Goal: Task Accomplishment & Management: Complete application form

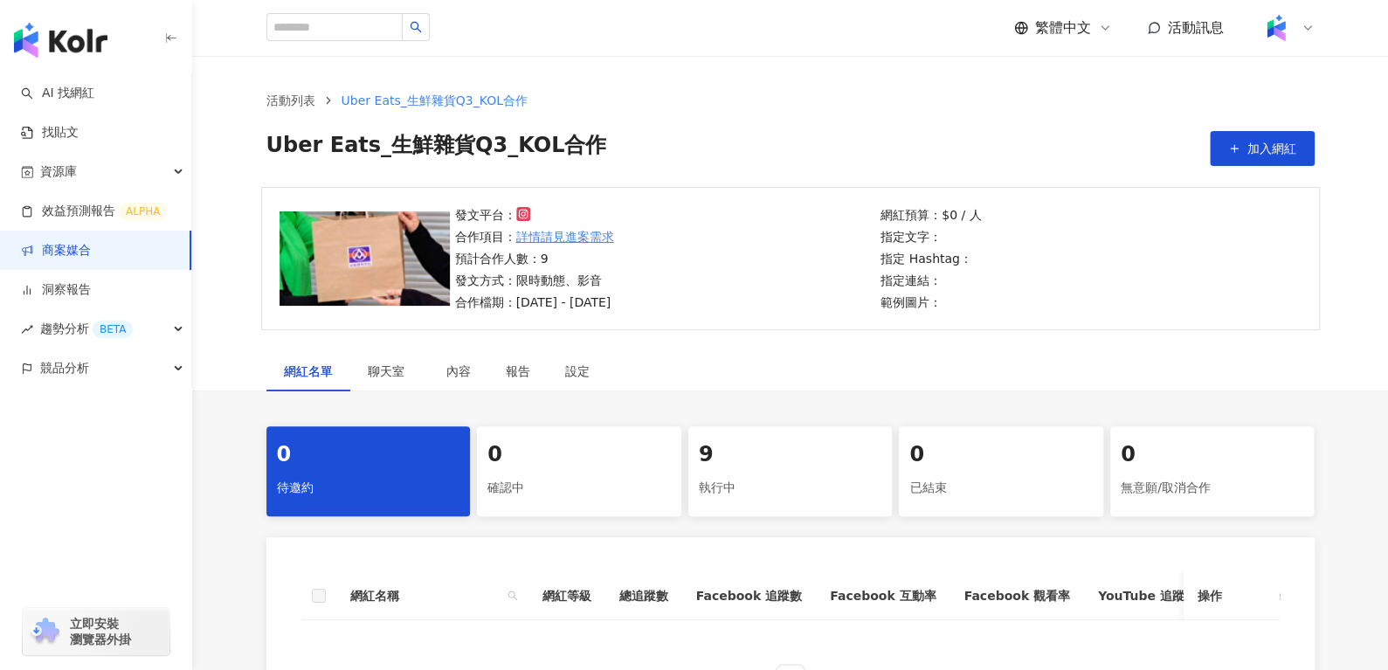
click at [774, 485] on div "執行中" at bounding box center [790, 489] width 183 height 30
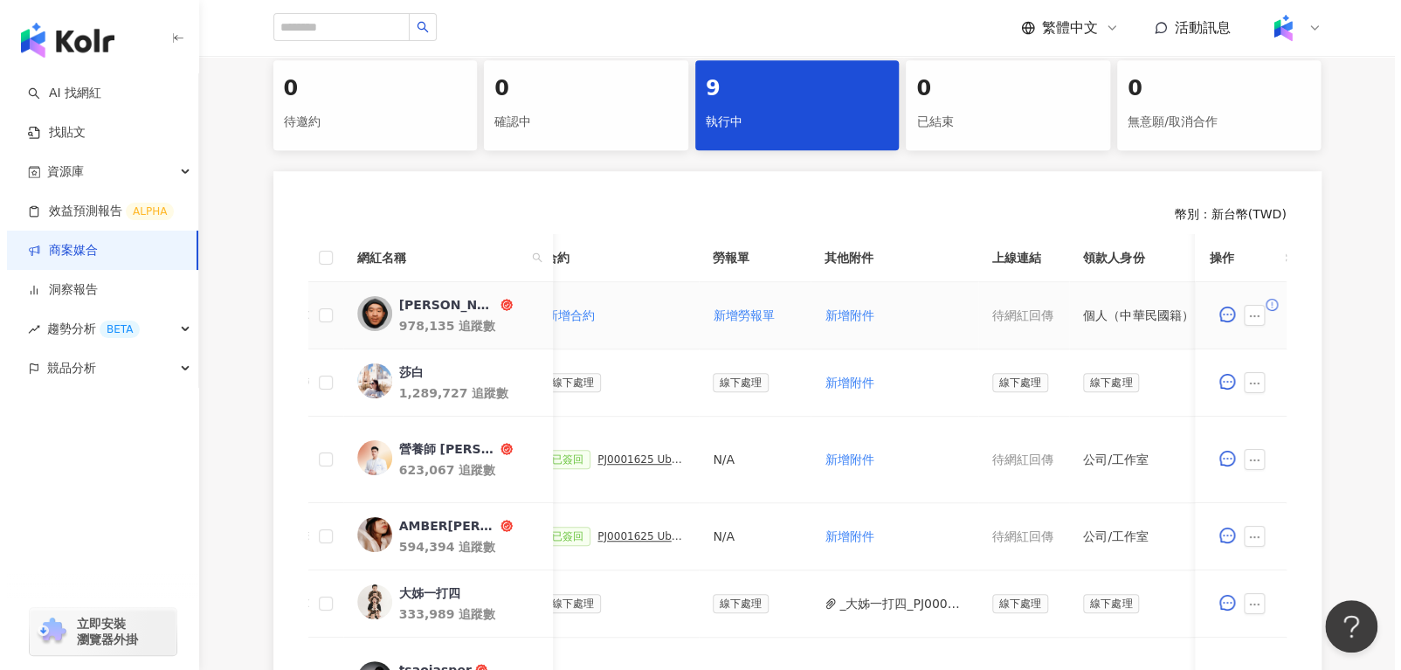
scroll to position [0, 519]
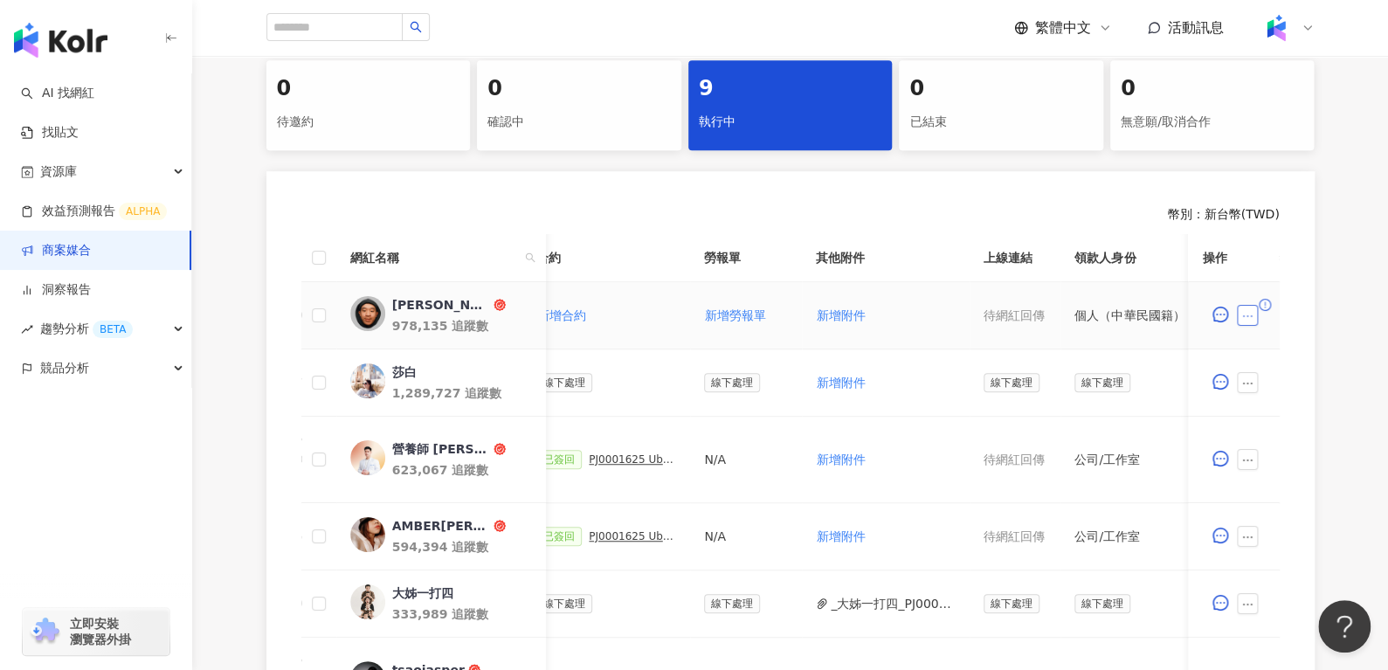
click at [1251, 316] on icon "ellipsis" at bounding box center [1248, 316] width 12 height 12
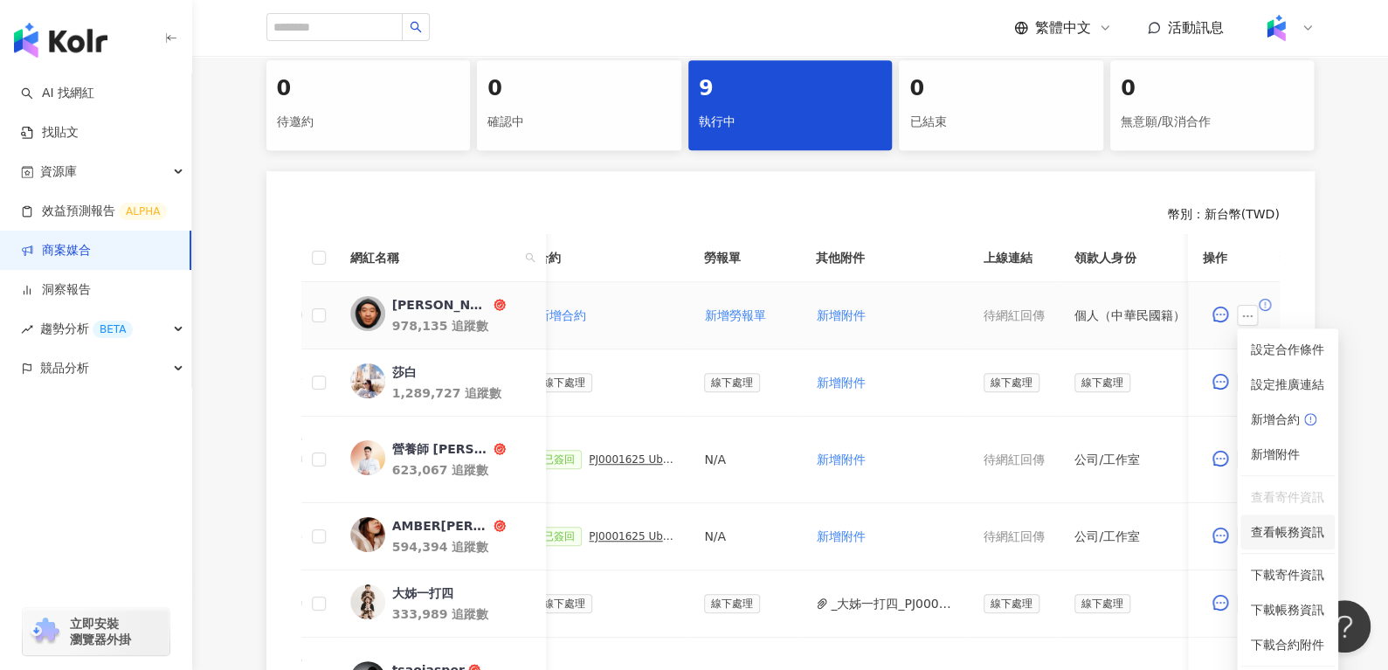
click at [1267, 535] on span "查看帳務資訊" at bounding box center [1287, 531] width 73 height 19
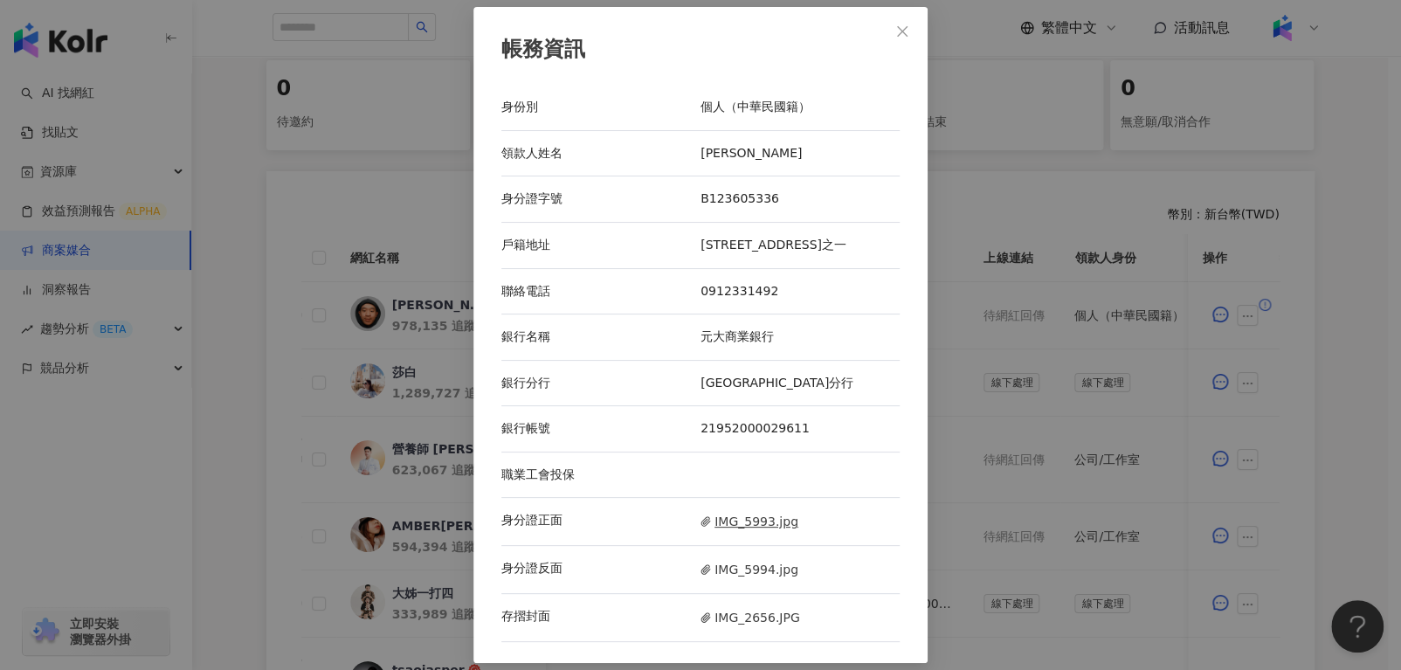
click at [730, 531] on span "IMG_5993.jpg" at bounding box center [750, 521] width 98 height 19
click at [722, 579] on span "IMG_5994.jpg" at bounding box center [750, 569] width 98 height 19
click at [745, 619] on span "IMG_2656.JPG" at bounding box center [751, 617] width 100 height 19
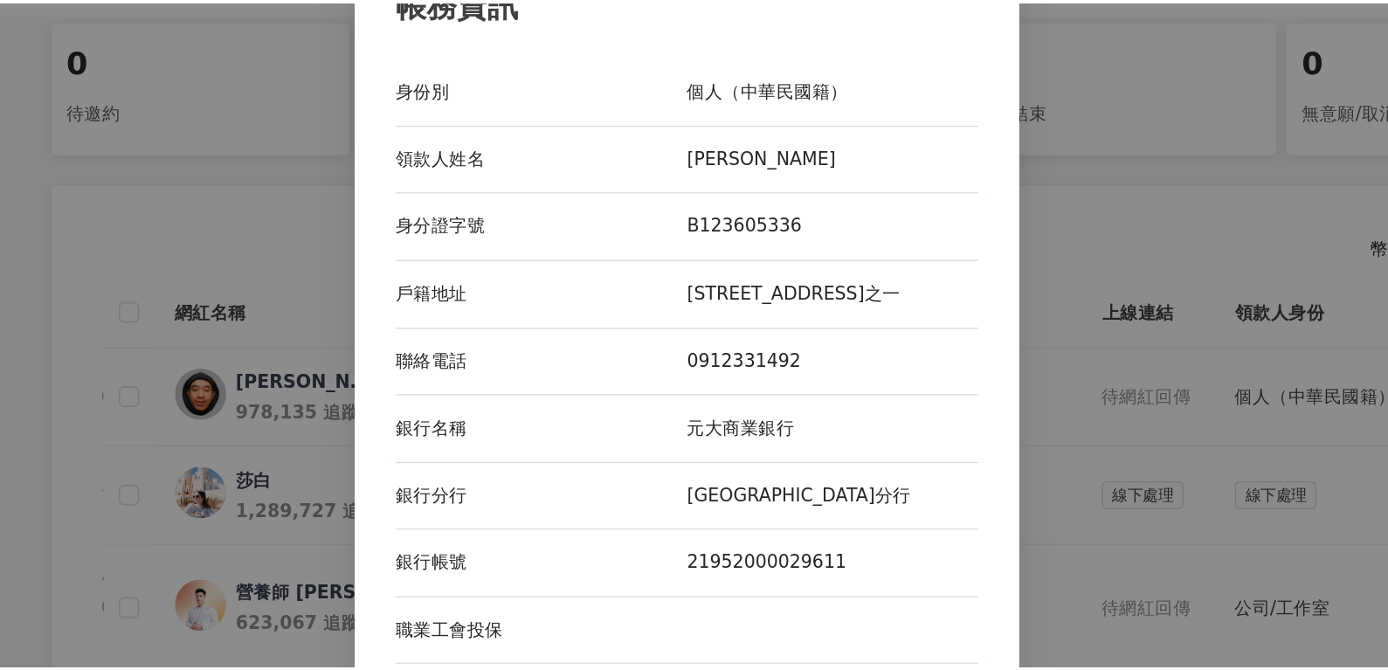
scroll to position [366, 0]
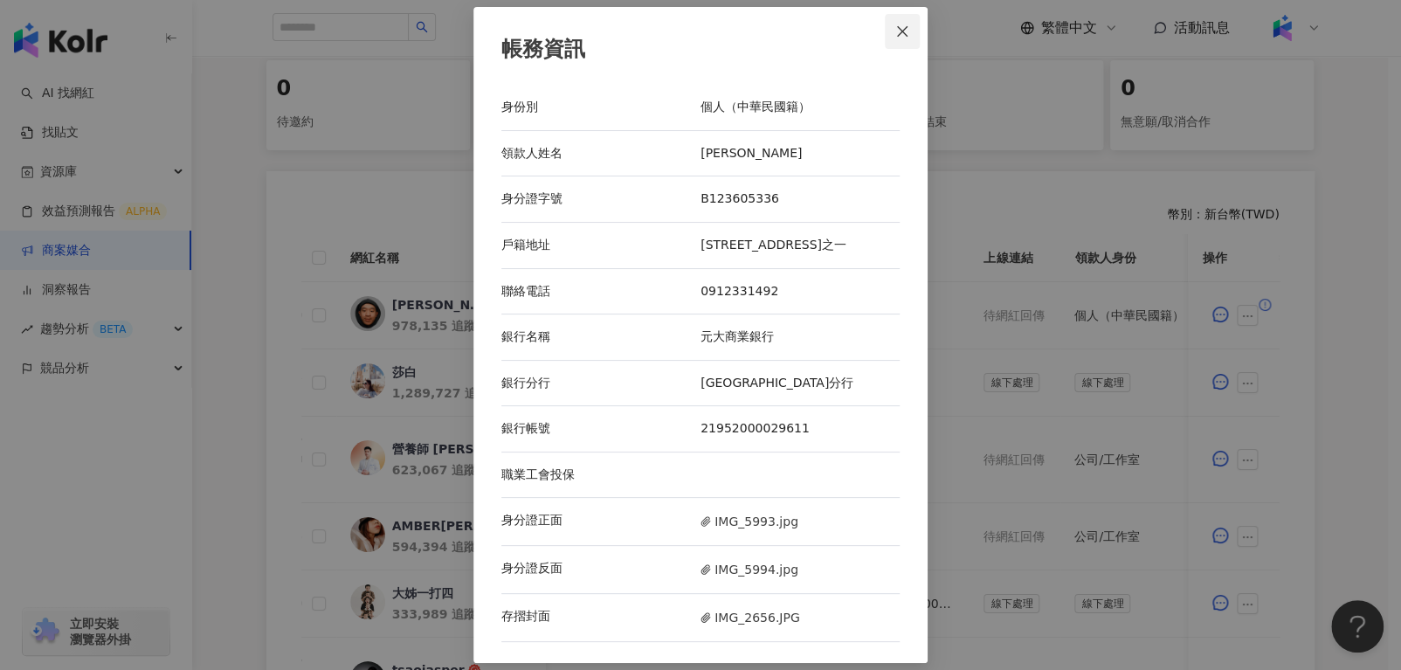
click at [887, 31] on span "Close" at bounding box center [902, 31] width 35 height 14
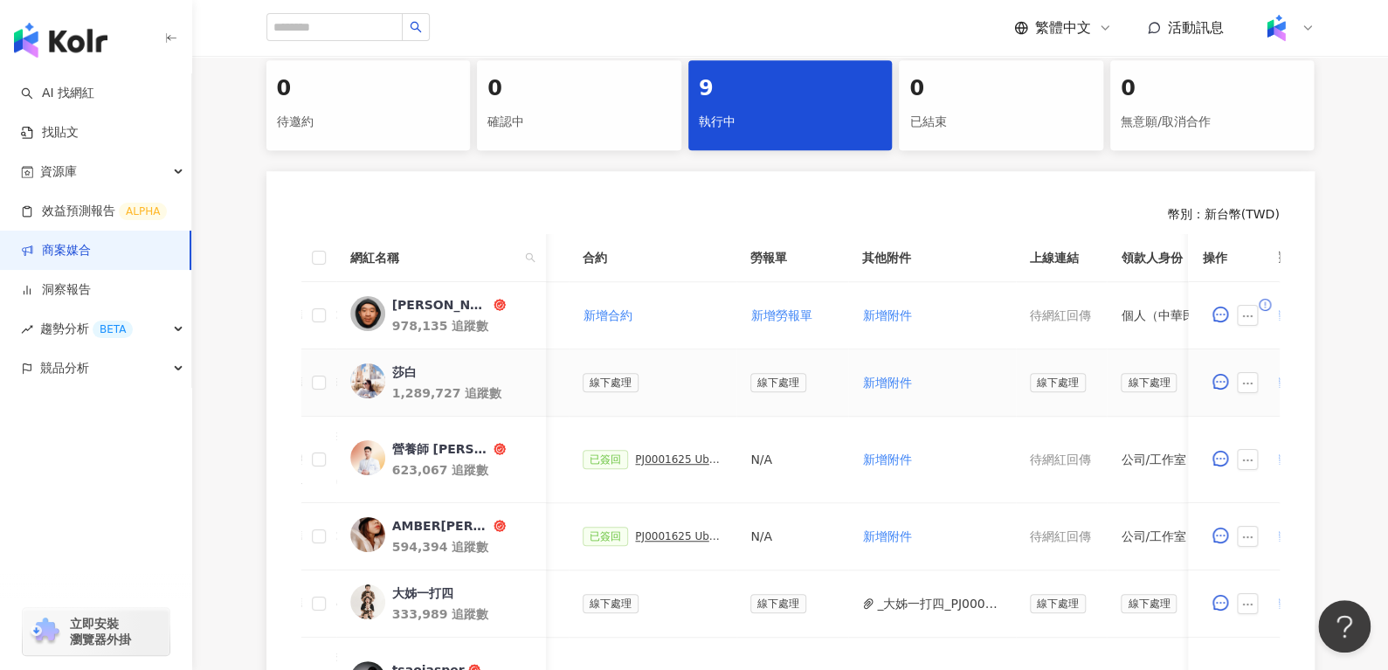
scroll to position [0, 473]
drag, startPoint x: 761, startPoint y: 330, endPoint x: 760, endPoint y: 321, distance: 9.7
click at [761, 325] on button "新增勞報單" at bounding box center [782, 315] width 63 height 35
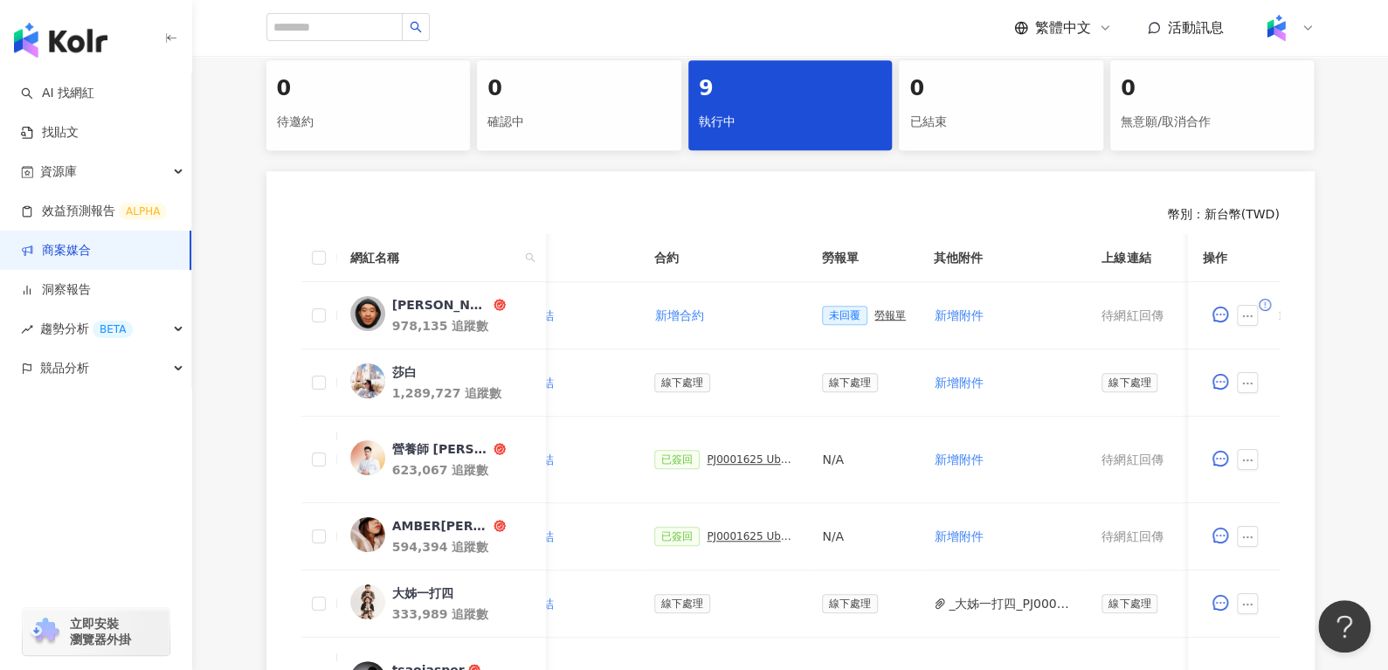
scroll to position [0, 446]
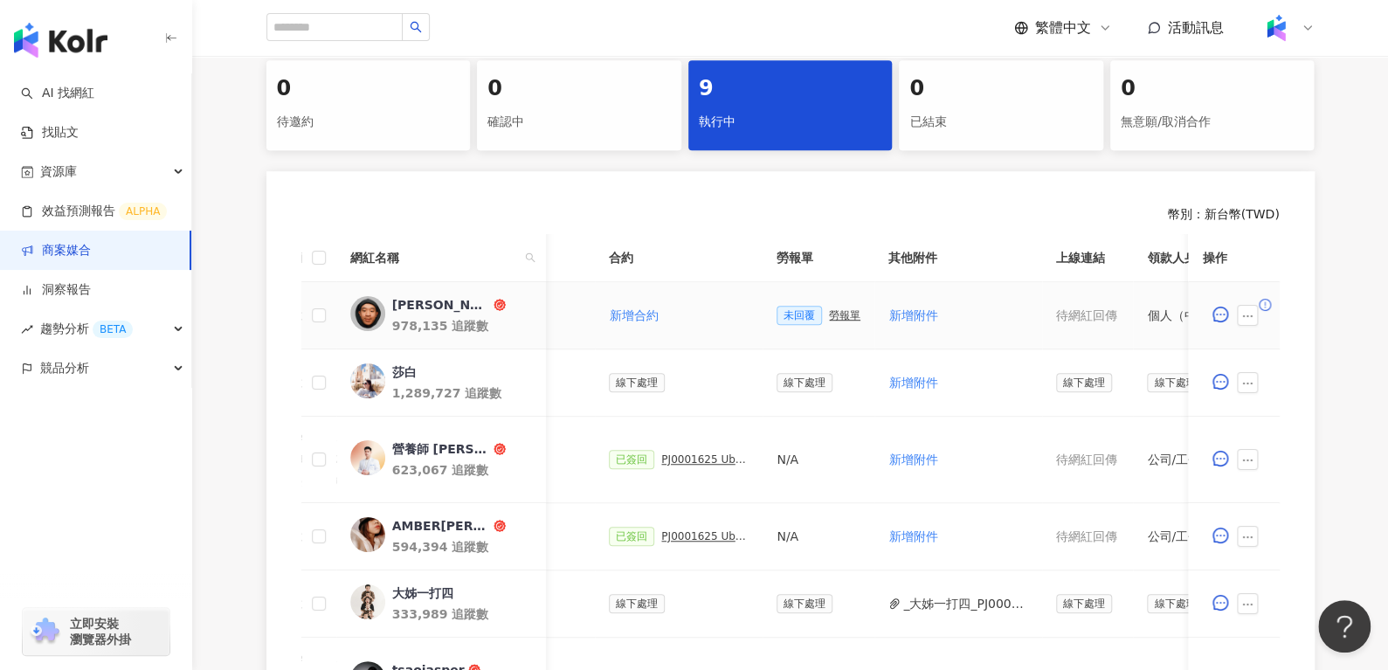
click at [839, 312] on div "勞報單" at bounding box center [844, 315] width 31 height 12
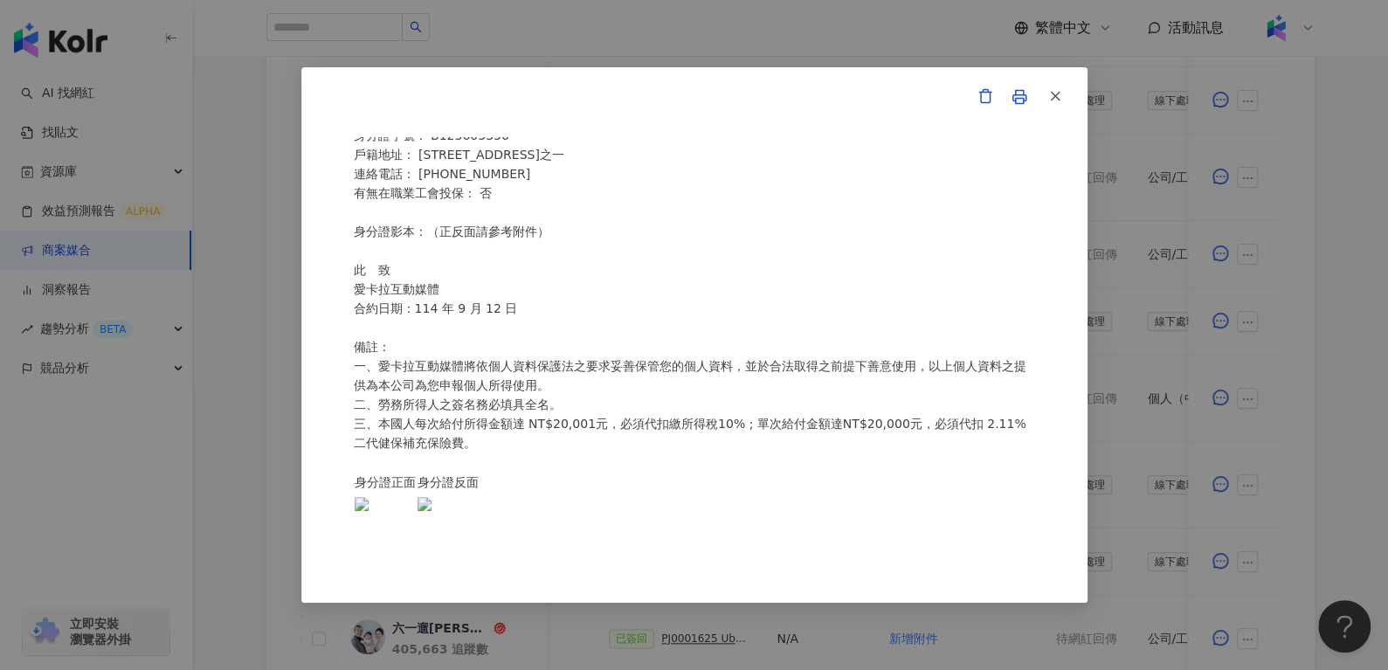
scroll to position [649, 0]
drag, startPoint x: 1073, startPoint y: 90, endPoint x: 1056, endPoint y: 93, distance: 16.8
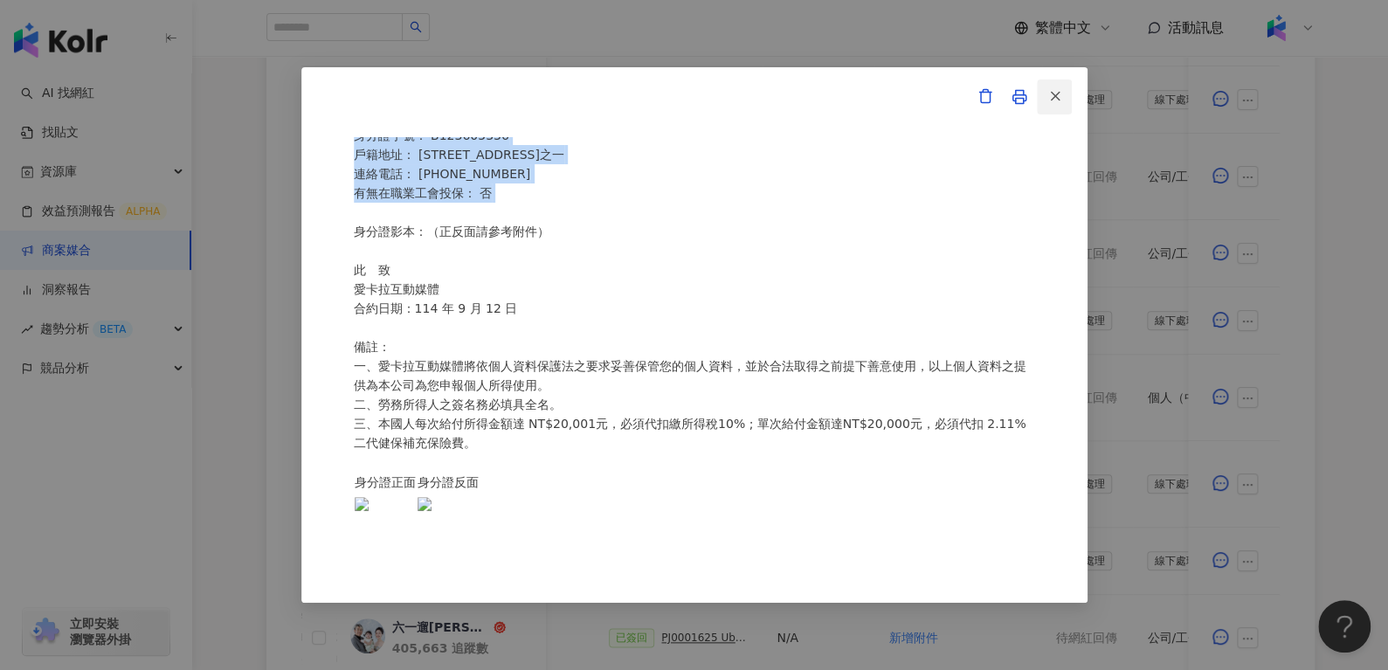
click at [1056, 93] on div "愛卡拉互動媒體 勞務所得簽收單 本人 李弘毅 茲領到 愛卡拉互動媒體 Uber Eats_生鮮雜貨Q3_KOL合作 款項 ， 總計新台幣 10000 元，代扣…" at bounding box center [694, 335] width 786 height 536
click at [1056, 93] on icon "button" at bounding box center [1056, 96] width 16 height 16
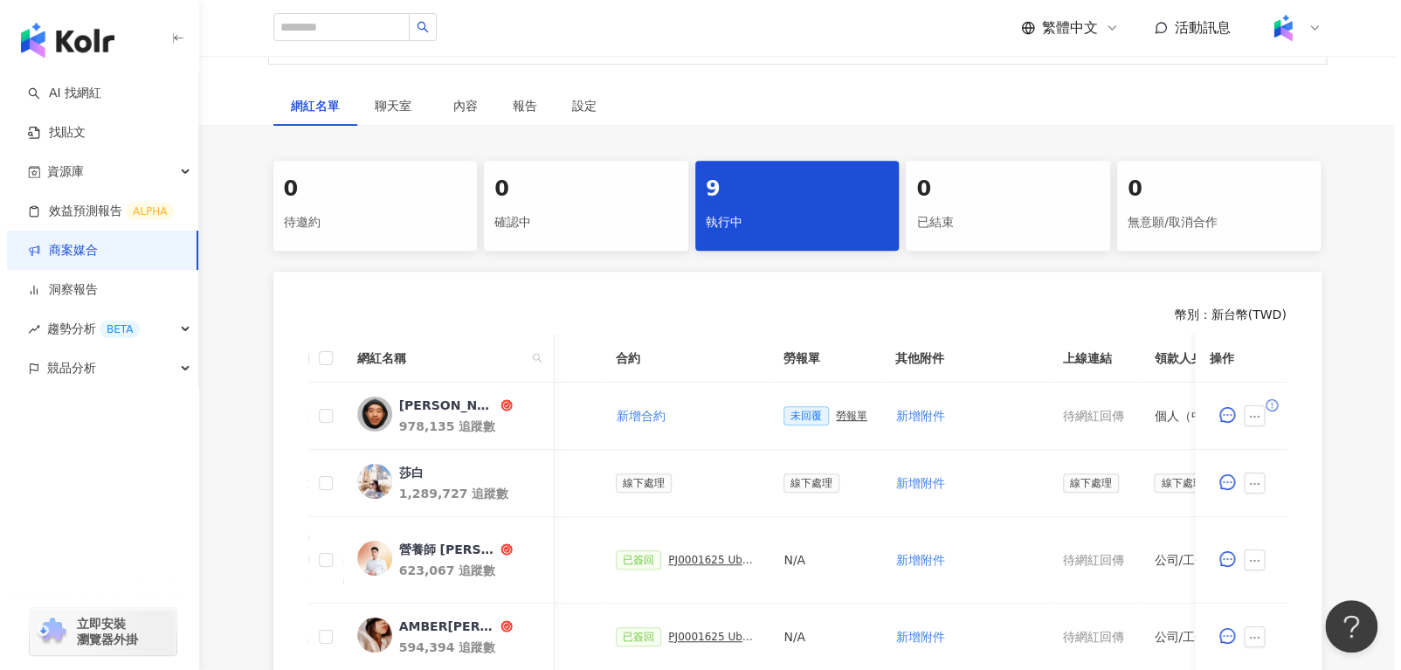
scroll to position [267, 0]
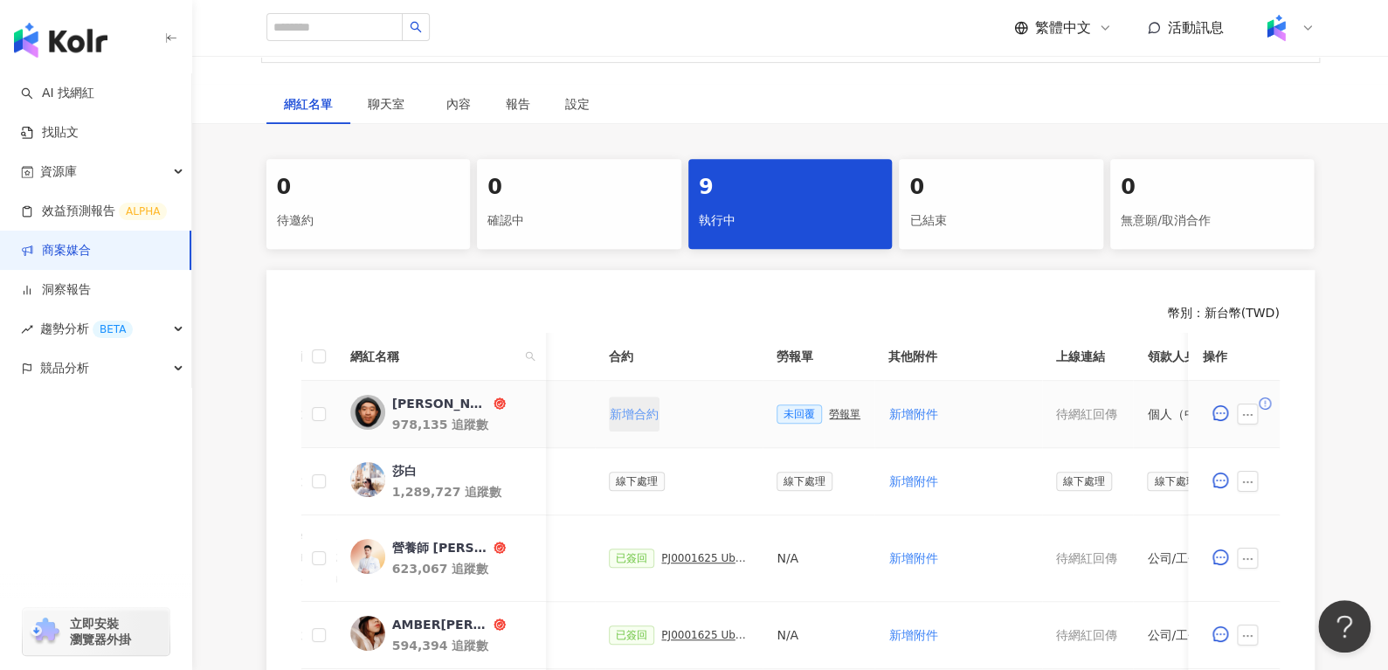
click at [624, 415] on span "新增合約" at bounding box center [634, 414] width 49 height 14
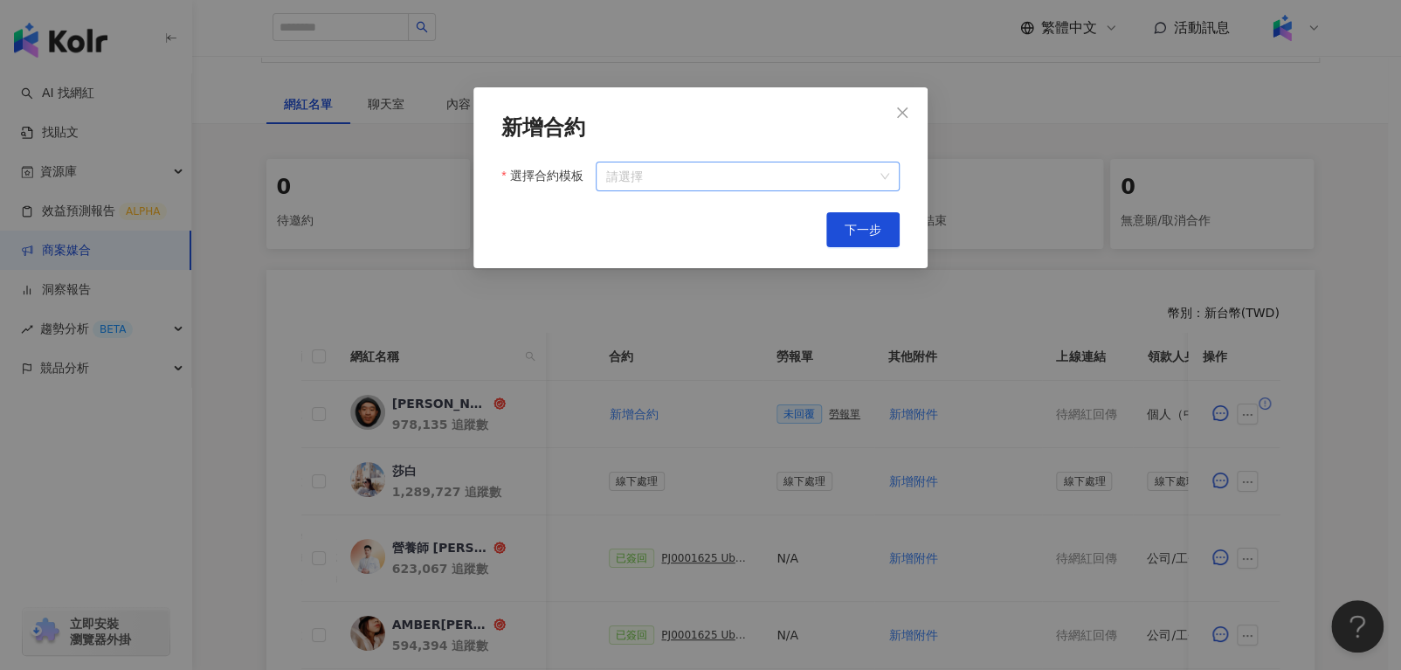
click at [663, 169] on input "選擇合約模板" at bounding box center [747, 177] width 283 height 28
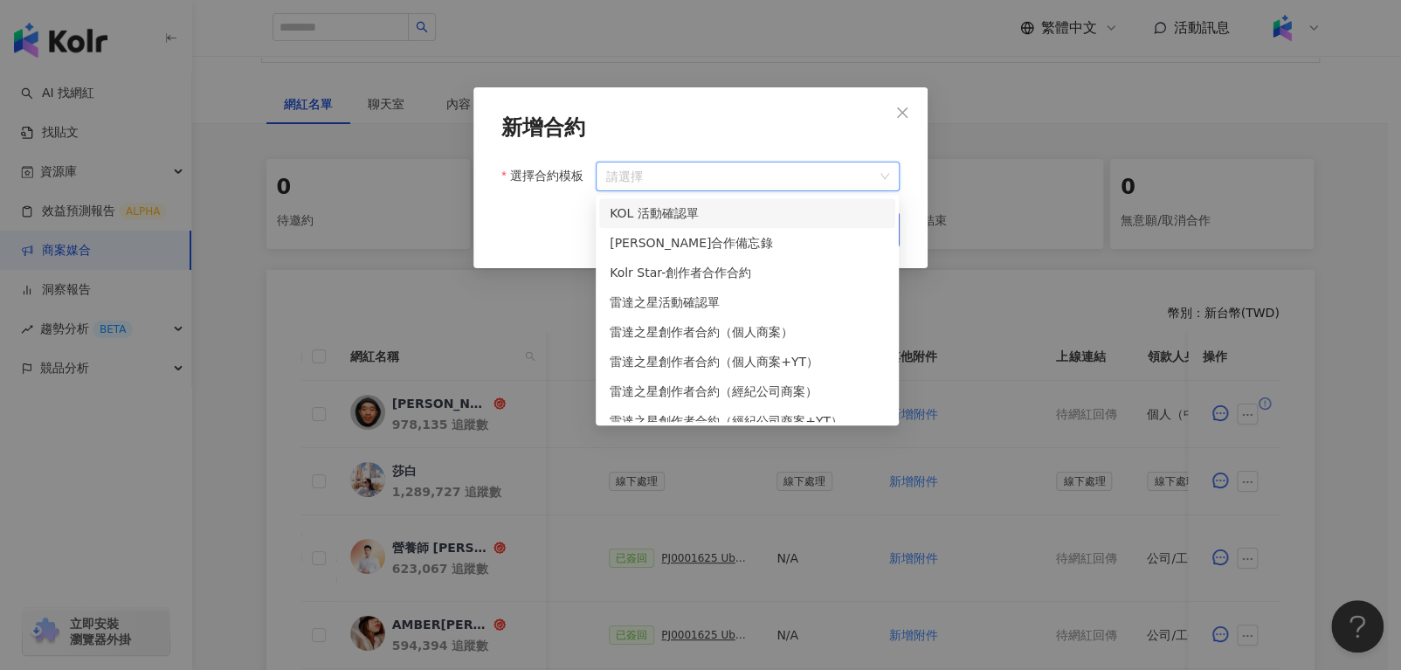
click at [708, 214] on div "KOL 活動確認單" at bounding box center [747, 213] width 275 height 19
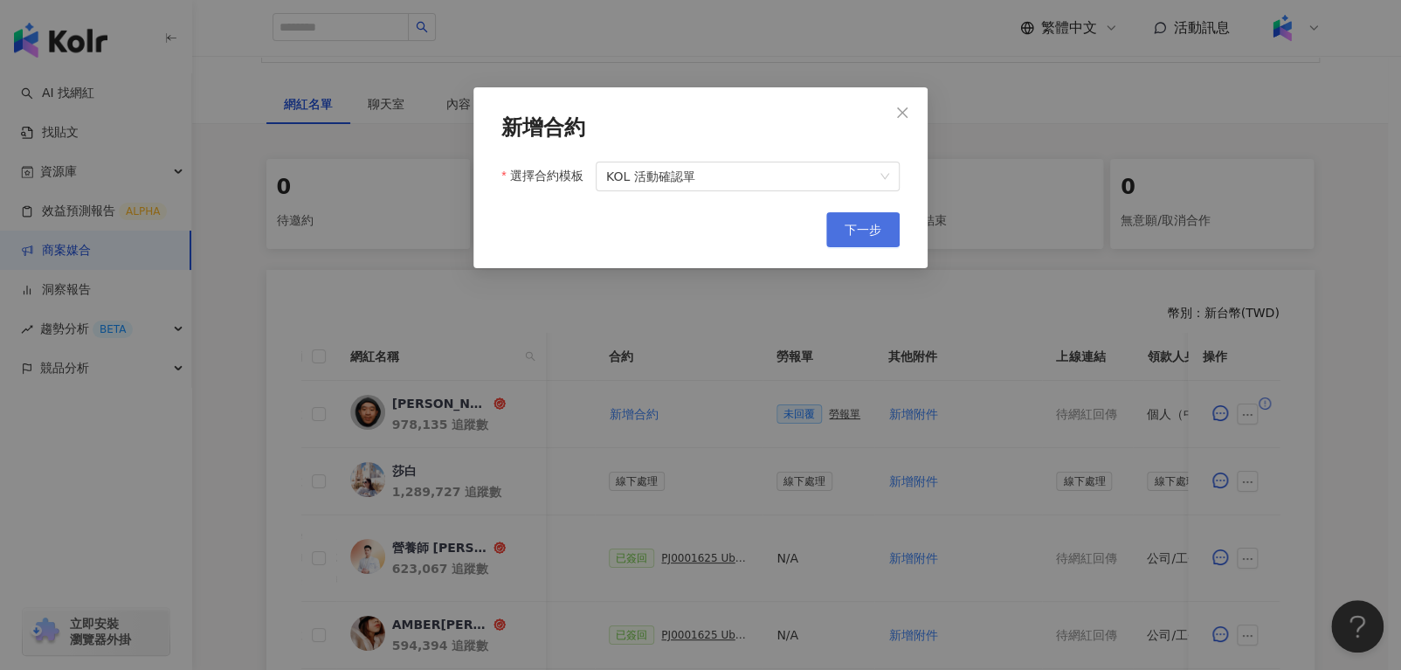
click at [827, 231] on button "下一步" at bounding box center [863, 229] width 73 height 35
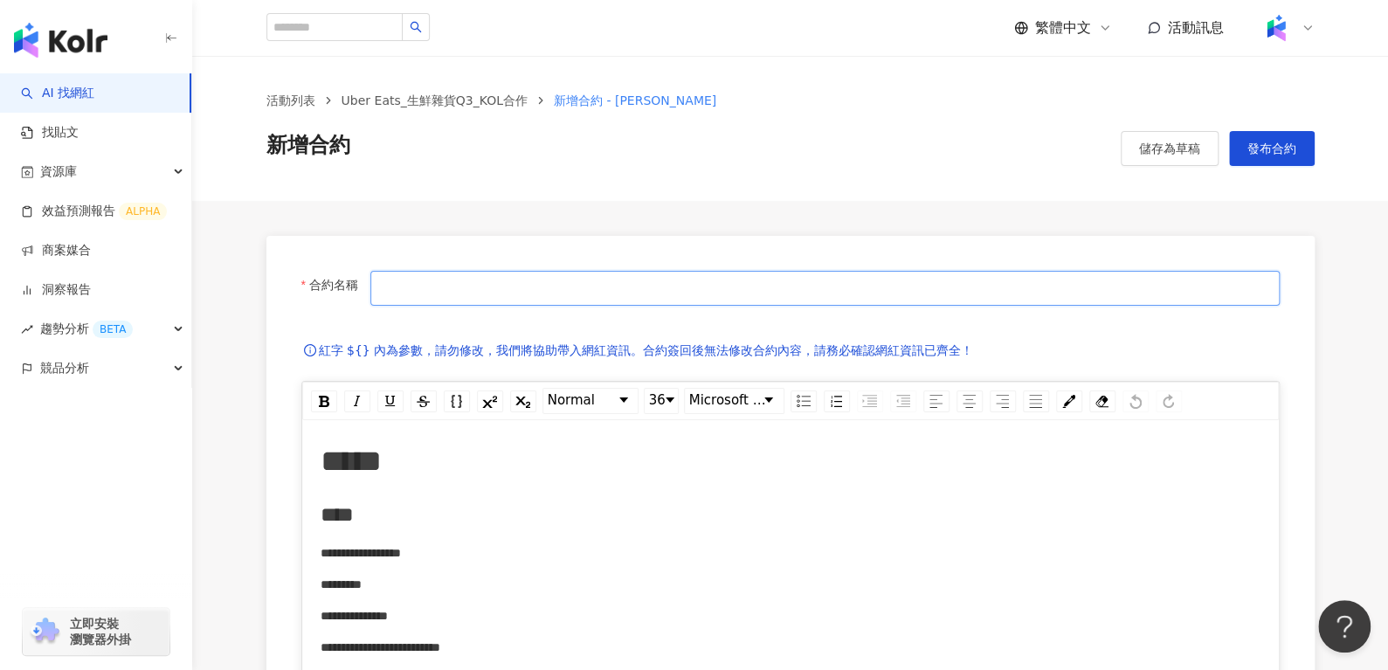
click at [683, 280] on input "合約名稱" at bounding box center [824, 288] width 909 height 35
paste input "*********"
paste input "**********"
type input "**********"
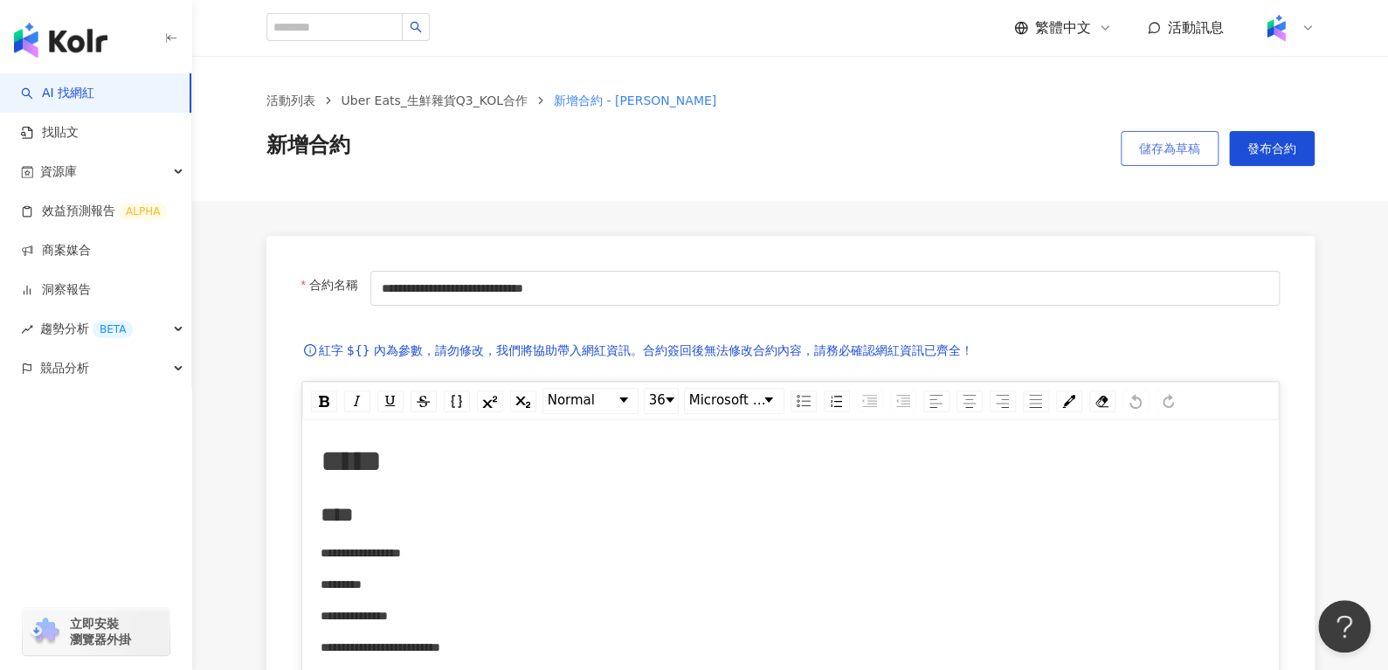
click at [1142, 131] on button "儲存為草稿" at bounding box center [1170, 148] width 98 height 35
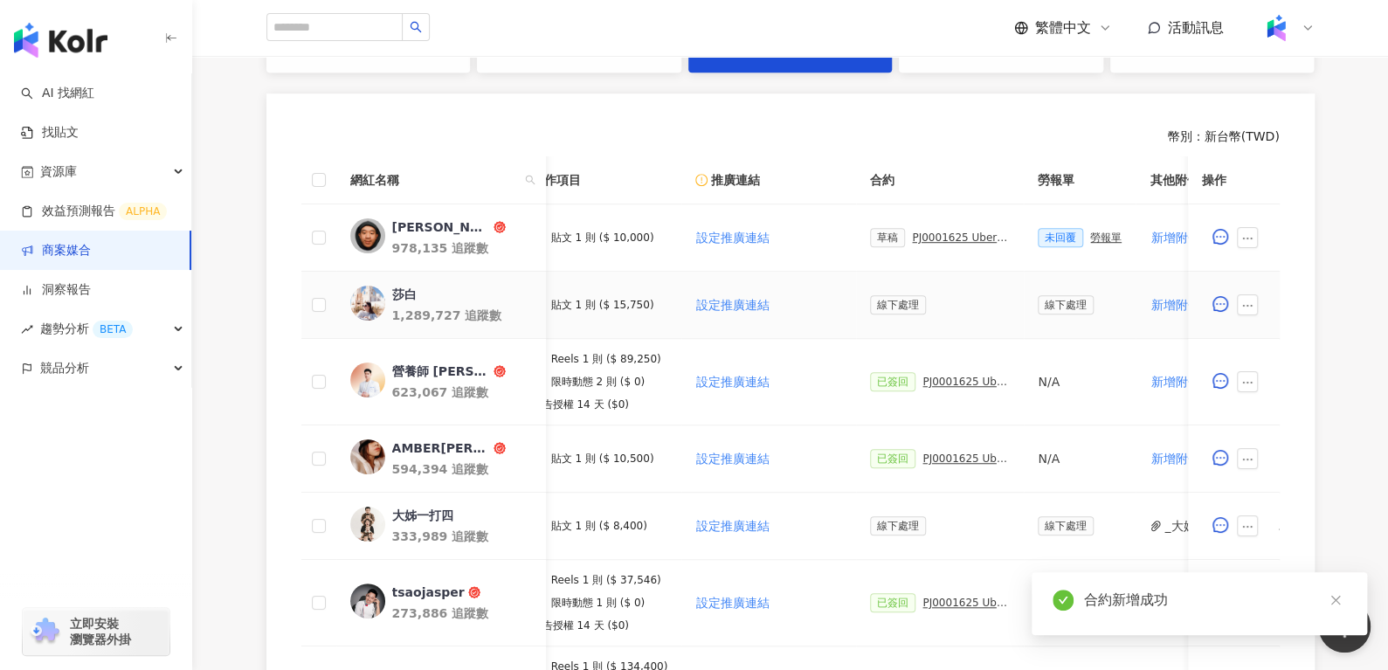
scroll to position [0, 194]
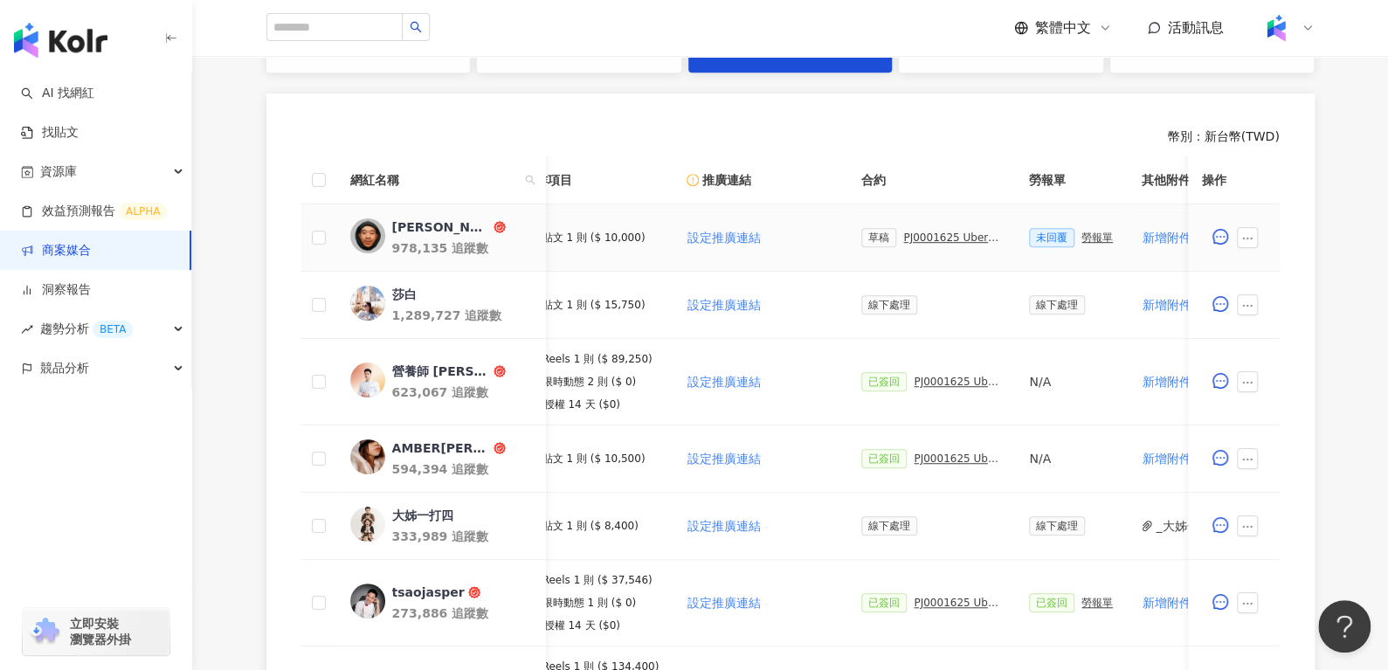
click at [917, 233] on div "PJ0001625 Uber Eats_生鮮雜貨Q3_KOL合作" at bounding box center [952, 238] width 98 height 12
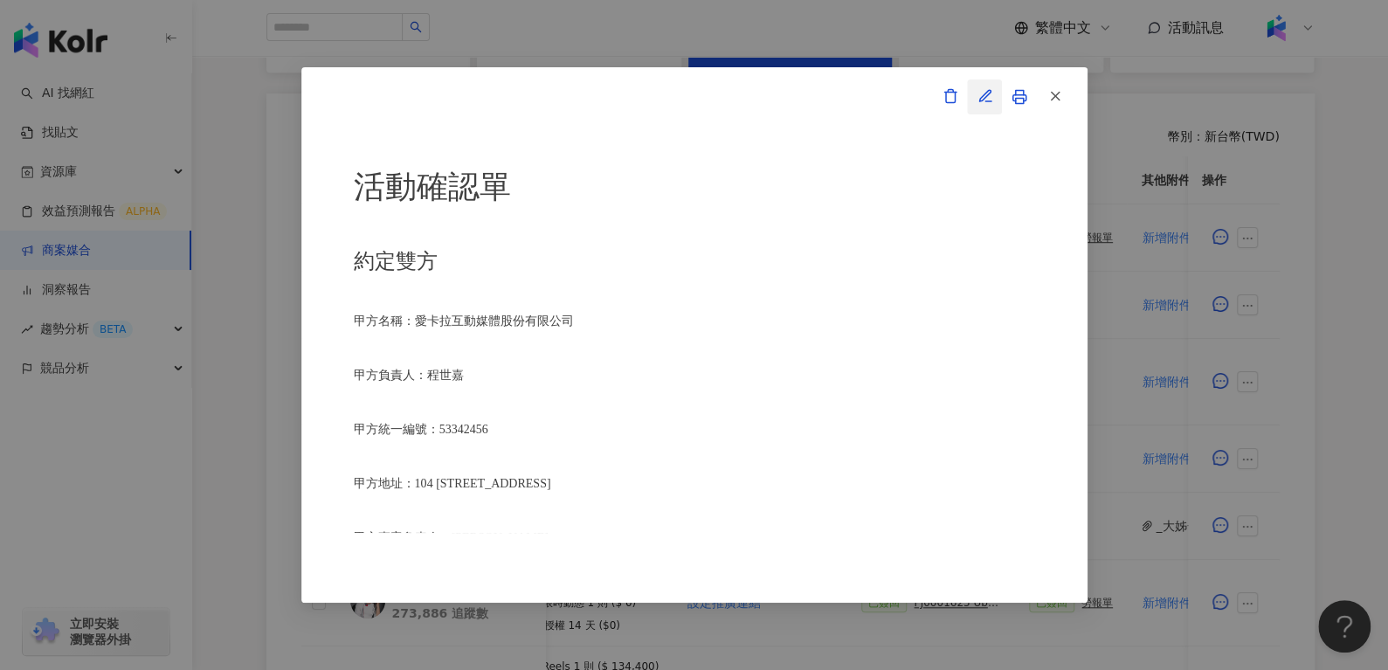
click at [986, 89] on icon "button" at bounding box center [986, 96] width 16 height 16
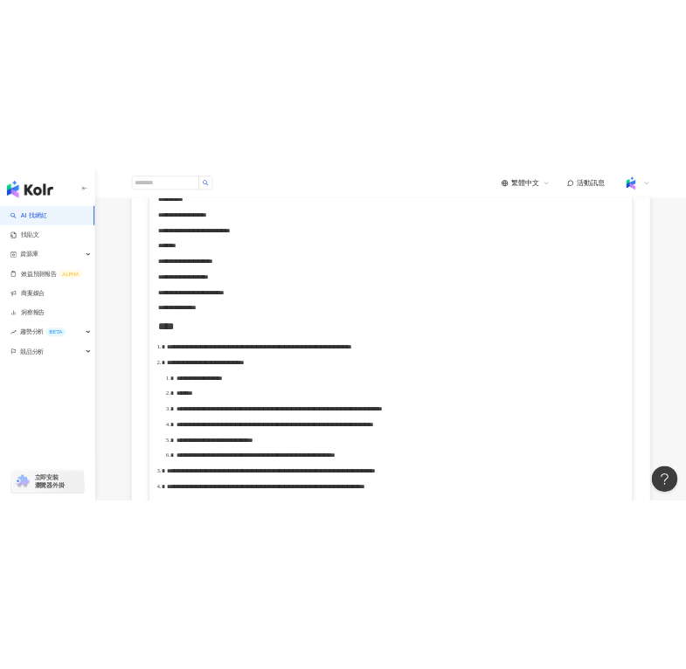
scroll to position [547, 0]
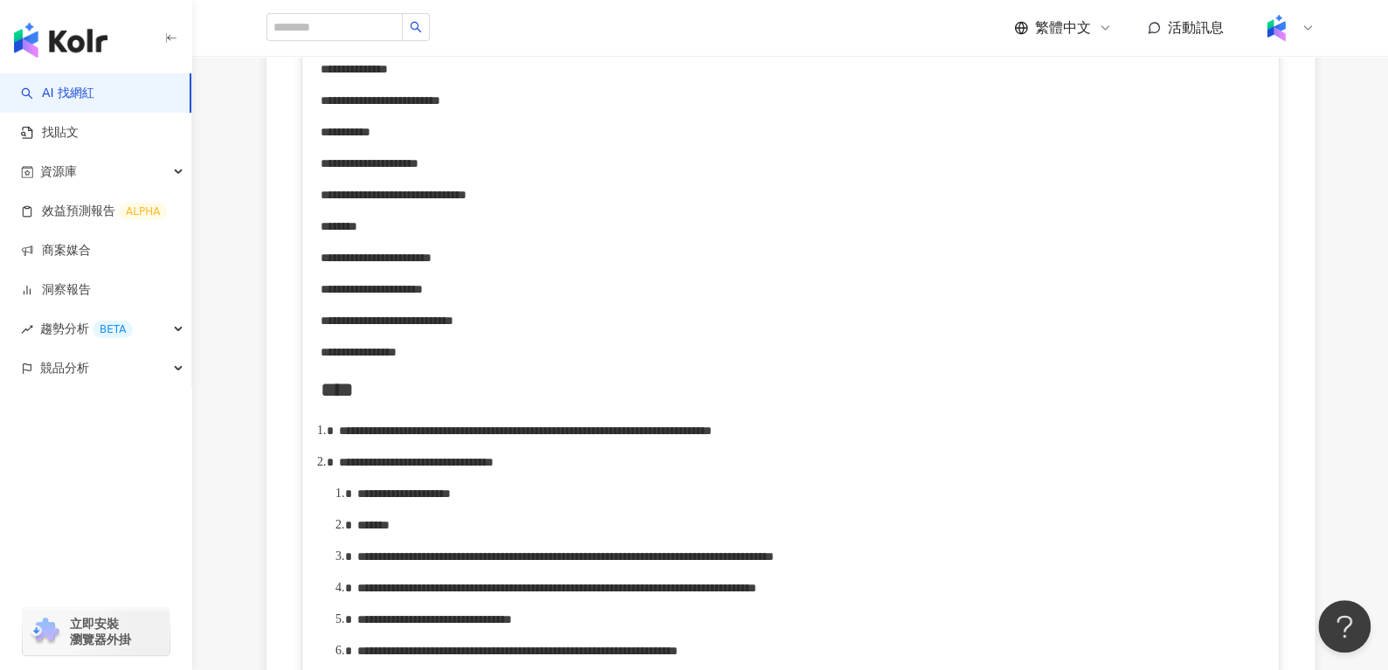
click at [494, 468] on span "**********" at bounding box center [416, 462] width 155 height 12
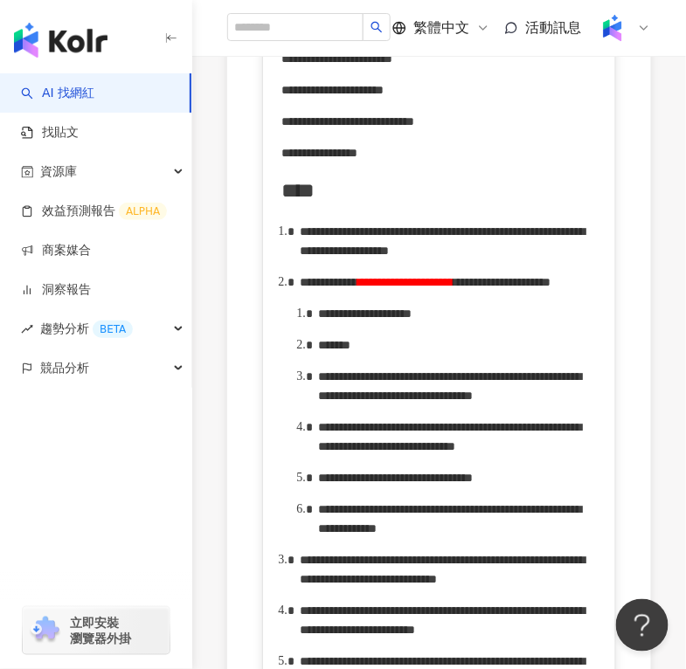
scroll to position [852, 0]
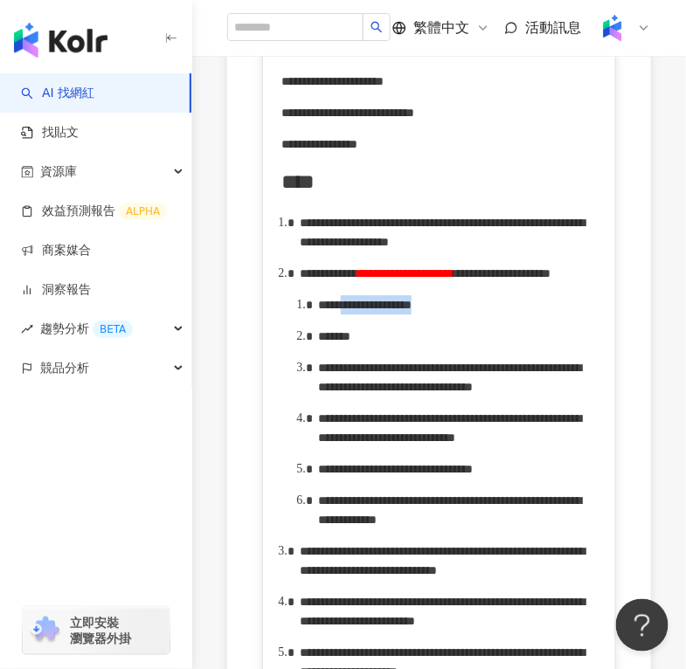
drag, startPoint x: 377, startPoint y: 384, endPoint x: 487, endPoint y: 387, distance: 109.2
click at [412, 311] on span "**********" at bounding box center [364, 305] width 93 height 12
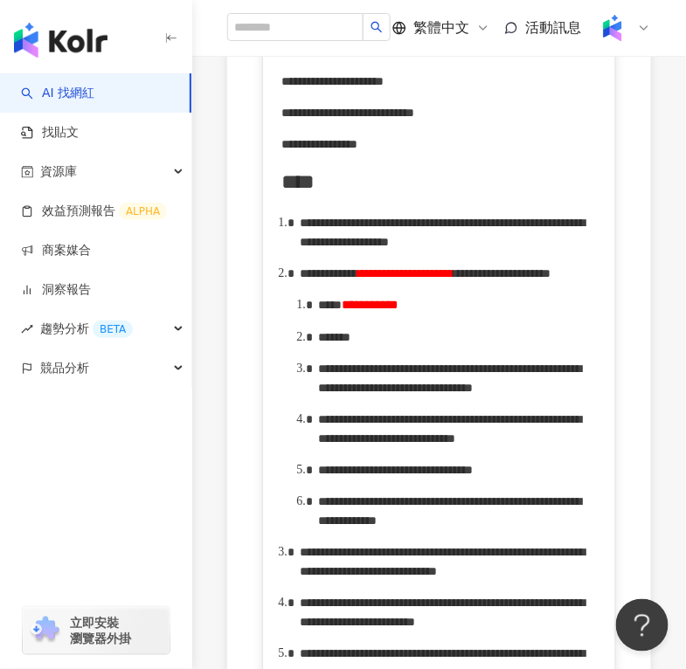
click at [419, 347] on div "*******" at bounding box center [458, 337] width 280 height 19
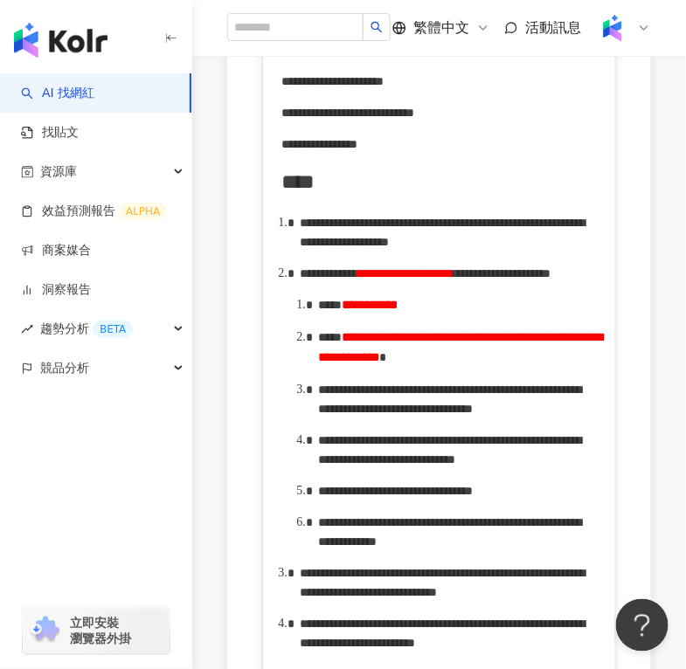
click at [501, 363] on span "**********" at bounding box center [460, 347] width 285 height 32
click at [504, 363] on span "**********" at bounding box center [460, 347] width 285 height 32
drag, startPoint x: 353, startPoint y: 513, endPoint x: 418, endPoint y: 520, distance: 65.0
click at [419, 415] on span "**********" at bounding box center [449, 399] width 263 height 31
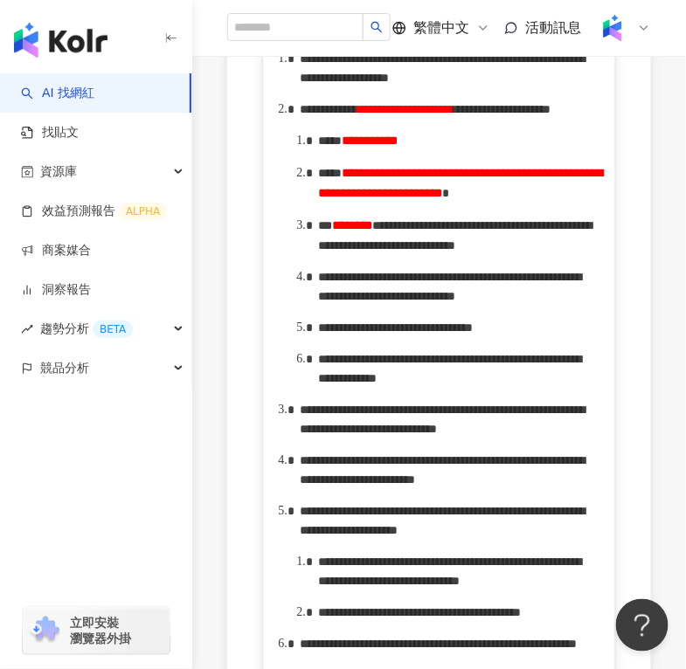
scroll to position [1138, 0]
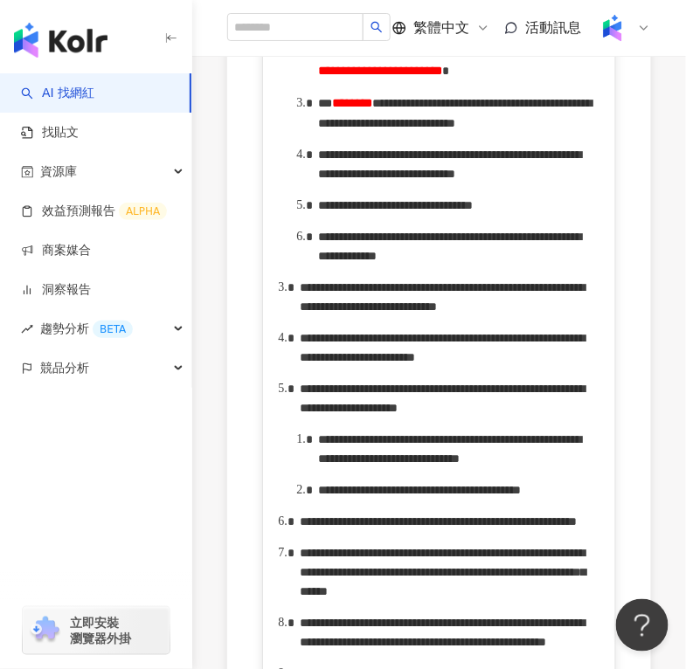
click at [473, 211] on span "**********" at bounding box center [395, 205] width 155 height 12
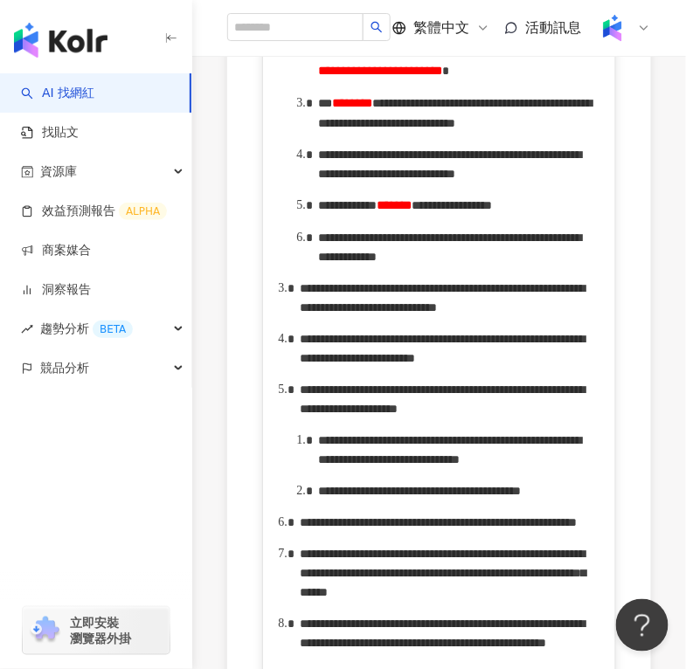
scroll to position [1191, 0]
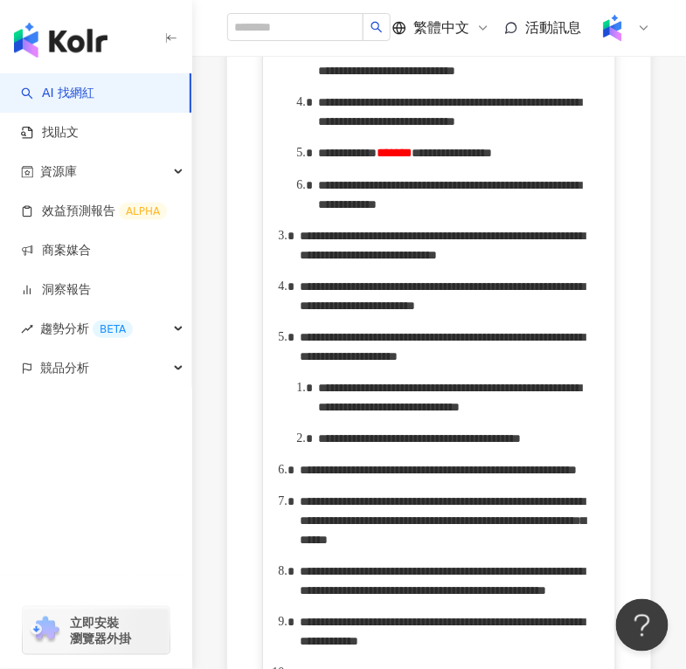
click at [342, 211] on span "**********" at bounding box center [449, 194] width 263 height 31
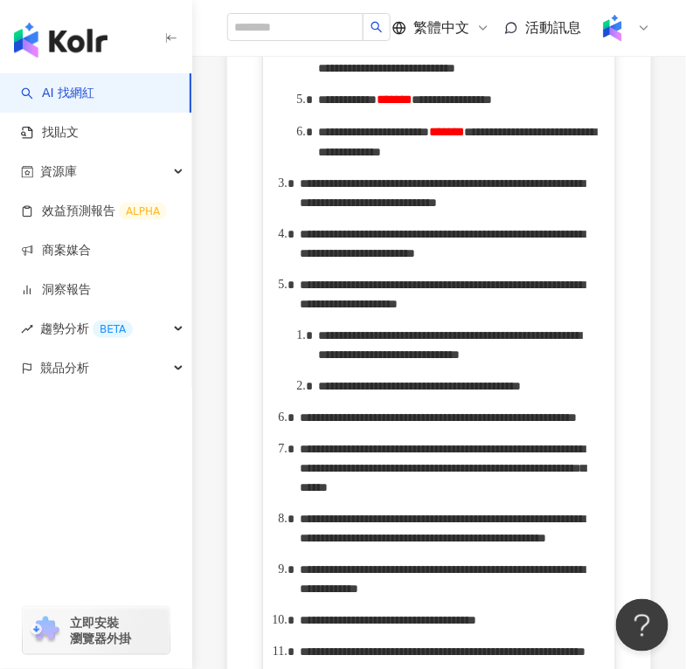
scroll to position [1244, 0]
click at [578, 74] on span "**********" at bounding box center [449, 58] width 263 height 31
click at [397, 24] on span "**********" at bounding box center [454, 7] width 273 height 32
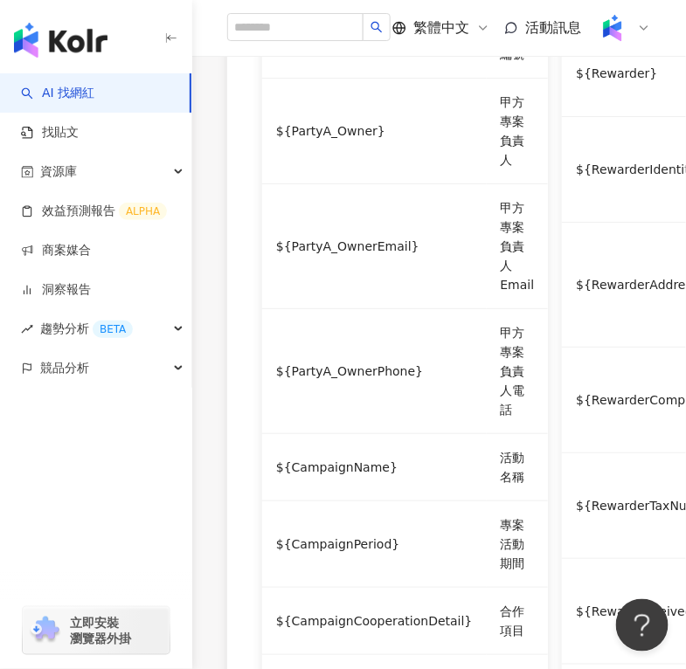
scroll to position [2493, 0]
drag, startPoint x: 410, startPoint y: 219, endPoint x: 481, endPoint y: 215, distance: 71.8
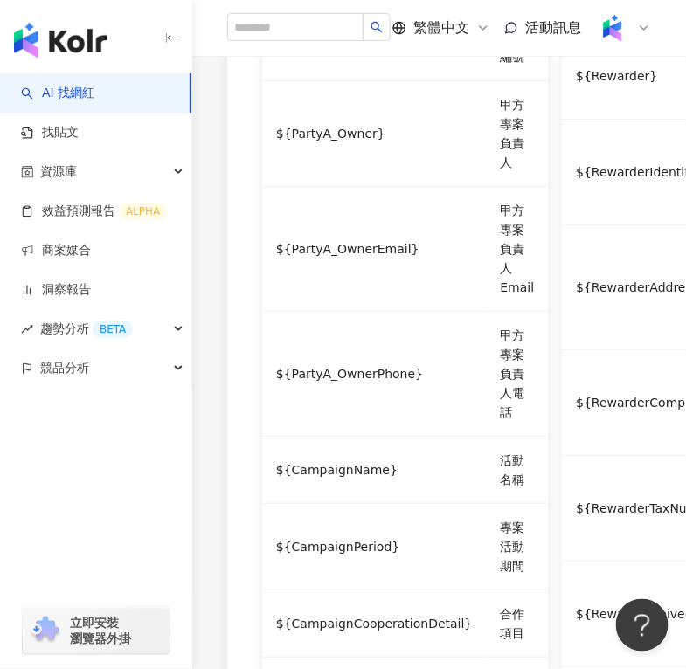
drag, startPoint x: 416, startPoint y: 211, endPoint x: 508, endPoint y: 211, distance: 91.7
copy span "**********"
drag, startPoint x: 467, startPoint y: 239, endPoint x: 536, endPoint y: 239, distance: 68.1
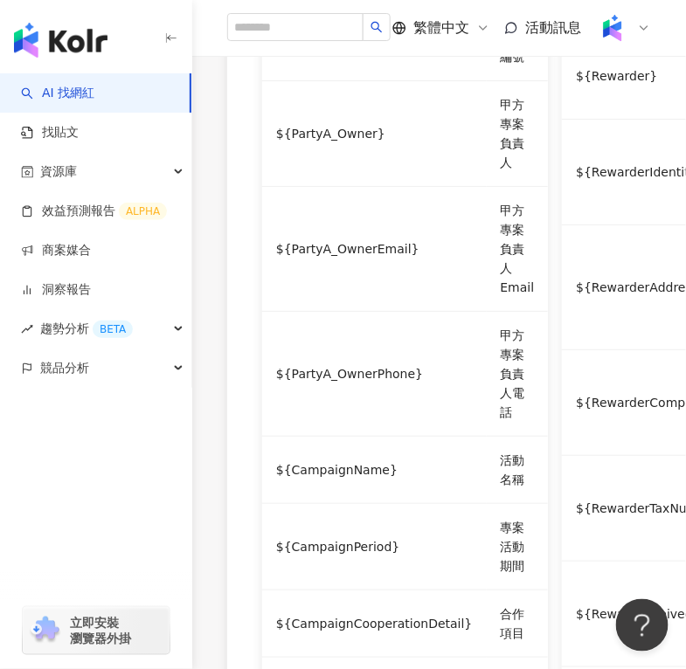
drag, startPoint x: 545, startPoint y: 232, endPoint x: 467, endPoint y: 239, distance: 78.9
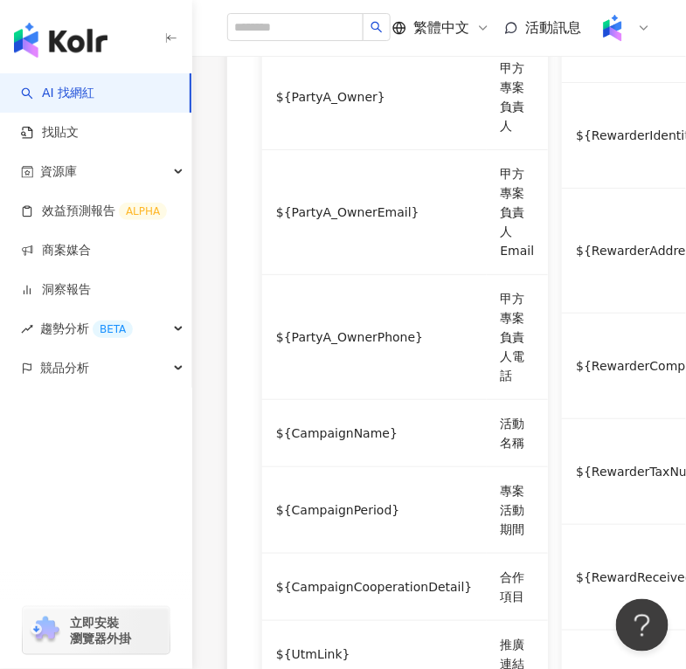
scroll to position [2558, 0]
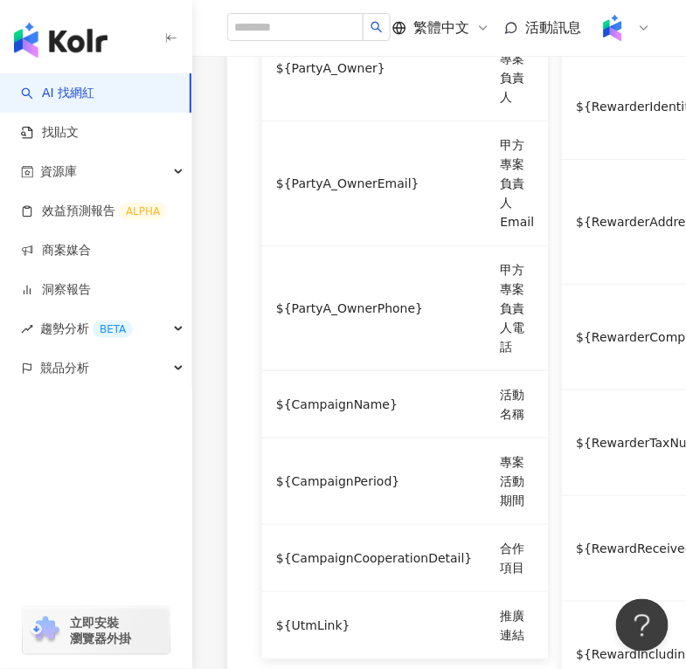
drag, startPoint x: 463, startPoint y: 405, endPoint x: 336, endPoint y: 426, distance: 129.4
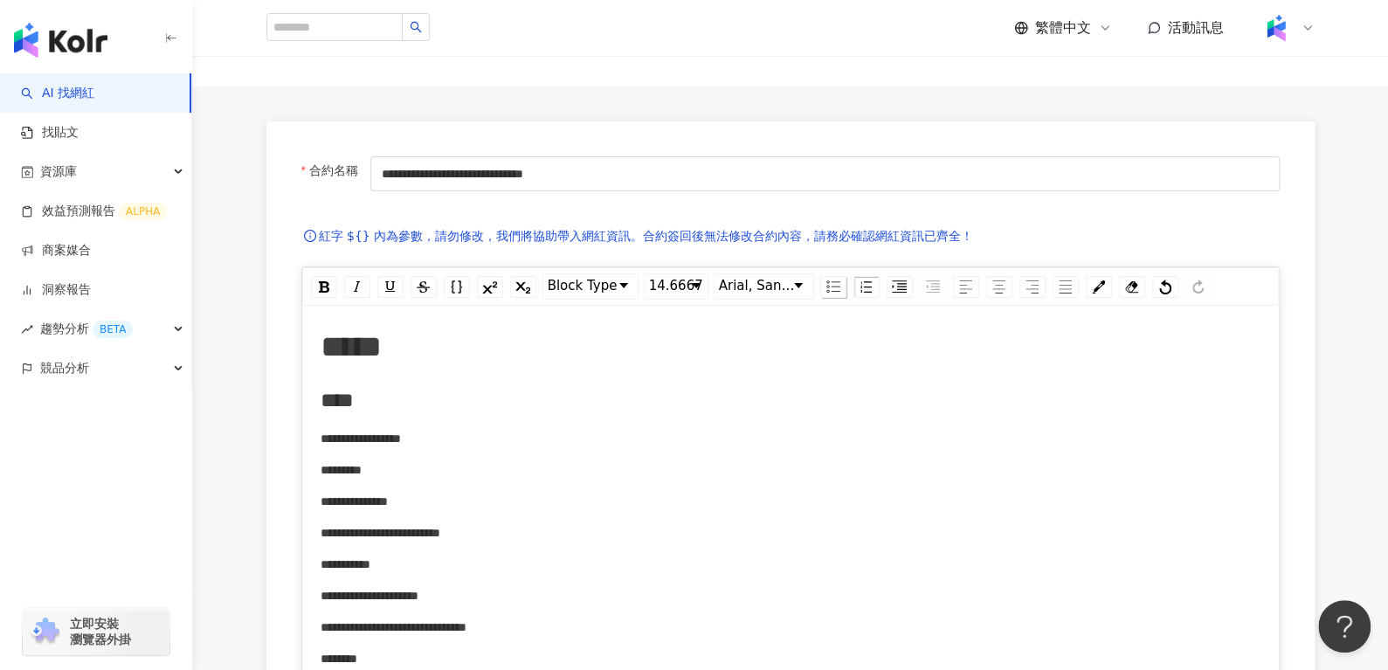
scroll to position [0, 0]
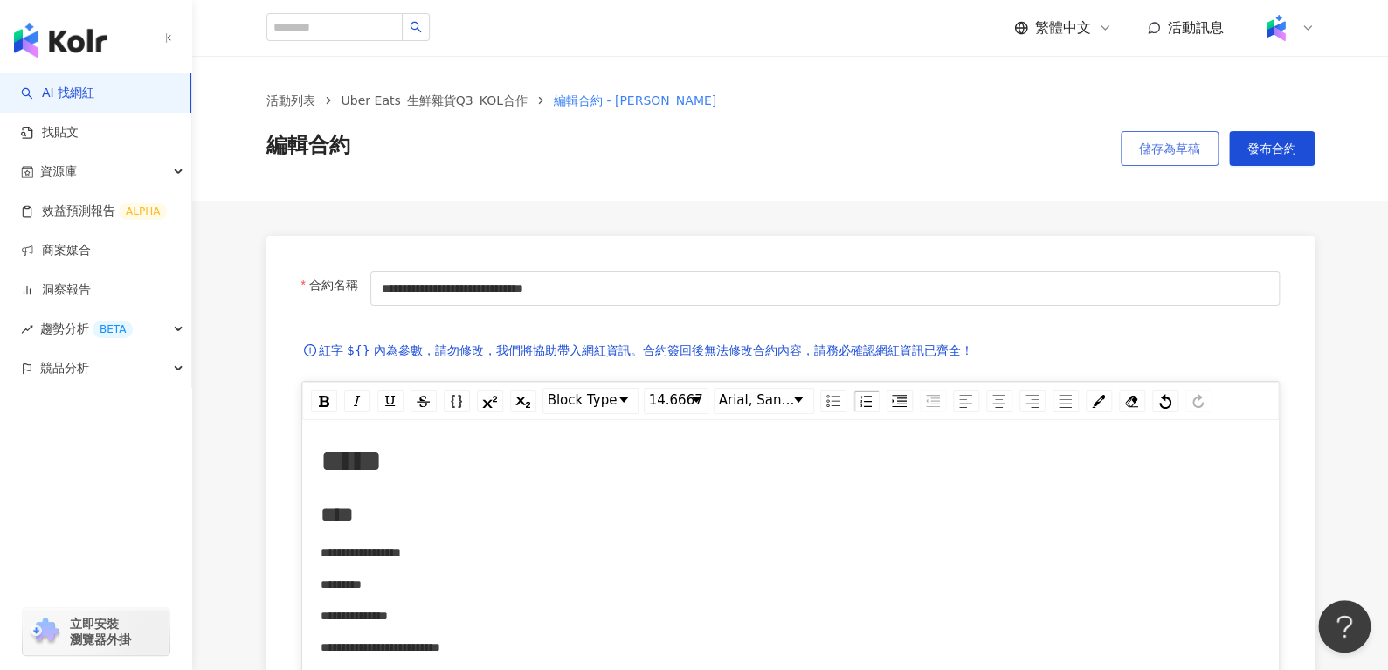
click at [1143, 147] on span "儲存為草稿" at bounding box center [1169, 149] width 61 height 14
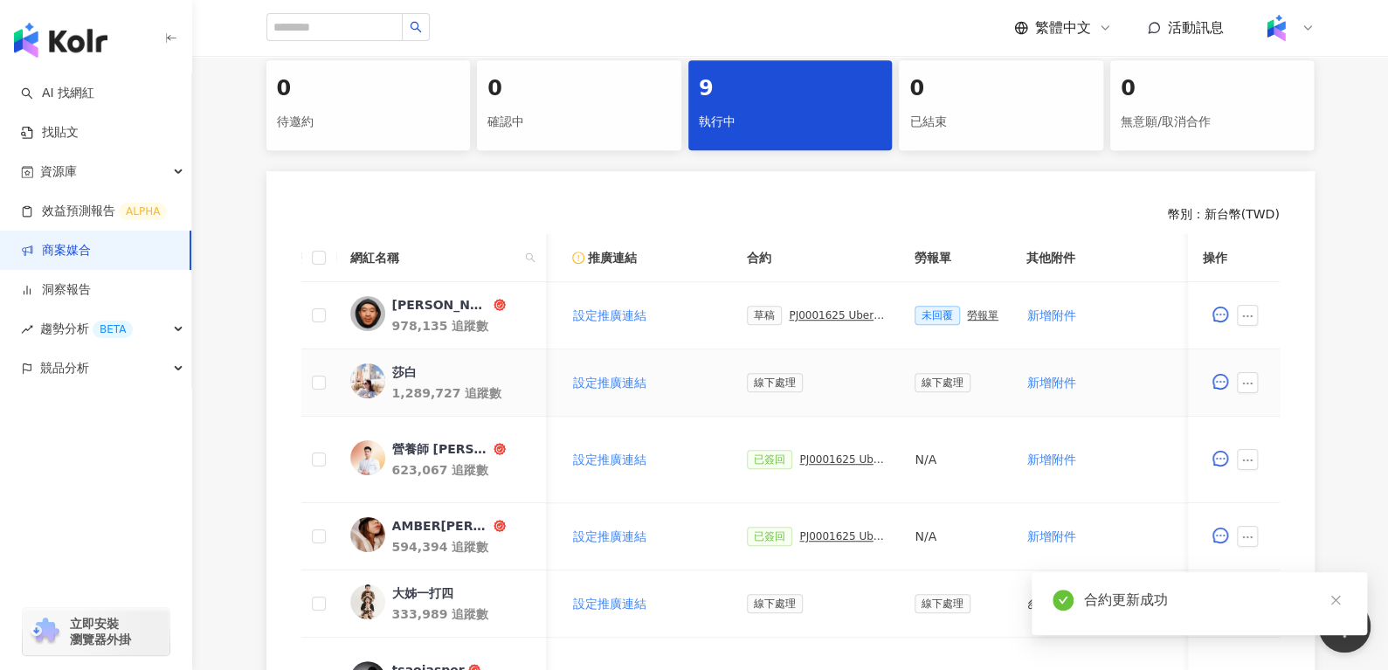
scroll to position [0, 313]
click at [971, 316] on div "勞報單" at bounding box center [978, 315] width 31 height 12
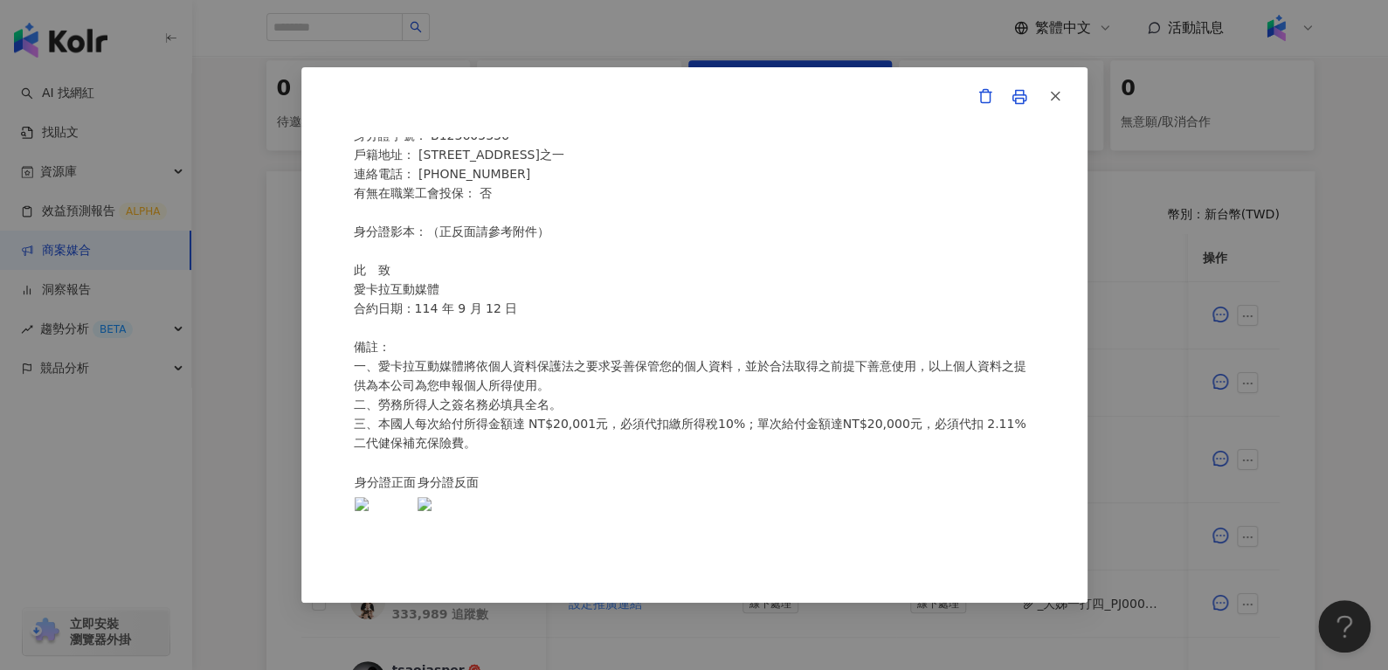
scroll to position [305, 0]
click at [1059, 96] on icon "button" at bounding box center [1056, 96] width 16 height 16
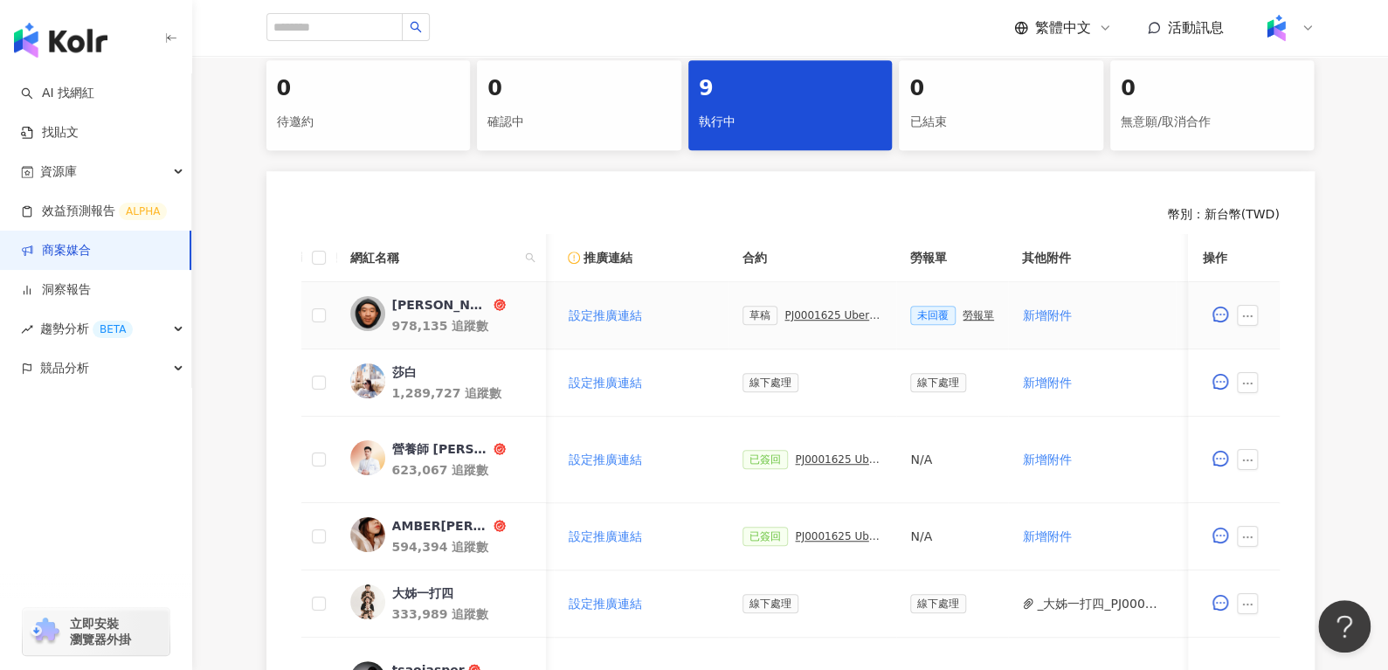
click at [815, 315] on div "PJ0001625 Uber Eats_生鮮雜貨Q3_KOL合作" at bounding box center [834, 315] width 98 height 12
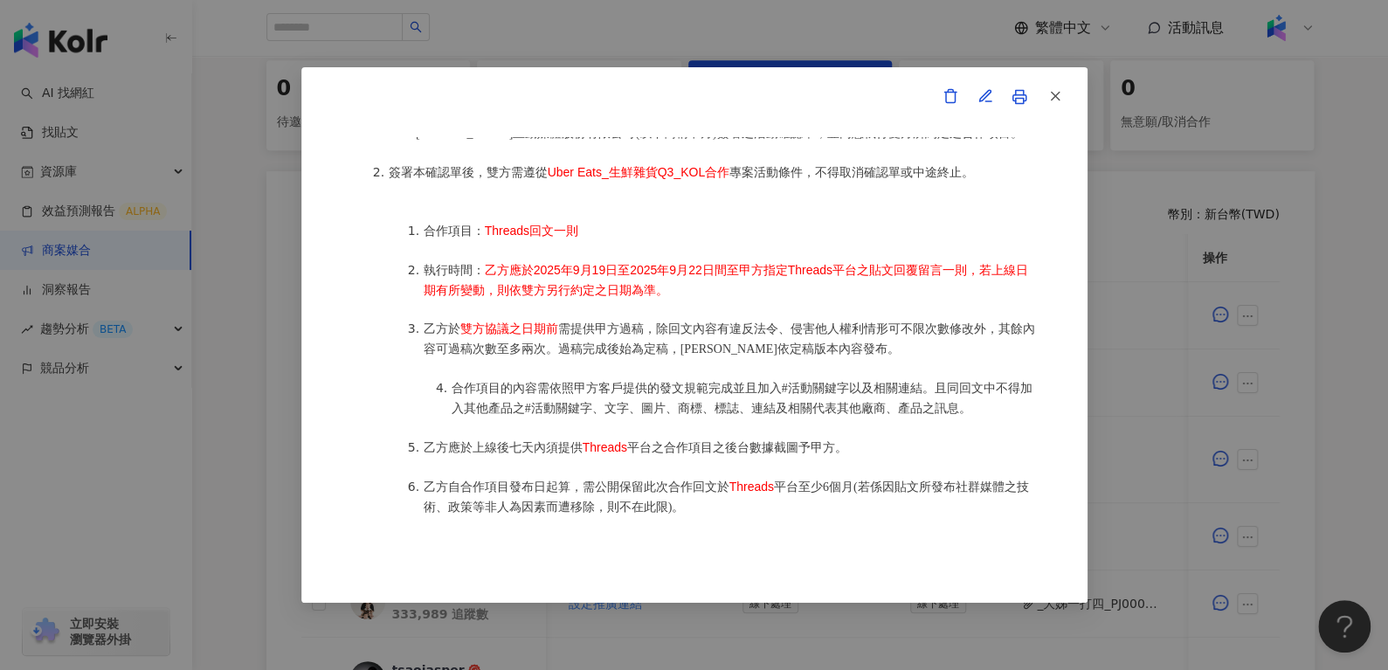
scroll to position [887, 0]
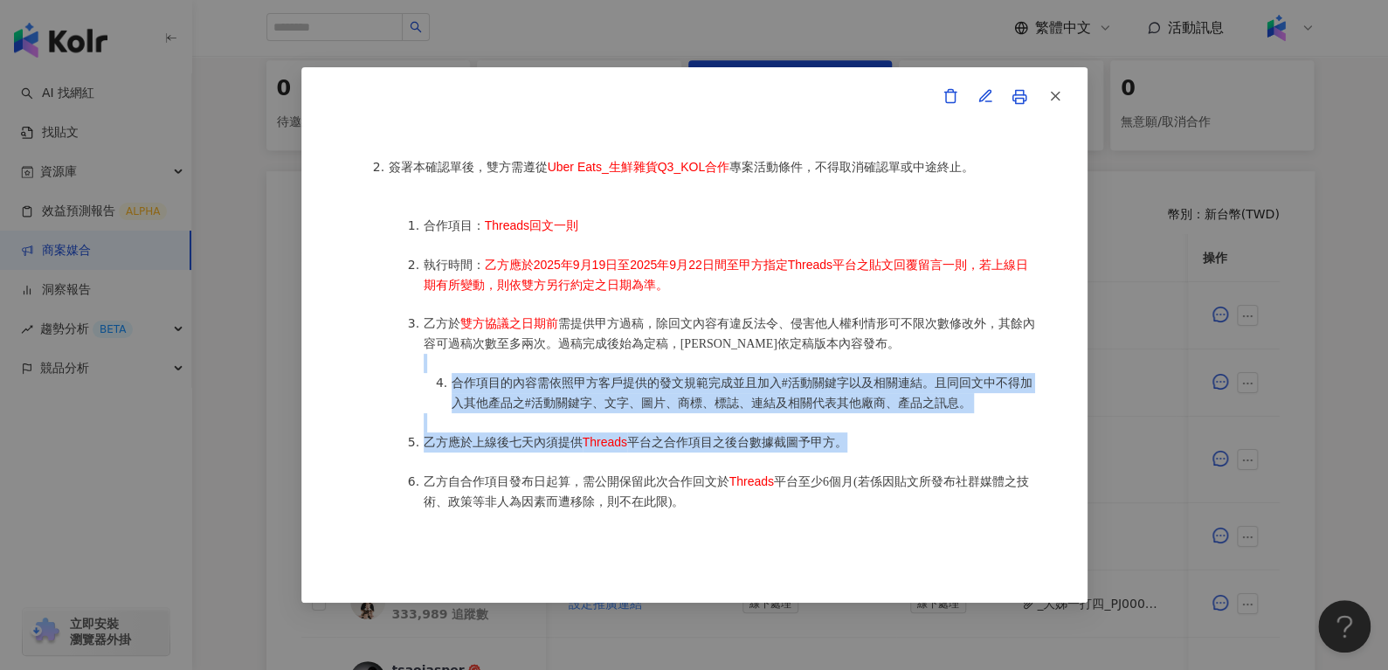
drag, startPoint x: 901, startPoint y: 379, endPoint x: 962, endPoint y: 427, distance: 77.8
click at [962, 427] on ol "合作項目： Threads回文一則 執行時間： 乙方應於2025年9月19日至2025年9月22日間至甲方指定Threads平台之貼文回覆留言一則，若上線日期…" at bounding box center [712, 364] width 647 height 335
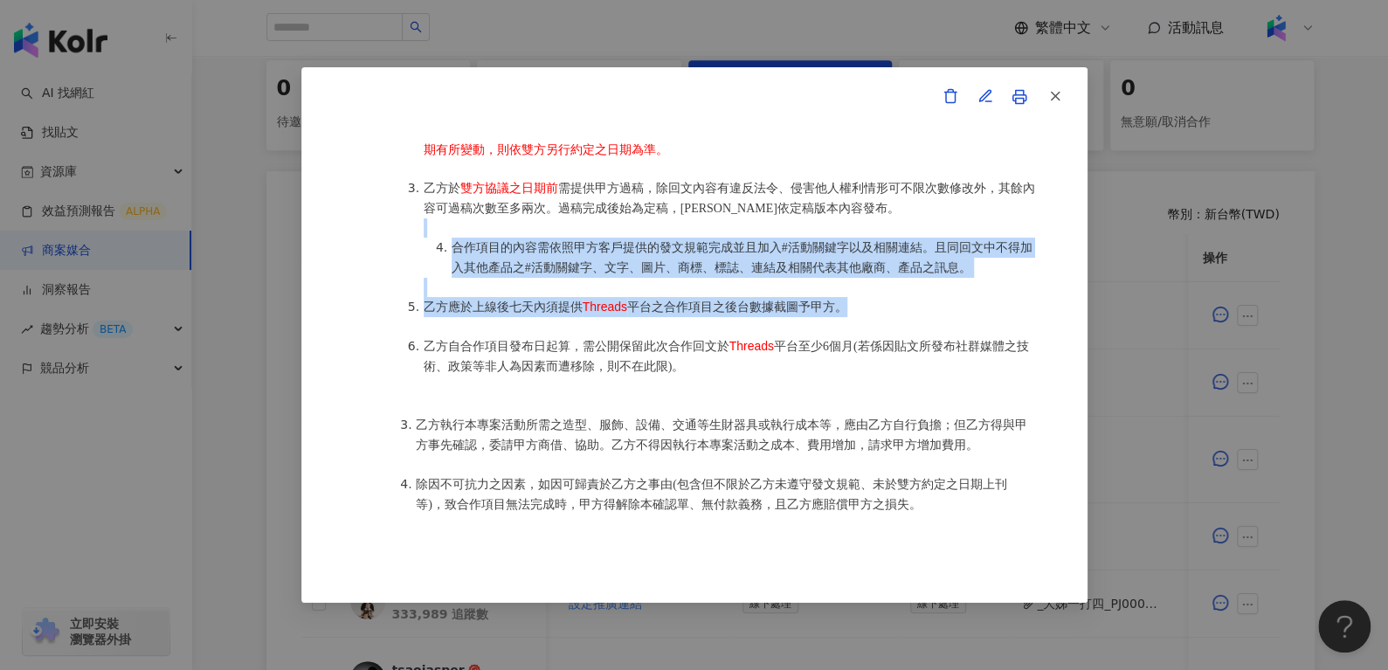
scroll to position [1023, 0]
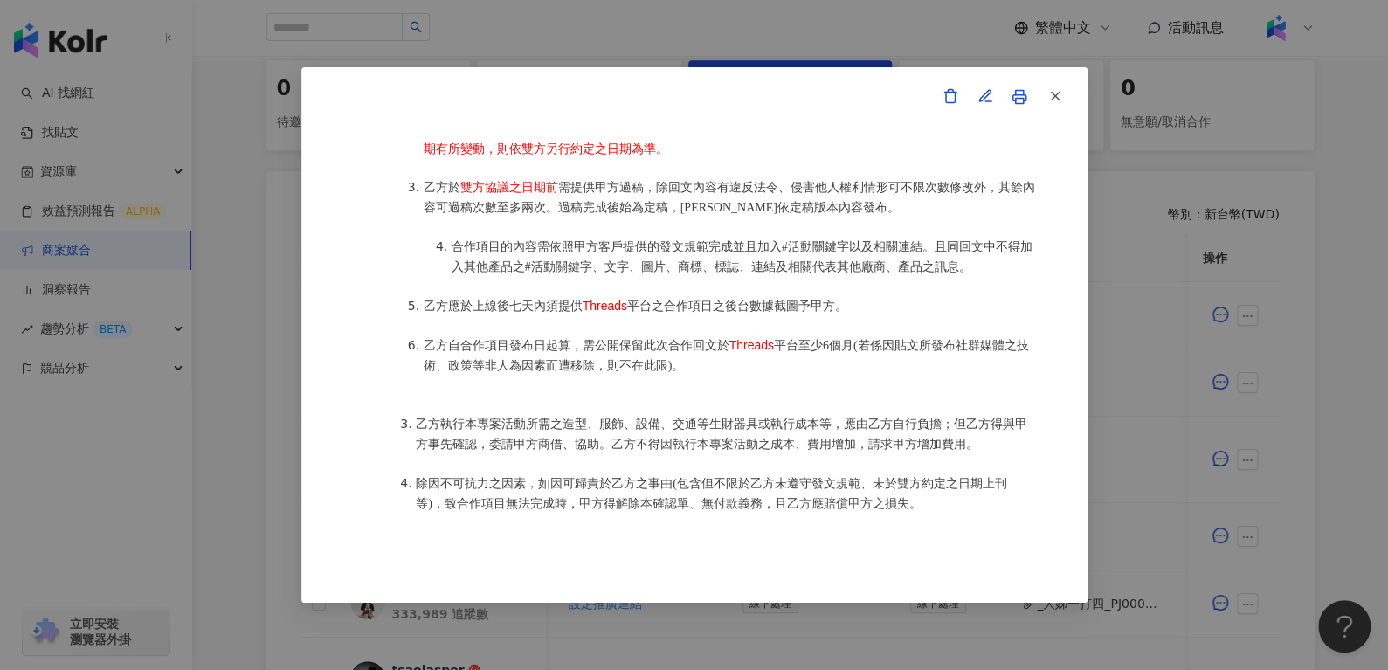
click at [661, 363] on li "乙方自合作項目發布日起算，需公開保留此次合作回文於 Threads 平台至少6個月(若係因貼文所發布社群媒體之技術、政策等非人為因素而遭移除，則不在此限)。" at bounding box center [730, 356] width 612 height 40
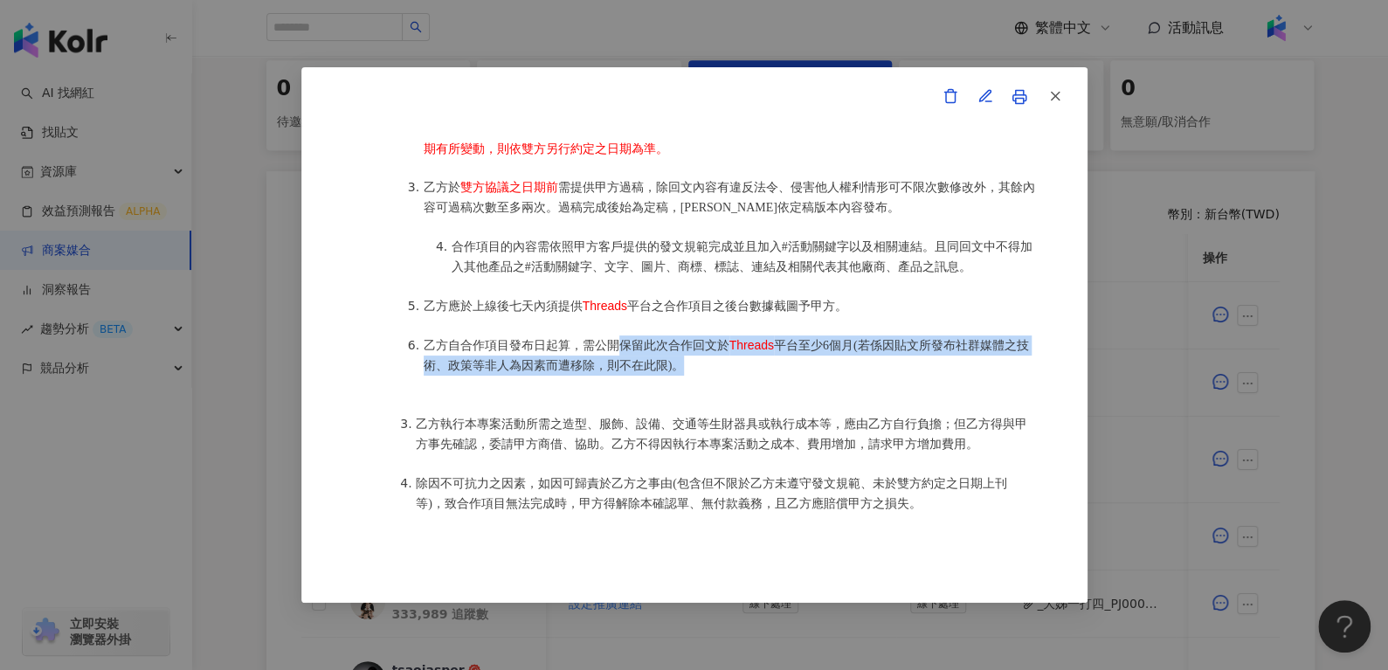
drag, startPoint x: 635, startPoint y: 334, endPoint x: 842, endPoint y: 347, distance: 207.5
click at [842, 347] on li "乙方自合作項目發布日起算，需公開保留此次合作回文於 Threads 平台至少6個月(若係因貼文所發布社群媒體之技術、政策等非人為因素而遭移除，則不在此限)。" at bounding box center [730, 356] width 612 height 40
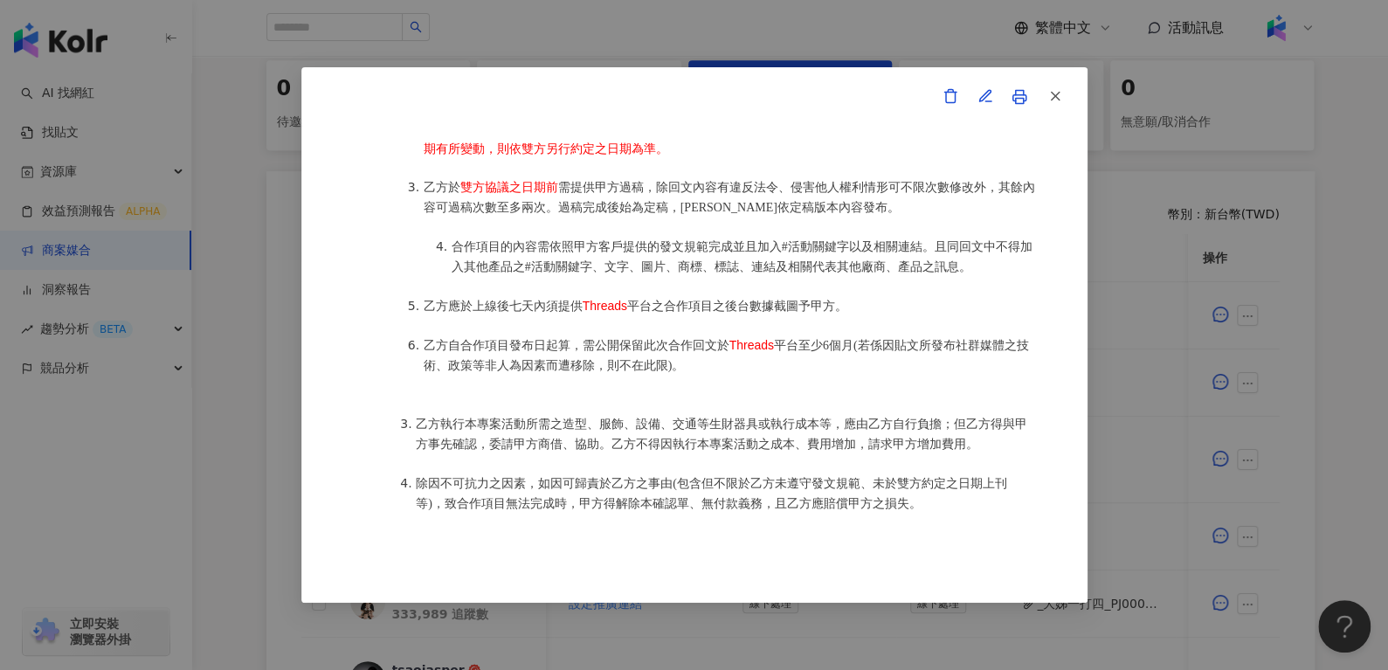
click at [728, 380] on ol "合作項目： Threads回文一則 執行時間： 乙方應於2025年9月19日至2025年9月22日間至甲方指定Threads平台之貼文回覆留言一則，若上線日期…" at bounding box center [712, 227] width 647 height 335
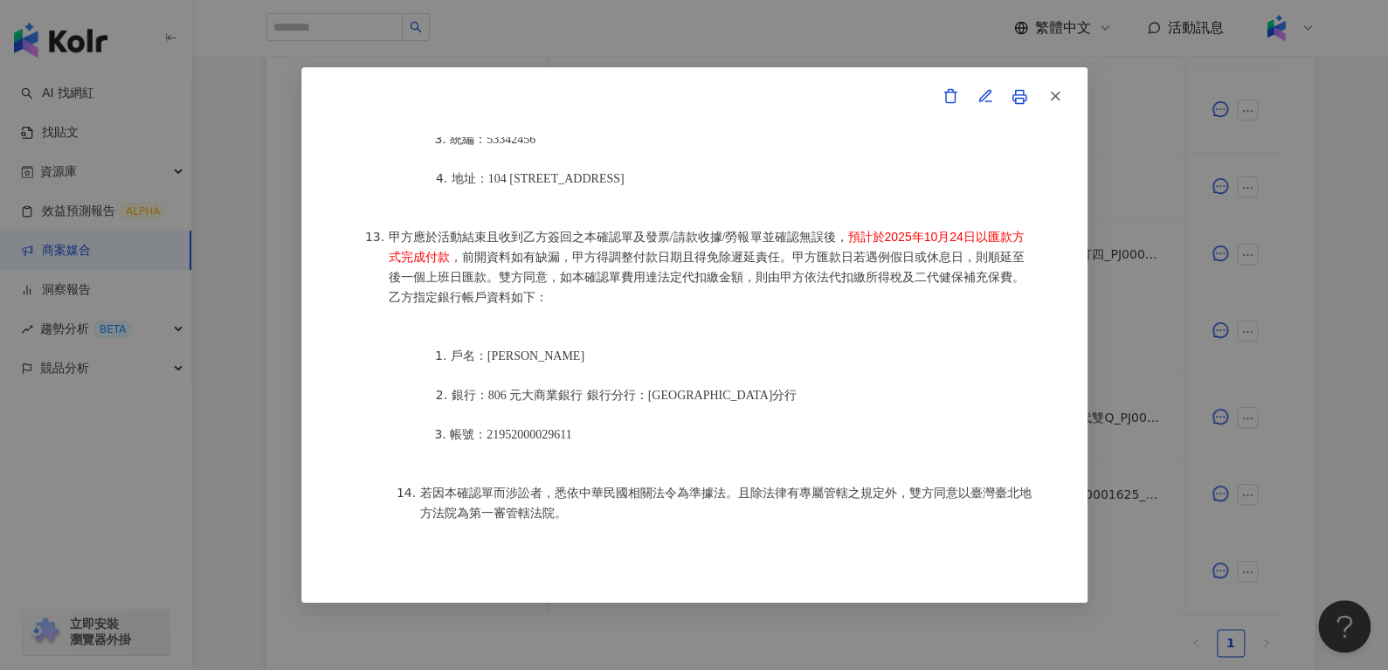
scroll to position [733, 0]
click at [1062, 88] on icon "button" at bounding box center [1056, 96] width 16 height 16
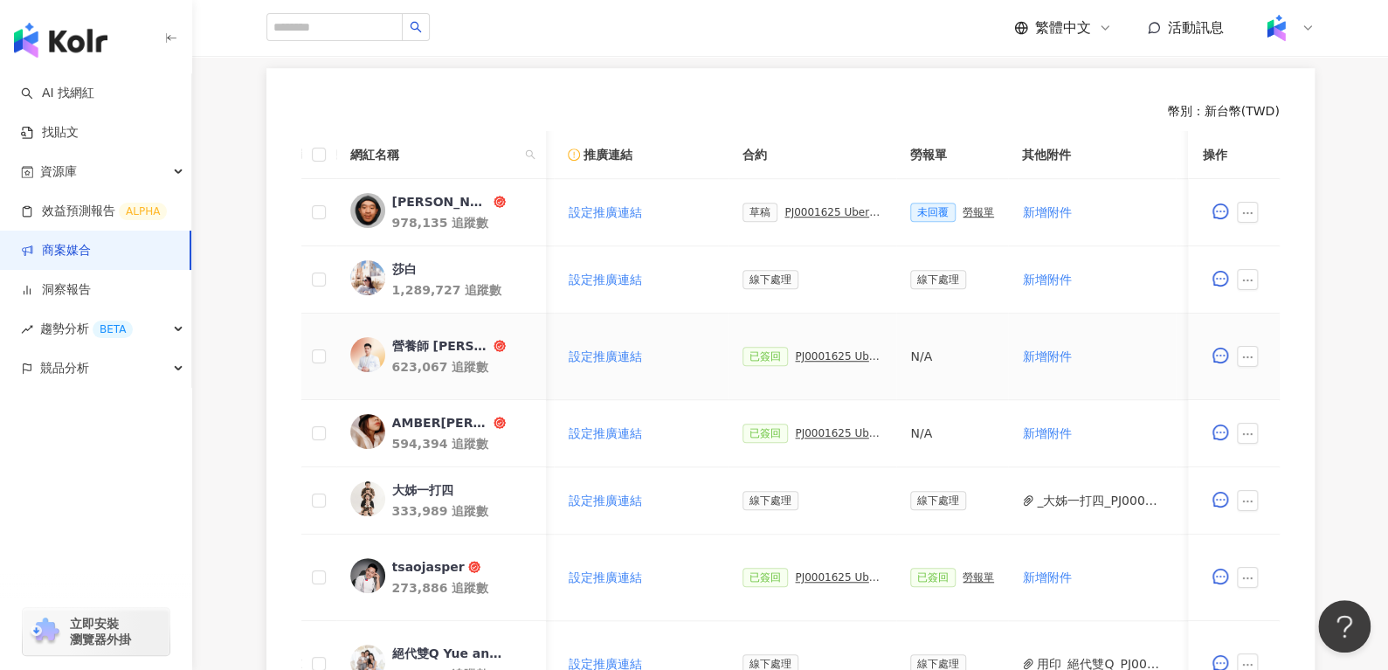
scroll to position [476, 0]
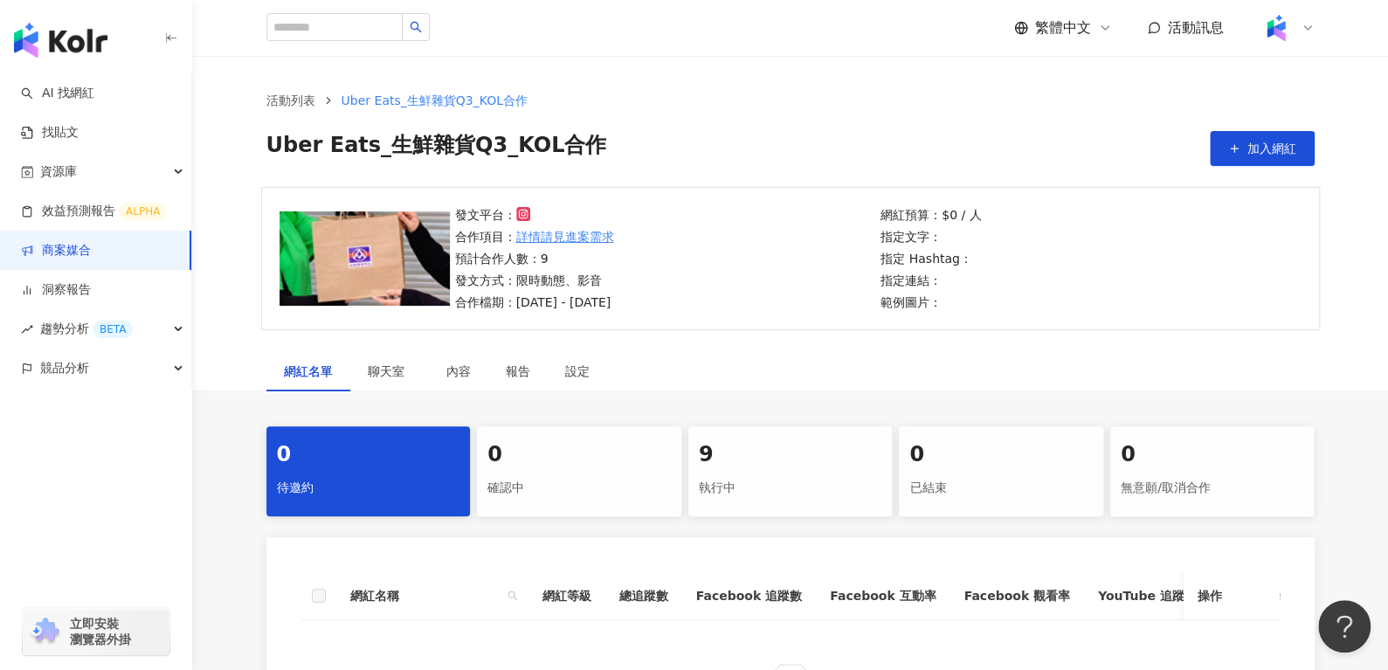
scroll to position [257, 0]
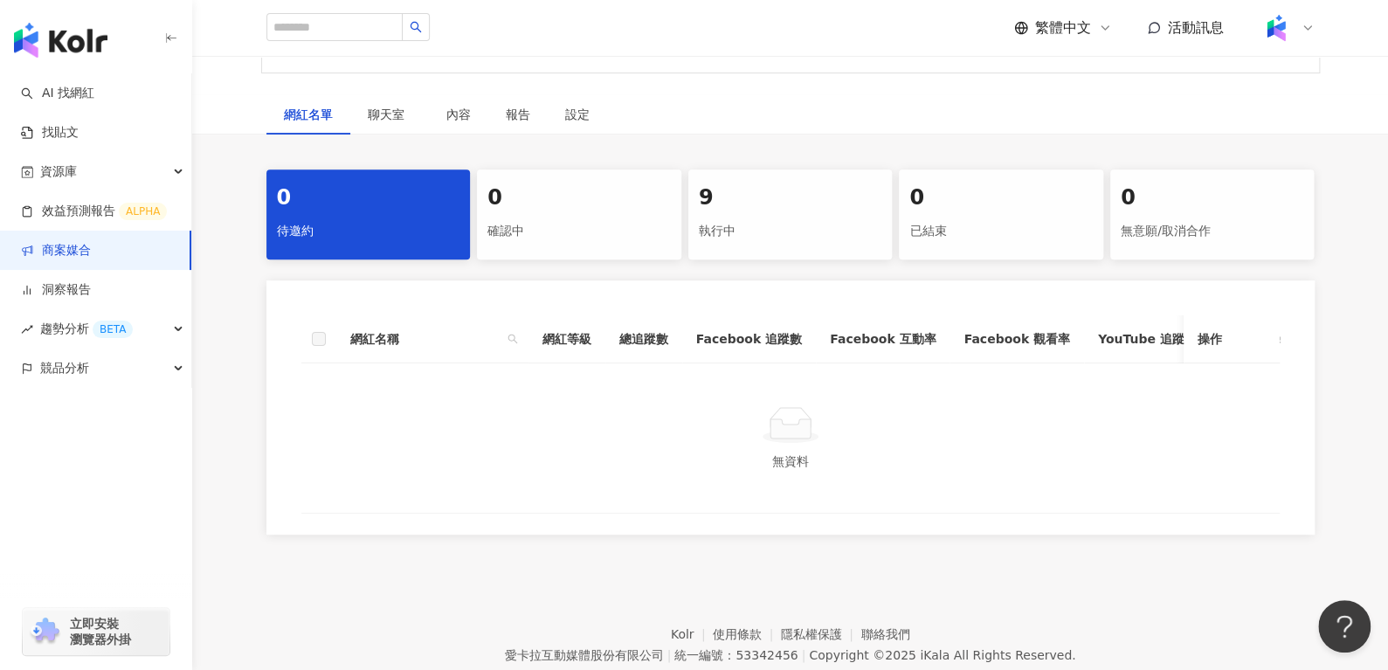
click at [744, 202] on div "9" at bounding box center [790, 198] width 183 height 30
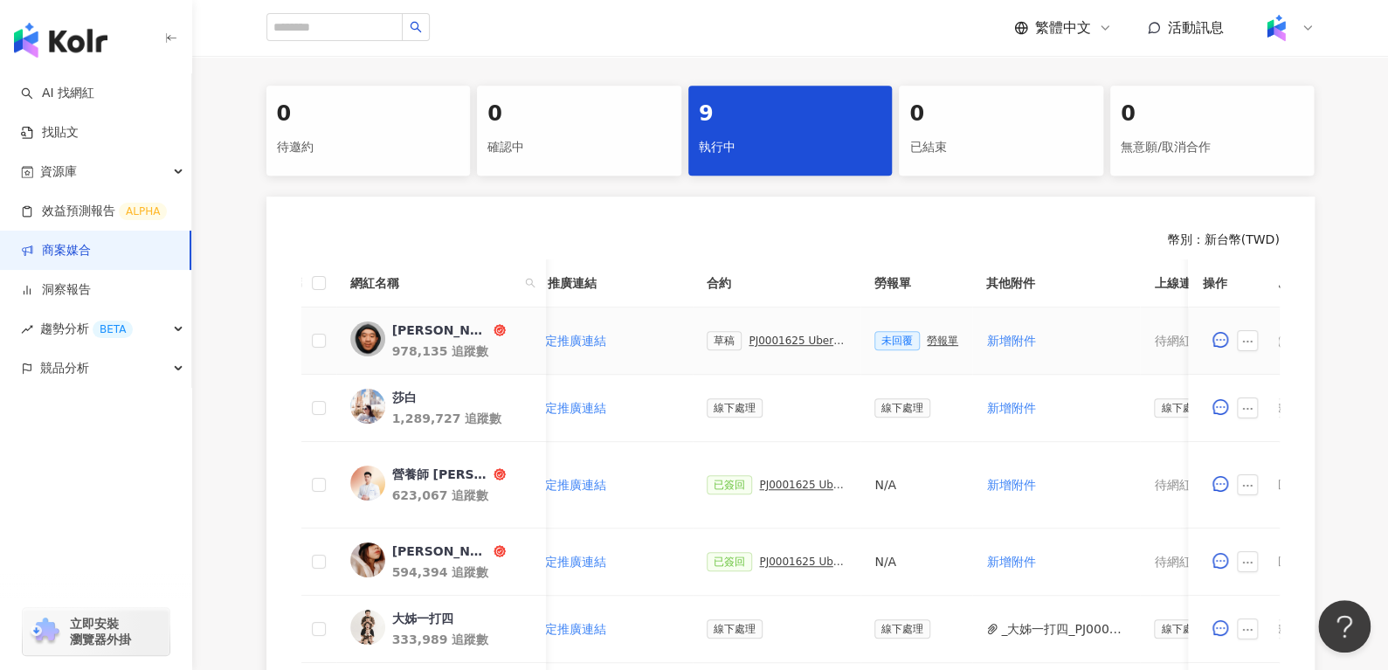
scroll to position [0, 394]
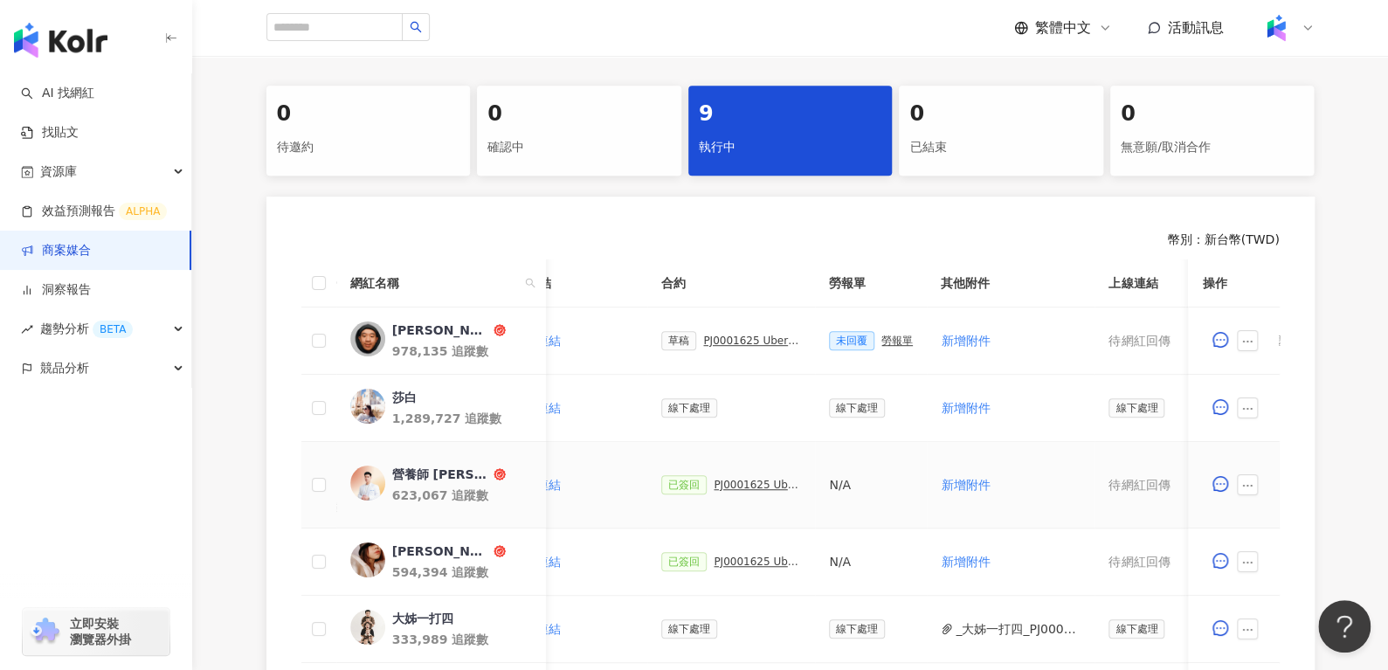
click at [714, 488] on div "PJ0001625 Uber Eats_生鮮雜貨Q3_KOL合作" at bounding box center [757, 485] width 87 height 12
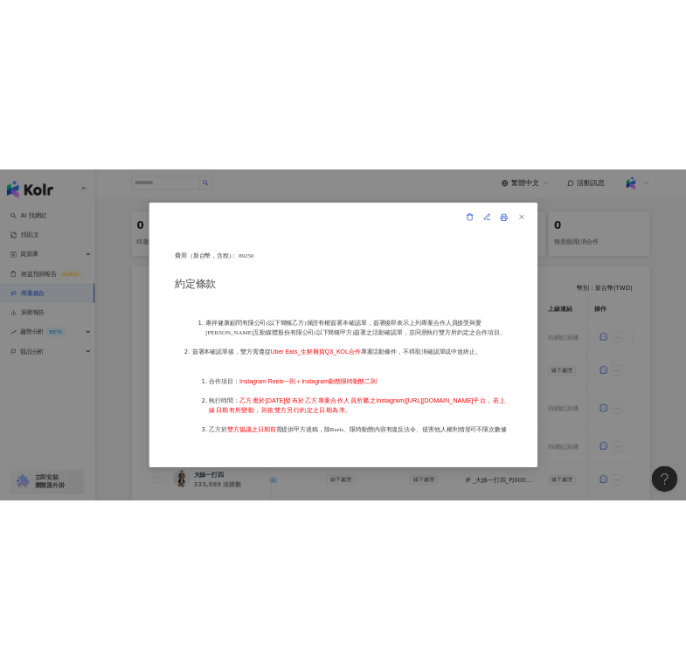
scroll to position [684, 0]
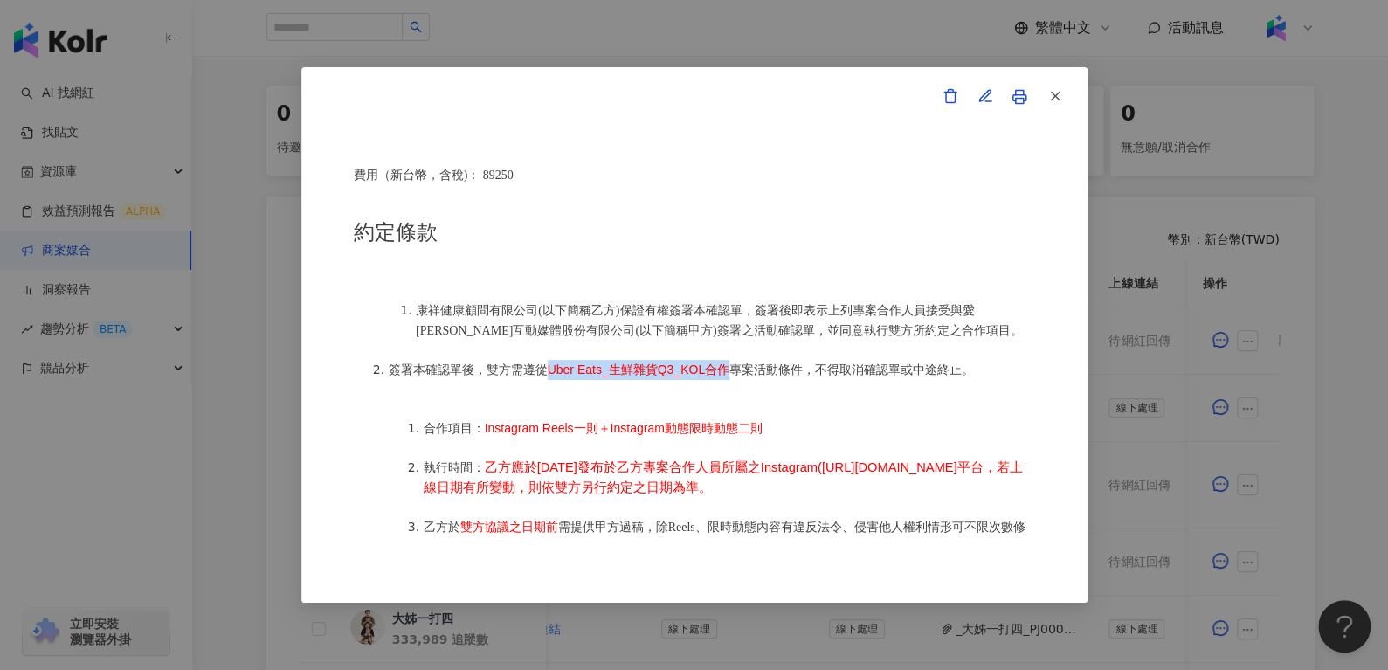
drag, startPoint x: 543, startPoint y: 348, endPoint x: 733, endPoint y: 361, distance: 190.0
click at [733, 361] on li "簽署本確認單後，雙方需遵從 Uber Eats_生鮮雜貨Q3_KOL合作 專案活動條件，不得取消確認單或中途終止。" at bounding box center [712, 370] width 647 height 20
copy span "Uber Eats_生鮮雜貨Q3_KOL合作"
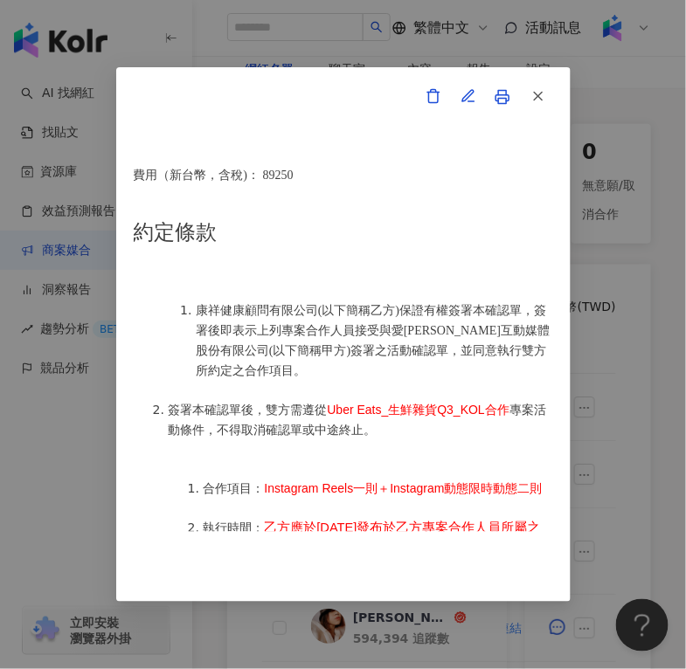
click at [310, 304] on span "康祥健康顧問有限公司(以下簡稱乙方)保證有權簽署本確認單，簽署後即表示上列專案合作人員接受與愛卡拉互動媒體股份有限公司(以下簡稱甲方)簽署之活動確認單，並同意…" at bounding box center [373, 340] width 354 height 73
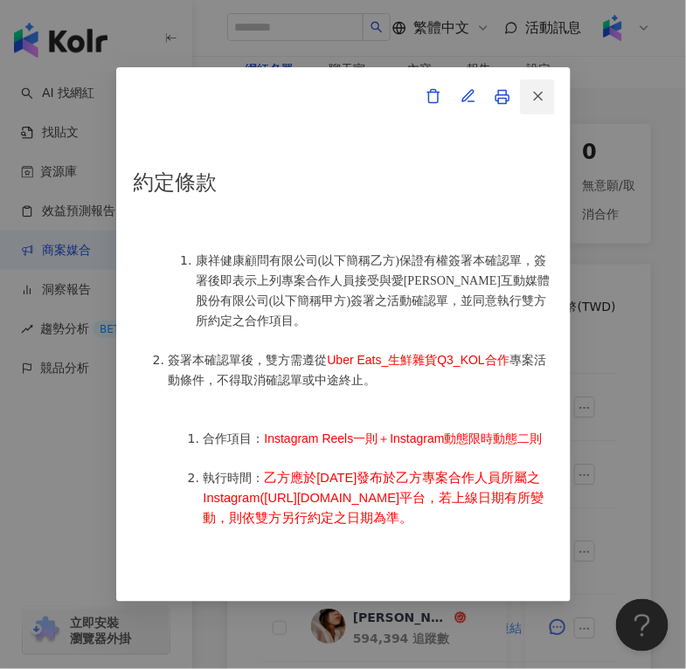
click at [548, 100] on button "button" at bounding box center [537, 97] width 35 height 35
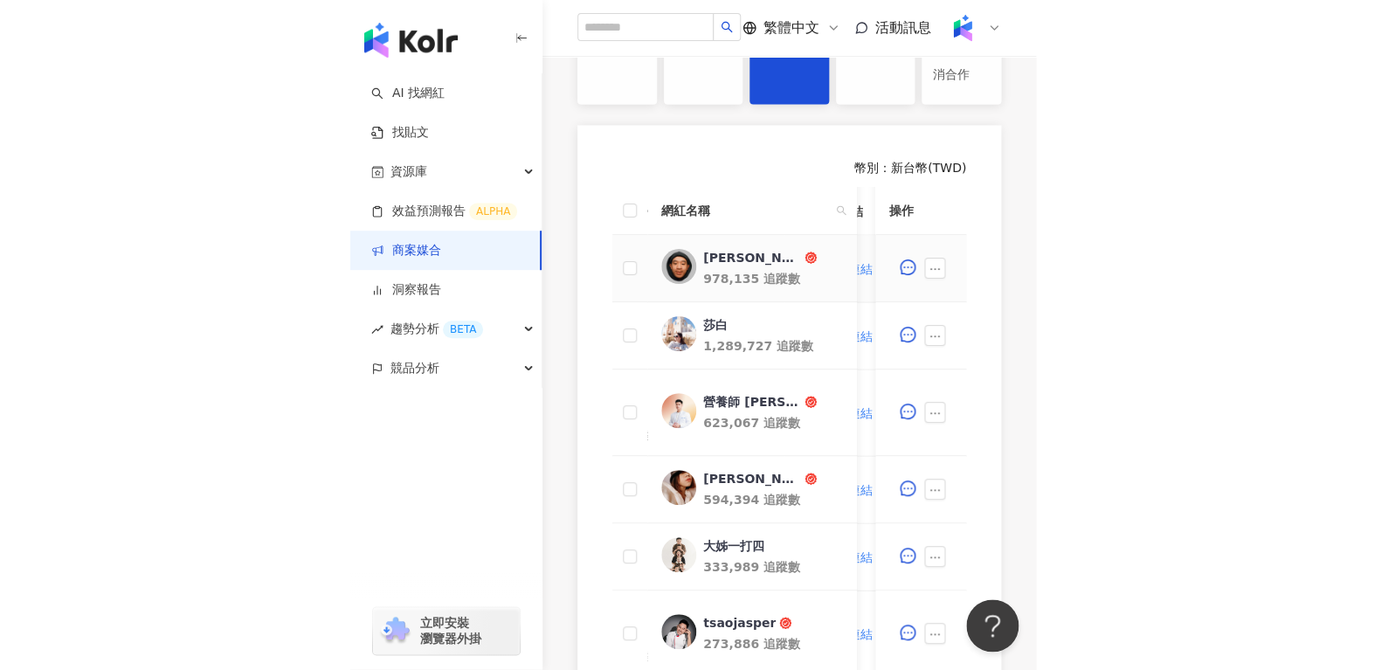
scroll to position [489, 0]
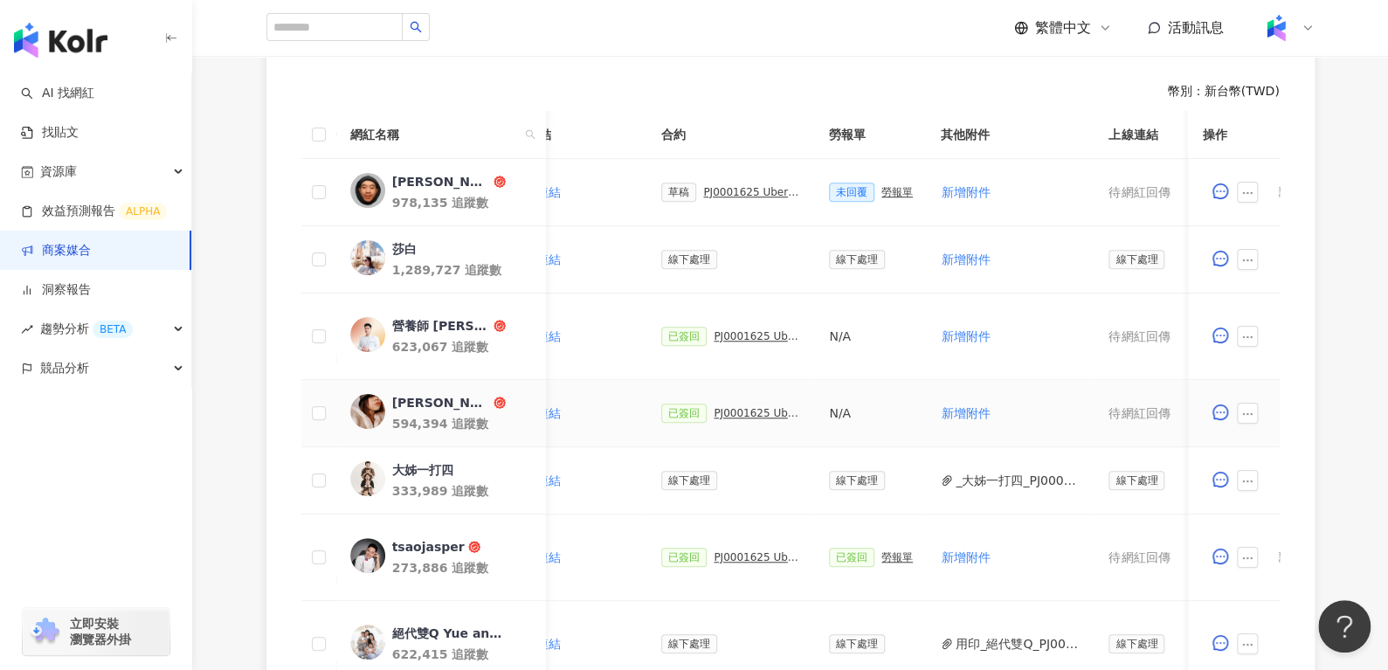
click at [737, 409] on div "PJ0001625 Uber Eats_生鮮雜貨Q3_KOL合作" at bounding box center [757, 413] width 87 height 12
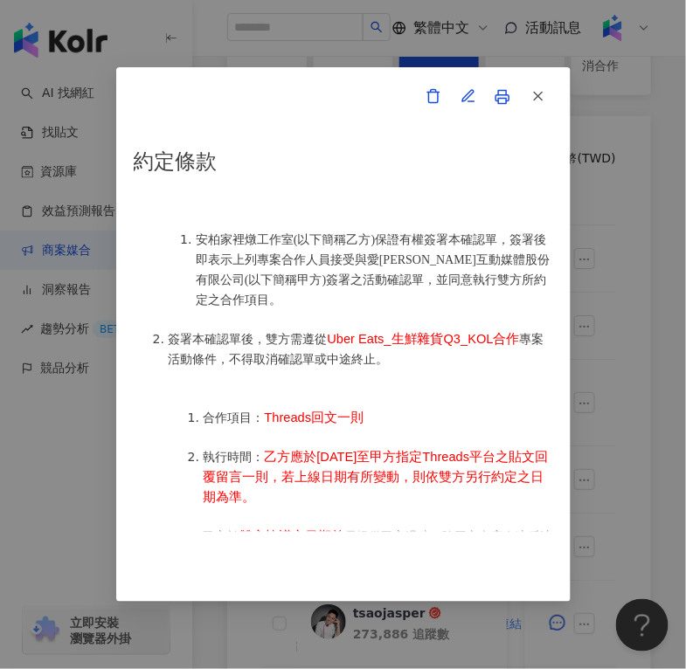
scroll to position [796, 0]
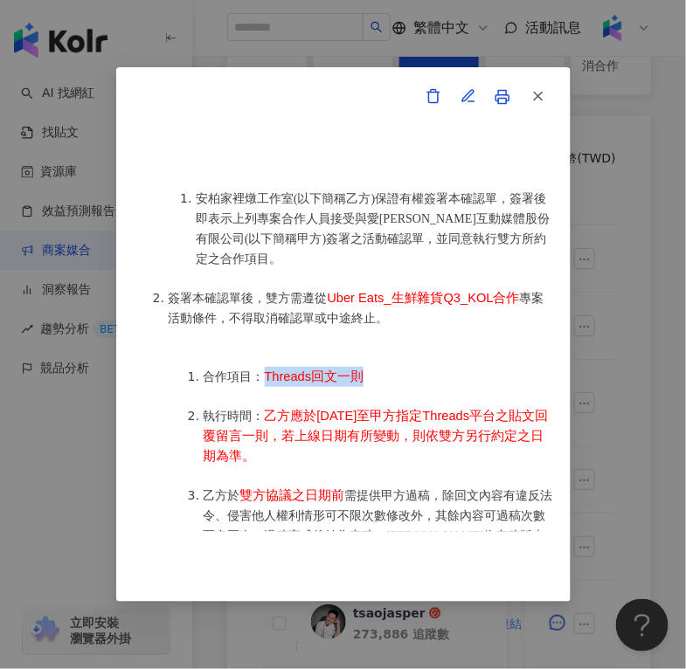
drag, startPoint x: 268, startPoint y: 363, endPoint x: 362, endPoint y: 368, distance: 93.6
click at [362, 370] on span "Threads回文一則" at bounding box center [315, 377] width 100 height 14
copy span "Threads回文一則"
drag, startPoint x: 266, startPoint y: 405, endPoint x: 317, endPoint y: 443, distance: 63.8
click at [317, 443] on span "乙方應於2025年9月25日至甲方指定Threads平台之貼文回覆留言一則，若上線日期有所變動，則依雙方另行約定之日期為準。" at bounding box center [376, 436] width 345 height 54
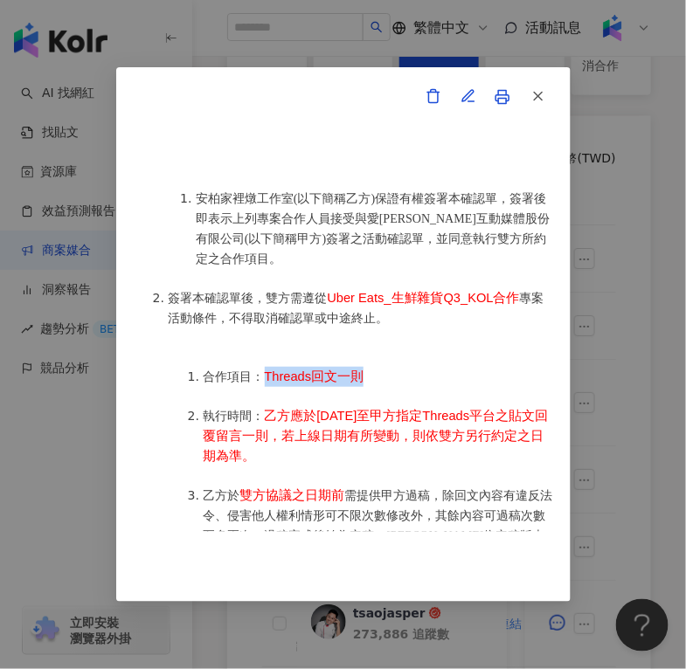
copy span "乙方應於2025年9月25日至甲方指定Threads平台之貼文回覆留言一則，若上線日期有所變動，則依雙方另行約定之日期為準。"
drag, startPoint x: 241, startPoint y: 483, endPoint x: 343, endPoint y: 490, distance: 102.5
click at [343, 490] on li "乙方於 雙方協議之日期前 需提供甲方過稿，除回文內容有違反法令、侵害他人權利情形可不限次數修改外，其餘內容可過稿次數至多兩次。過稿完成後始為定稿，乙方應依定稿…" at bounding box center [378, 526] width 349 height 80
copy span "雙方協議之日期前"
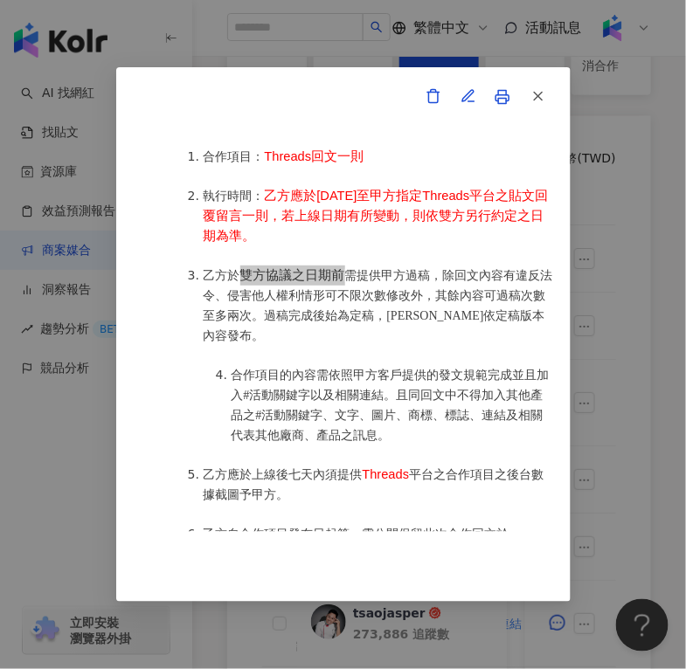
scroll to position [1018, 0]
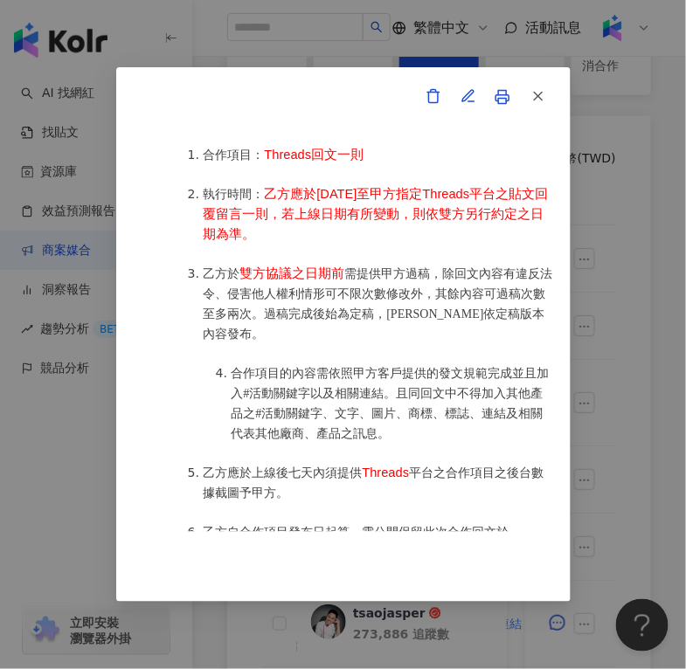
click at [340, 367] on li "合作項目的內容需依照甲方客戶提供的發文規範完成並且加入#活動關鍵字以及相關連結。且同回文中不得加入其他產品之#活動關鍵字、文字、圖片、商標、標誌、連結及相關代…" at bounding box center [393, 403] width 322 height 80
drag, startPoint x: 370, startPoint y: 459, endPoint x: 412, endPoint y: 463, distance: 41.3
click at [412, 463] on li "乙方應於上線後七天內須提供 Threads 平台之合作項目之後台數據截圖予甲方。" at bounding box center [378, 483] width 349 height 40
copy span "Threads"
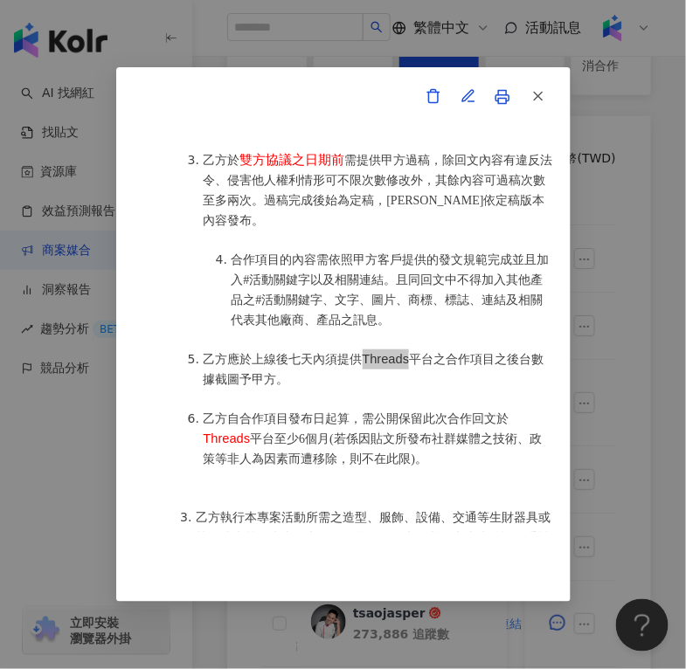
scroll to position [1162, 0]
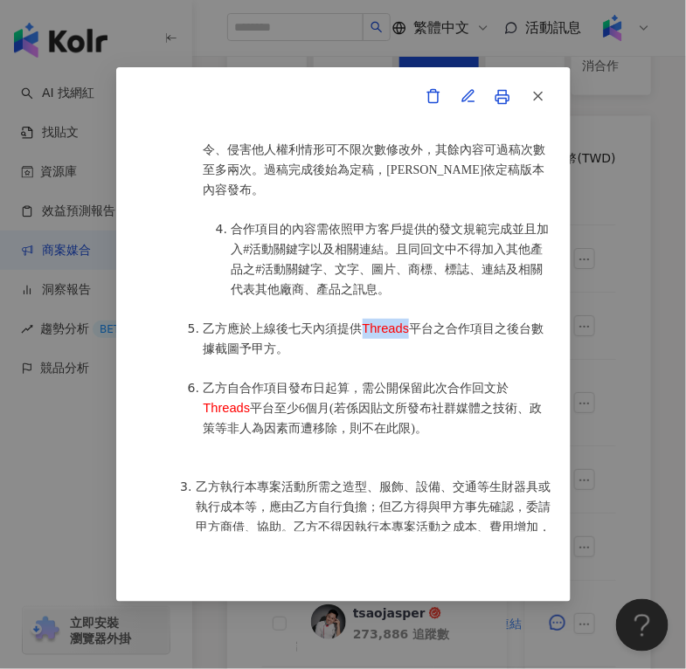
click at [275, 398] on li "乙方自合作項目發布日起算，需公開保留此次合作回文於 Threads 平台至少6個月(若係因貼文所發布社群媒體之技術、政策等非人為因素而遭移除，則不在此限)。" at bounding box center [378, 408] width 349 height 60
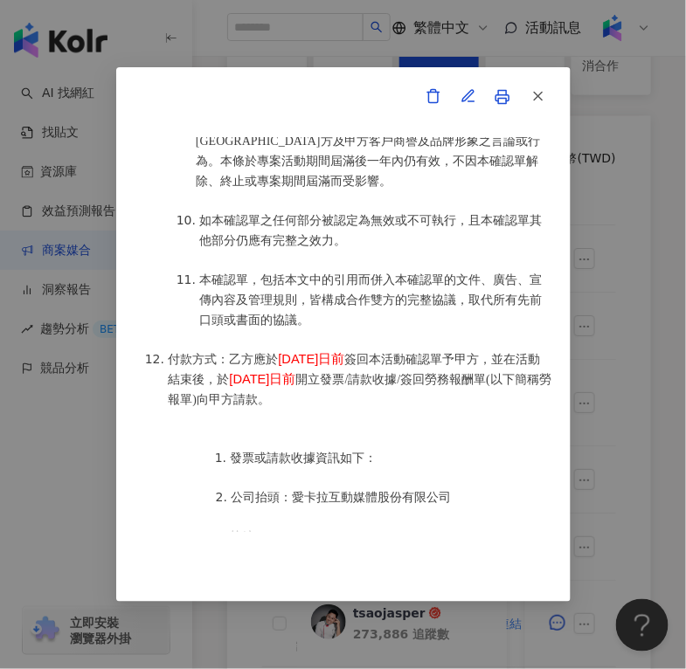
scroll to position [2426, 0]
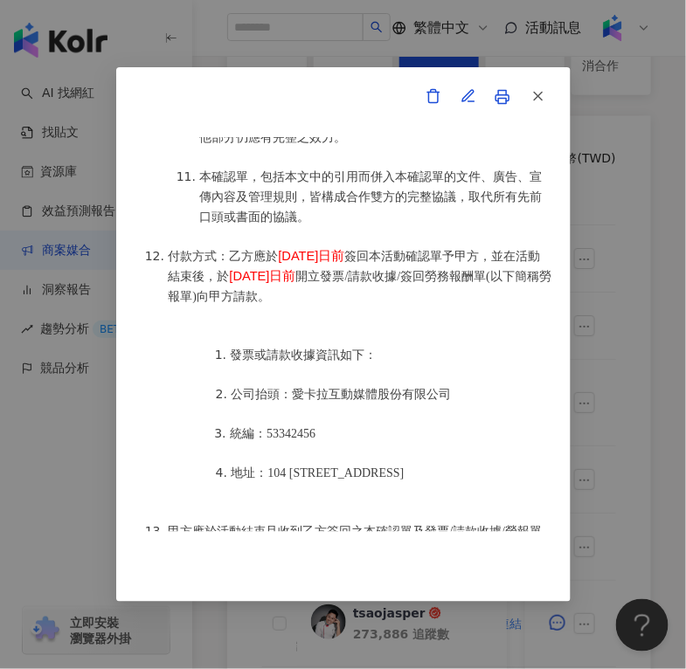
drag, startPoint x: 280, startPoint y: 211, endPoint x: 375, endPoint y: 200, distance: 95.8
click at [345, 249] on span "[DATE]日前" at bounding box center [312, 256] width 66 height 14
copy span "[DATE]日前"
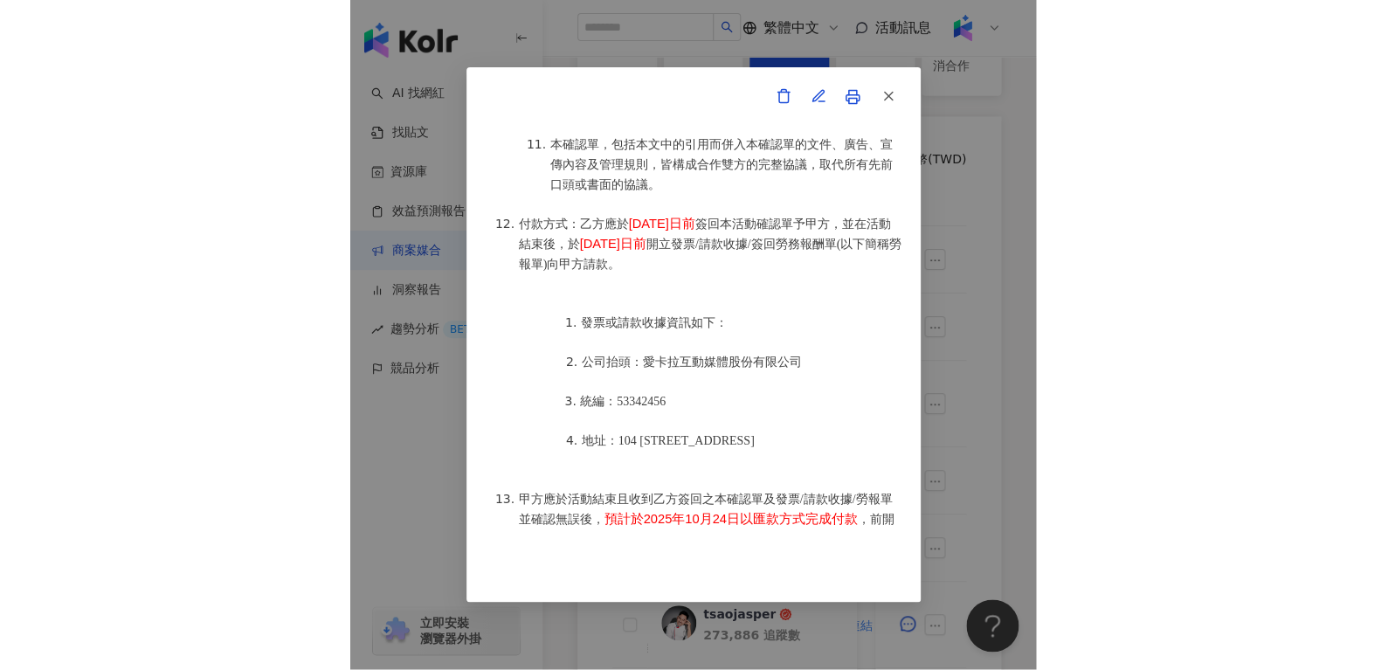
scroll to position [2475, 0]
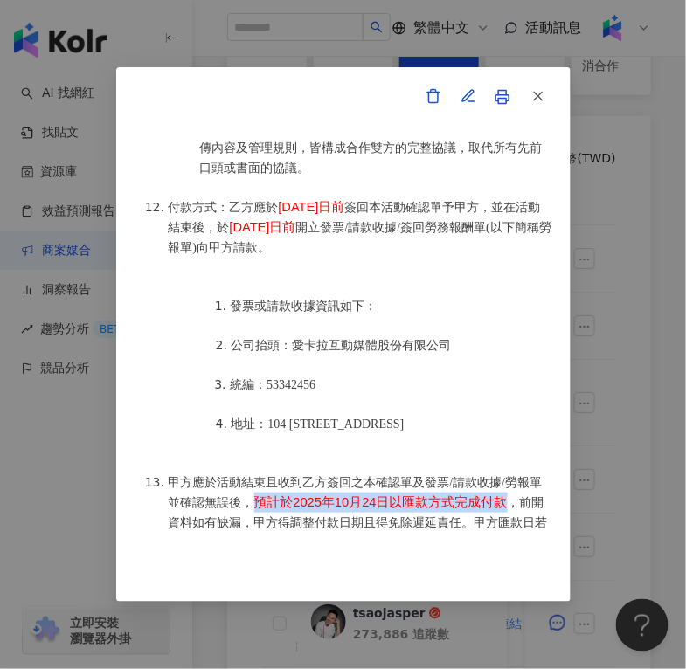
drag, startPoint x: 266, startPoint y: 449, endPoint x: 517, endPoint y: 447, distance: 250.8
click at [517, 473] on li "甲方應於活動結束且收到乙方簽回之本確認單及發票/請款收據/勞報單並確認無誤後， 預計於2025年10月24日以匯款方式完成付款 ，前開資料如有缺漏，甲方得調整…" at bounding box center [361, 533] width 384 height 121
copy span "預計於2025年10月24日以匯款方式完成付款"
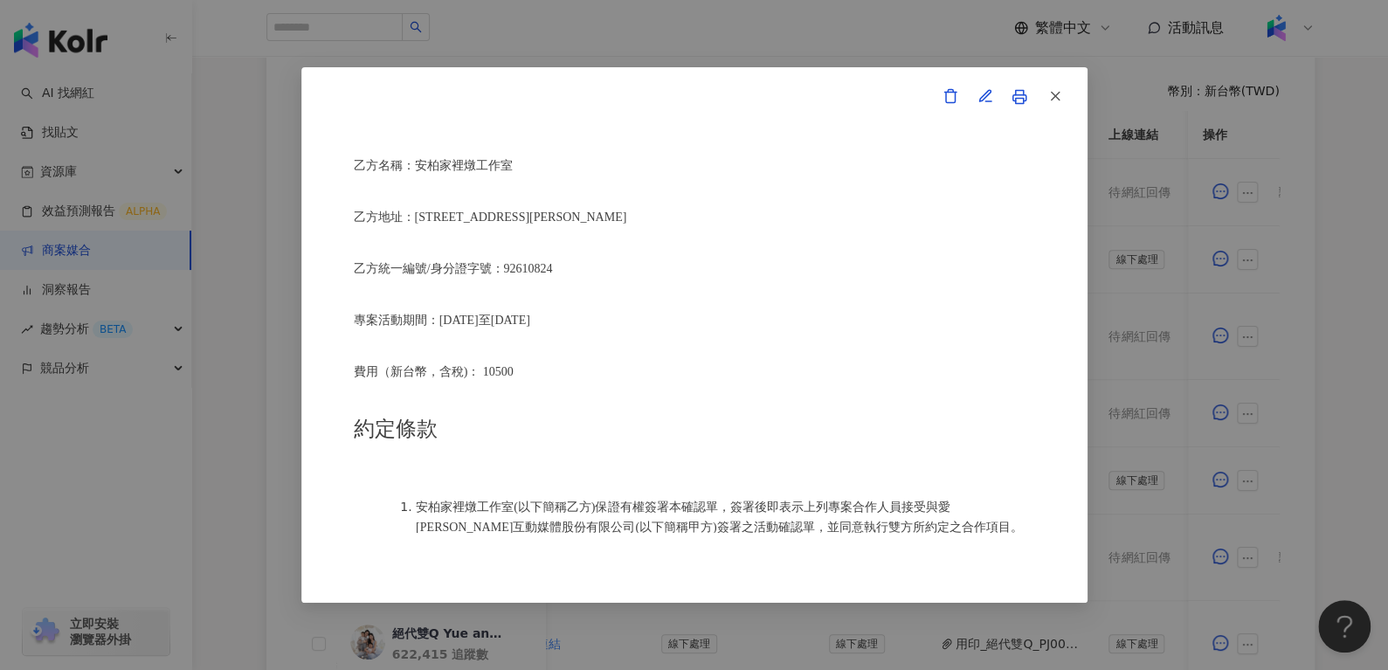
scroll to position [180, 0]
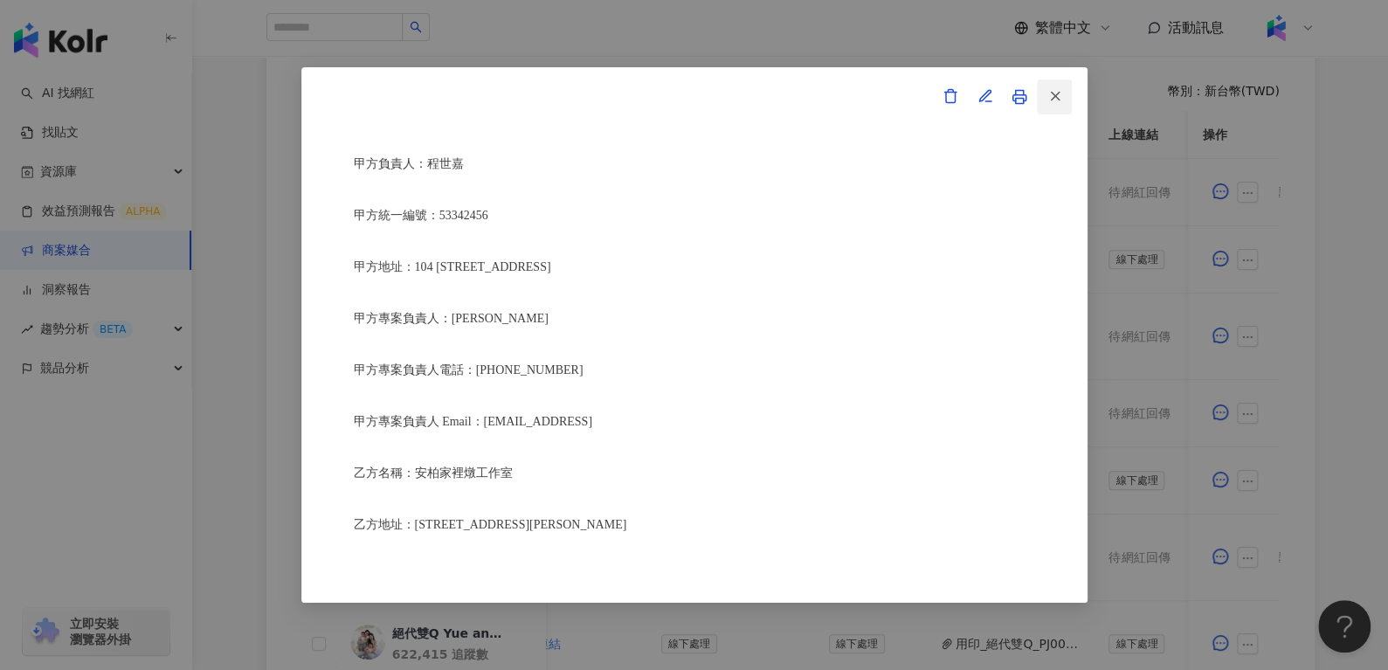
click at [1046, 91] on button "button" at bounding box center [1054, 97] width 35 height 35
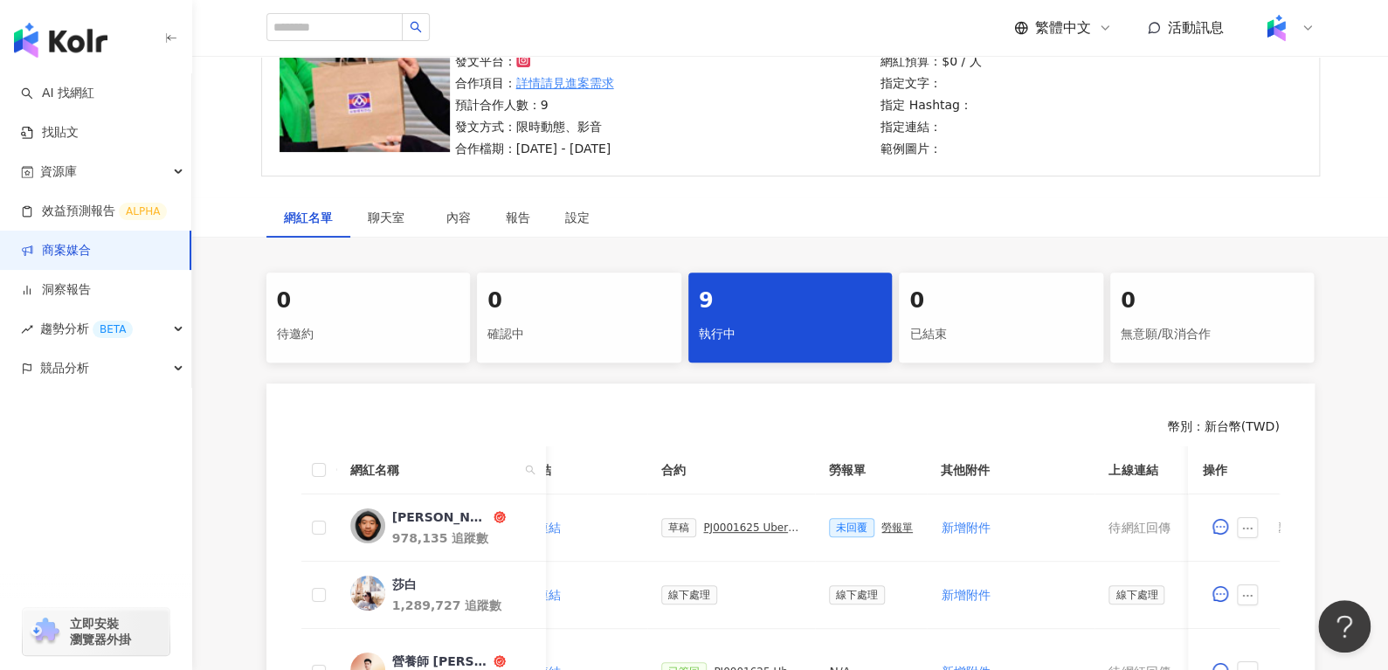
scroll to position [365, 0]
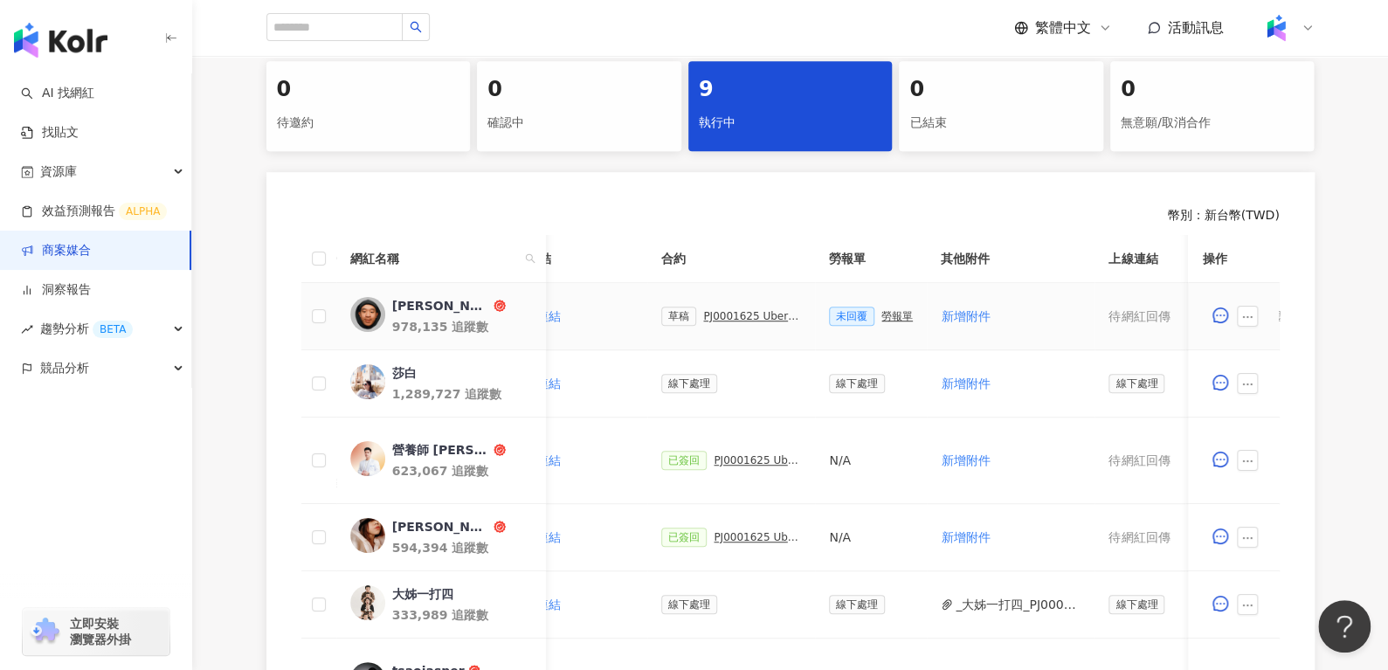
click at [428, 308] on div "[PERSON_NAME]" at bounding box center [440, 305] width 98 height 17
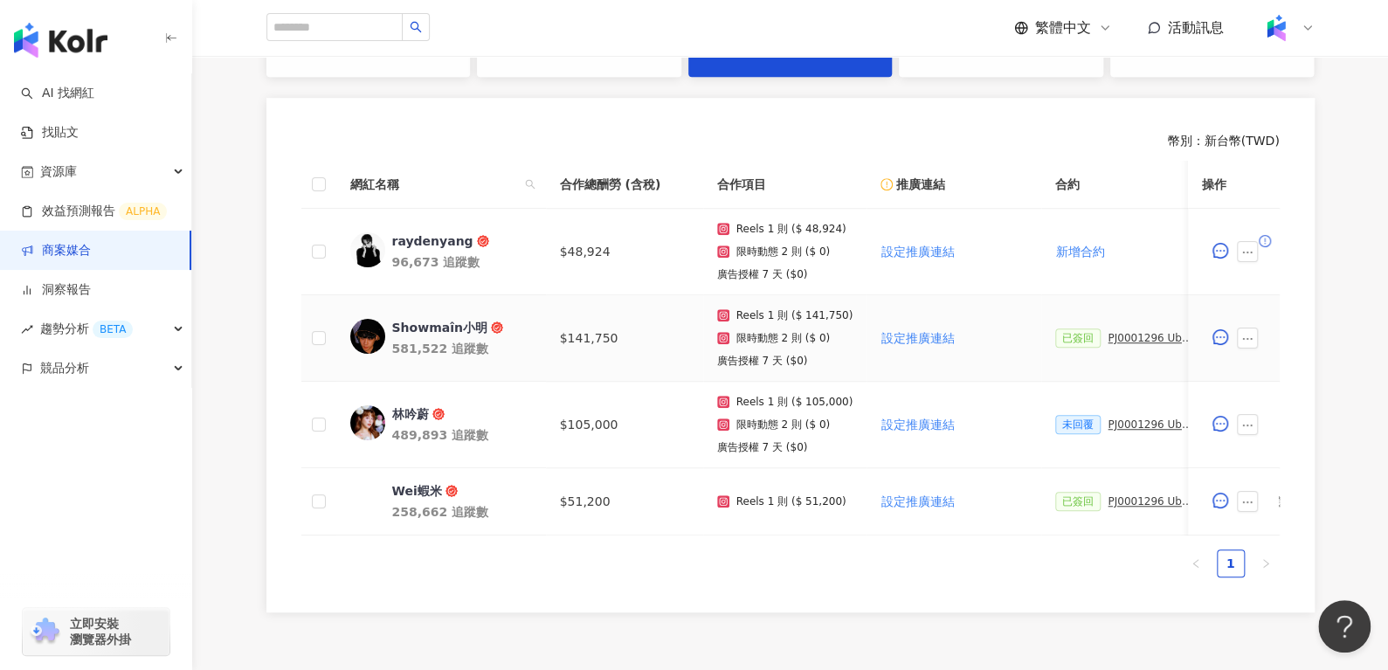
scroll to position [453, 0]
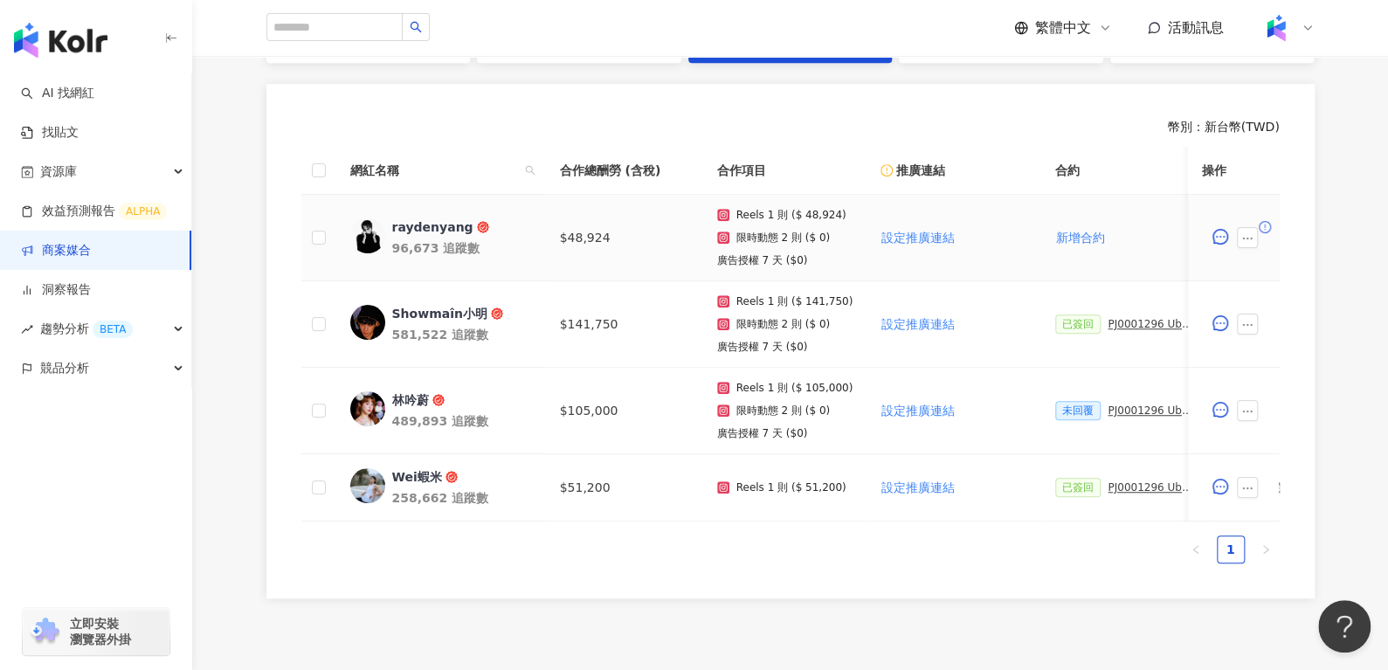
click at [414, 230] on div "raydenyang" at bounding box center [432, 226] width 81 height 17
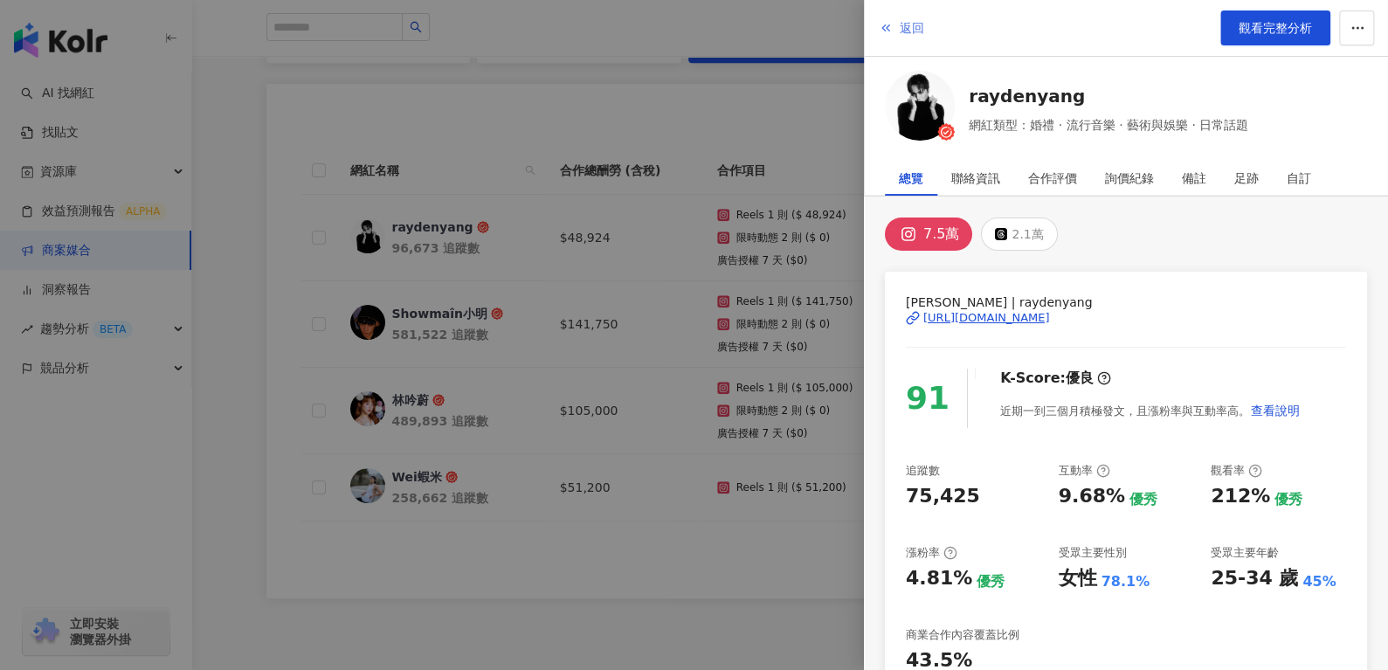
click at [915, 31] on span "返回" at bounding box center [912, 28] width 24 height 14
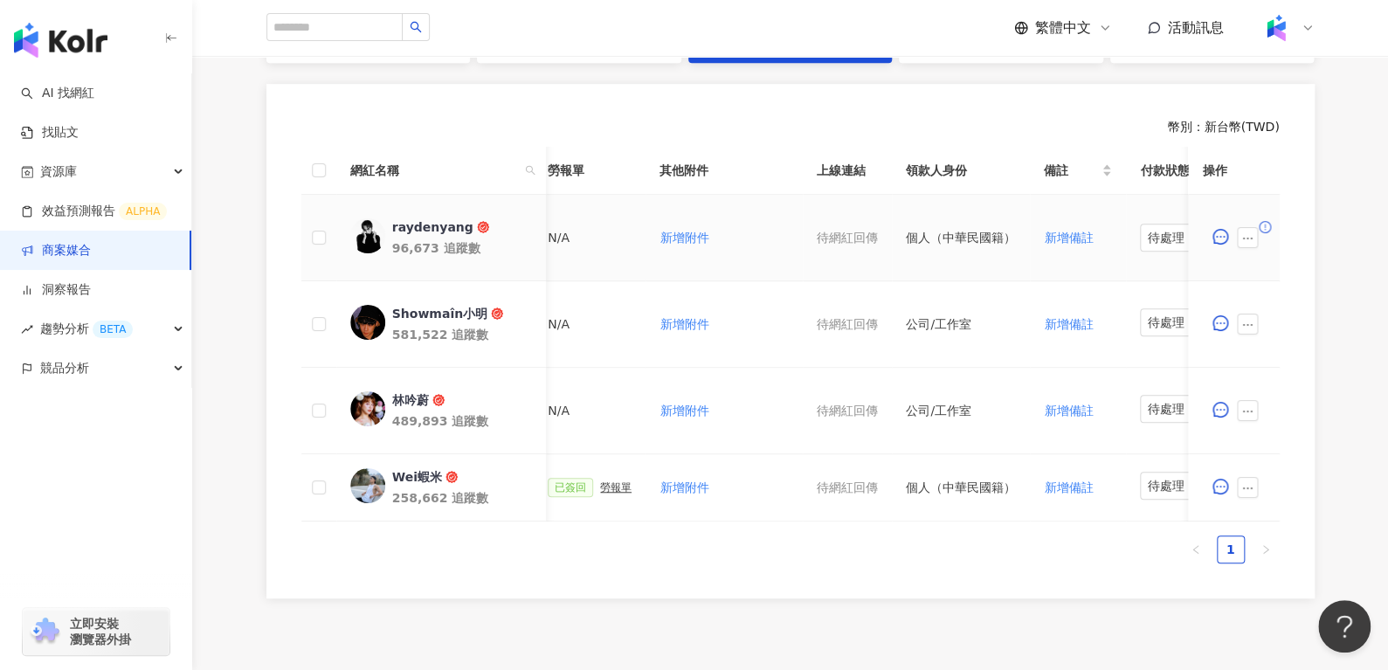
scroll to position [0, 678]
click at [1258, 232] on span at bounding box center [1252, 237] width 28 height 21
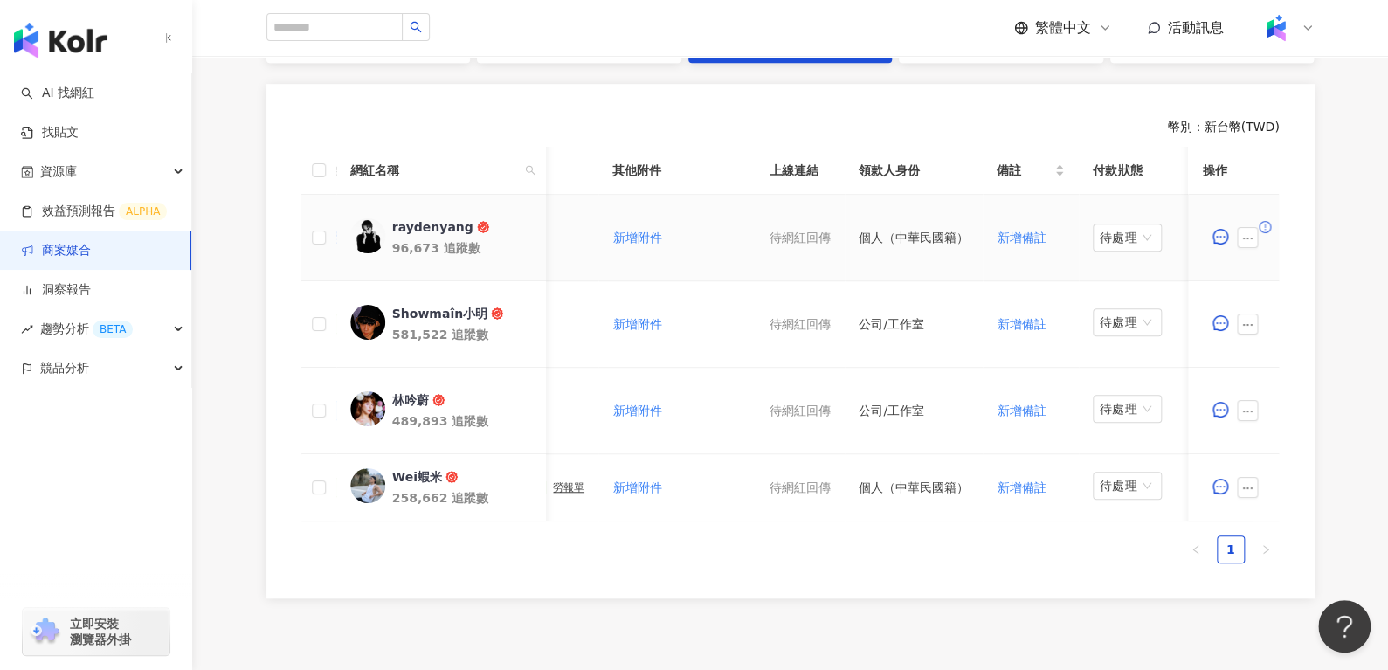
scroll to position [0, 772]
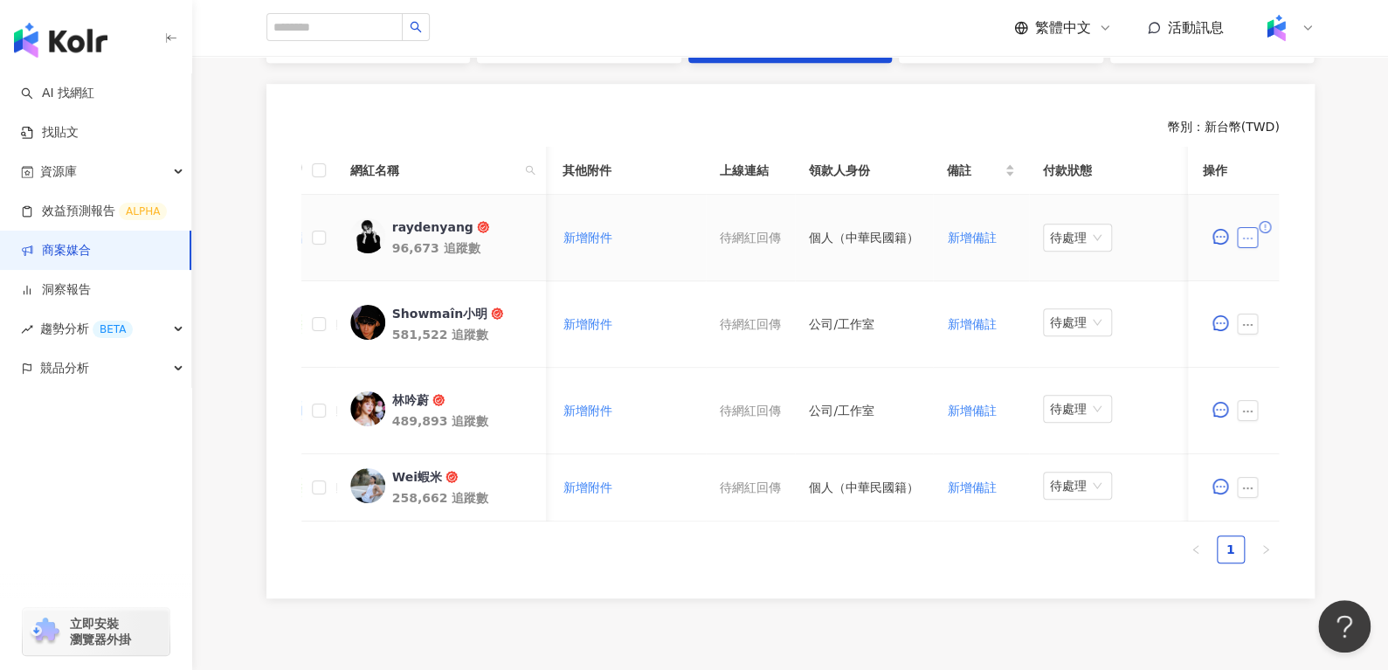
click at [1242, 240] on icon "ellipsis" at bounding box center [1248, 238] width 12 height 12
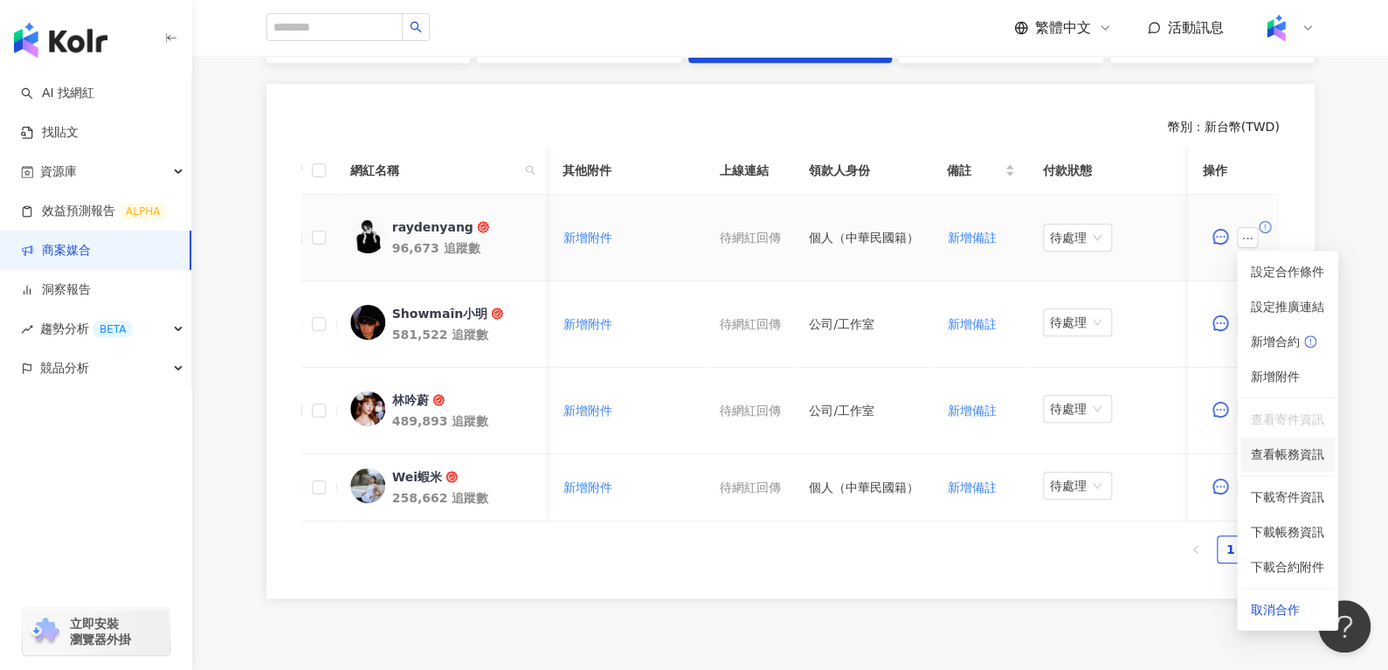
click at [1276, 449] on span "查看帳務資訊" at bounding box center [1287, 454] width 73 height 19
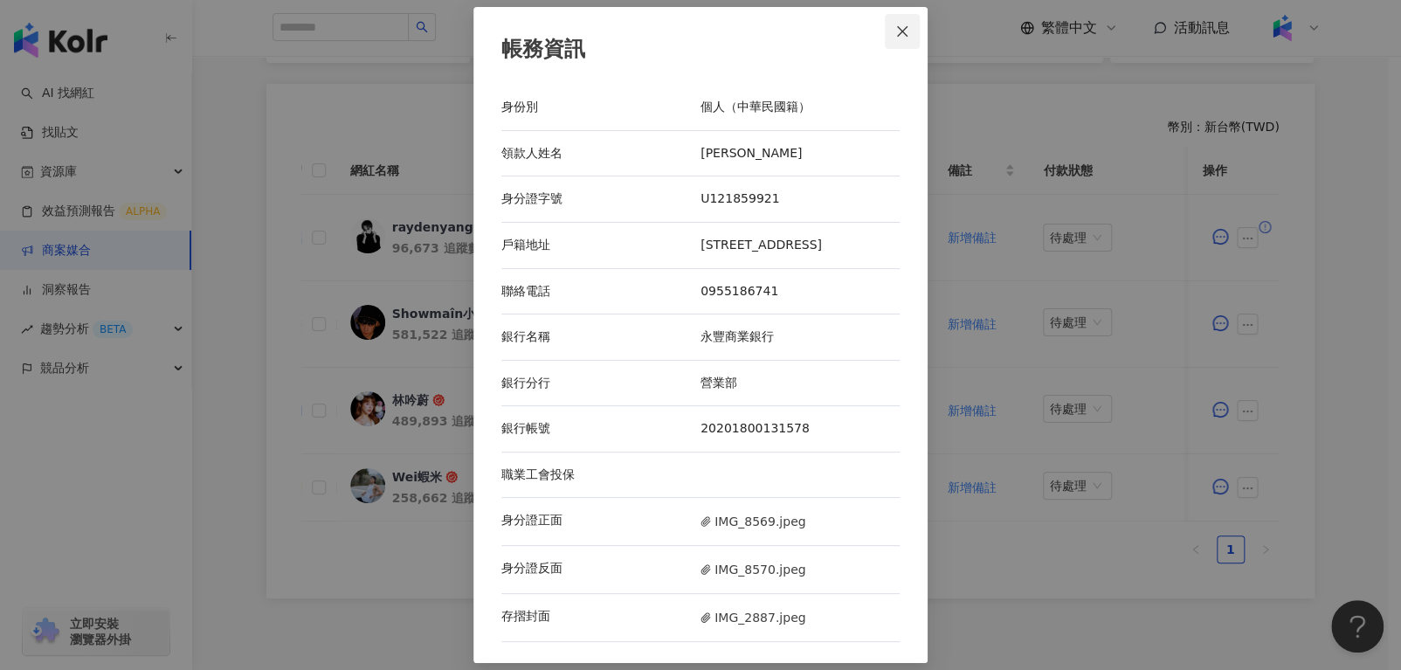
click at [896, 24] on icon "close" at bounding box center [903, 31] width 14 height 14
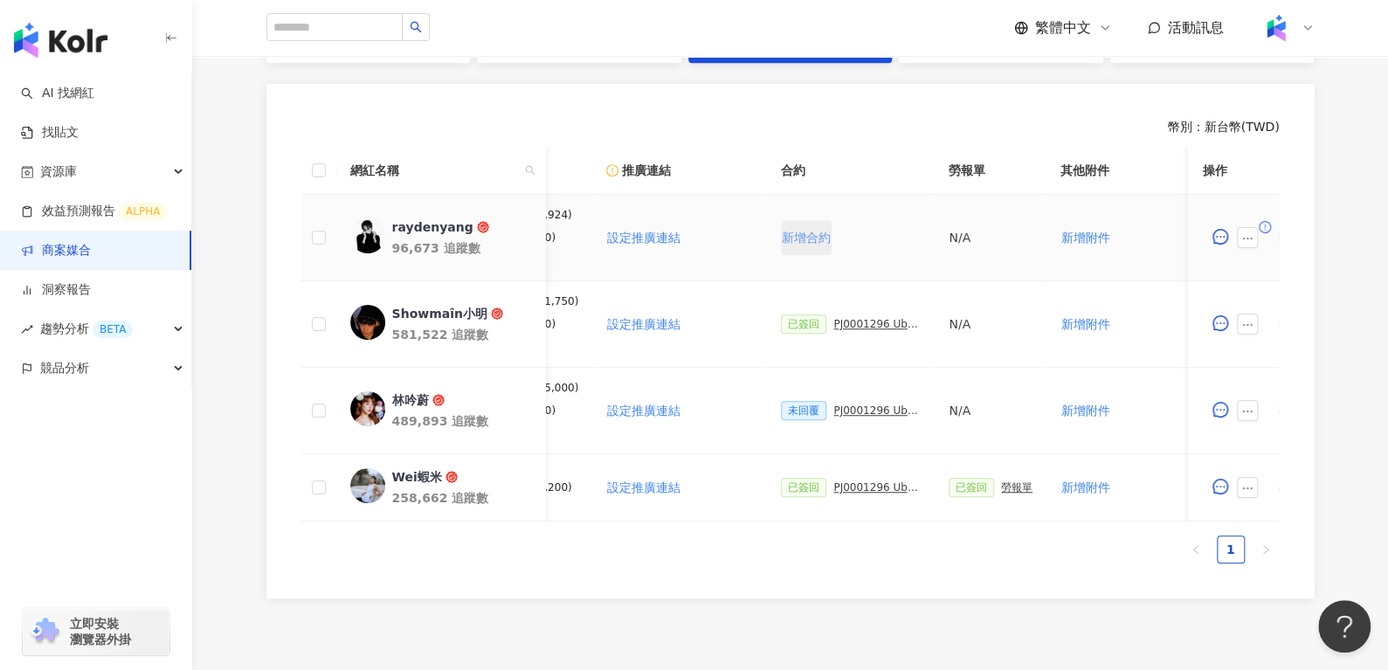
scroll to position [0, 419]
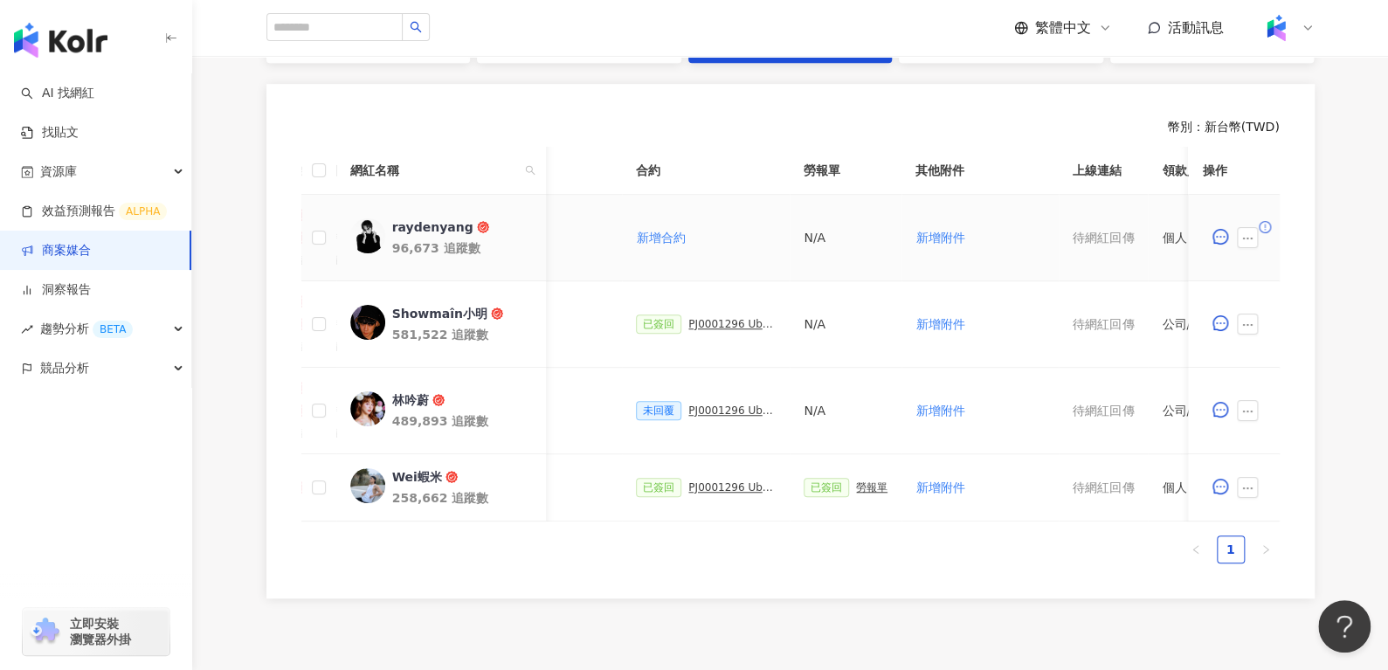
click at [804, 232] on div "N/A" at bounding box center [846, 237] width 84 height 19
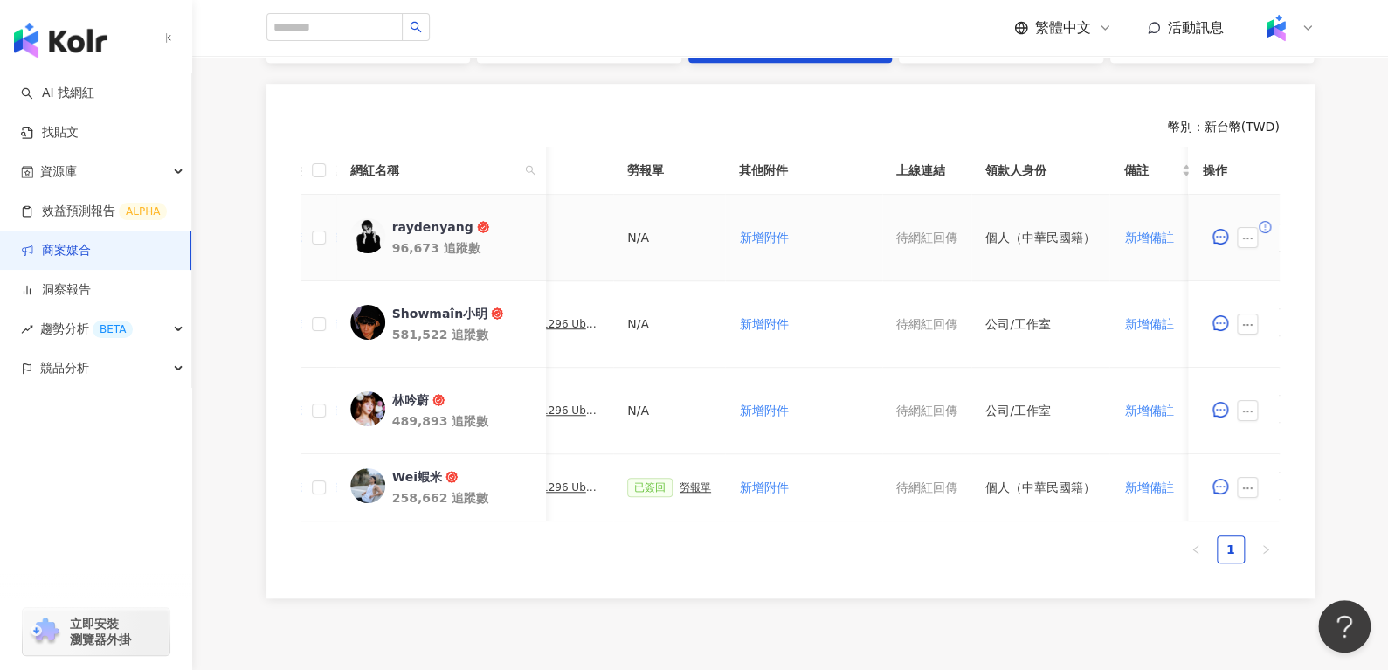
scroll to position [0, 772]
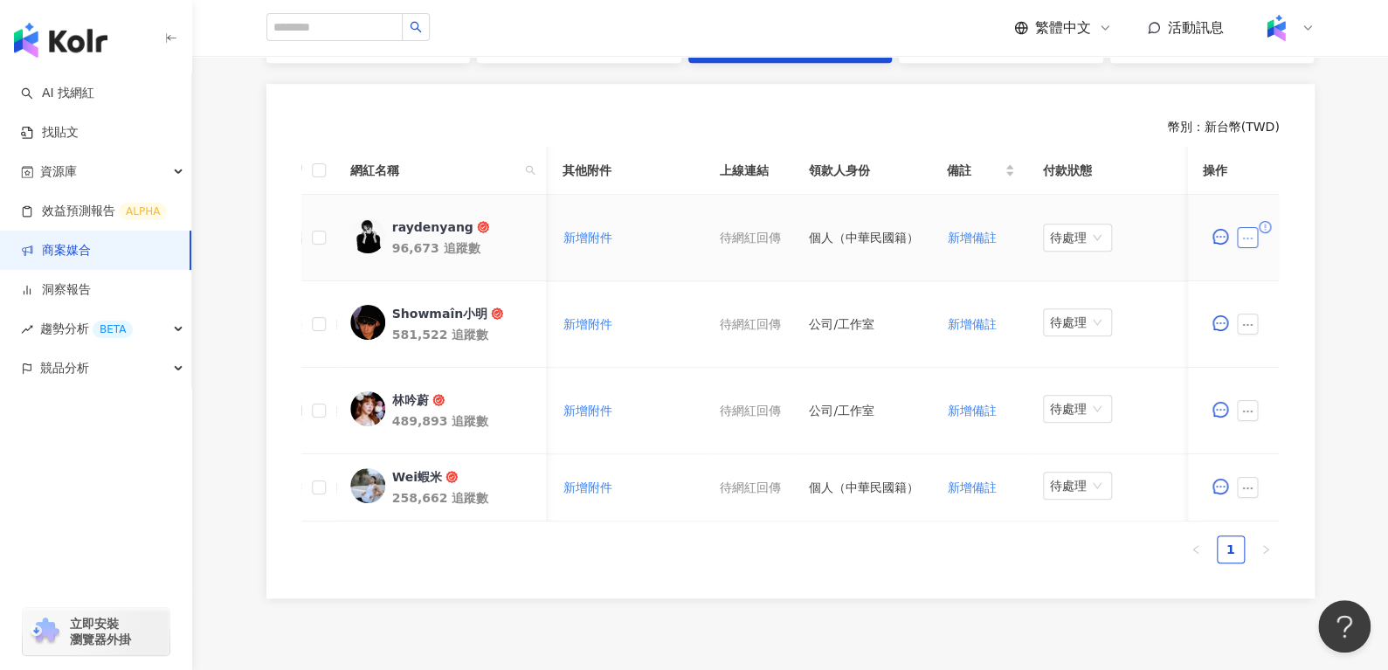
click at [1256, 239] on button "button" at bounding box center [1248, 237] width 21 height 21
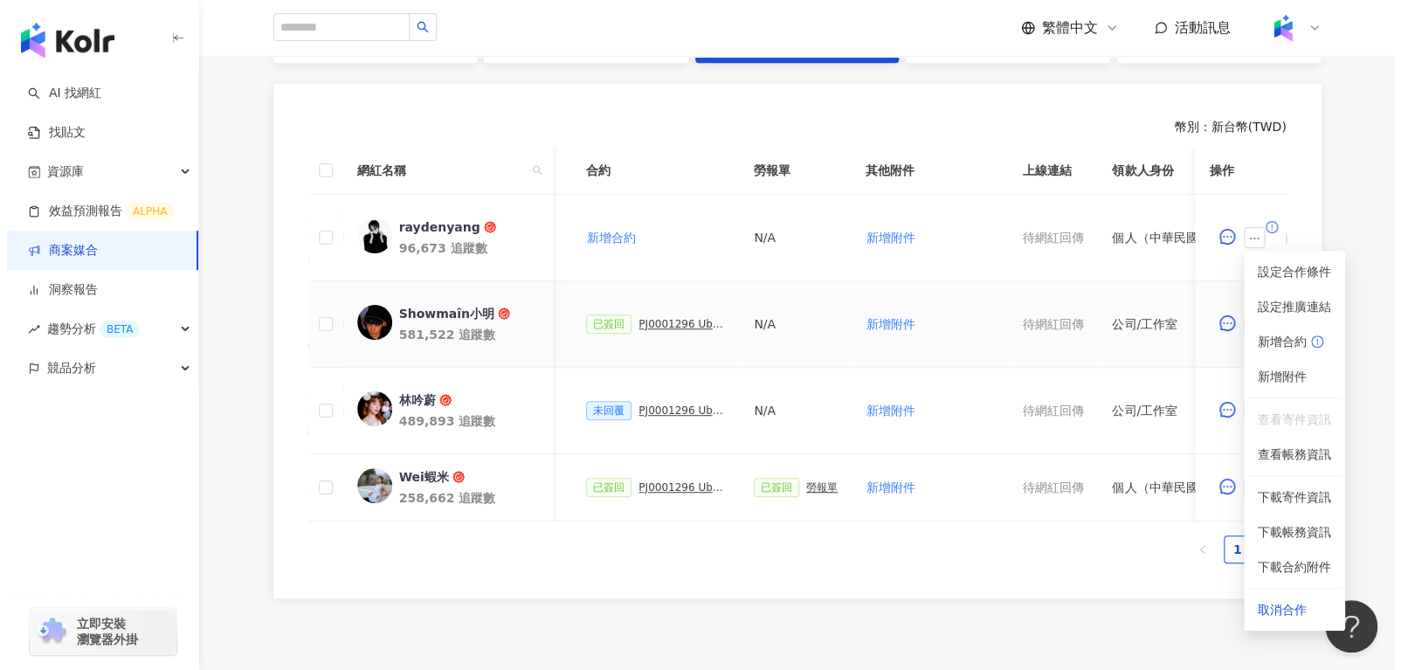
scroll to position [0, 476]
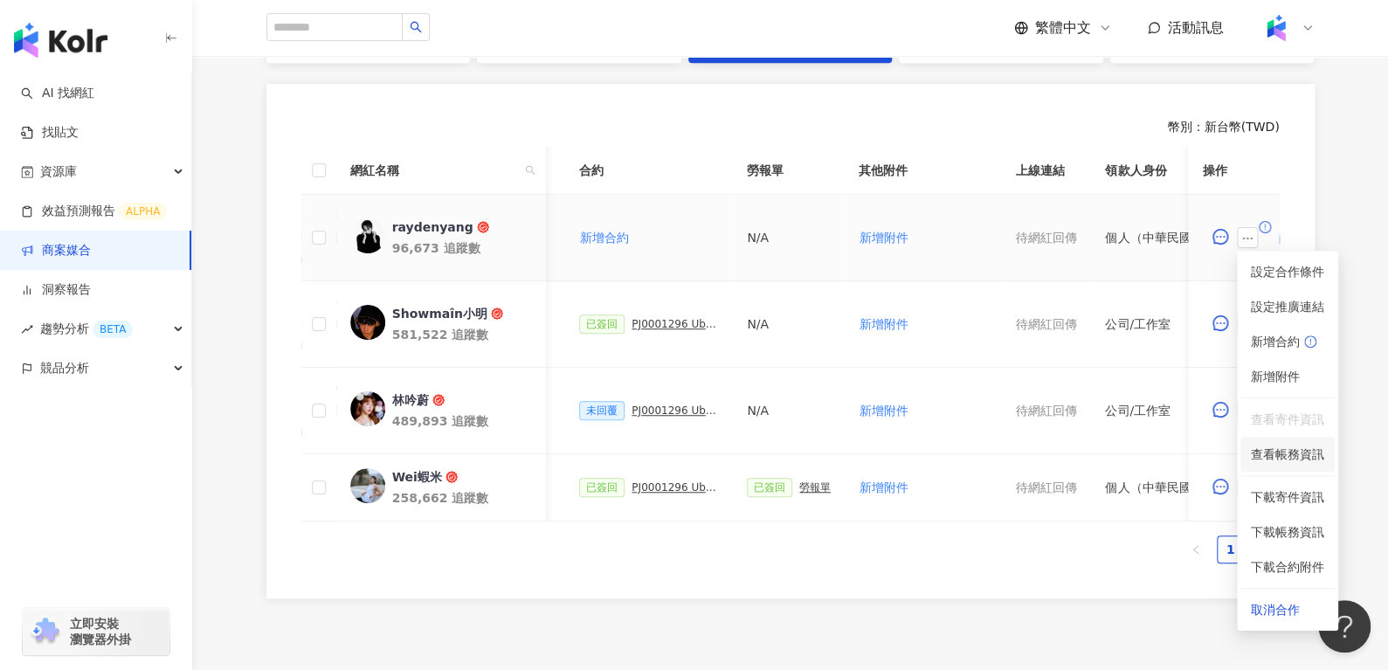
click at [1289, 463] on li "查看帳務資訊" at bounding box center [1288, 454] width 94 height 35
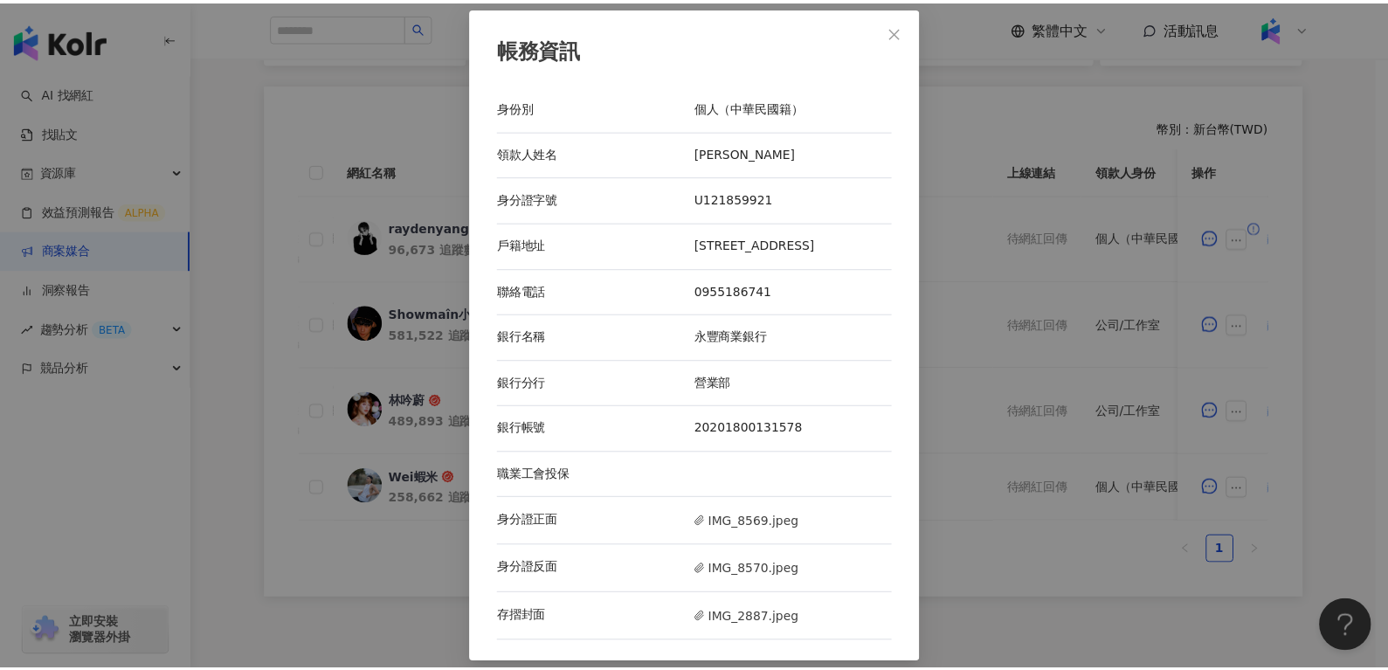
scroll to position [2, 0]
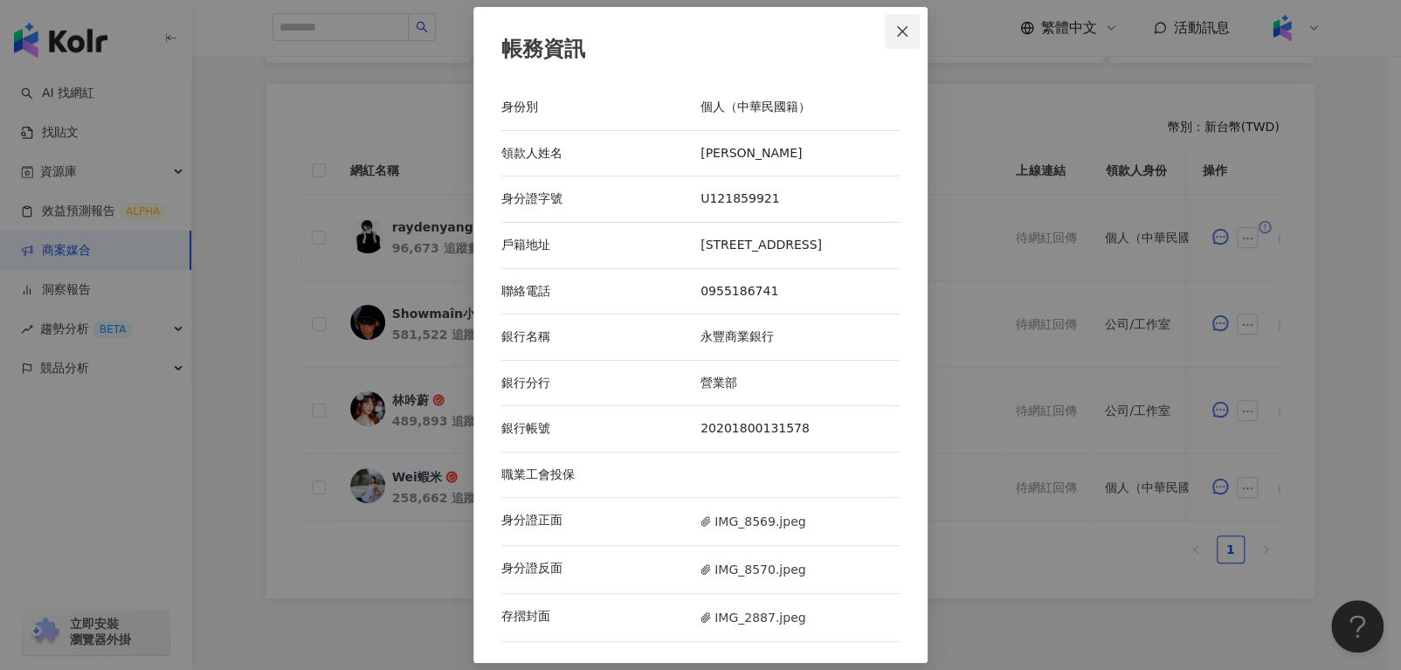
click at [904, 24] on span "Close" at bounding box center [902, 31] width 35 height 14
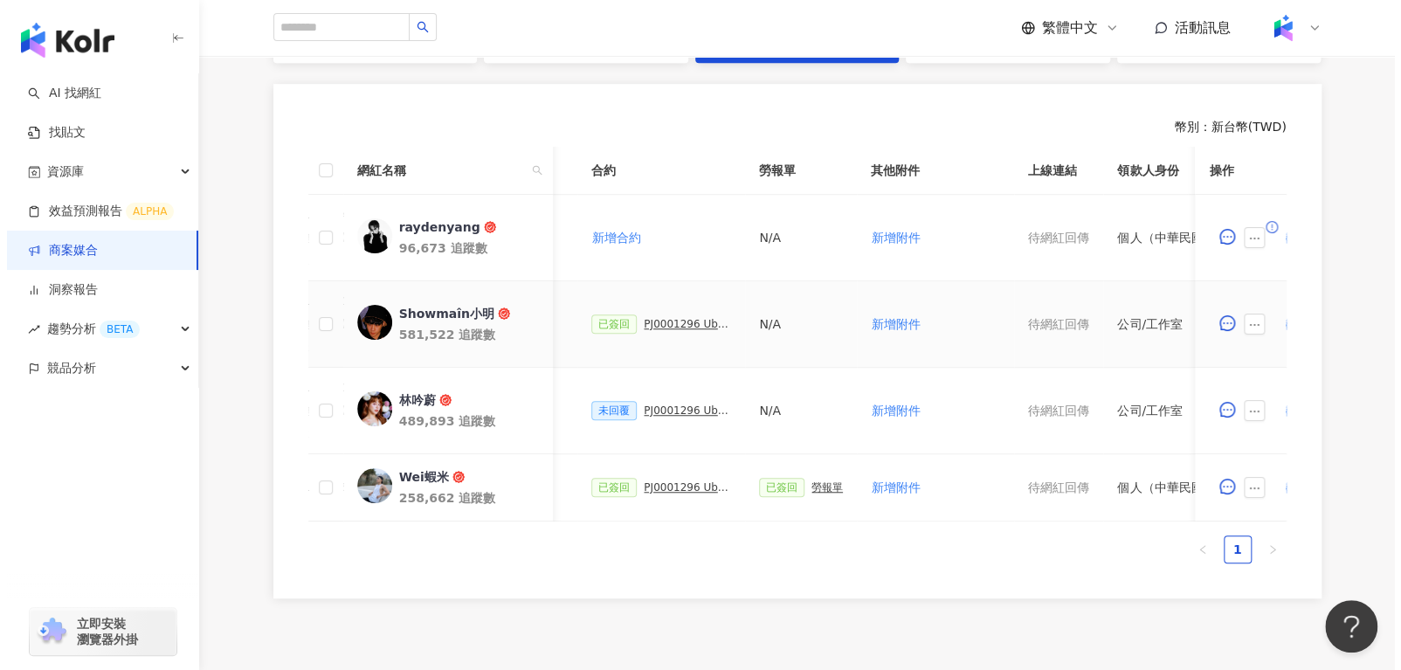
scroll to position [0, 468]
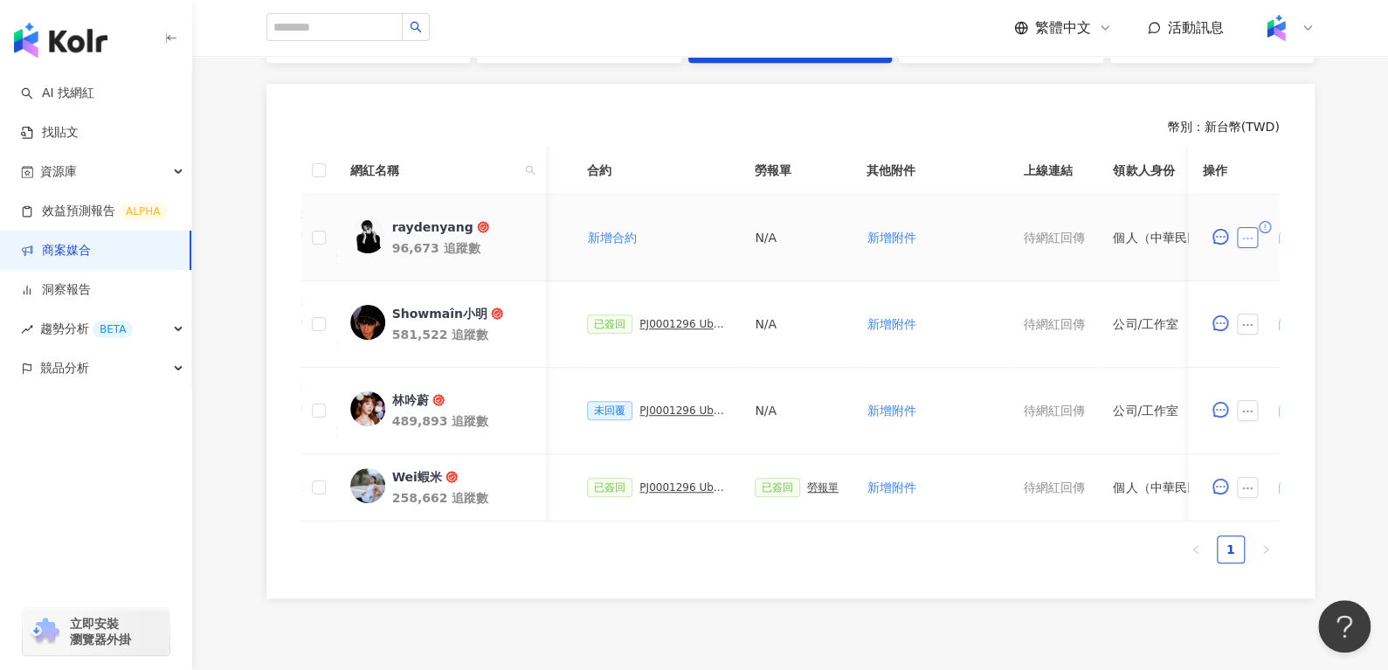
click at [1253, 227] on button "button" at bounding box center [1248, 237] width 21 height 21
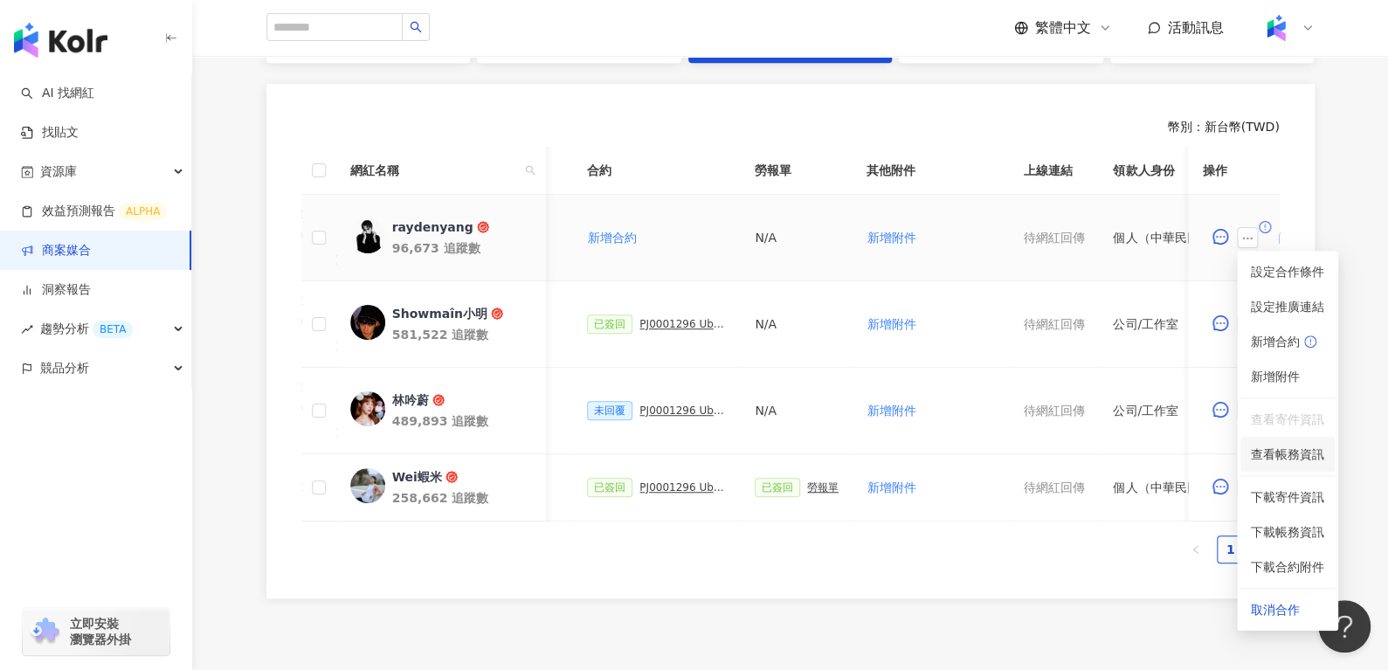
click at [1276, 456] on span "查看帳務資訊" at bounding box center [1287, 454] width 73 height 19
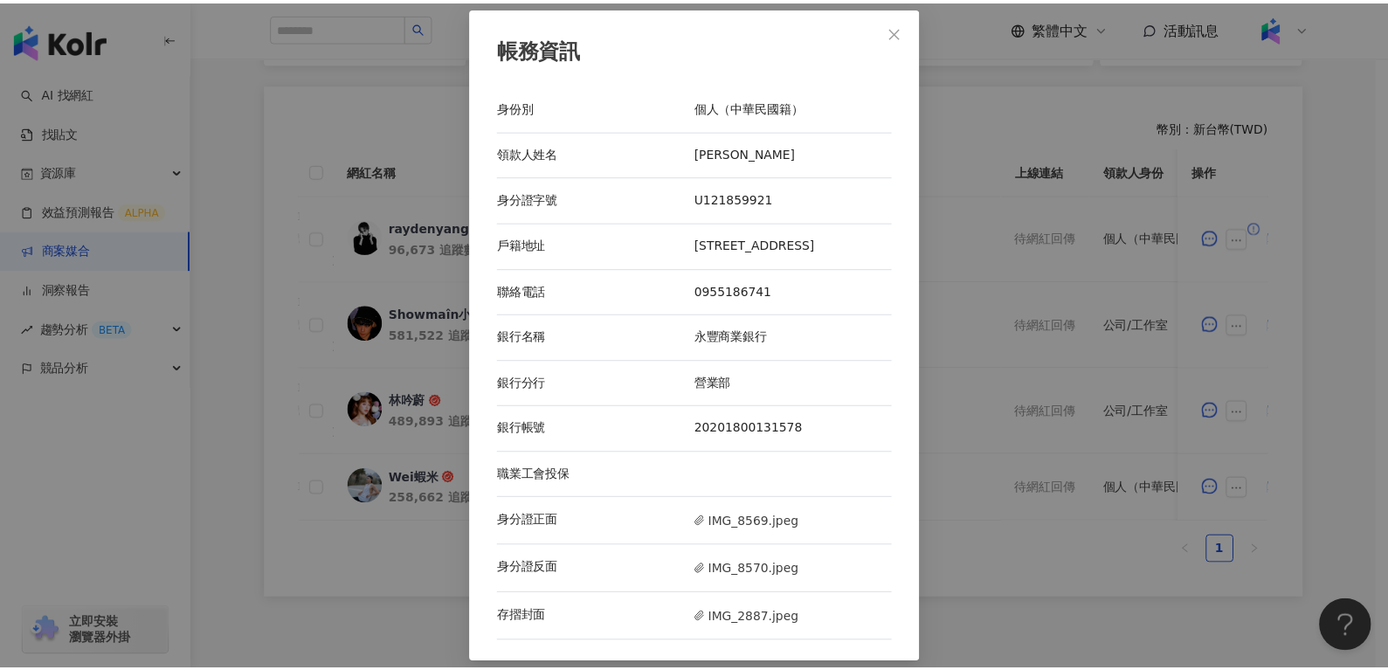
scroll to position [2, 0]
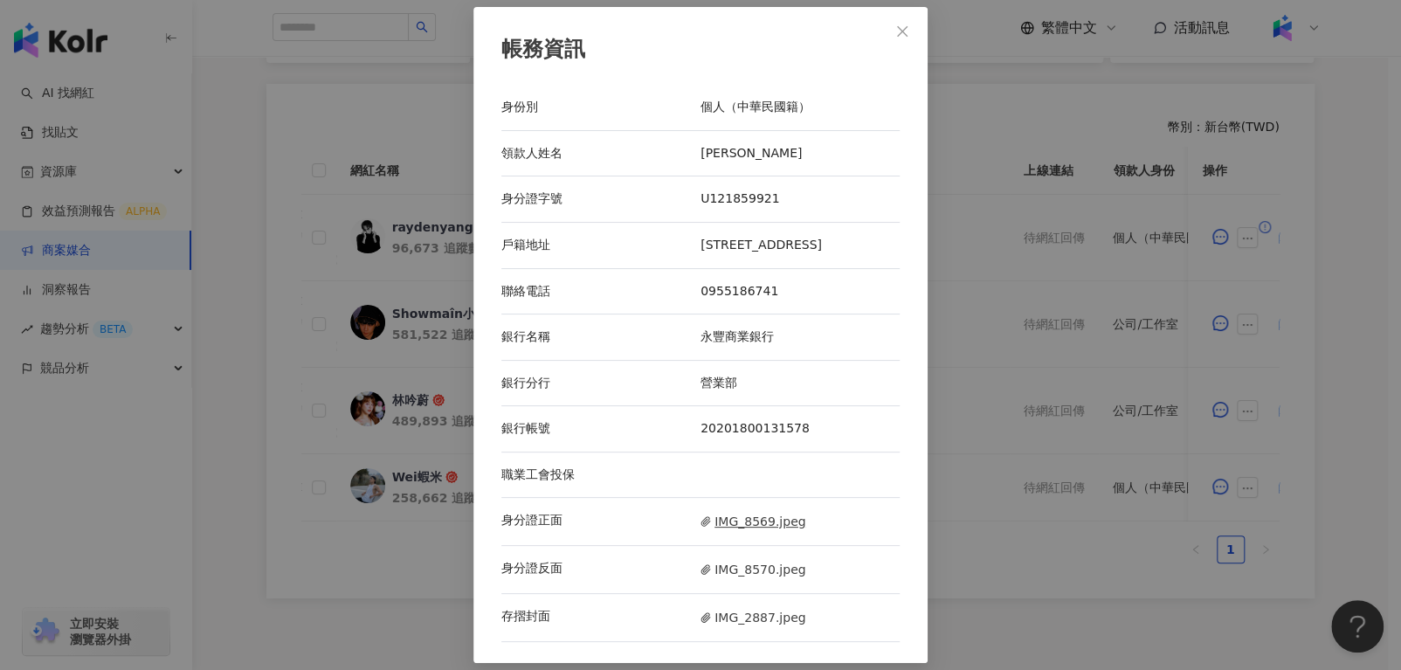
click at [734, 524] on span "IMG_8569.jpeg" at bounding box center [753, 521] width 105 height 19
click at [743, 577] on span "IMG_8570.jpeg" at bounding box center [753, 569] width 105 height 19
click at [723, 621] on span "IMG_2887.jpeg" at bounding box center [753, 617] width 105 height 19
click at [904, 14] on button "Close" at bounding box center [902, 31] width 35 height 35
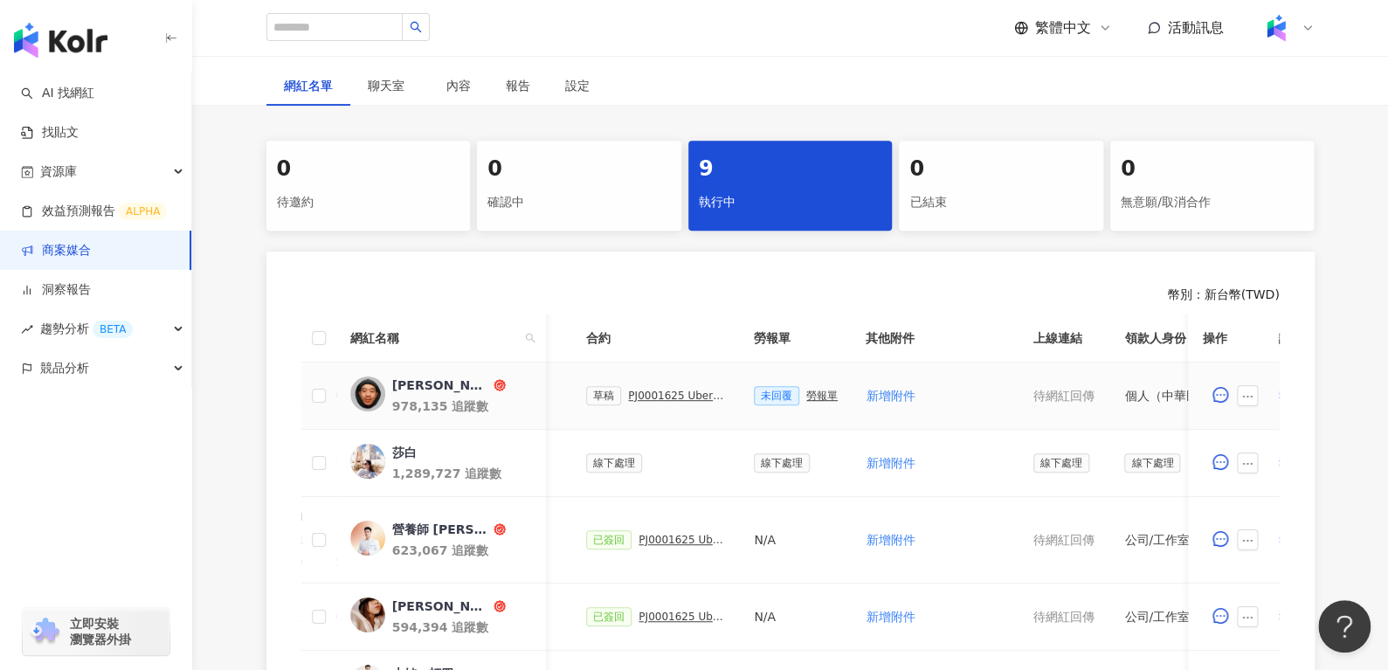
scroll to position [0, 471]
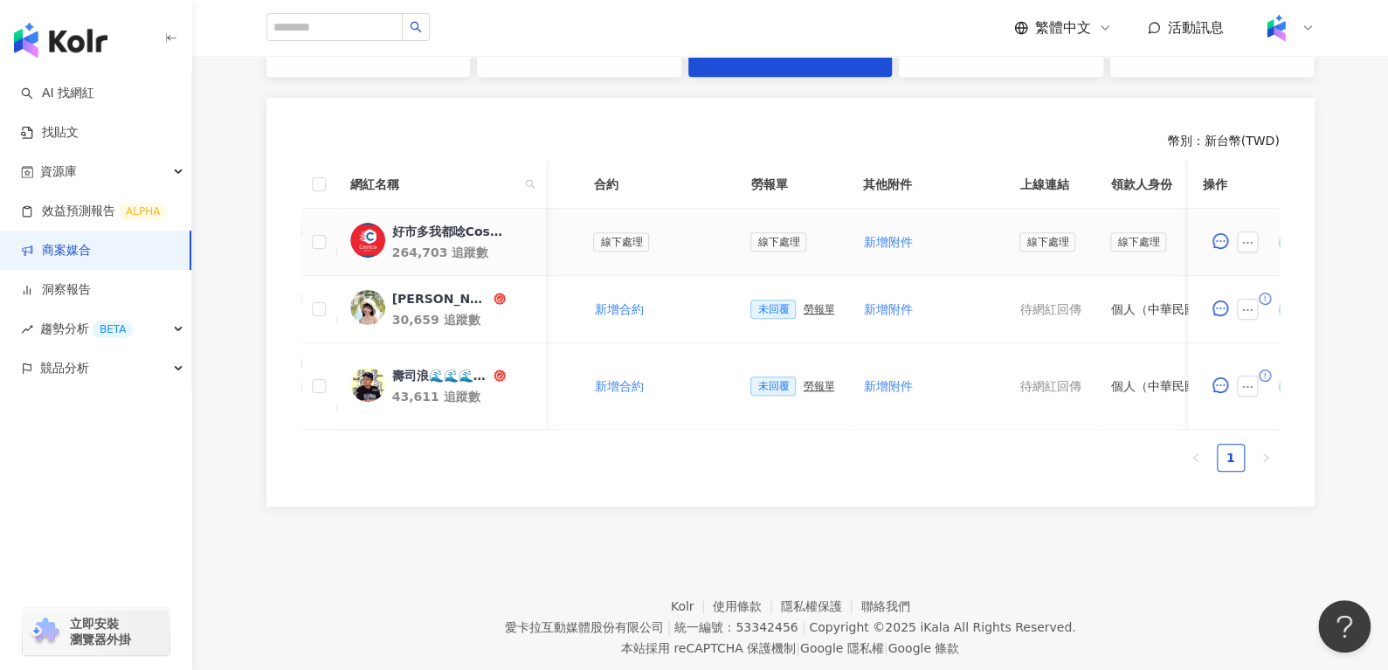
scroll to position [0, 545]
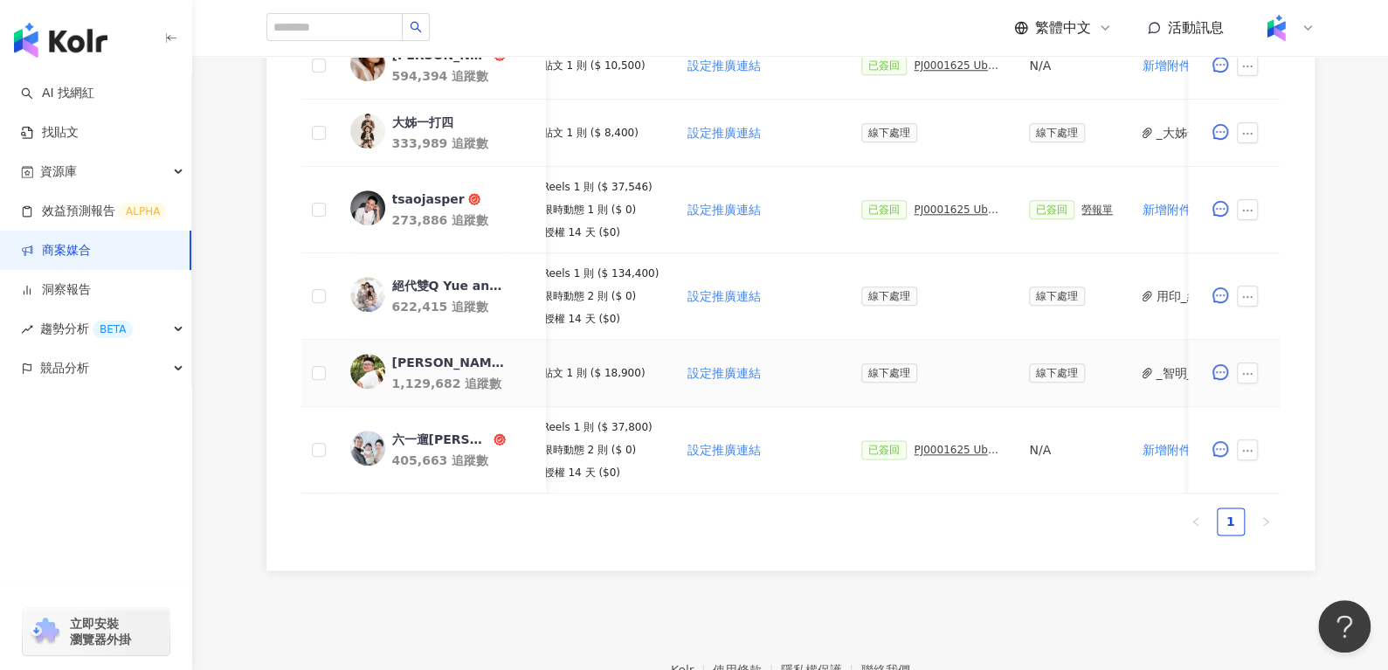
scroll to position [785, 0]
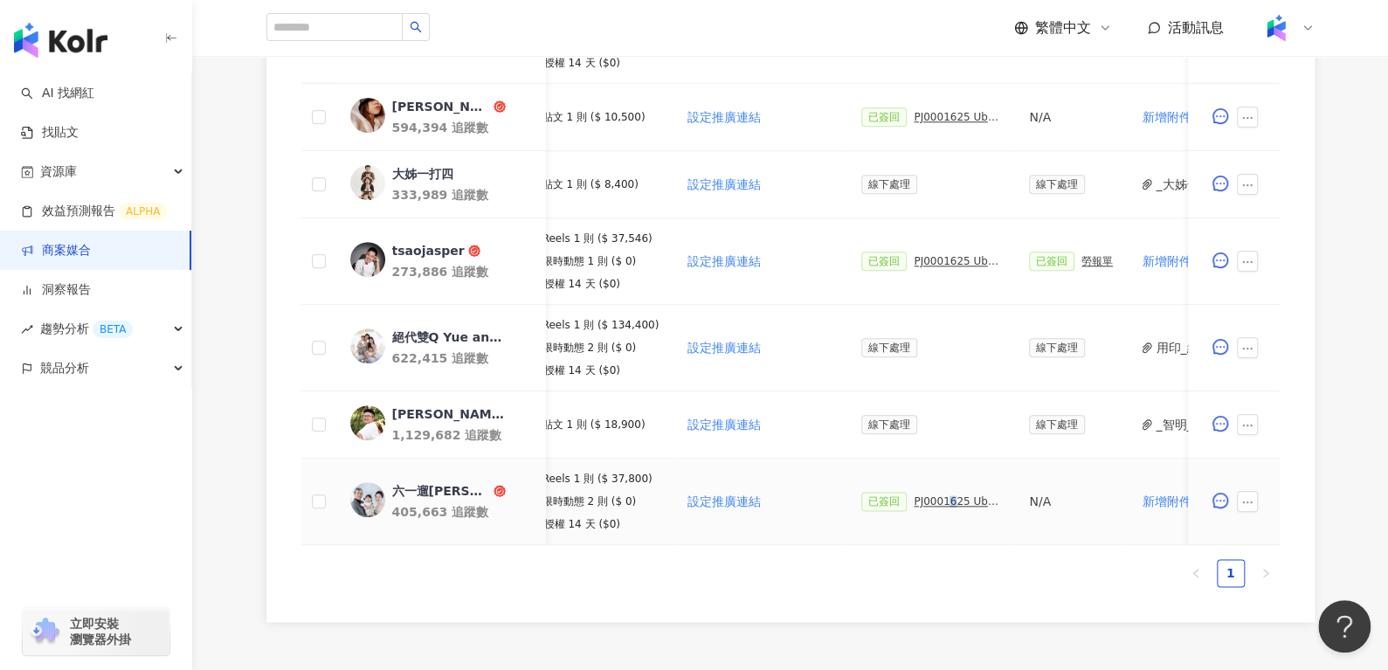
drag, startPoint x: 939, startPoint y: 506, endPoint x: 928, endPoint y: 497, distance: 14.3
click at [928, 497] on div "已簽回 PJ0001625 Uber Eats_生鮮雜貨Q3_KOL合作" at bounding box center [931, 501] width 140 height 19
click at [928, 497] on div "PJ0001625 Uber Eats_生鮮雜貨Q3_KOL合作" at bounding box center [957, 501] width 87 height 12
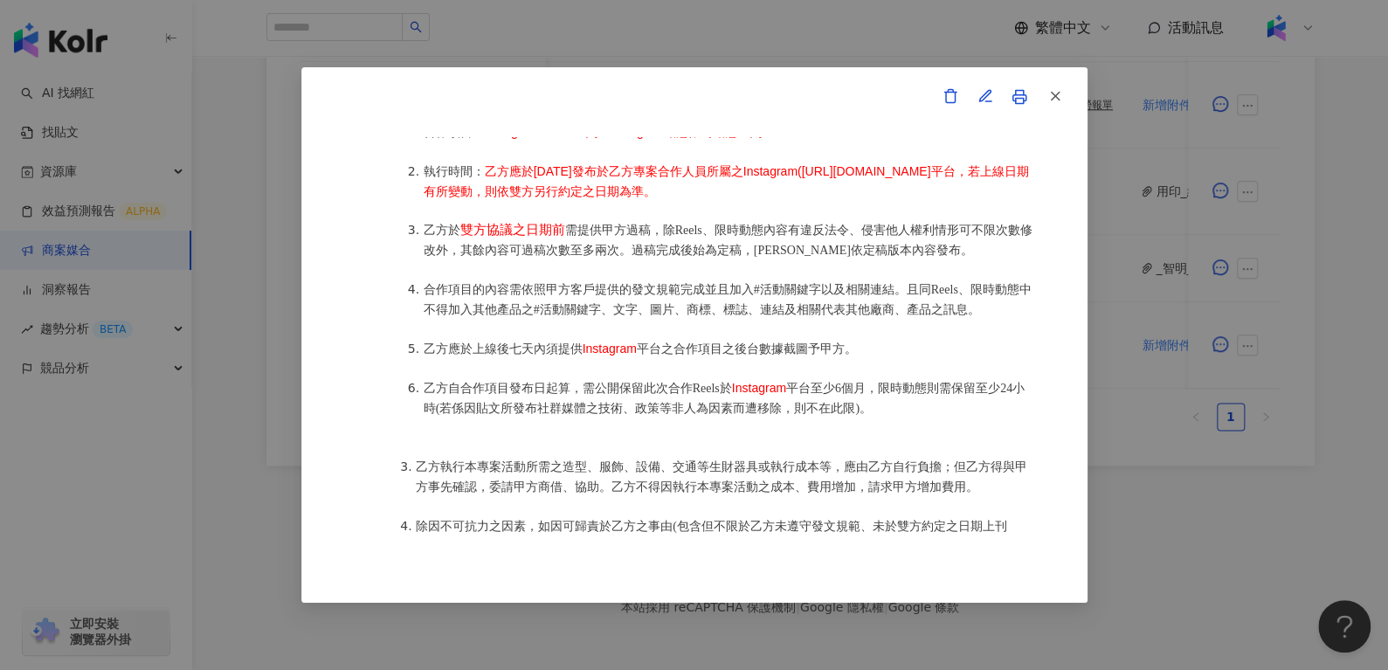
scroll to position [975, 0]
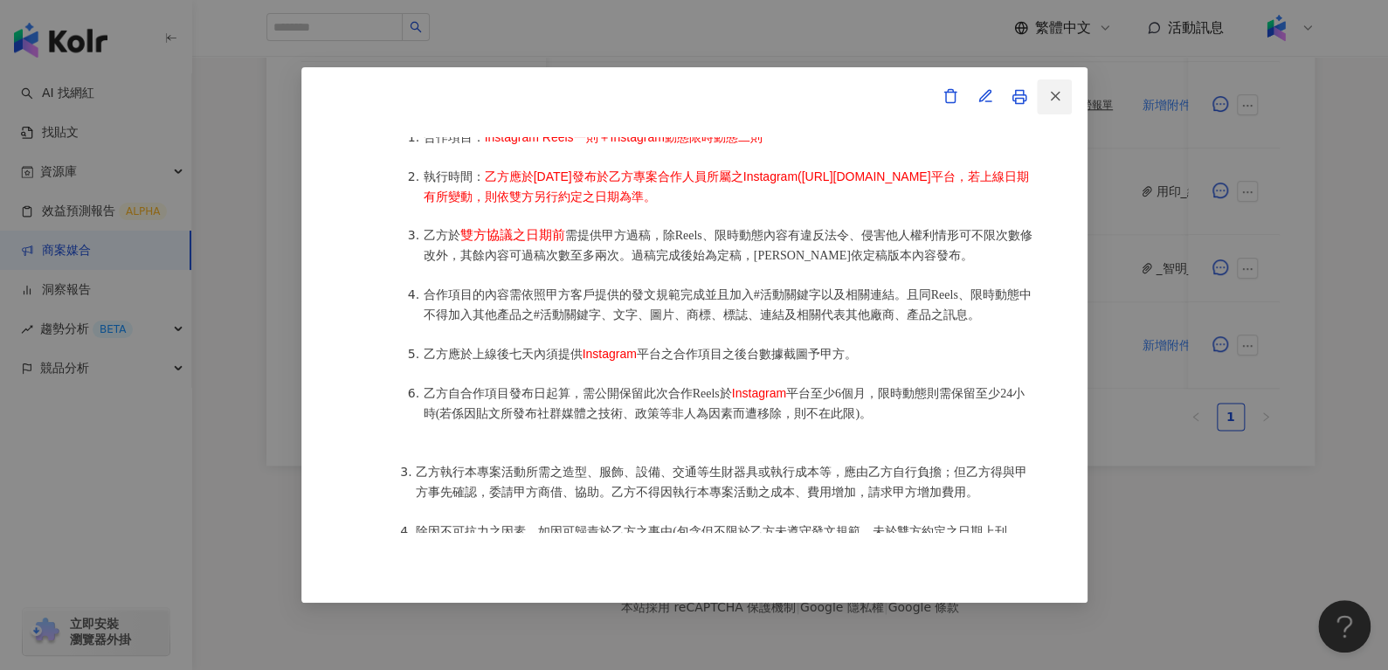
click at [1048, 99] on icon "button" at bounding box center [1056, 96] width 16 height 16
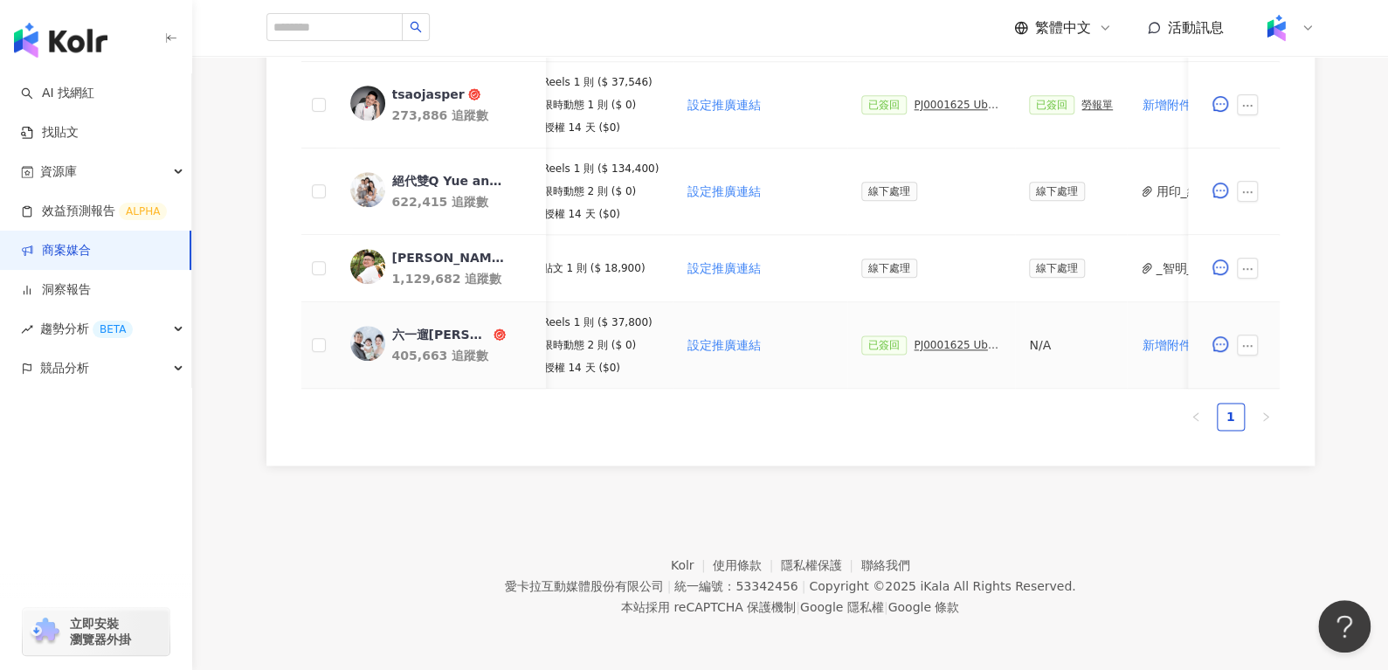
click at [925, 339] on div "PJ0001625 Uber Eats_生鮮雜貨Q3_KOL合作" at bounding box center [957, 345] width 87 height 12
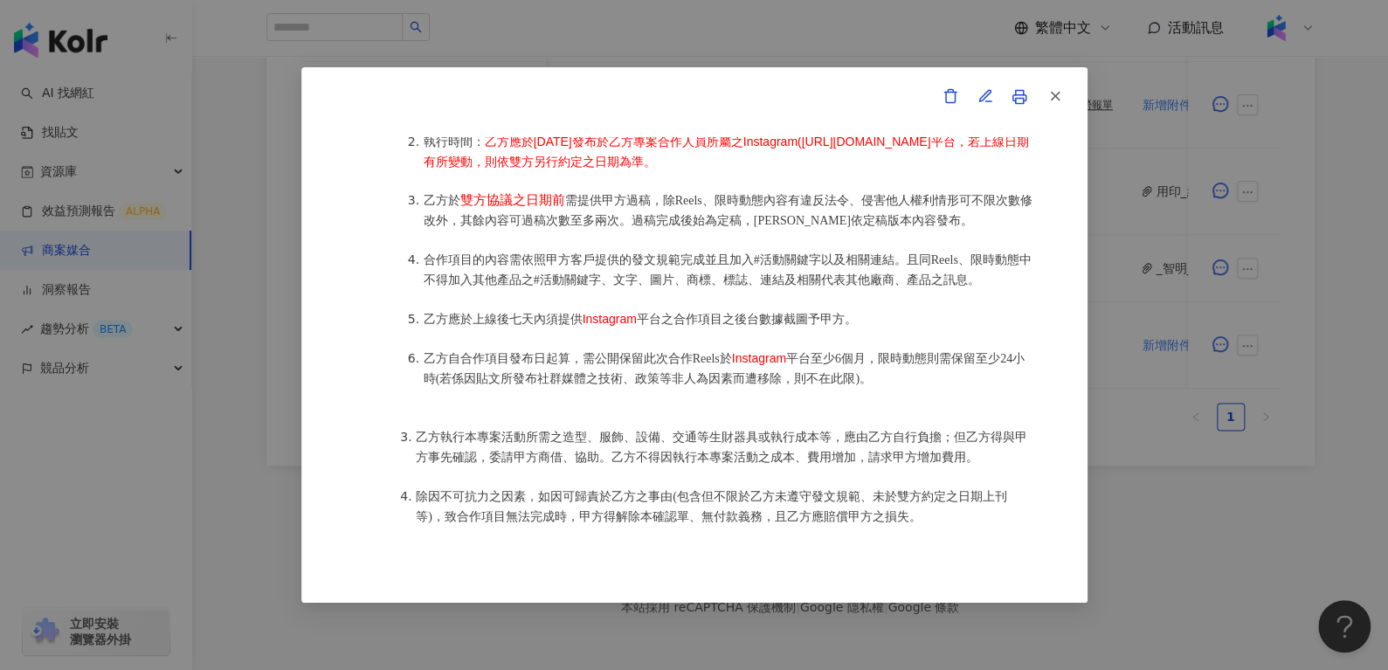
scroll to position [1011, 0]
click at [1063, 86] on button "button" at bounding box center [1054, 97] width 35 height 35
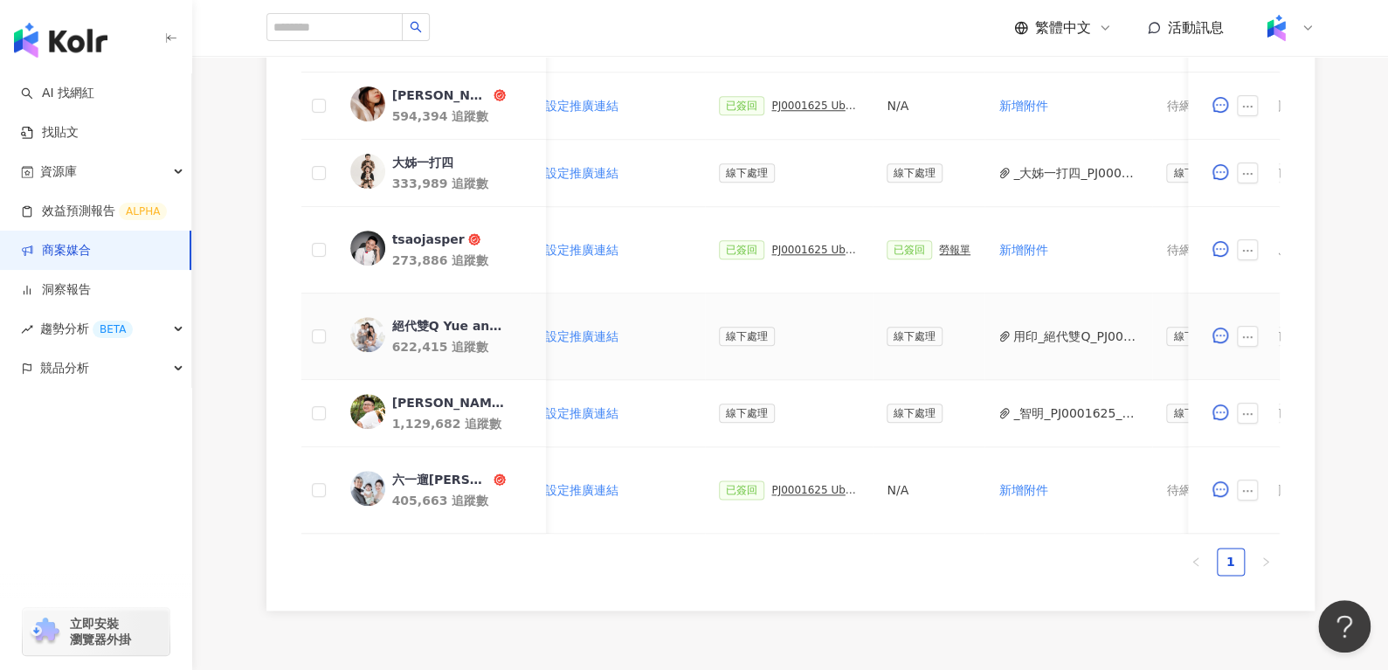
scroll to position [794, 0]
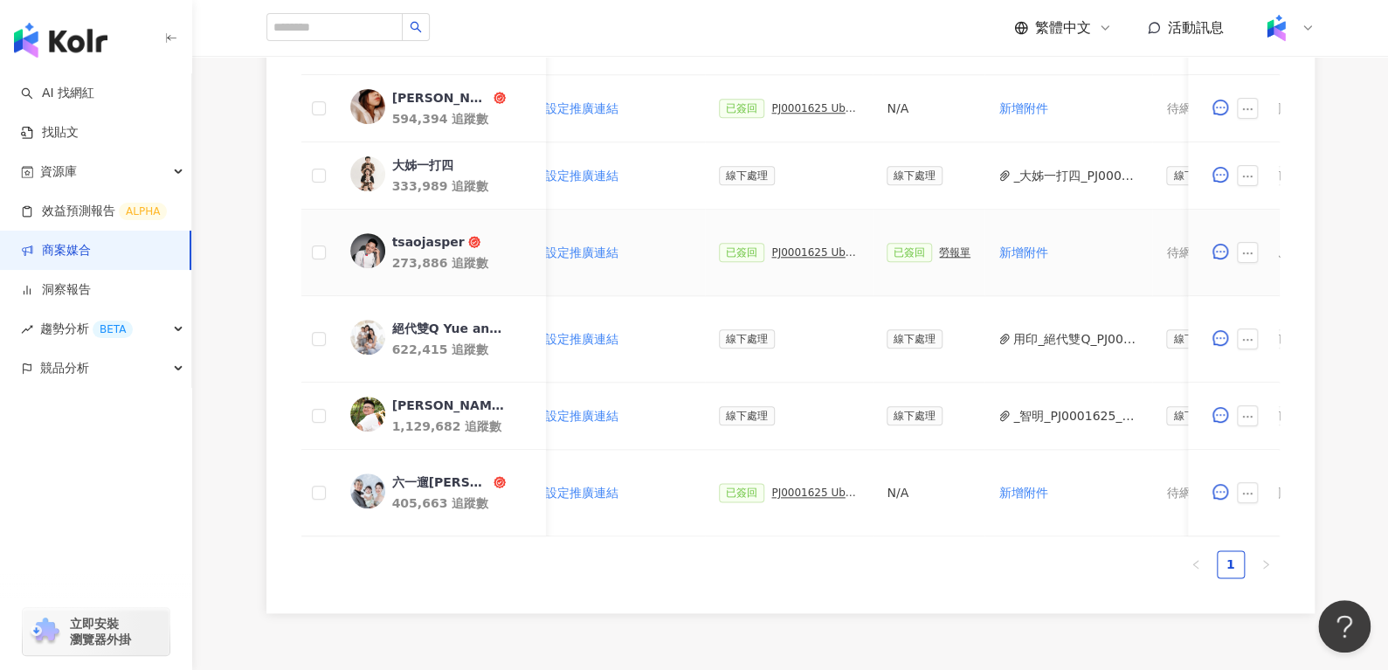
click at [778, 248] on div "PJ0001625 Uber Eats_生鮮雜貨Q3_KOL合作" at bounding box center [814, 252] width 87 height 12
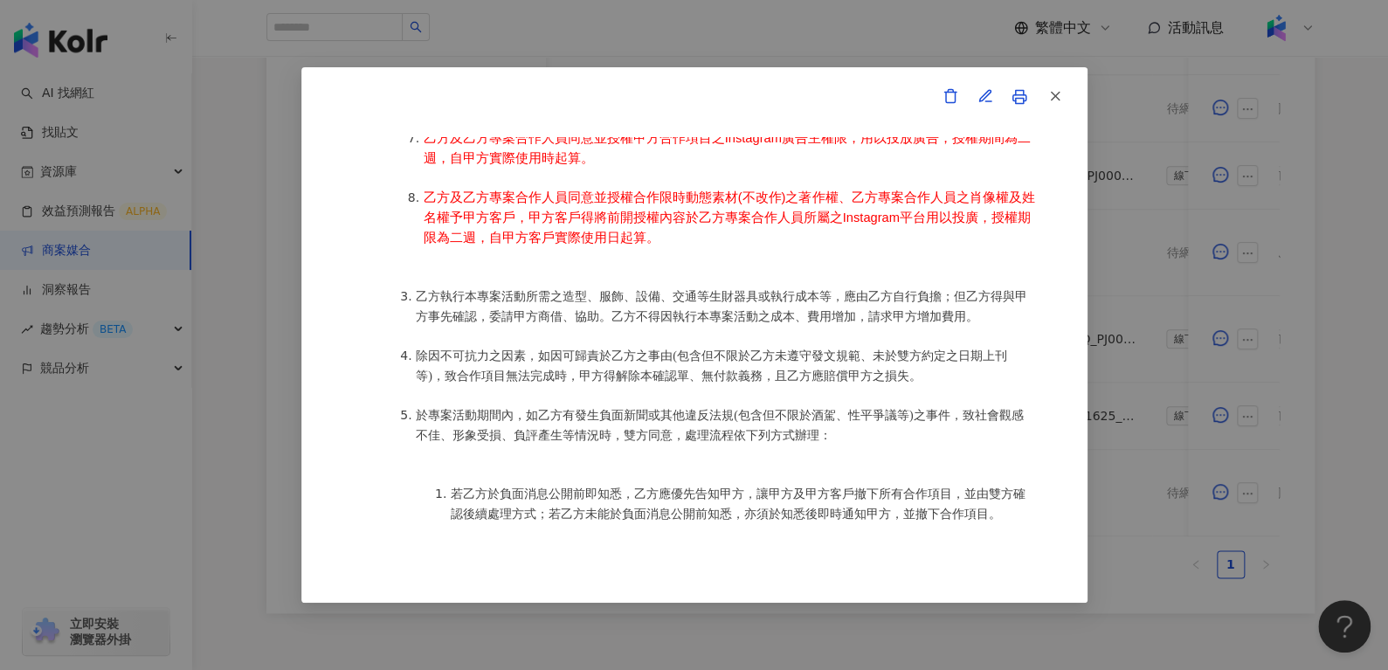
scroll to position [1311, 0]
click at [1058, 93] on icon "button" at bounding box center [1056, 96] width 16 height 16
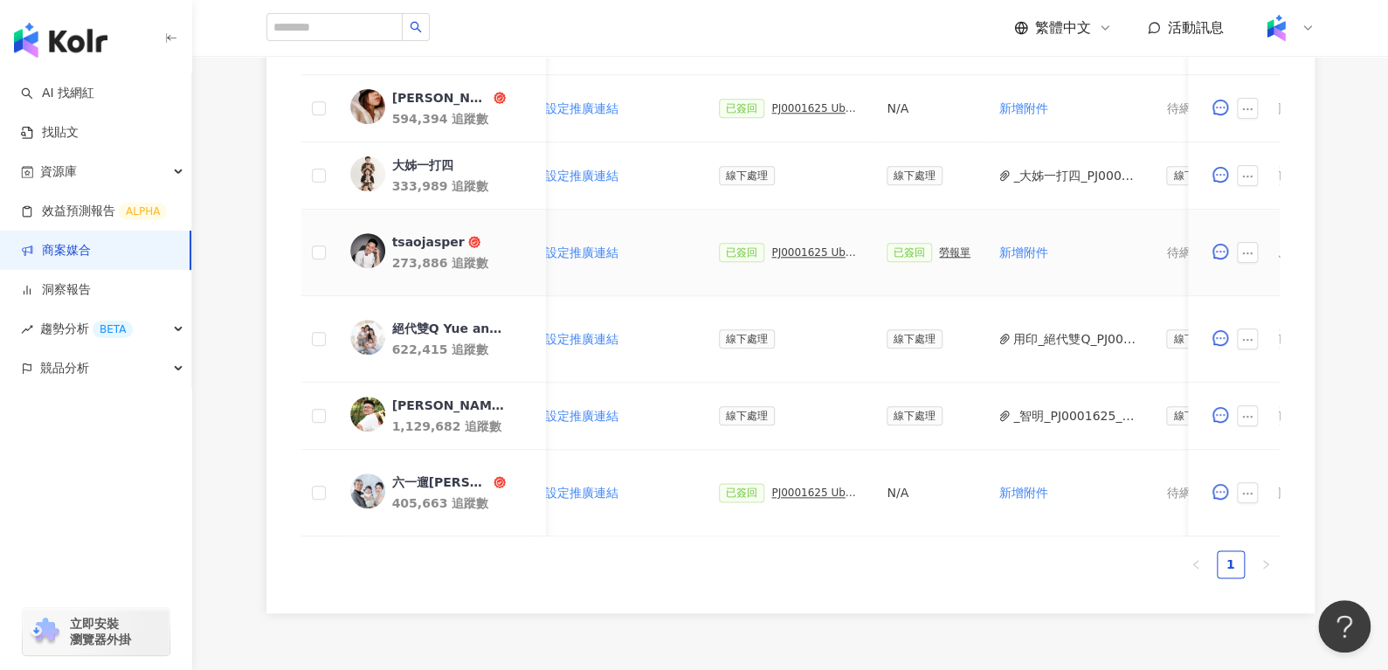
scroll to position [669, 0]
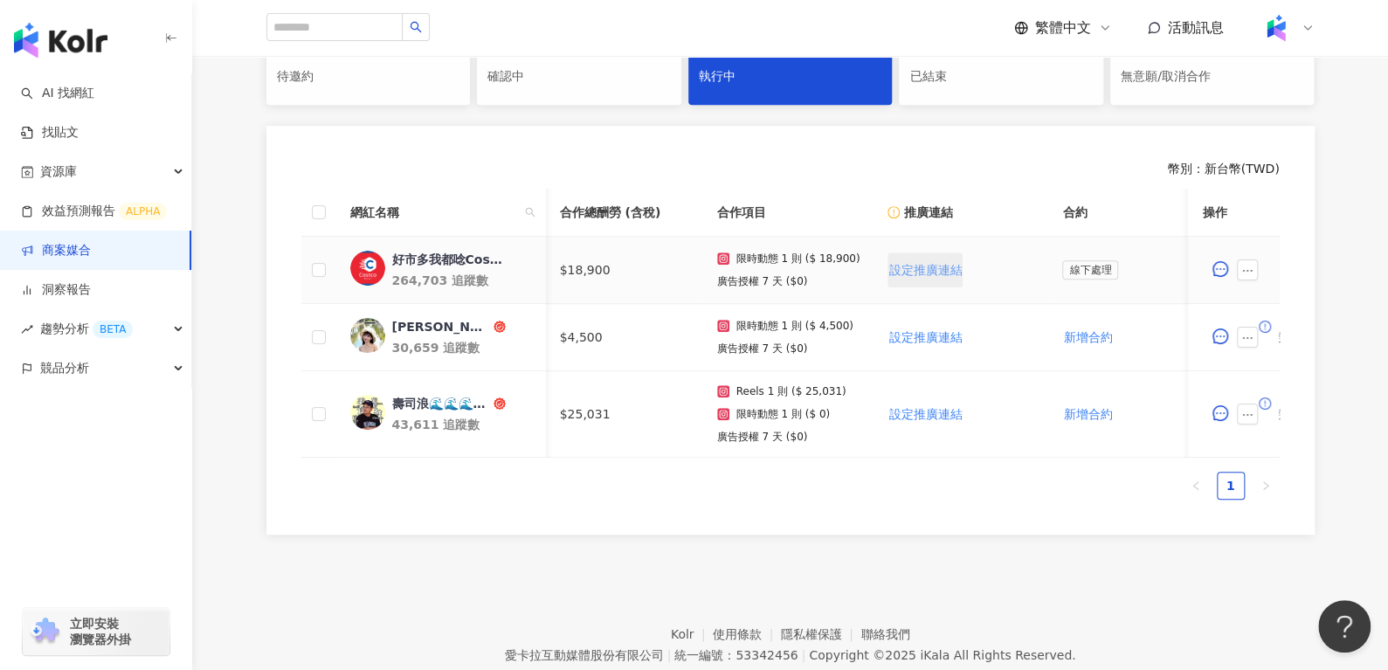
scroll to position [0, 144]
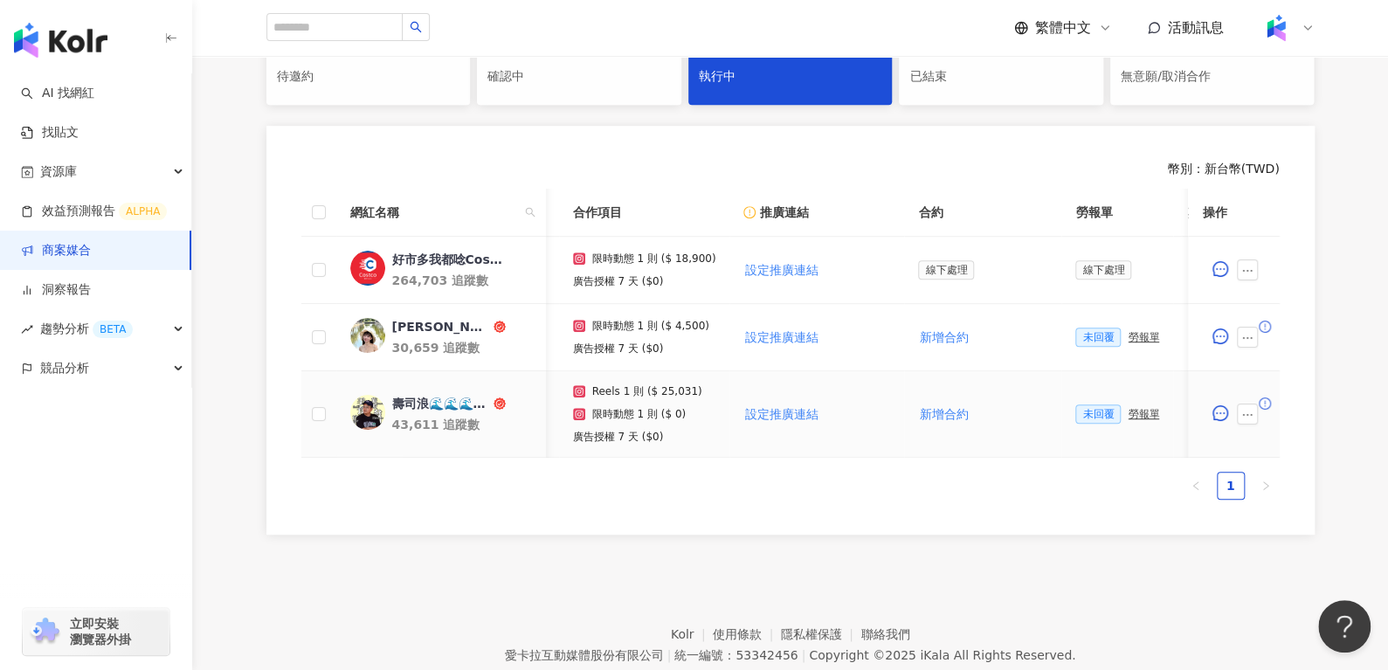
click at [1130, 419] on div "未回覆 勞報單" at bounding box center [1118, 414] width 84 height 19
click at [1128, 410] on div "勞報單" at bounding box center [1143, 414] width 31 height 12
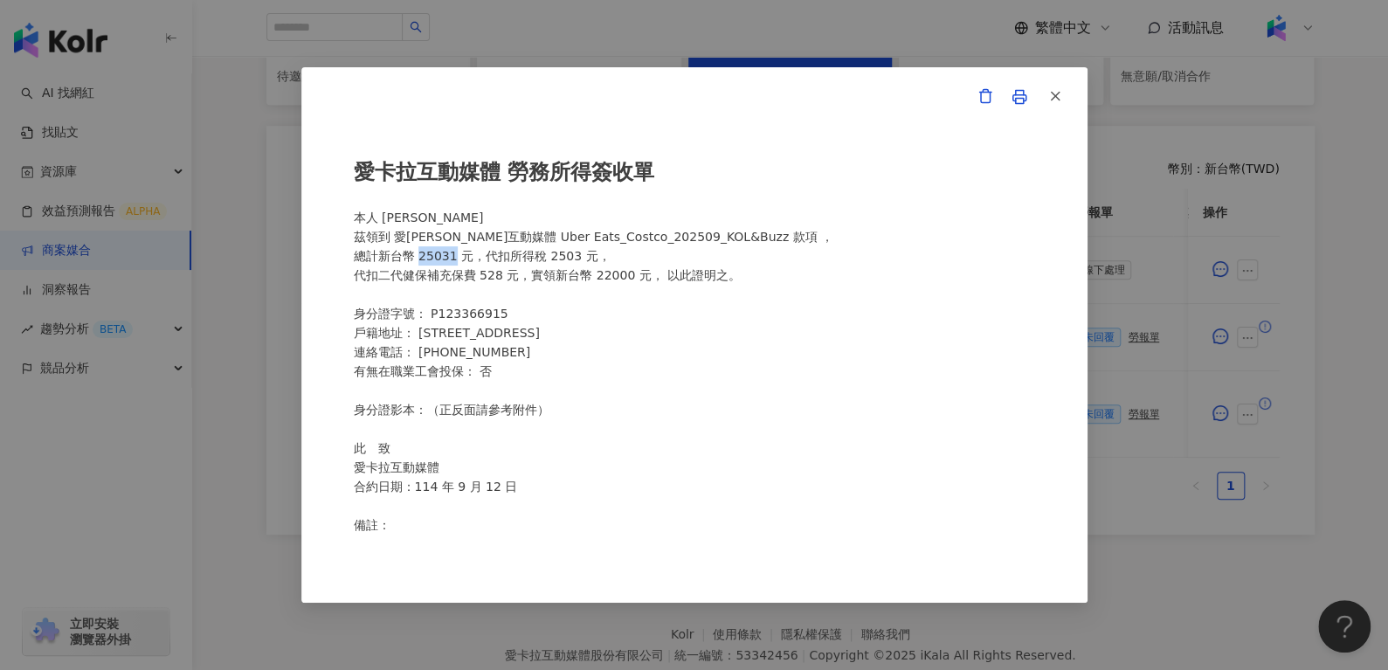
drag, startPoint x: 424, startPoint y: 257, endPoint x: 450, endPoint y: 258, distance: 26.2
click at [450, 258] on div "愛[PERSON_NAME]互動媒體 勞務所得簽收單 本人 [PERSON_NAME] 茲領到 愛[PERSON_NAME]互動媒體 Uber Eats_Co…" at bounding box center [694, 335] width 681 height 397
copy div "25031"
click at [1057, 88] on icon "button" at bounding box center [1056, 96] width 16 height 16
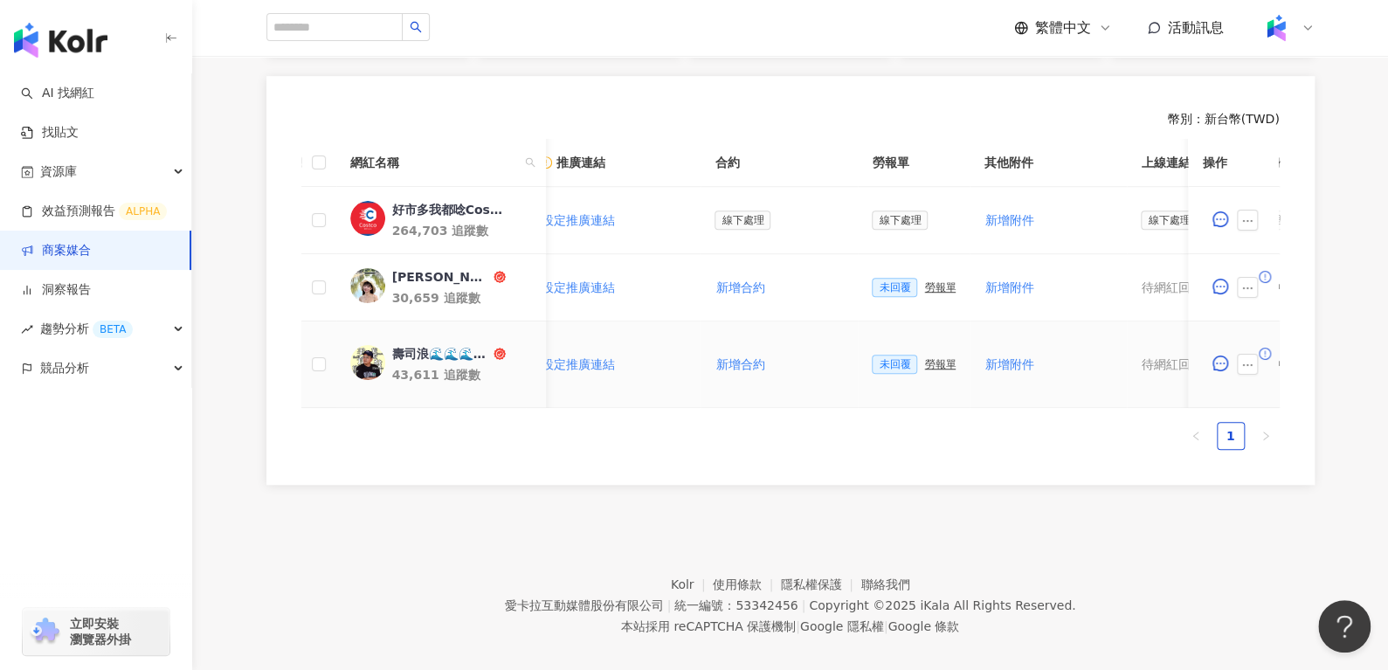
scroll to position [0, 435]
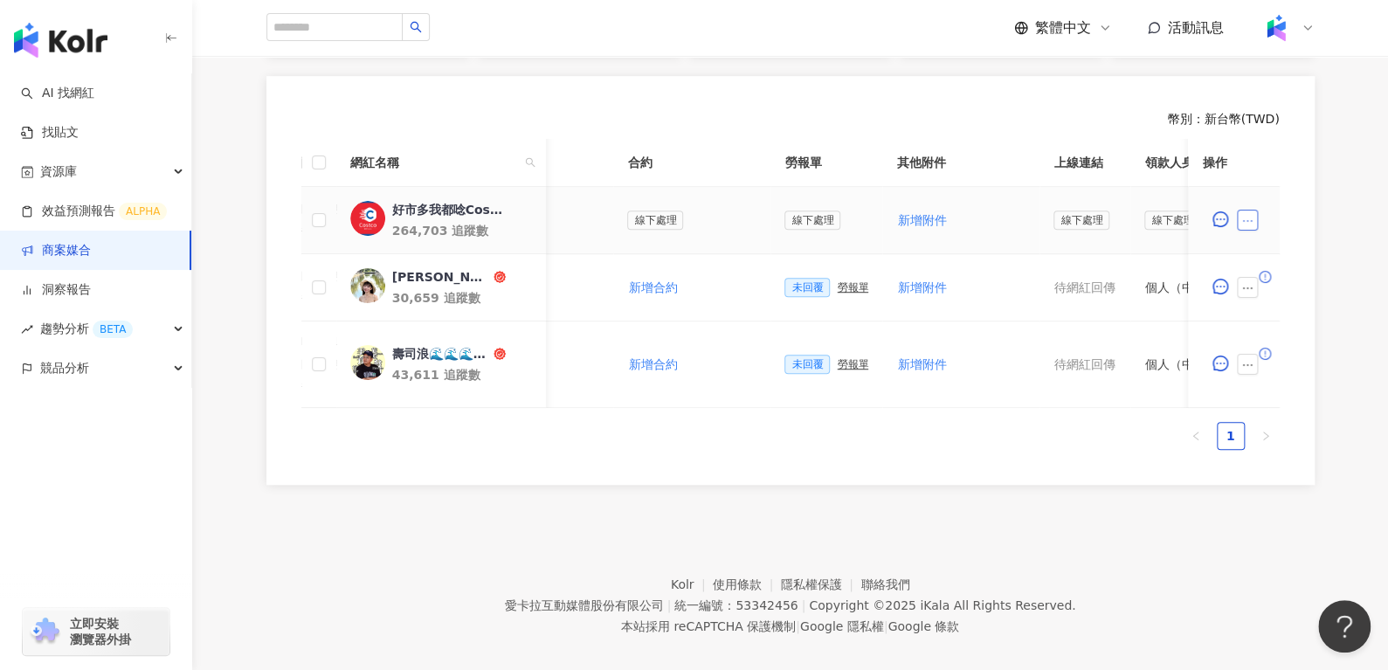
click at [1250, 228] on button "button" at bounding box center [1248, 220] width 21 height 21
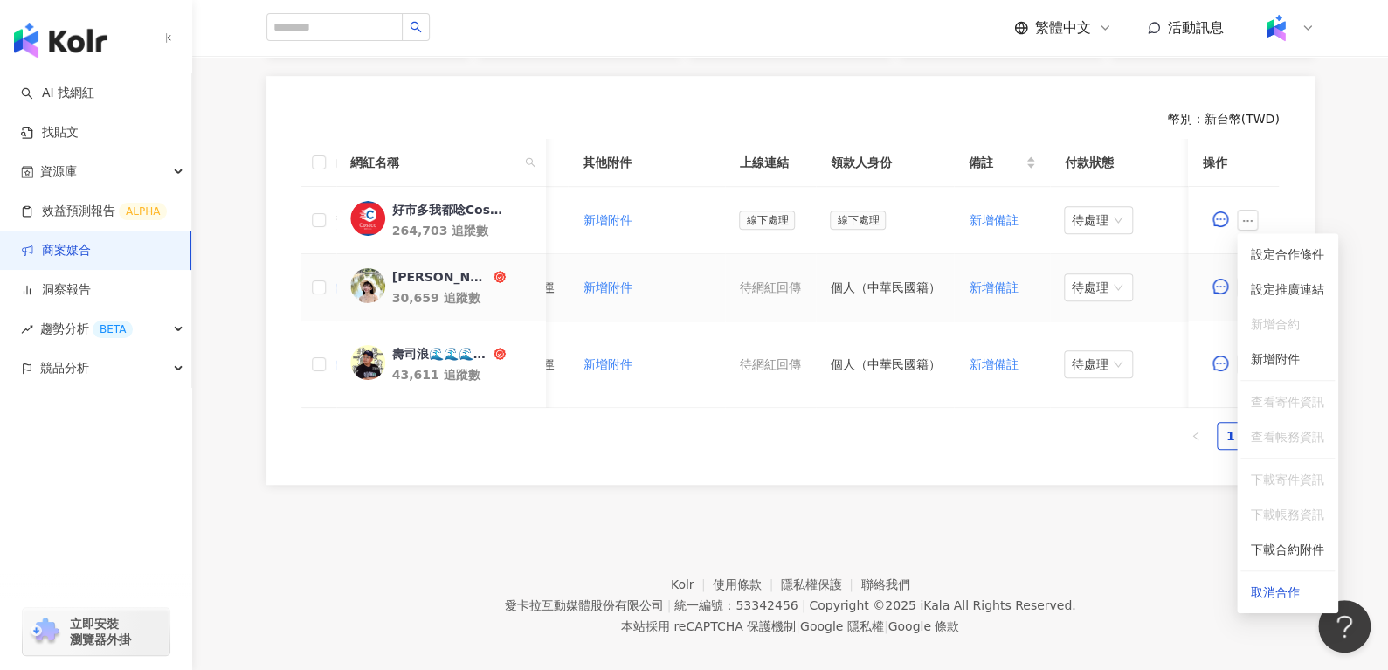
scroll to position [0, 754]
click at [908, 449] on ul "1" at bounding box center [790, 436] width 979 height 28
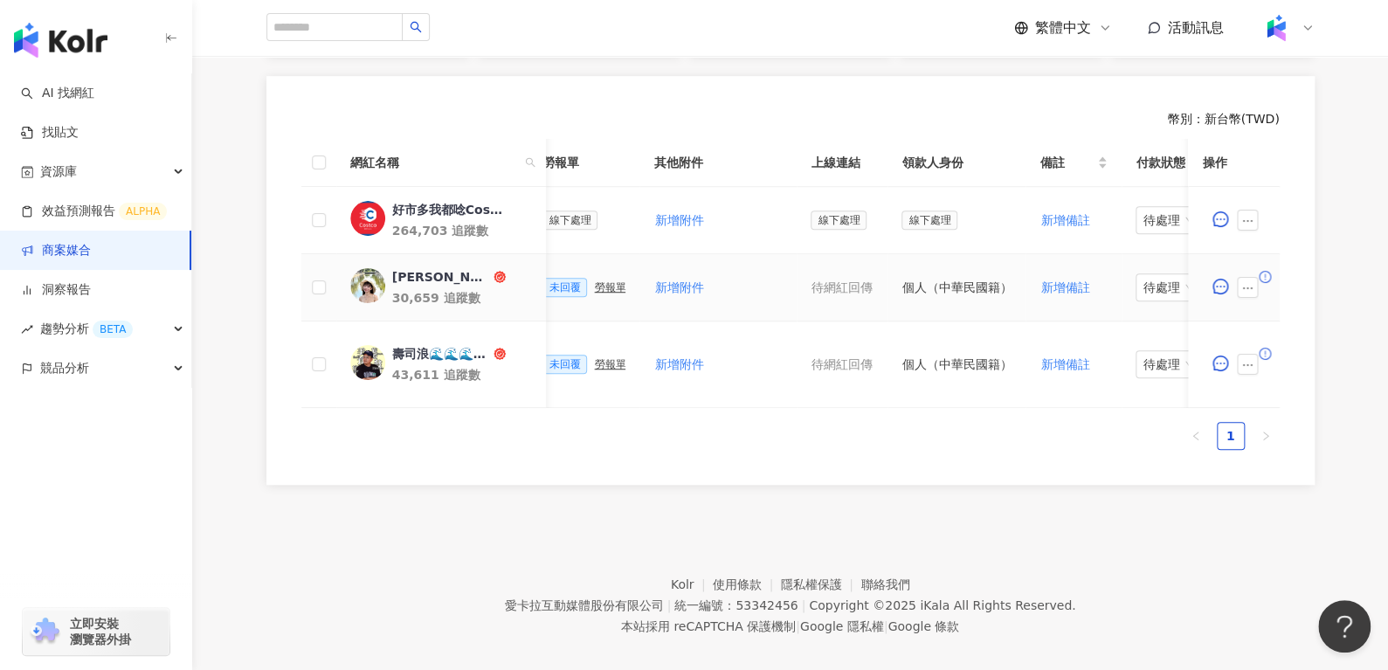
scroll to position [0, 773]
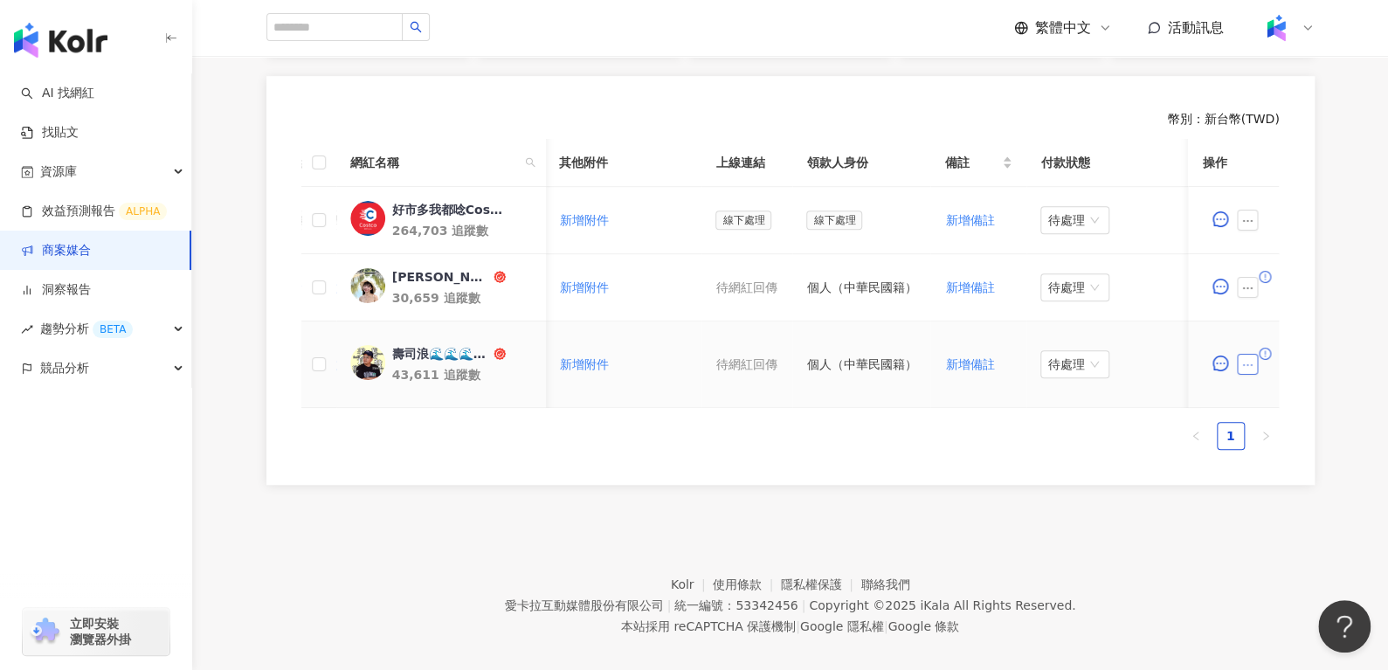
click at [1243, 360] on icon "ellipsis" at bounding box center [1248, 365] width 12 height 12
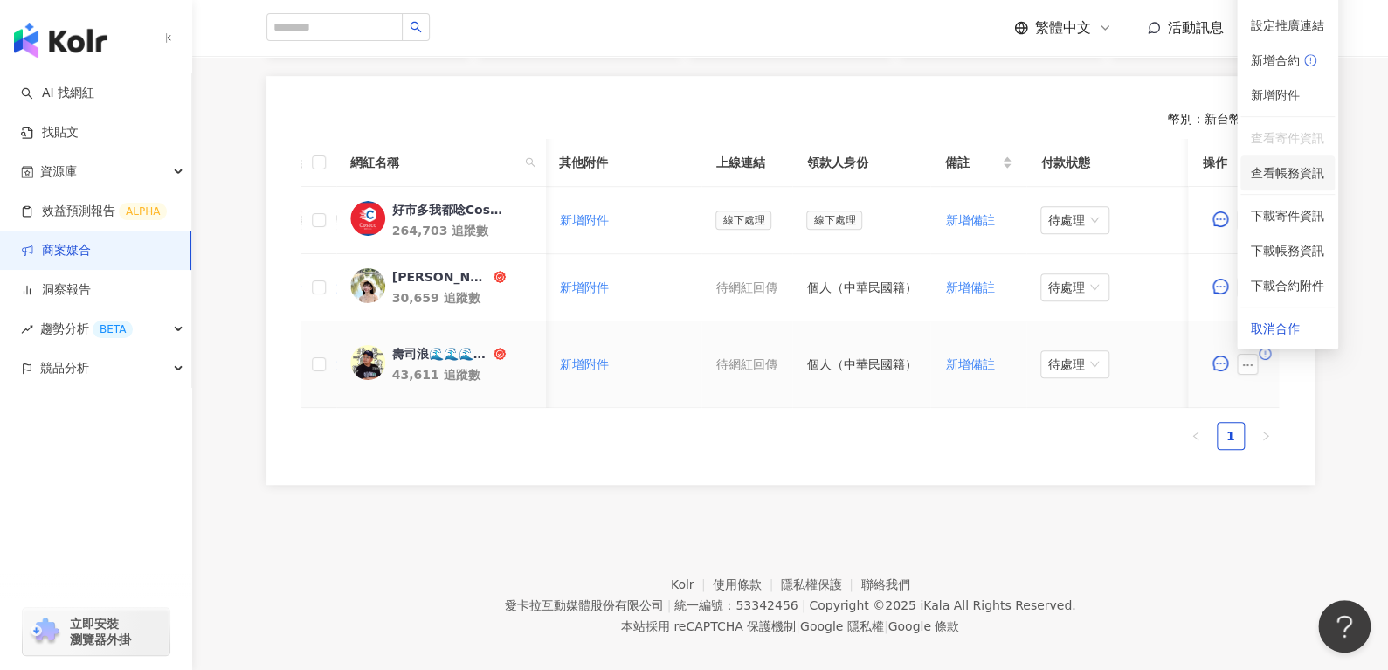
click at [1270, 163] on span "查看帳務資訊" at bounding box center [1287, 172] width 73 height 19
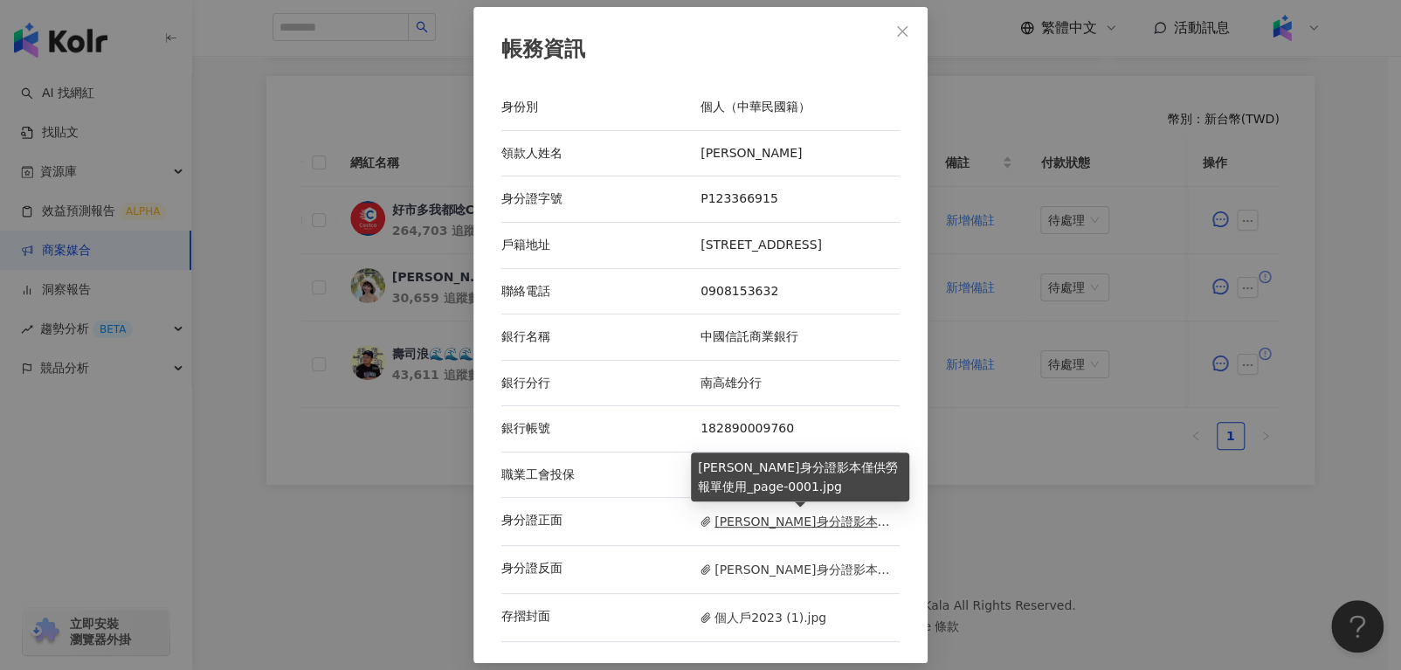
click at [760, 515] on span "胡家銀身分證影本僅供勞報單使用_page-0001.jpg" at bounding box center [800, 521] width 199 height 19
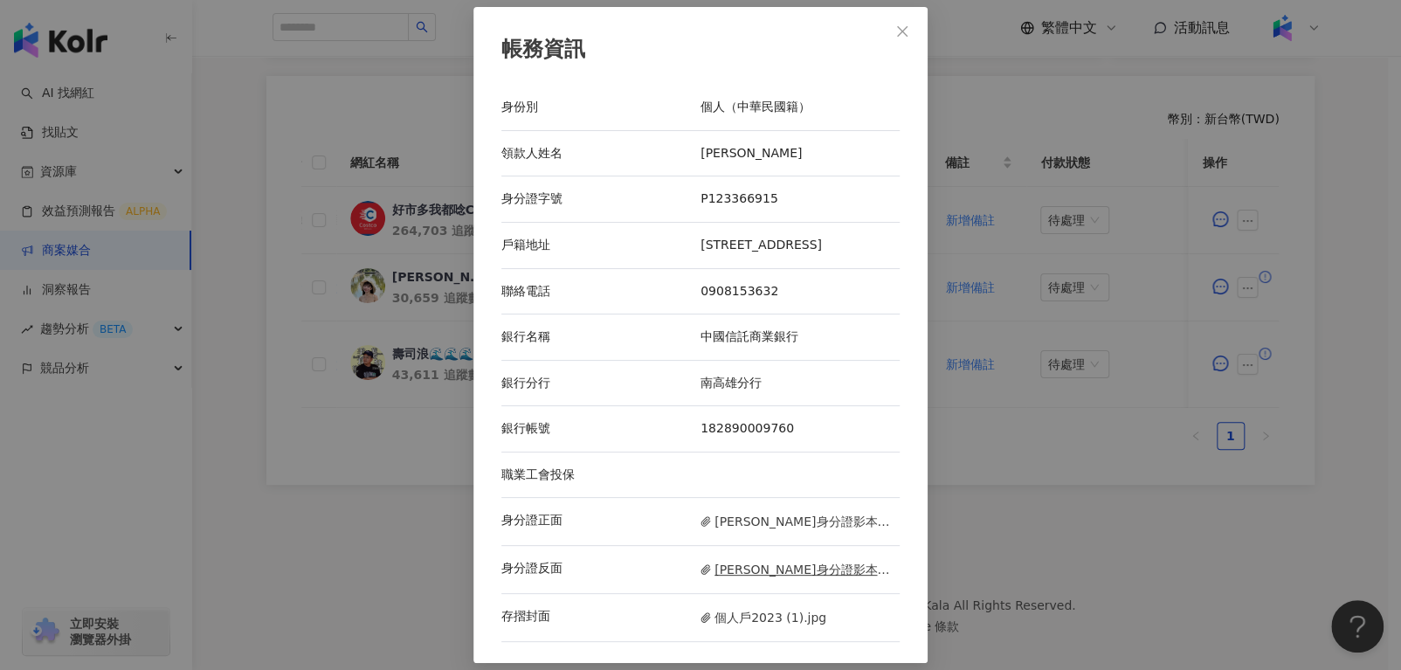
click at [758, 572] on span "胡家銀身分證影本僅供勞報單使用_page-0002.jpg" at bounding box center [800, 569] width 199 height 19
click at [743, 618] on span "個人戶2023 (1).jpg" at bounding box center [764, 617] width 126 height 19
click at [903, 36] on icon "close" at bounding box center [903, 31] width 14 height 14
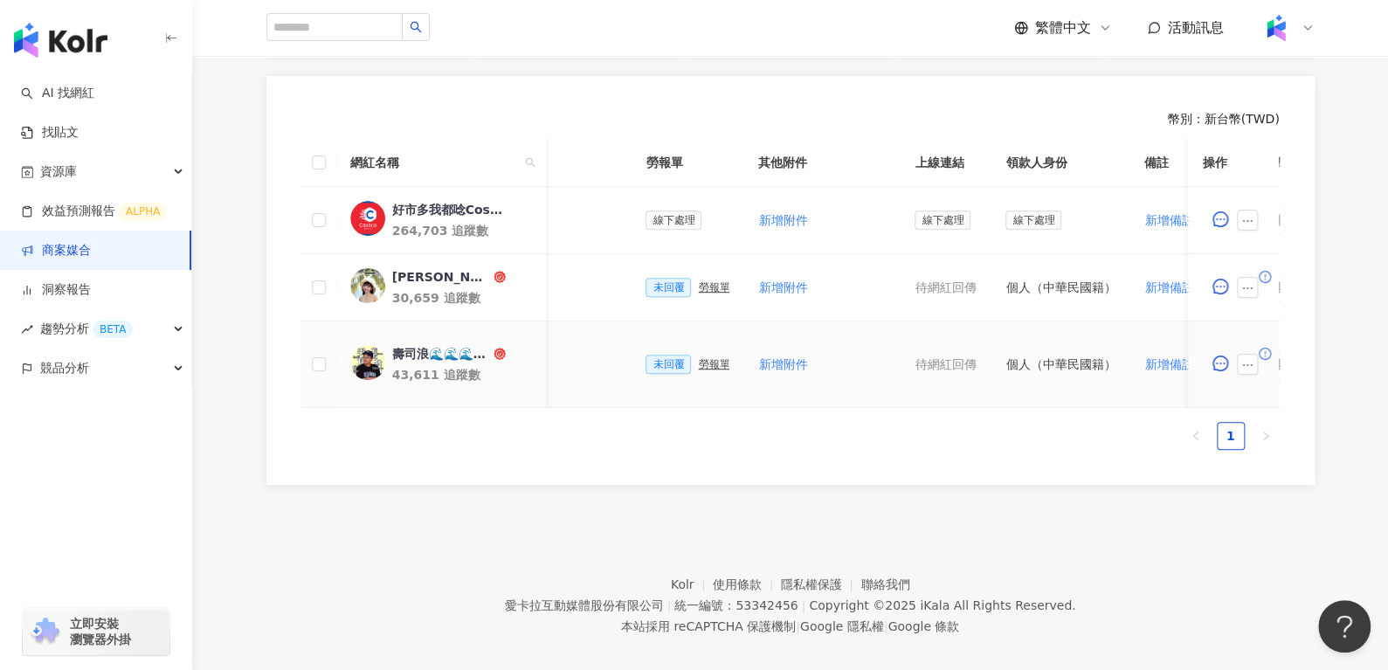
scroll to position [0, 570]
click at [702, 358] on div "勞報單" at bounding box center [717, 364] width 31 height 12
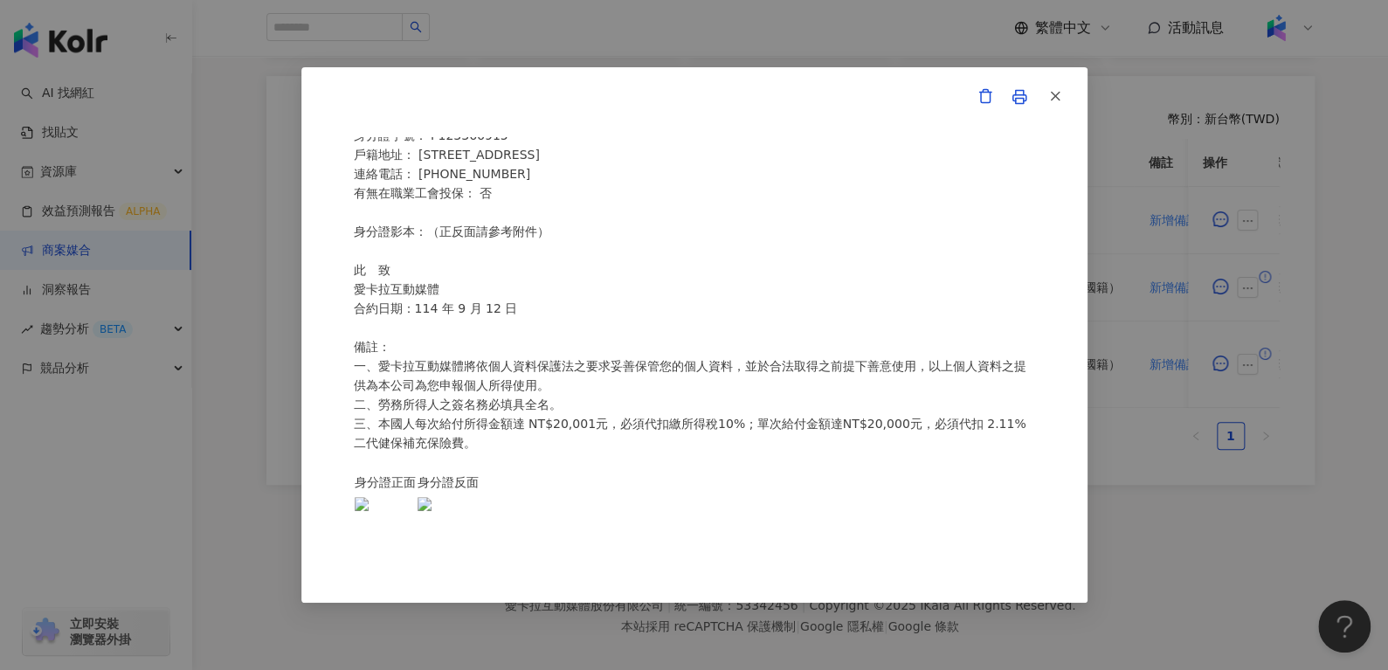
scroll to position [492, 0]
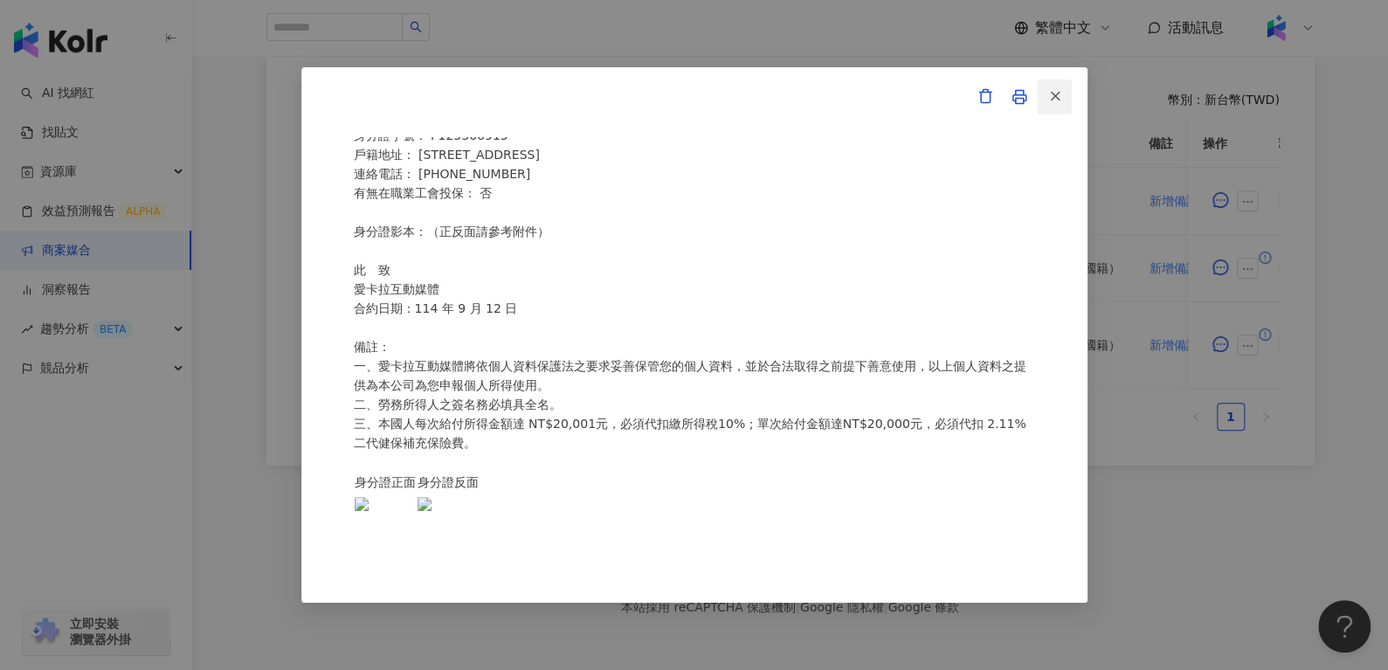
click at [1055, 92] on icon "button" at bounding box center [1056, 96] width 16 height 16
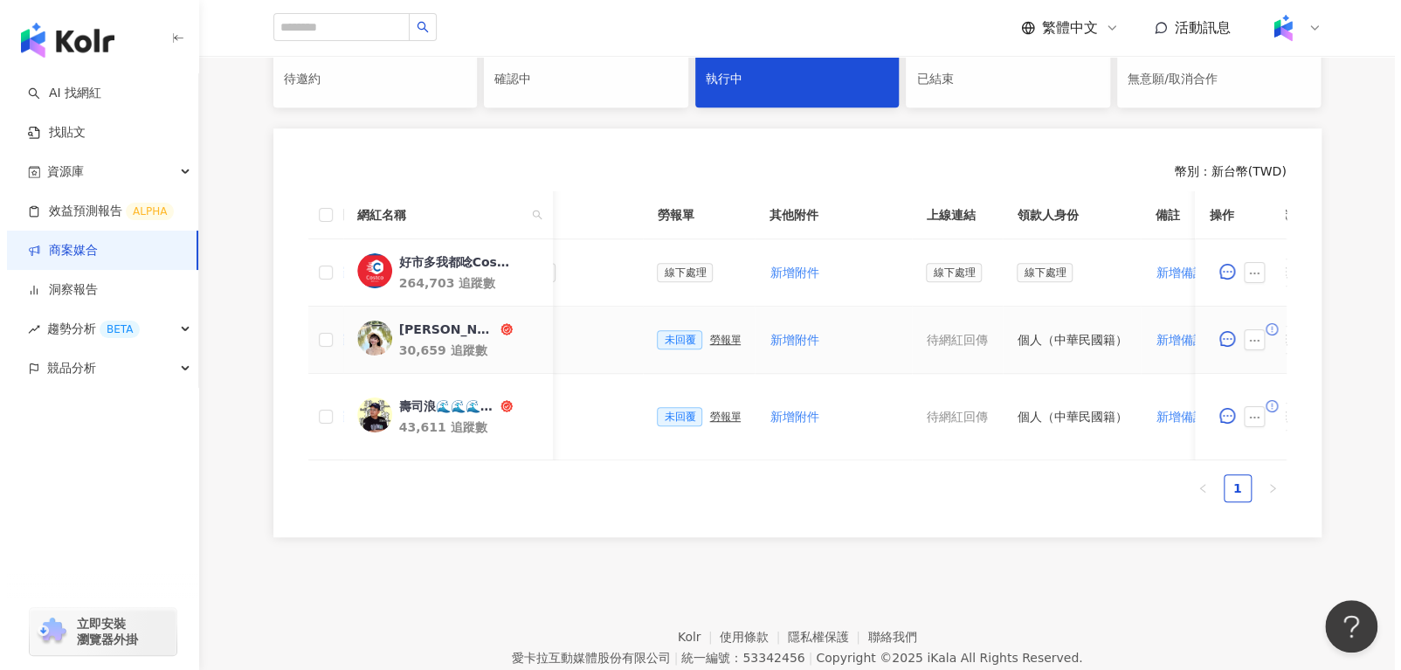
scroll to position [0, 429]
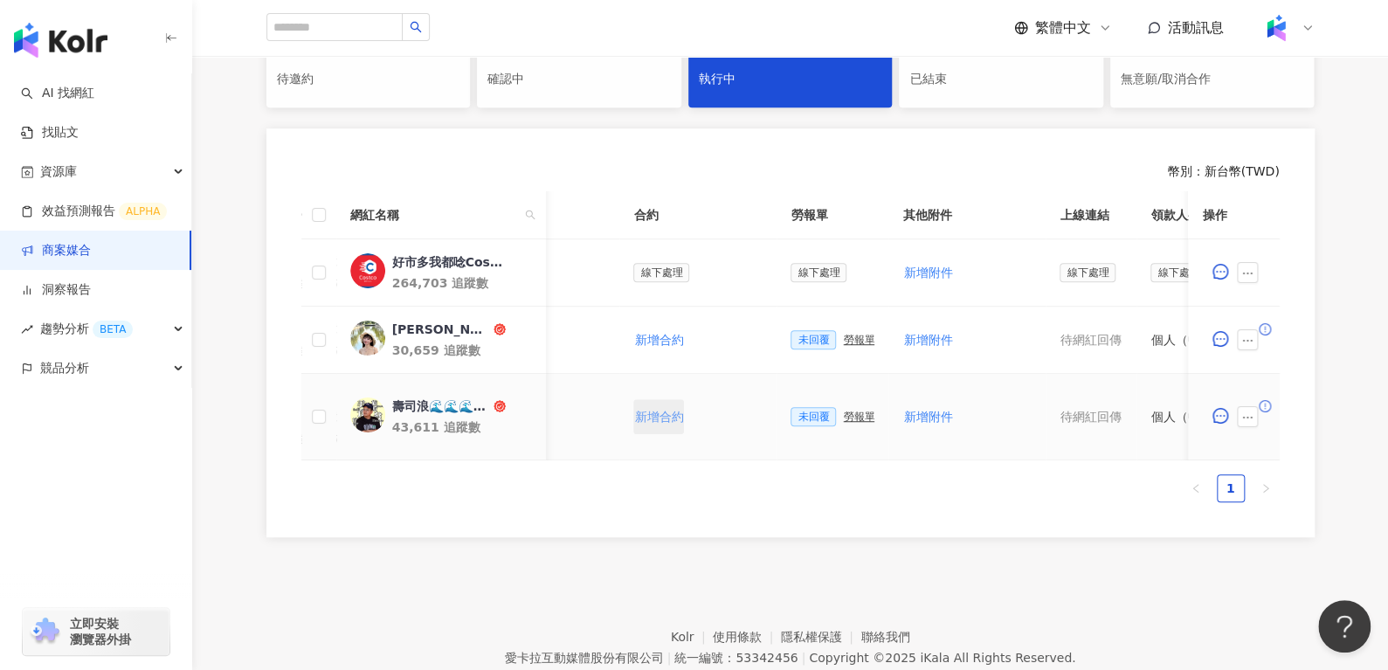
click at [661, 413] on span "新增合約" at bounding box center [658, 417] width 49 height 14
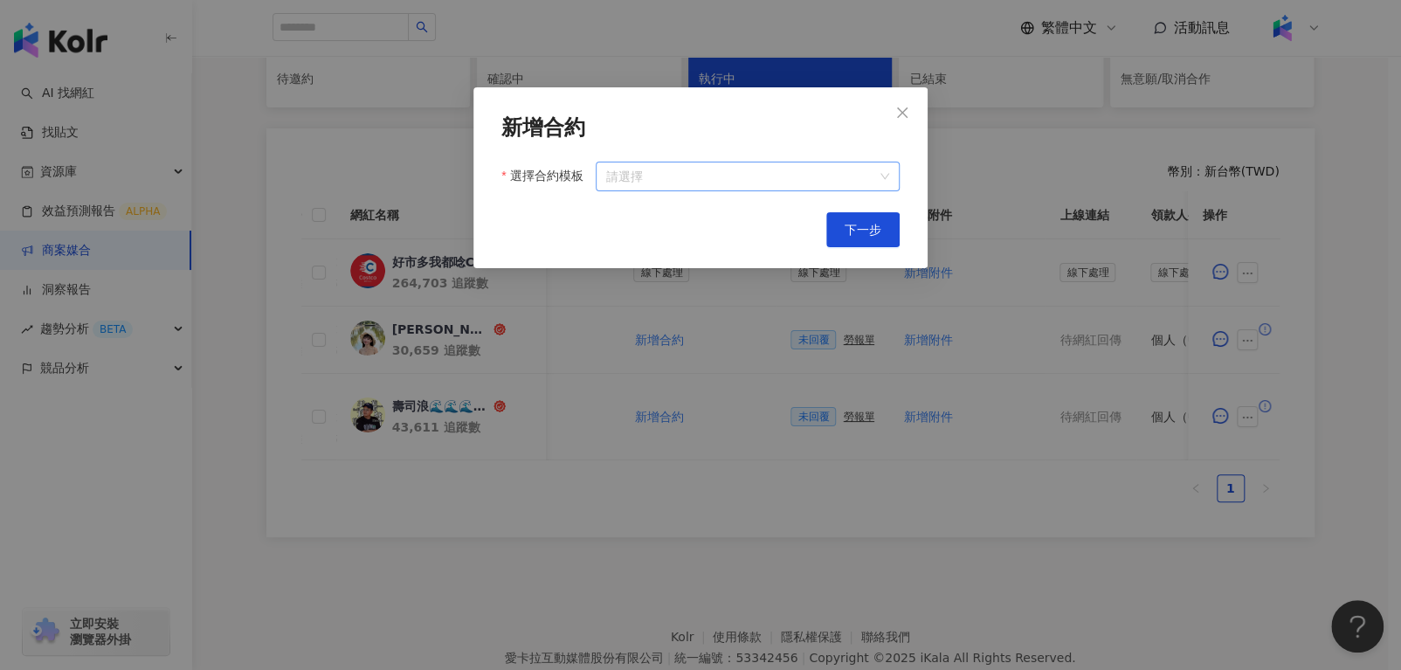
click at [654, 184] on input "選擇合約模板" at bounding box center [747, 177] width 283 height 28
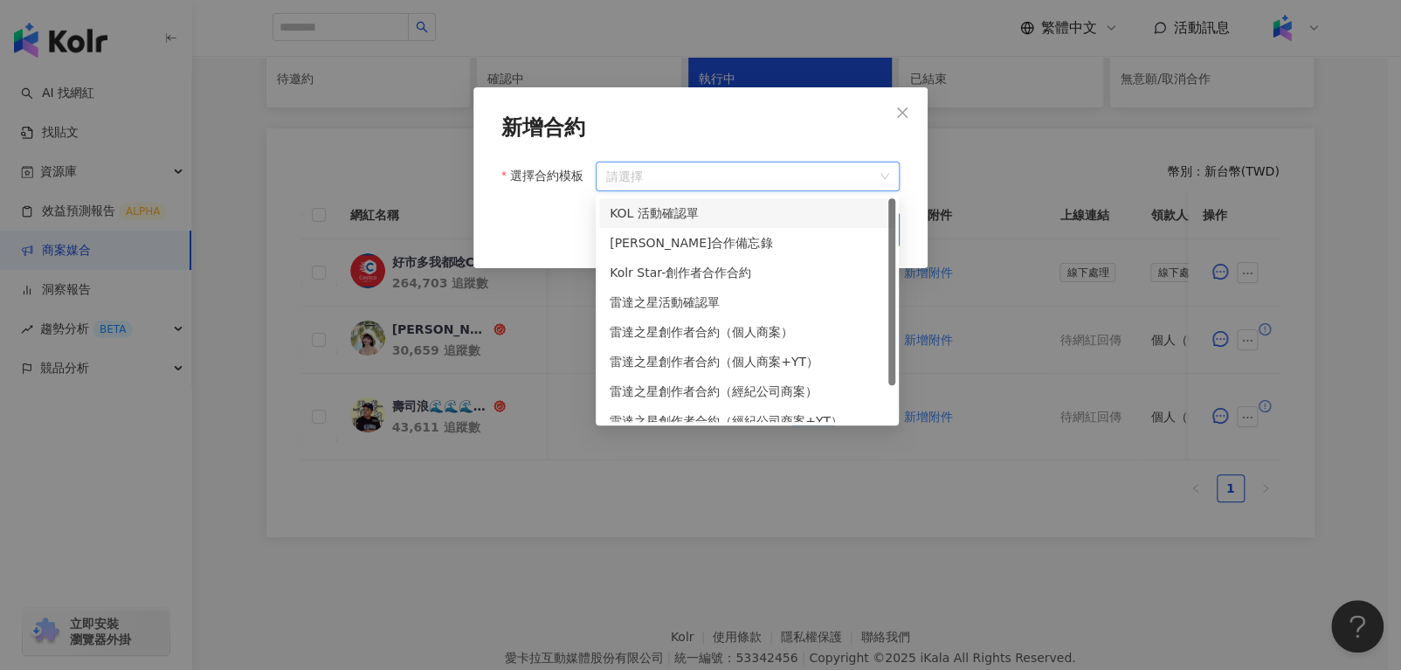
click at [687, 212] on div "KOL 活動確認單" at bounding box center [747, 213] width 275 height 19
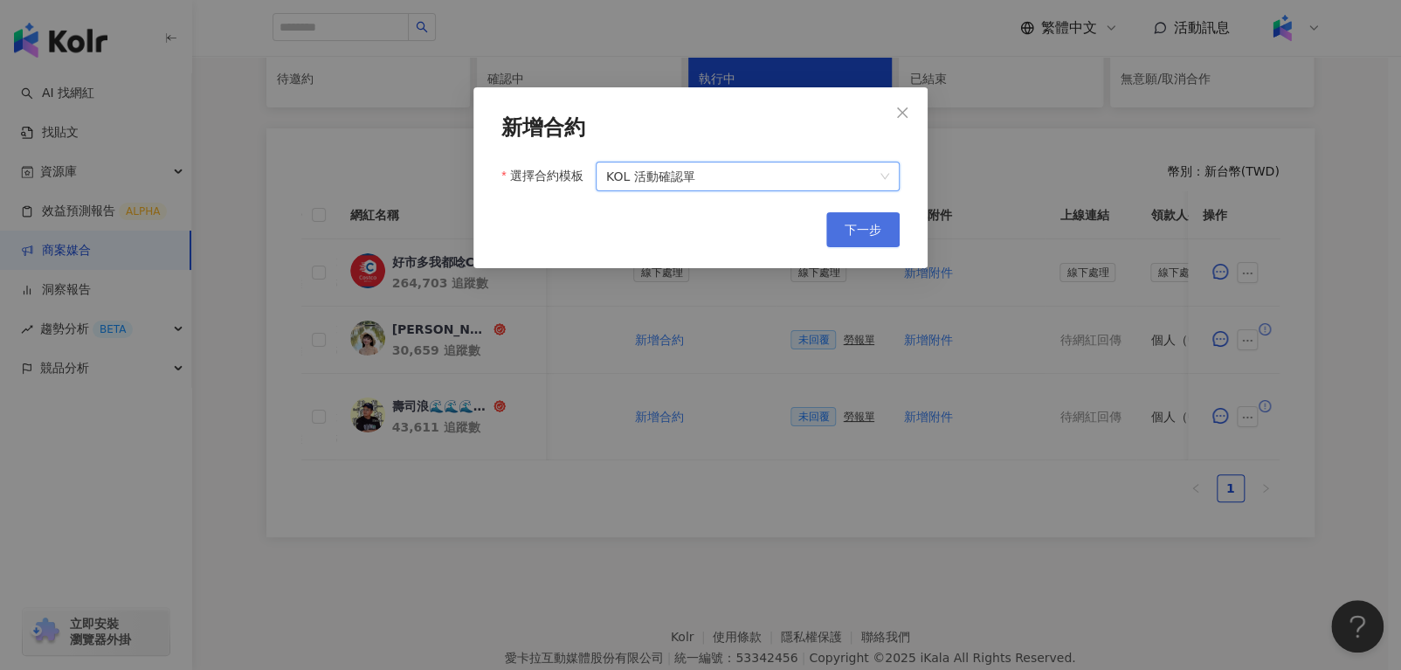
click at [855, 230] on span "下一步" at bounding box center [863, 230] width 37 height 14
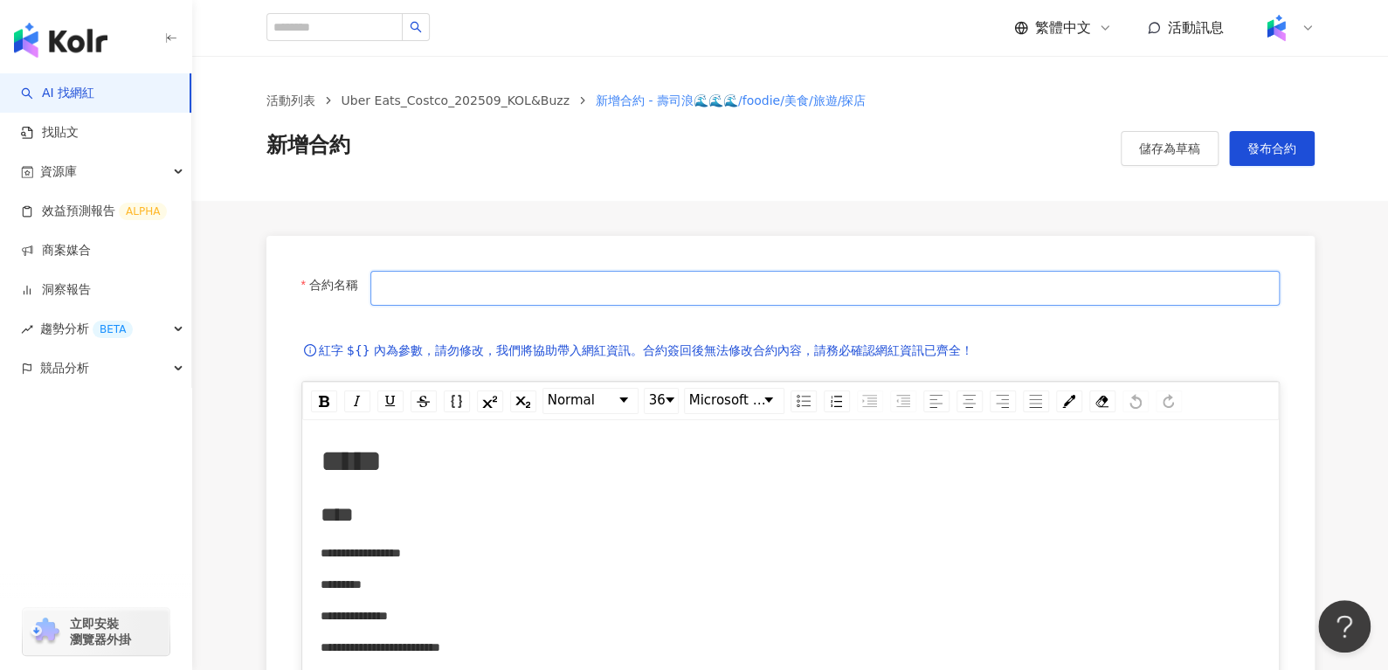
click at [598, 292] on input "合約名稱" at bounding box center [824, 288] width 909 height 35
paste input "*********"
paste input "**********"
type input "**********"
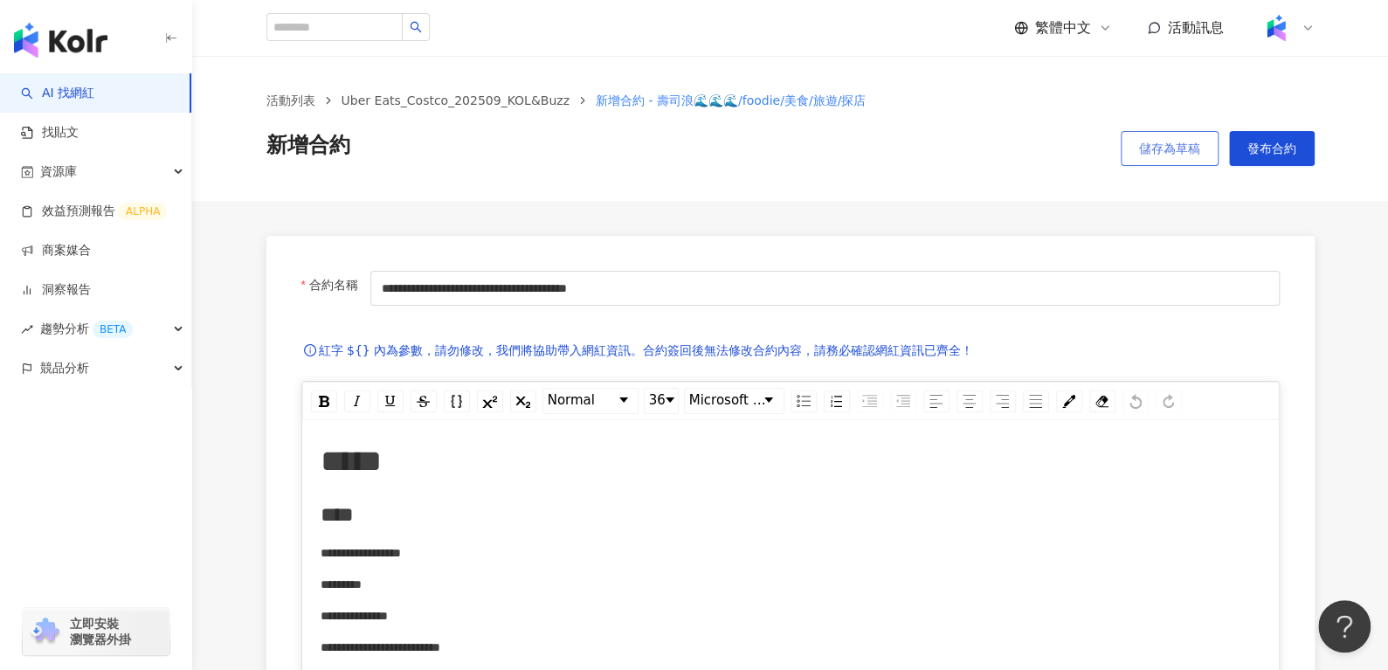
click at [1161, 136] on button "儲存為草稿" at bounding box center [1170, 148] width 98 height 35
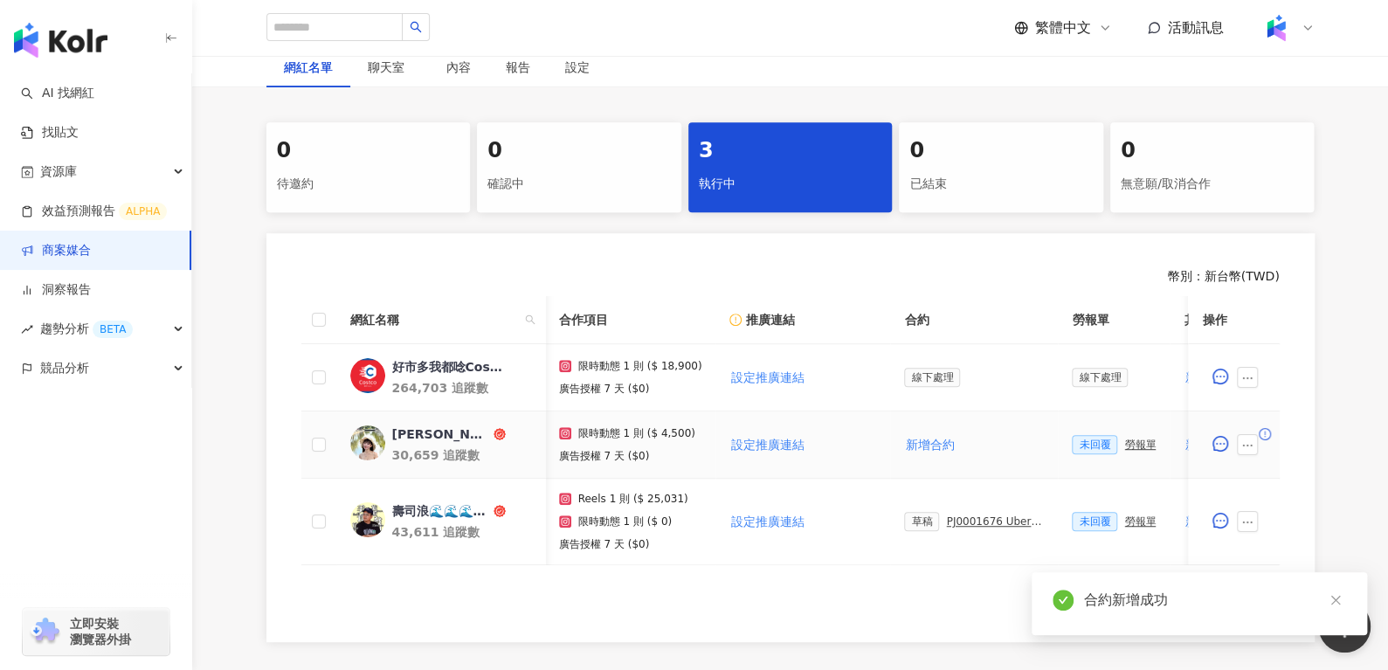
scroll to position [0, 286]
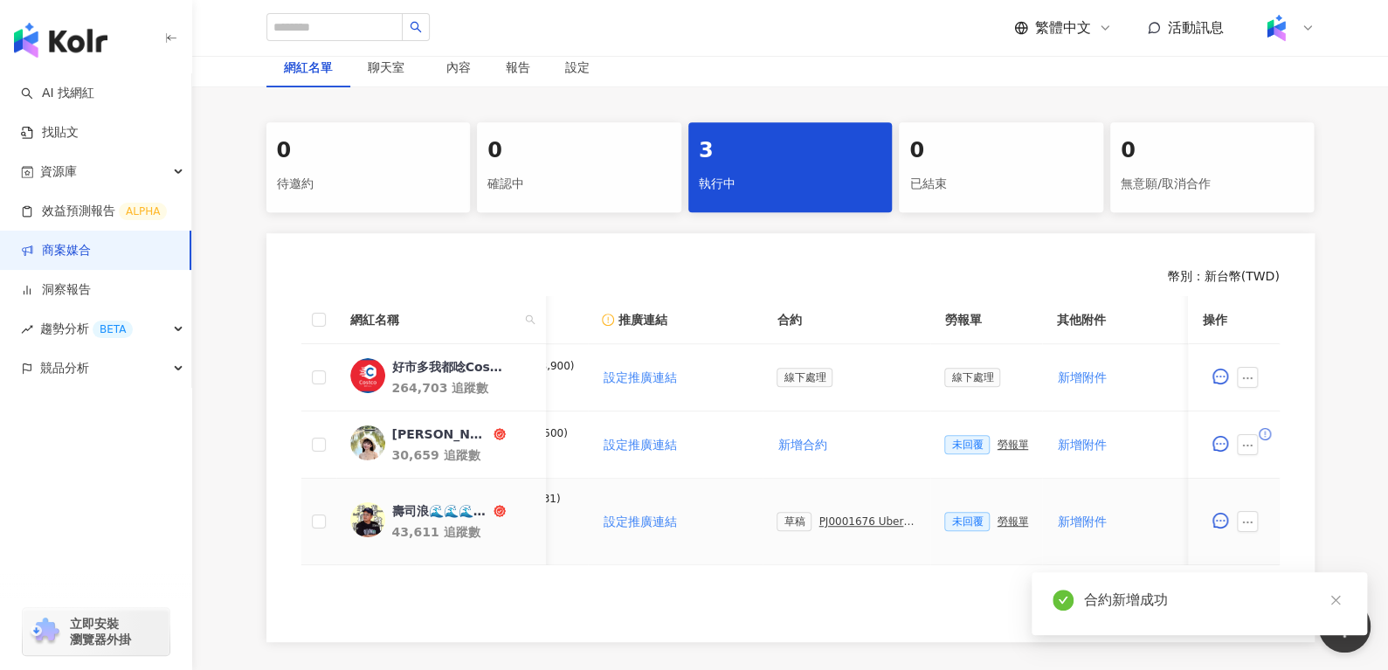
click at [856, 524] on div "PJ0001676 Uber Eats_Costco_202509_KOL&Buzz" at bounding box center [868, 521] width 98 height 12
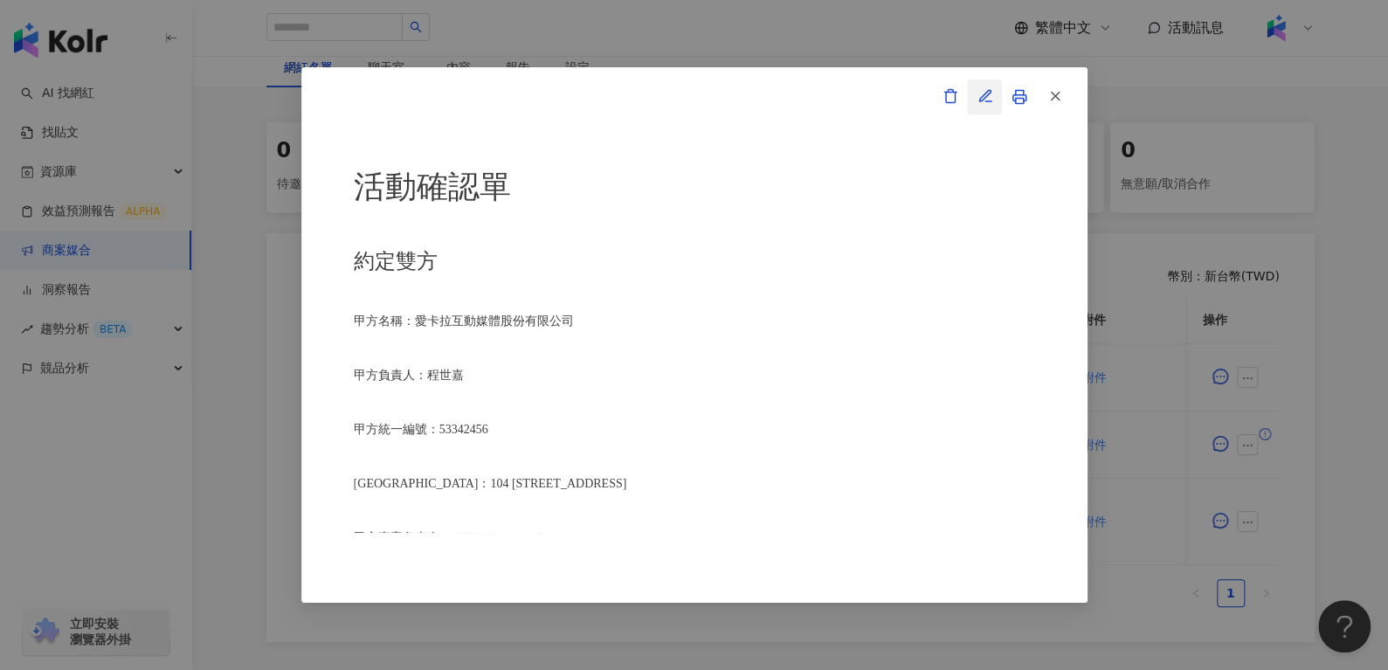
click at [991, 94] on icon "button" at bounding box center [986, 96] width 16 height 16
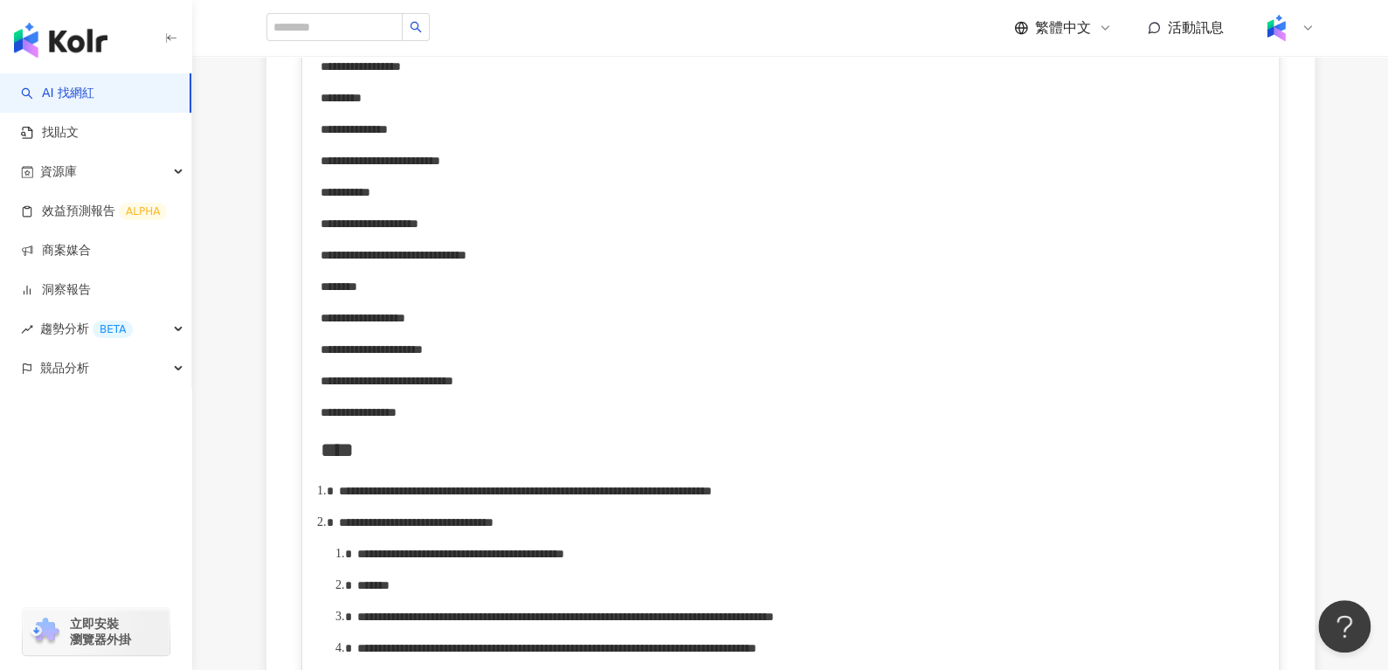
scroll to position [562, 0]
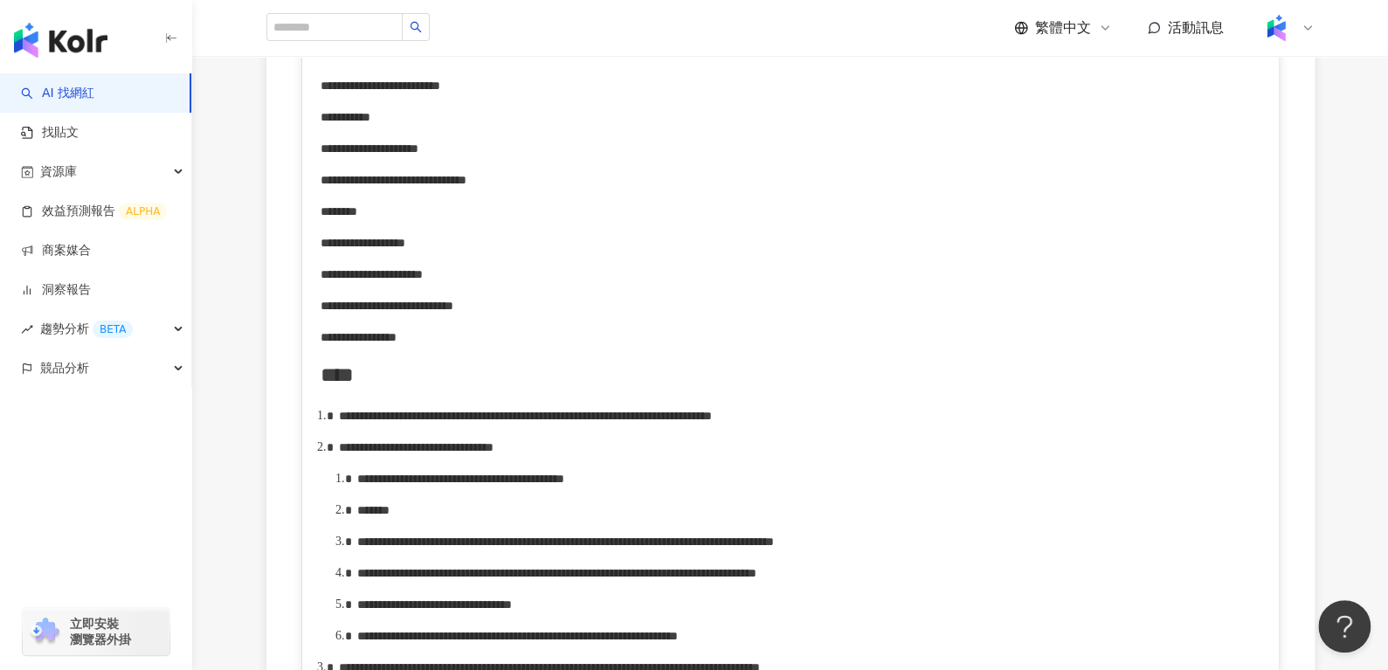
click at [494, 453] on span "**********" at bounding box center [416, 447] width 155 height 12
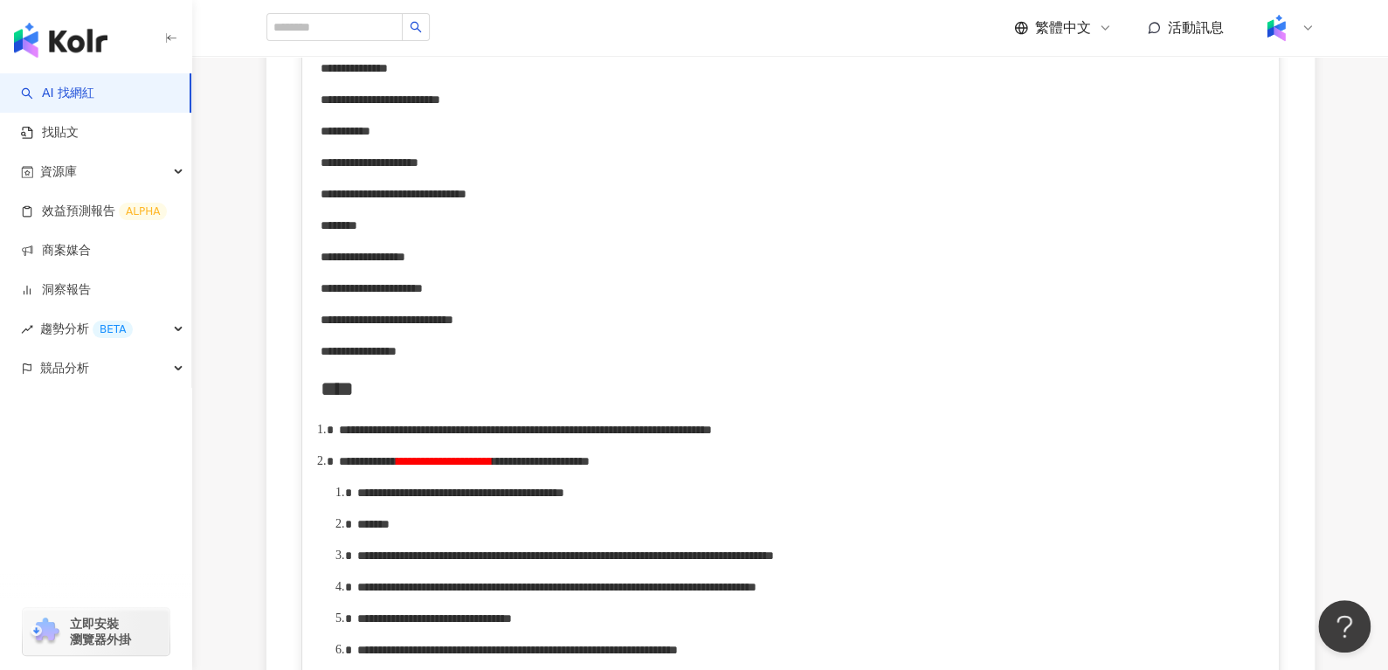
scroll to position [552, 0]
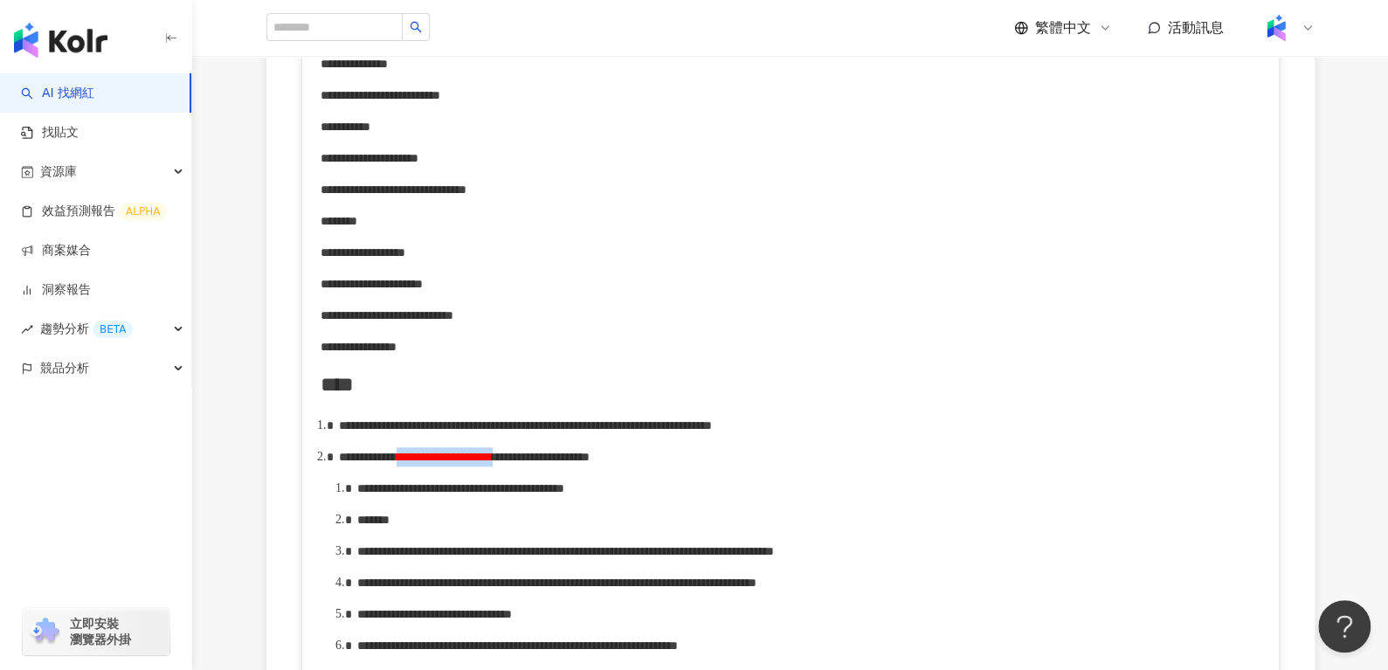
drag, startPoint x: 497, startPoint y: 480, endPoint x: 674, endPoint y: 466, distance: 177.0
click at [674, 466] on div "**********" at bounding box center [800, 456] width 923 height 19
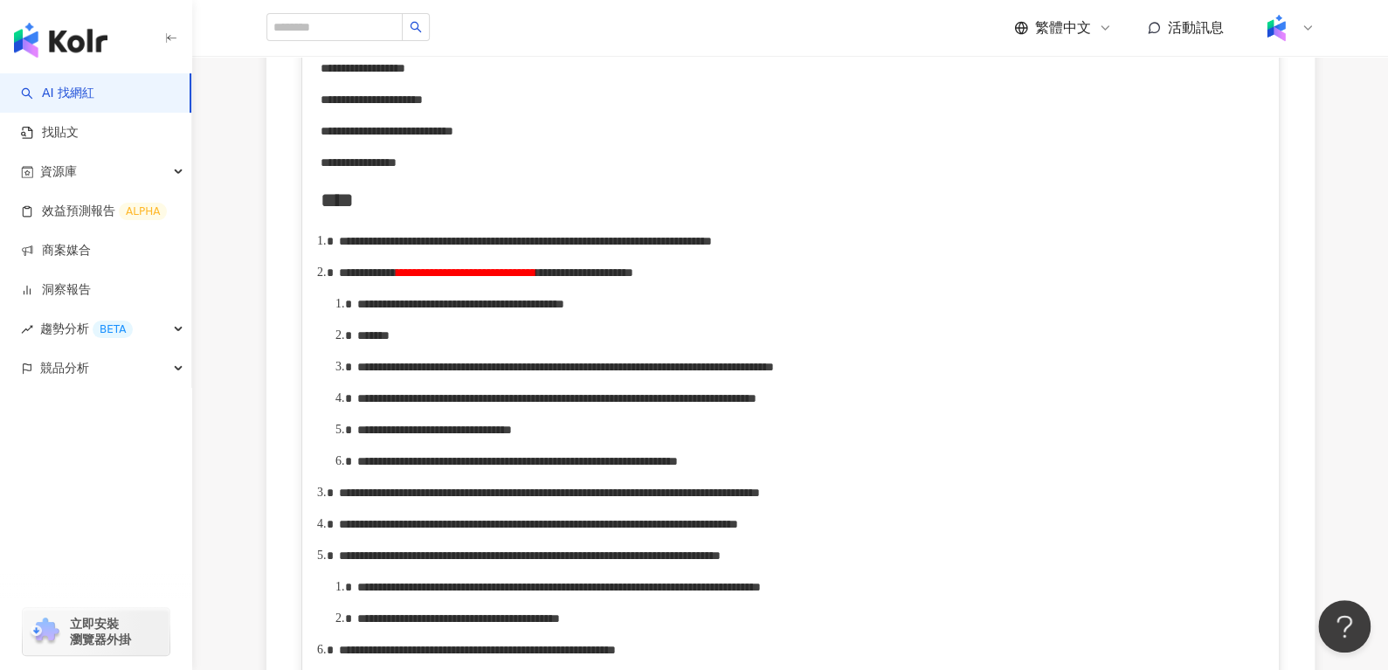
scroll to position [737, 0]
drag, startPoint x: 414, startPoint y: 340, endPoint x: 737, endPoint y: 344, distance: 323.3
click at [564, 310] on span "**********" at bounding box center [460, 304] width 207 height 12
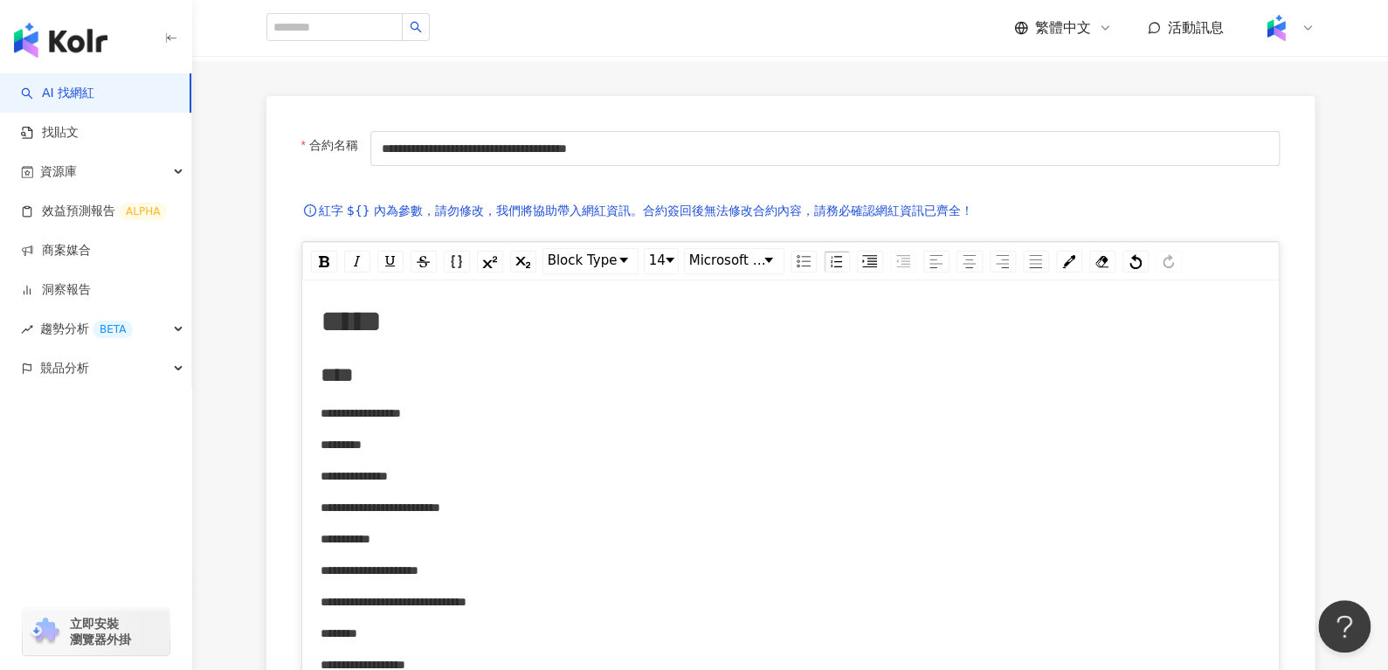
scroll to position [138, 0]
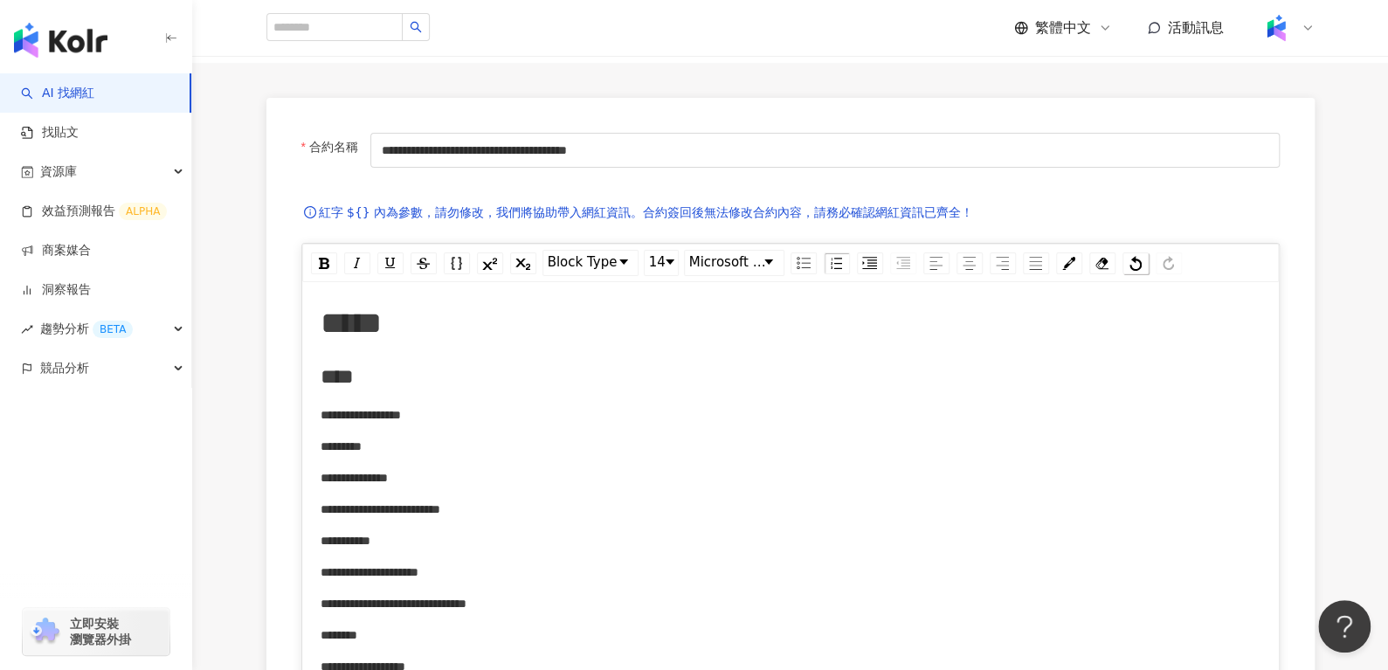
click at [1130, 262] on img "rdw-history-control" at bounding box center [1136, 263] width 12 height 15
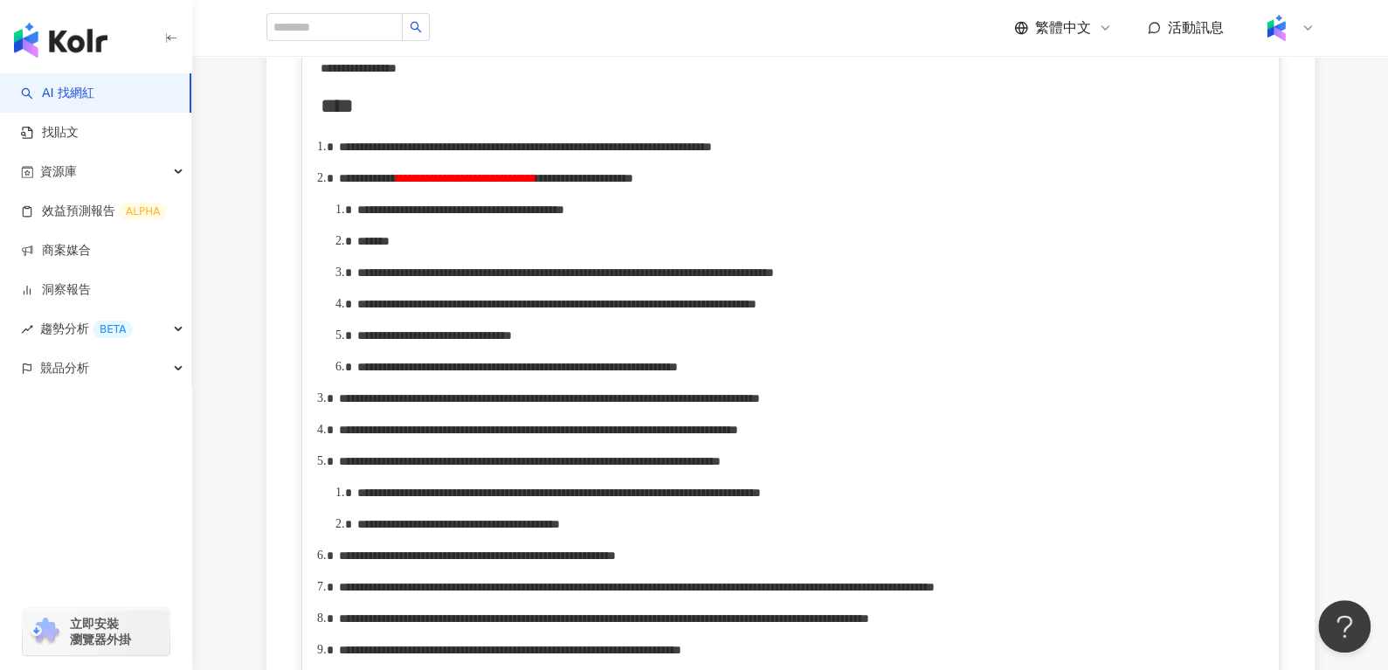
scroll to position [782, 0]
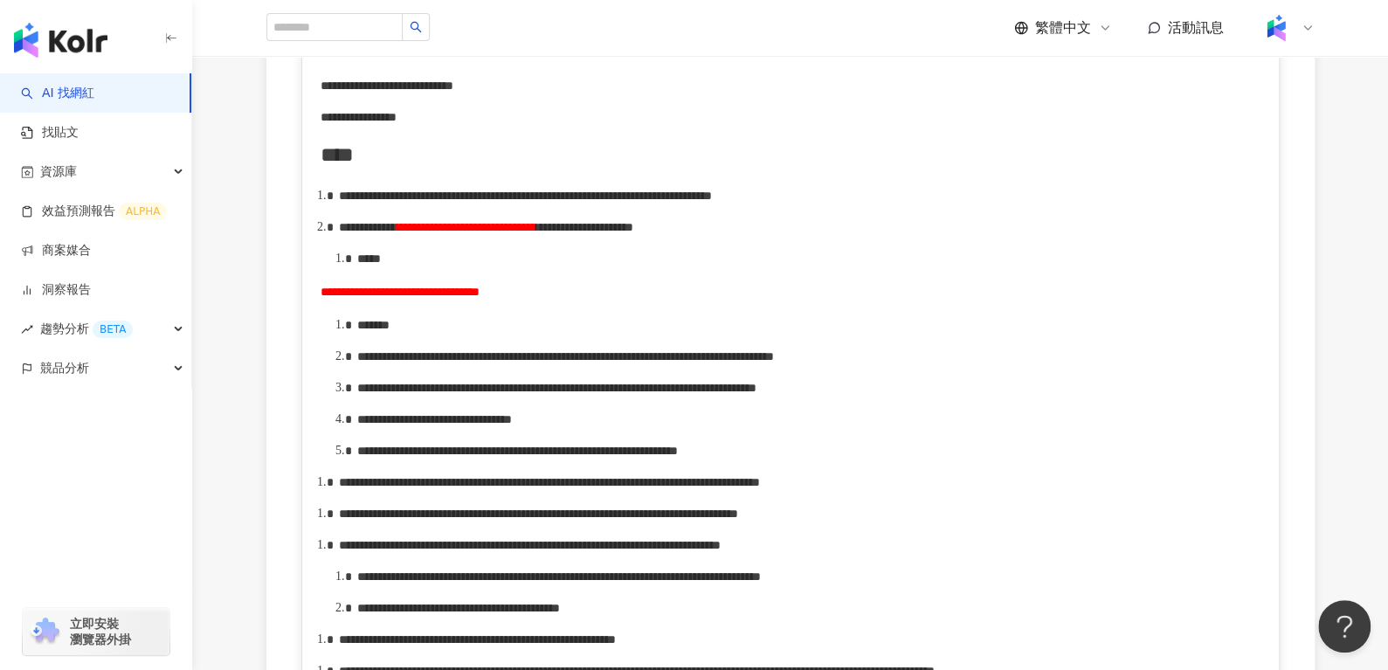
click at [322, 298] on span "**********" at bounding box center [400, 292] width 159 height 12
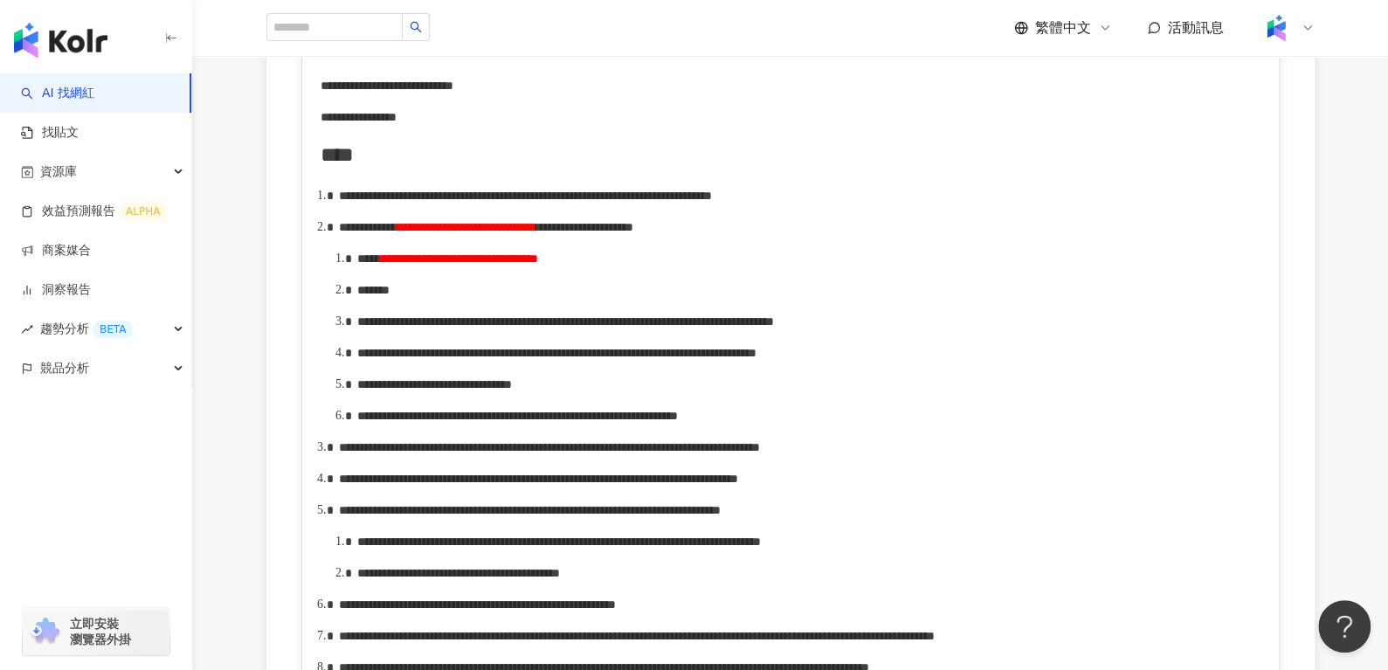
click at [538, 265] on span "**********" at bounding box center [459, 259] width 158 height 12
click at [842, 268] on div "**********" at bounding box center [809, 258] width 904 height 19
click at [643, 265] on span "**********" at bounding box center [511, 259] width 263 height 12
click at [439, 300] on div "*******" at bounding box center [809, 289] width 904 height 19
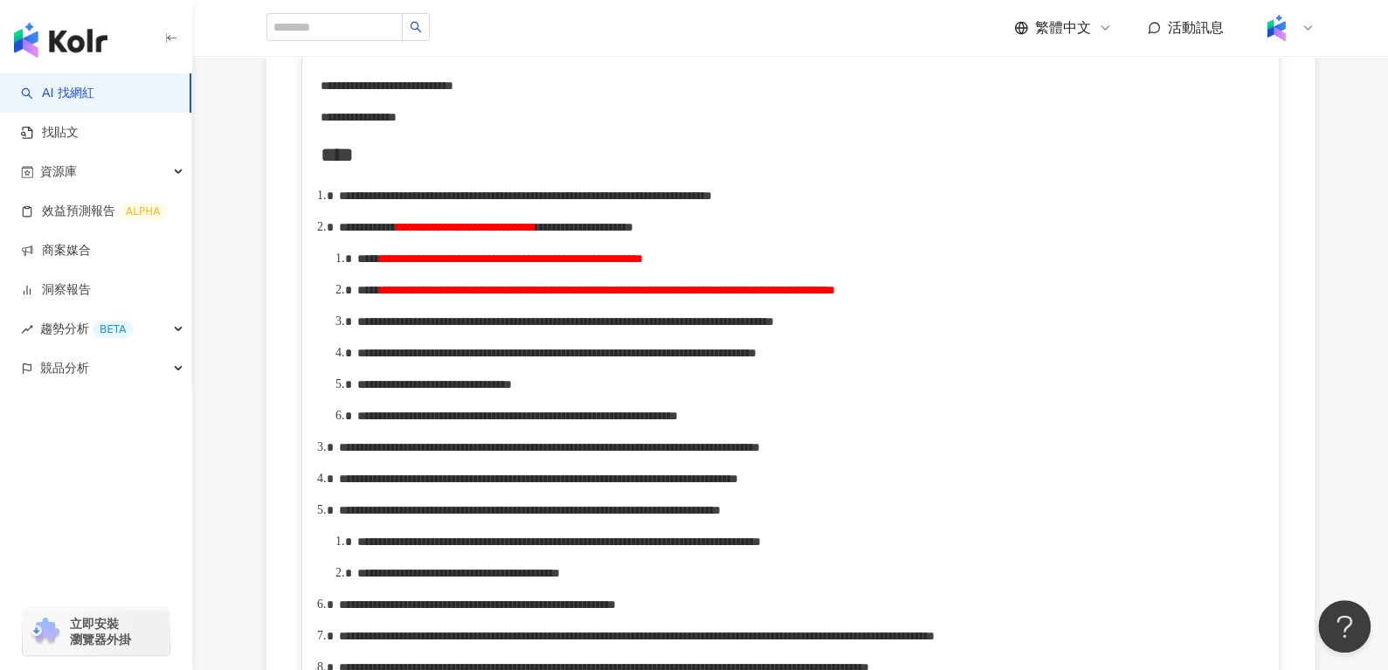
click at [958, 268] on div "**********" at bounding box center [809, 258] width 904 height 19
click at [538, 296] on span "**********" at bounding box center [607, 290] width 455 height 12
click at [831, 296] on span "**********" at bounding box center [605, 290] width 451 height 12
drag, startPoint x: 772, startPoint y: 329, endPoint x: 978, endPoint y: 329, distance: 205.3
click at [831, 296] on span "**********" at bounding box center [605, 290] width 451 height 12
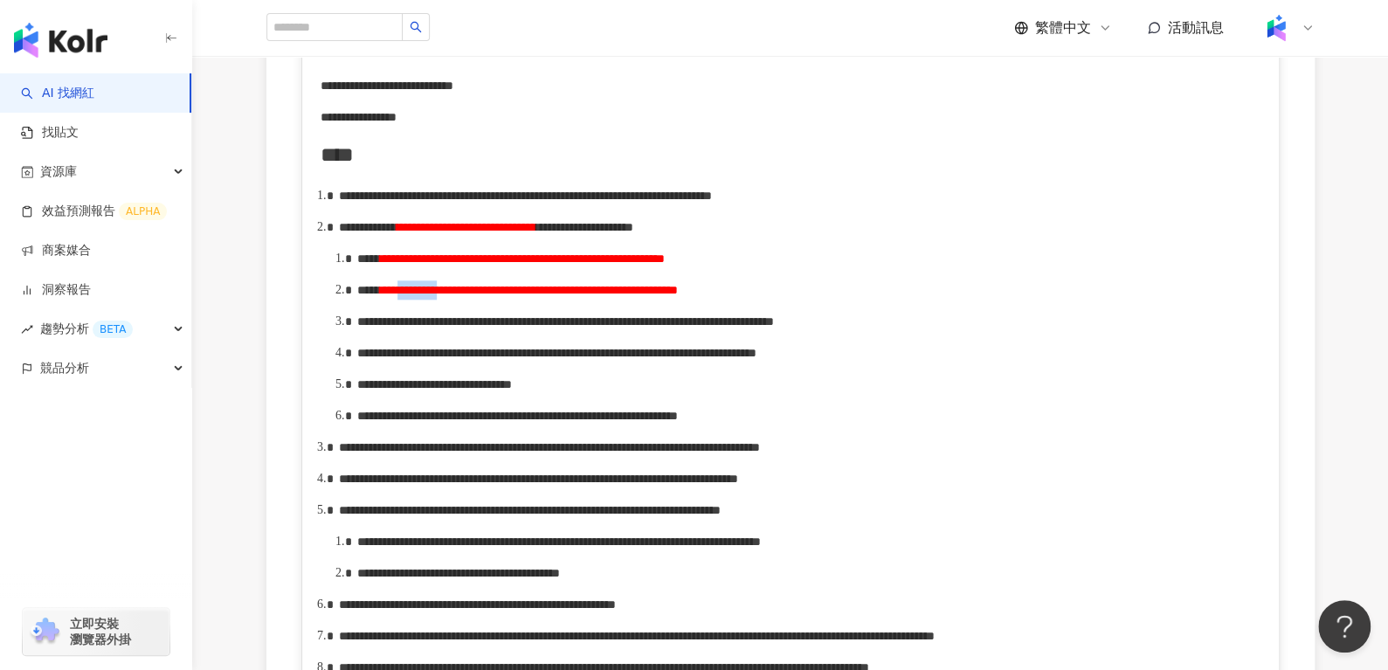
drag, startPoint x: 465, startPoint y: 330, endPoint x: 538, endPoint y: 331, distance: 73.4
click at [538, 296] on span "**********" at bounding box center [529, 290] width 298 height 12
copy span "*********"
click at [678, 296] on span "**********" at bounding box center [529, 290] width 298 height 12
drag, startPoint x: 1044, startPoint y: 329, endPoint x: 919, endPoint y: 329, distance: 124.9
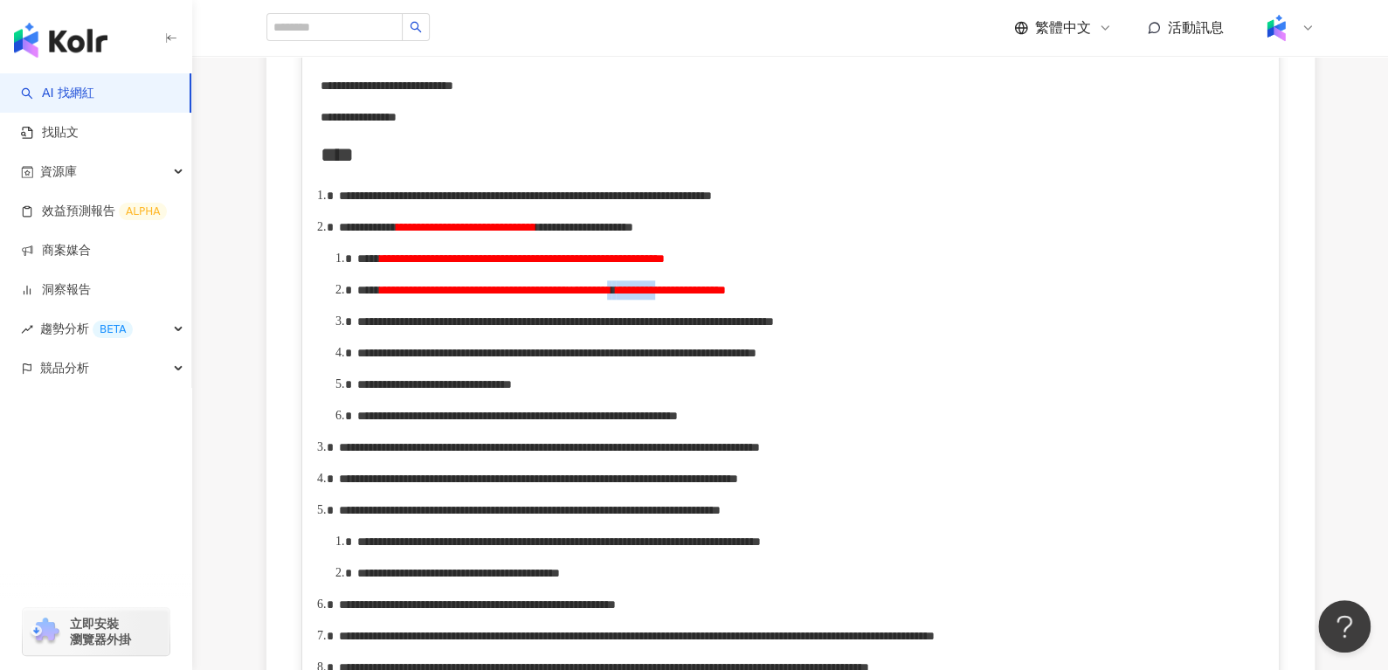
click at [919, 300] on div "**********" at bounding box center [809, 289] width 904 height 19
click at [612, 296] on span "*********" at bounding box center [591, 290] width 39 height 12
click at [616, 296] on span "rdw-editor" at bounding box center [614, 290] width 4 height 12
drag, startPoint x: 926, startPoint y: 333, endPoint x: 837, endPoint y: 333, distance: 89.1
click at [837, 300] on div "**********" at bounding box center [809, 289] width 904 height 19
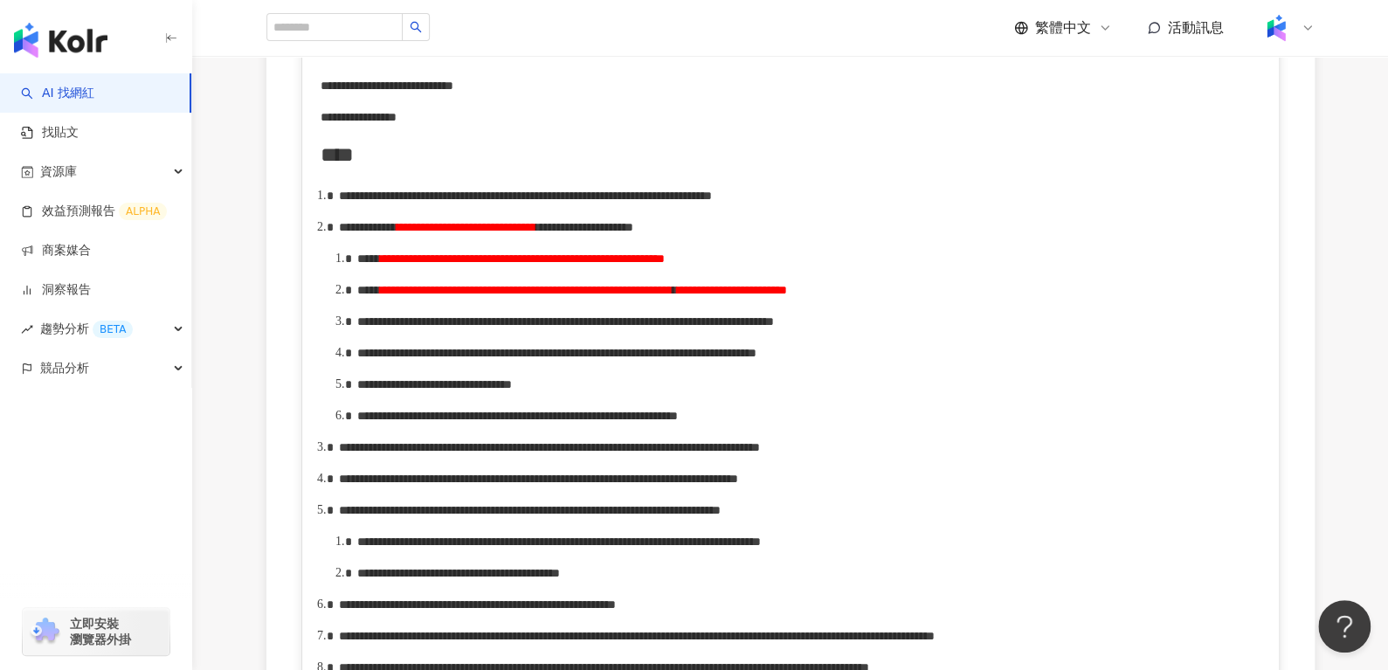
click at [665, 265] on span "**********" at bounding box center [522, 259] width 285 height 12
drag, startPoint x: 816, startPoint y: 329, endPoint x: 1085, endPoint y: 326, distance: 269.1
click at [1085, 300] on div "**********" at bounding box center [809, 289] width 904 height 19
click at [598, 296] on span "**********" at bounding box center [489, 290] width 218 height 12
click at [778, 296] on span "**********" at bounding box center [579, 290] width 398 height 12
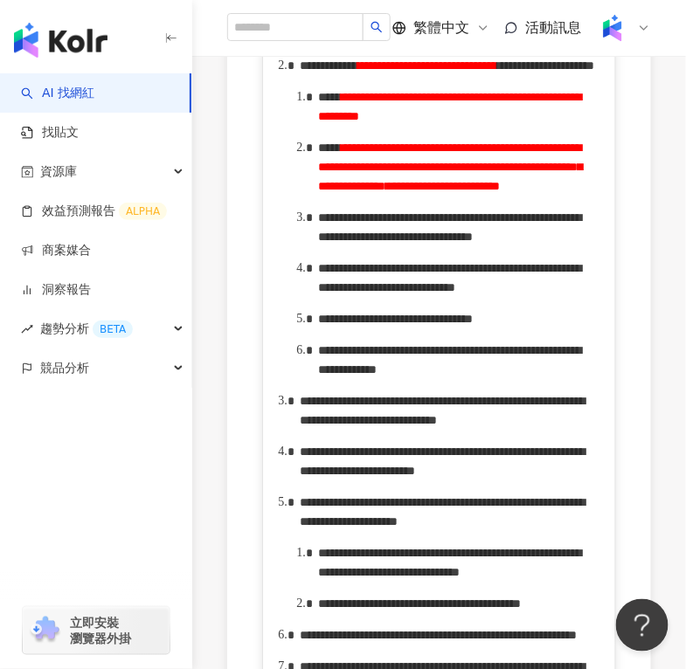
scroll to position [1091, 0]
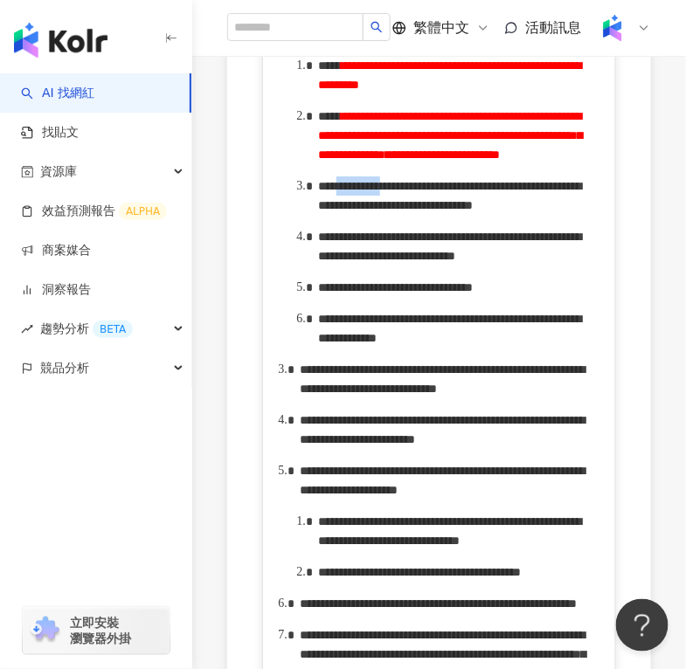
drag, startPoint x: 359, startPoint y: 393, endPoint x: 416, endPoint y: 396, distance: 56.9
click at [416, 211] on span "**********" at bounding box center [449, 195] width 263 height 31
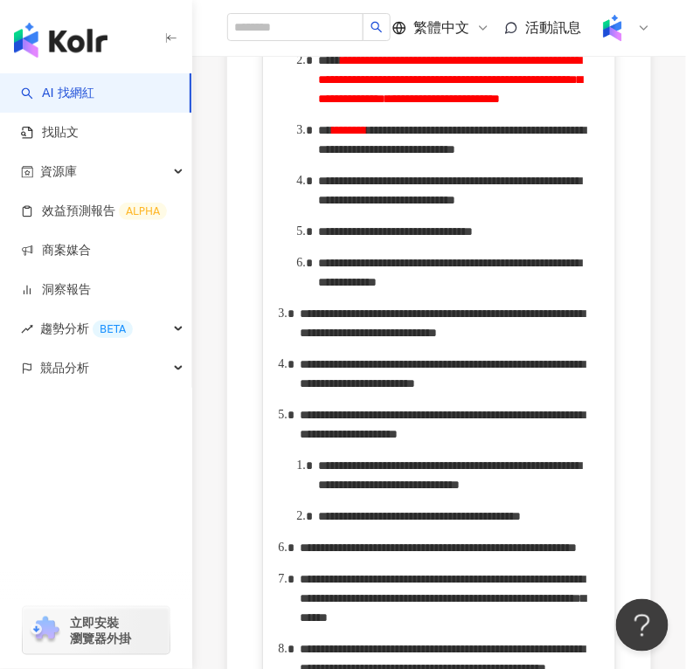
scroll to position [1152, 0]
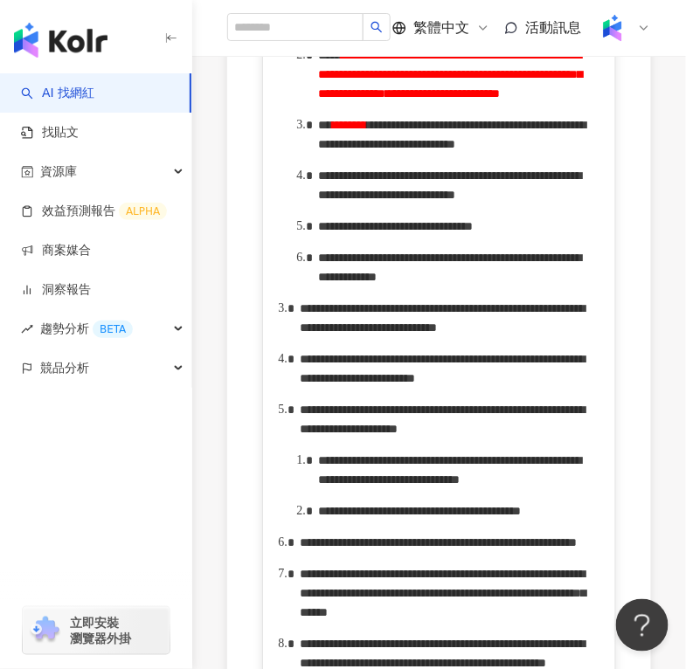
click at [582, 150] on span "**********" at bounding box center [451, 134] width 267 height 31
drag, startPoint x: 563, startPoint y: 332, endPoint x: 396, endPoint y: 353, distance: 168.2
click at [396, 150] on span "**********" at bounding box center [451, 134] width 267 height 31
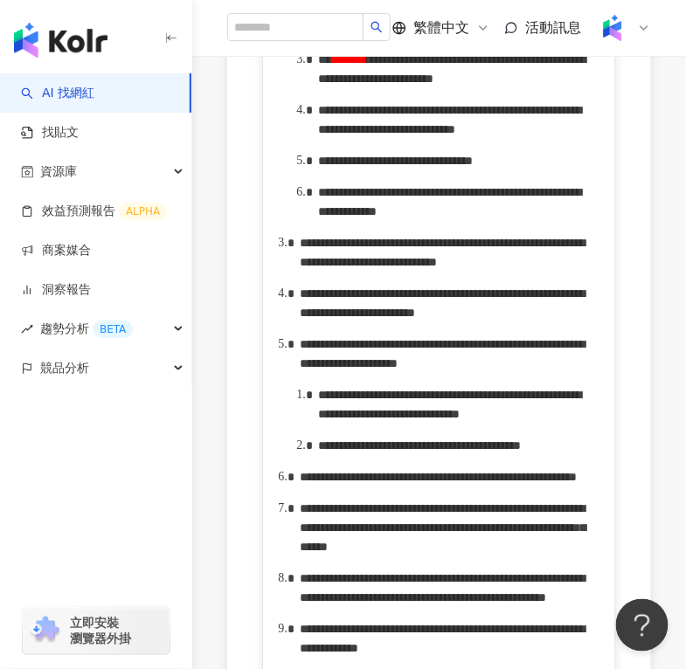
scroll to position [1217, 0]
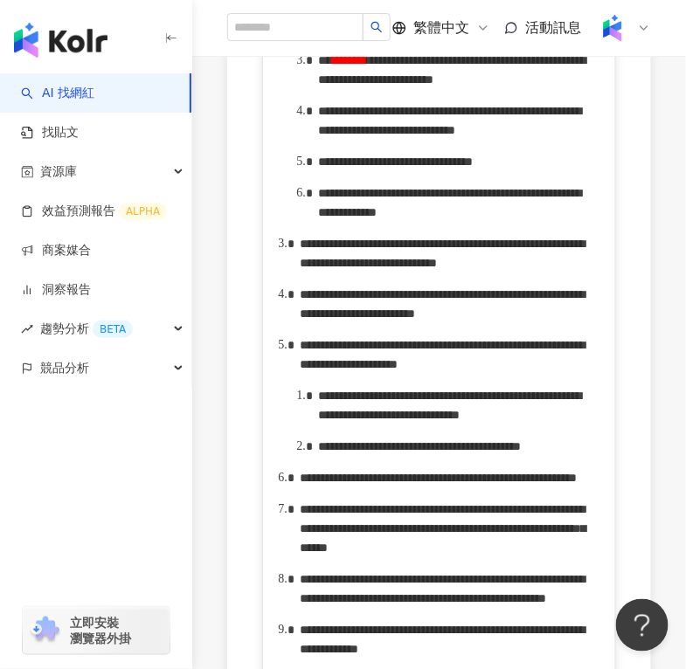
click at [580, 136] on span "**********" at bounding box center [449, 120] width 263 height 31
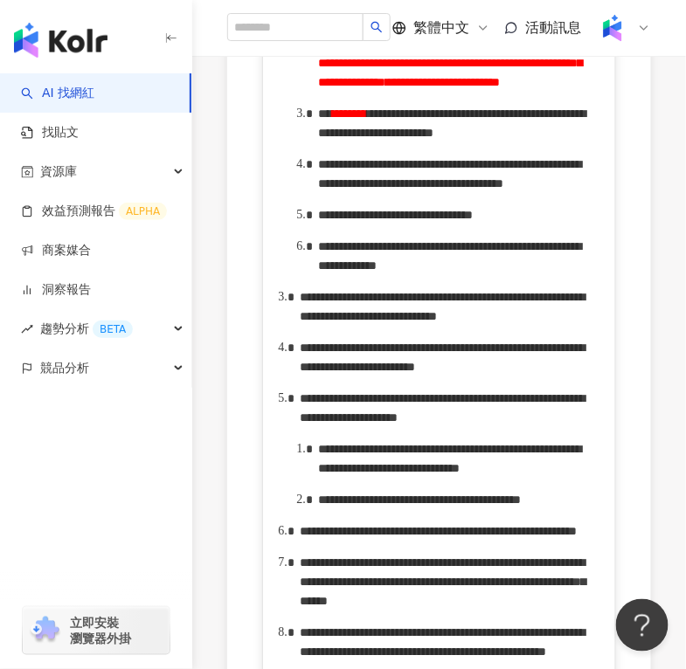
scroll to position [1165, 0]
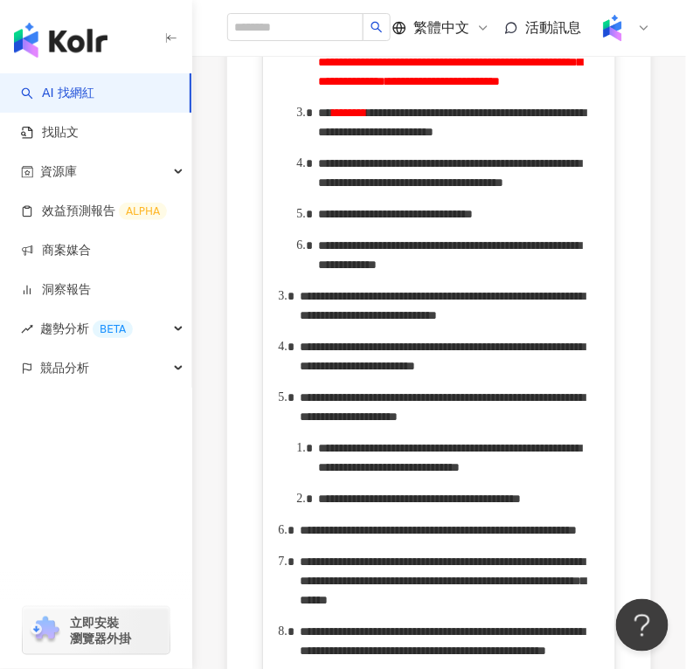
click at [473, 220] on span "**********" at bounding box center [395, 214] width 155 height 12
click at [377, 271] on span "**********" at bounding box center [449, 254] width 263 height 31
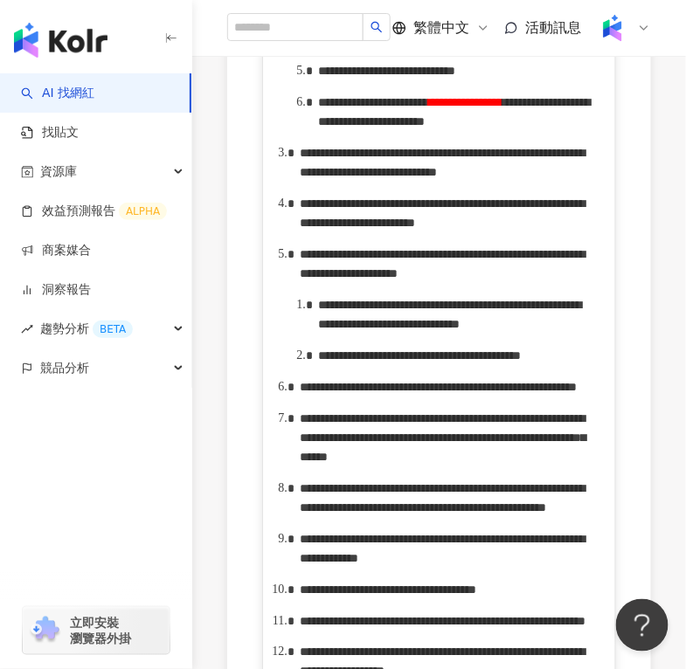
scroll to position [1289, 0]
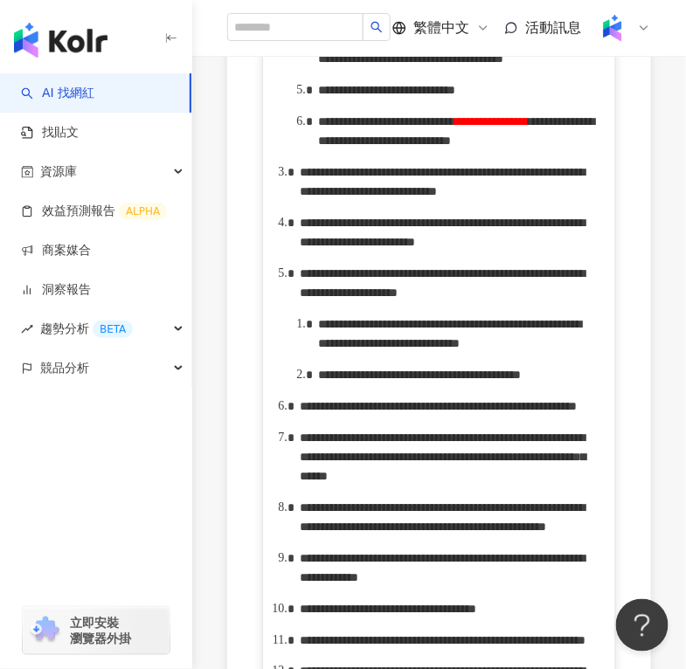
click at [339, 147] on span "**********" at bounding box center [456, 130] width 276 height 31
click at [441, 147] on span "**********" at bounding box center [456, 130] width 276 height 31
drag, startPoint x: 385, startPoint y: 463, endPoint x: 452, endPoint y: 471, distance: 66.9
click at [452, 150] on div "**********" at bounding box center [458, 131] width 280 height 38
copy div "* *********"
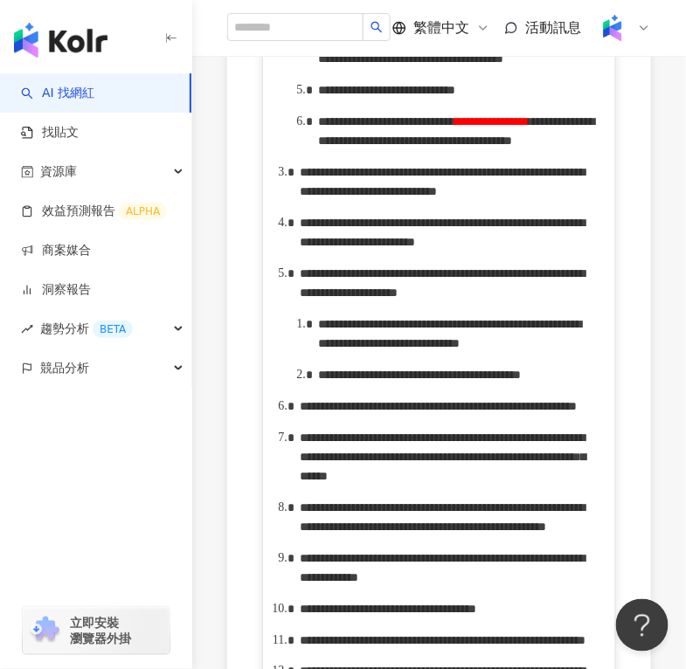
click at [439, 147] on span "**********" at bounding box center [456, 130] width 276 height 31
drag, startPoint x: 512, startPoint y: 461, endPoint x: 534, endPoint y: 468, distance: 22.9
click at [534, 147] on span "**********" at bounding box center [456, 130] width 276 height 31
copy span "**"
click at [515, 147] on span "**********" at bounding box center [467, 141] width 189 height 12
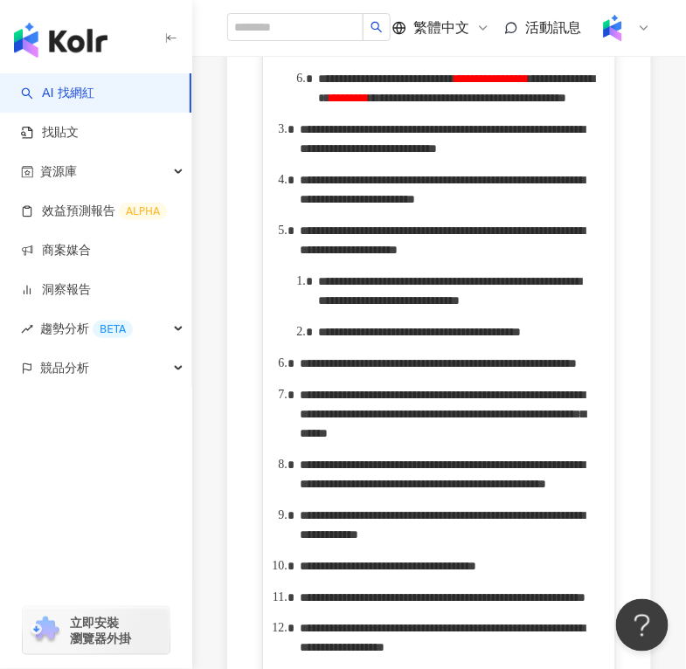
scroll to position [1330, 0]
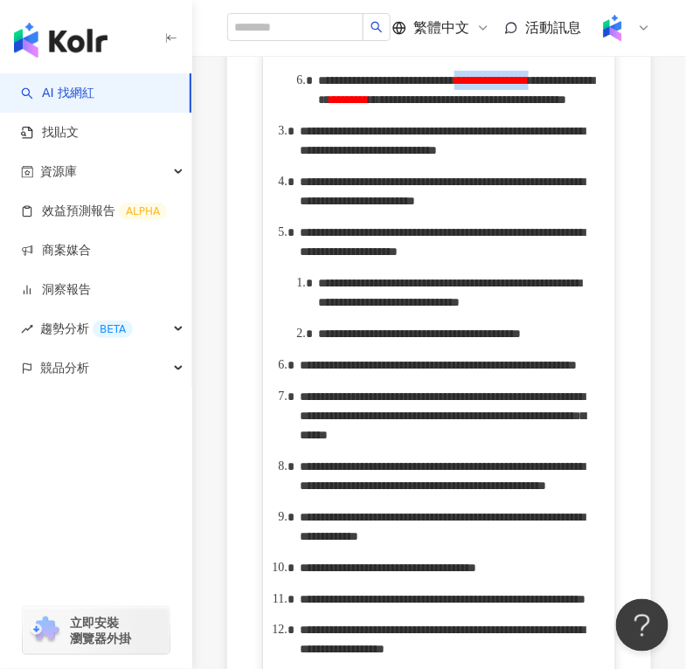
drag, startPoint x: 391, startPoint y: 420, endPoint x: 511, endPoint y: 424, distance: 120.6
click at [511, 109] on div "**********" at bounding box center [458, 90] width 280 height 38
copy span "**********"
click at [455, 55] on span "**********" at bounding box center [386, 49] width 137 height 12
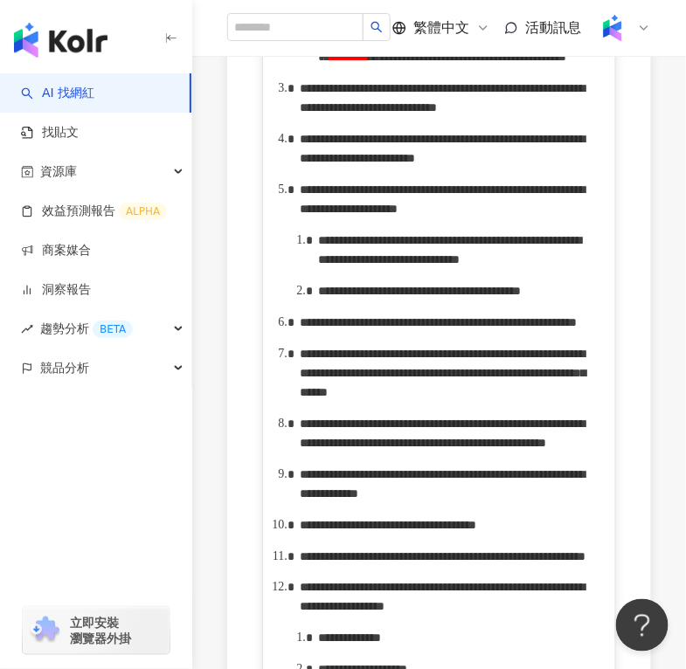
scroll to position [1386, 0]
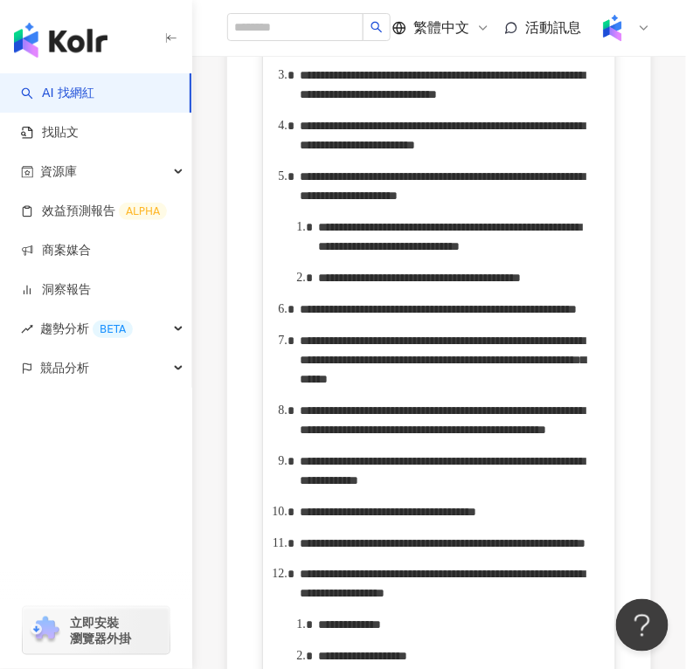
click at [490, 53] on div "**********" at bounding box center [458, 34] width 280 height 38
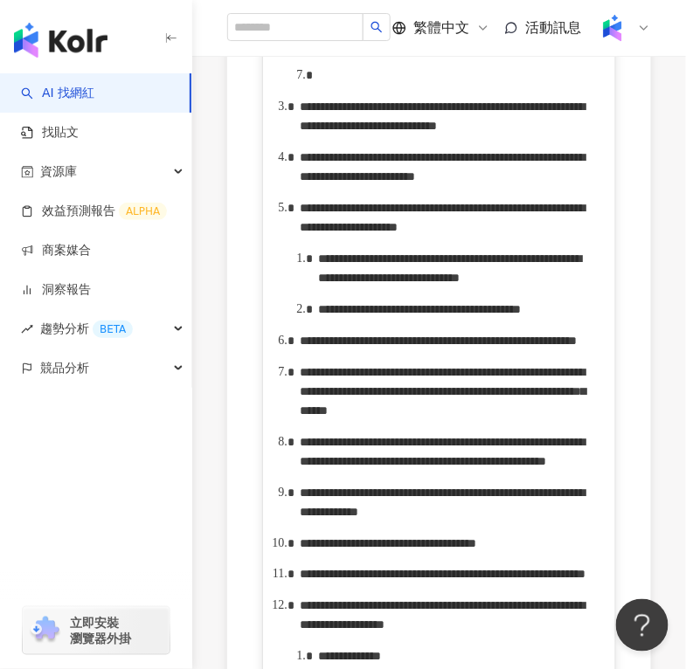
click at [342, 85] on div "rdw-editor" at bounding box center [458, 75] width 280 height 19
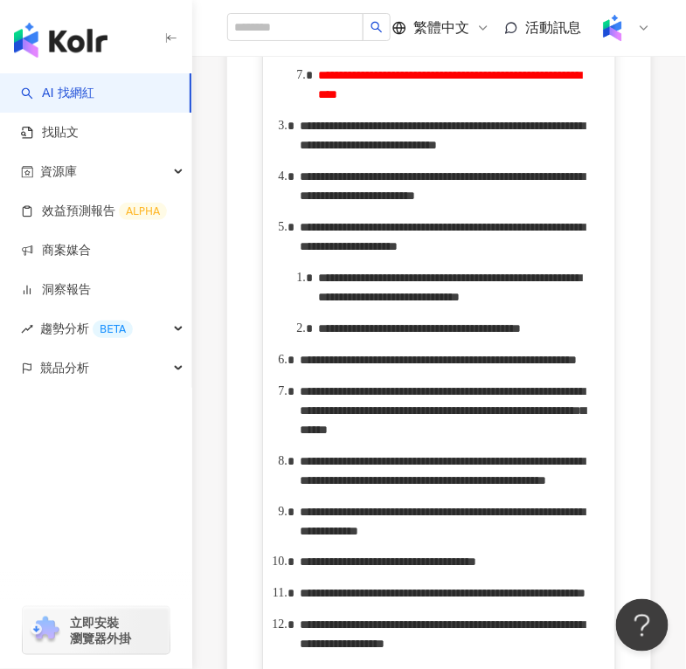
scroll to position [1407, 0]
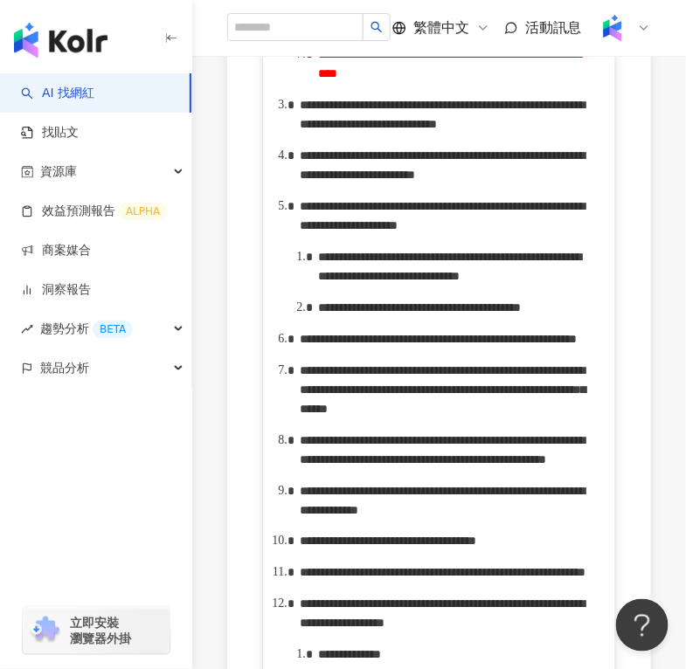
click at [340, 80] on span "**********" at bounding box center [449, 63] width 263 height 31
click at [516, 83] on div "**********" at bounding box center [458, 64] width 280 height 38
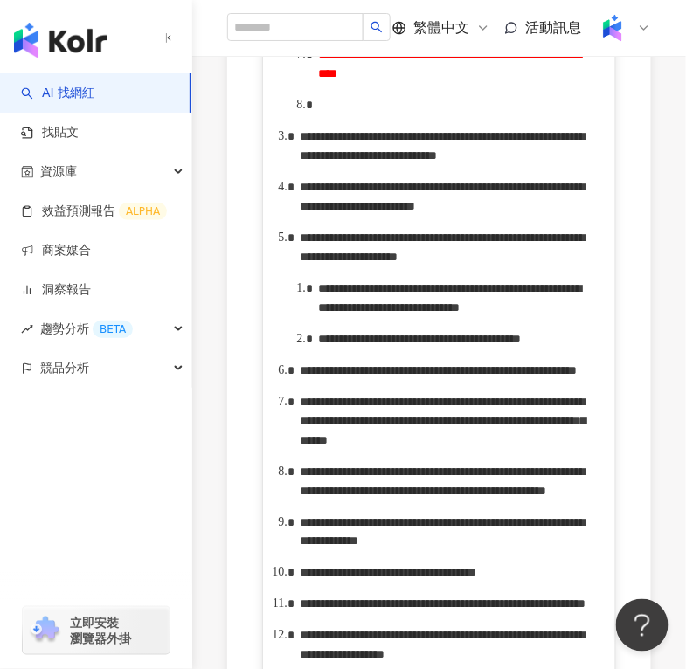
scroll to position [1505, 0]
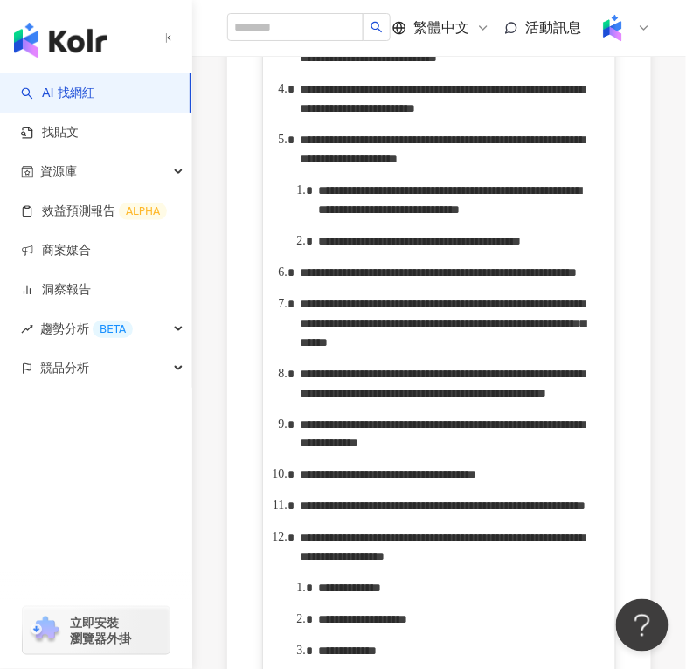
click at [342, 17] on div "rdw-editor" at bounding box center [458, 6] width 280 height 19
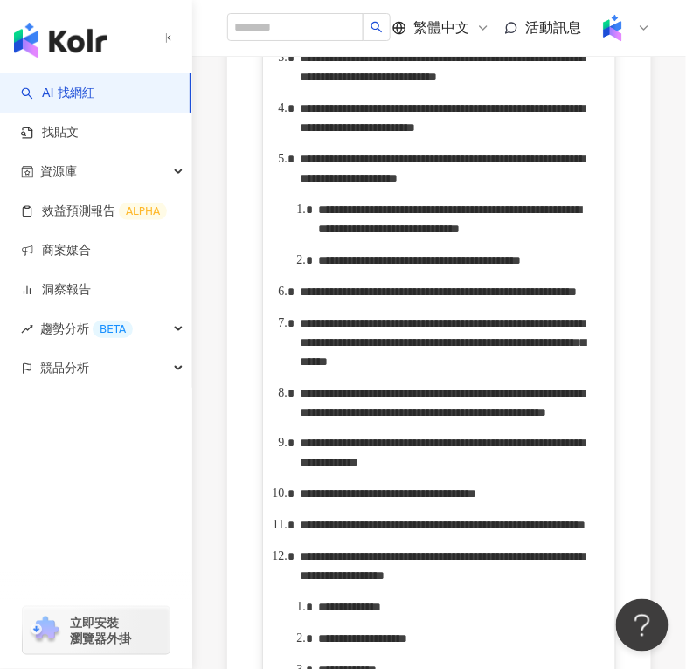
click at [596, 36] on div "**********" at bounding box center [458, 16] width 280 height 38
click at [403, 32] on span "**********" at bounding box center [449, 16] width 263 height 31
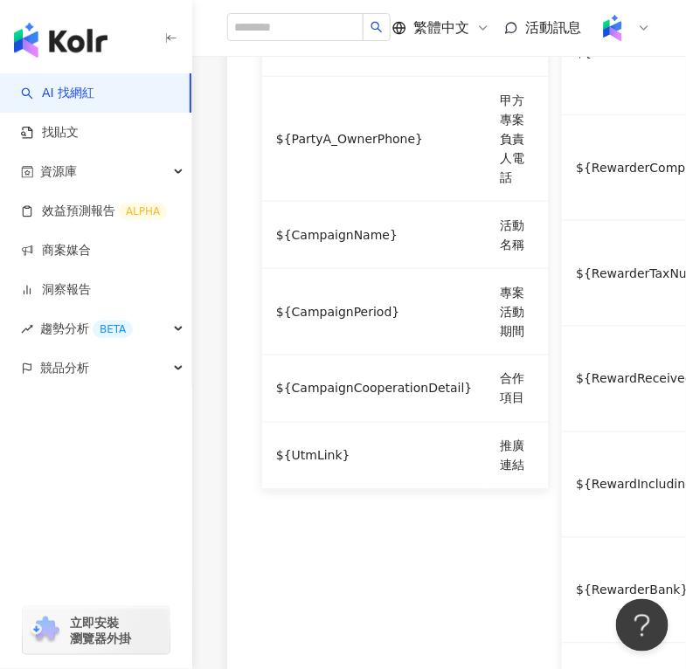
scroll to position [2842, 0]
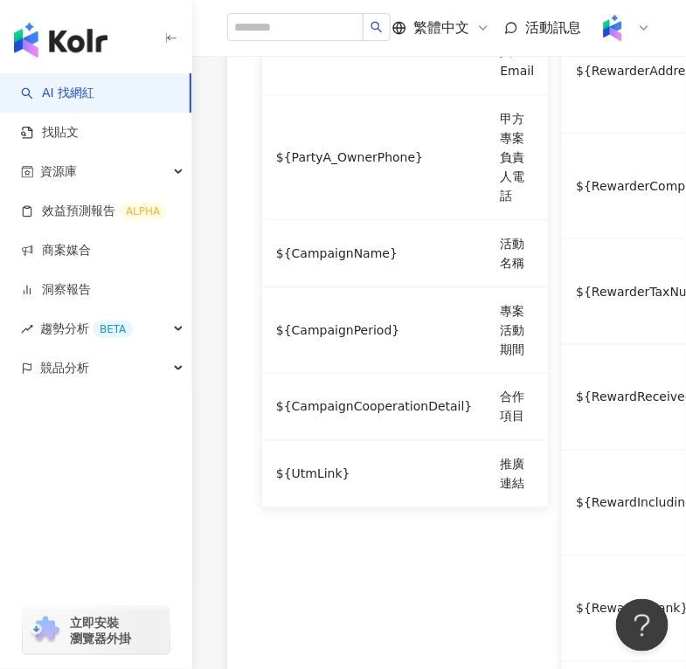
drag, startPoint x: 406, startPoint y: 197, endPoint x: 475, endPoint y: 200, distance: 69.1
drag, startPoint x: 480, startPoint y: 197, endPoint x: 408, endPoint y: 198, distance: 71.7
drag, startPoint x: 410, startPoint y: 193, endPoint x: 502, endPoint y: 197, distance: 91.8
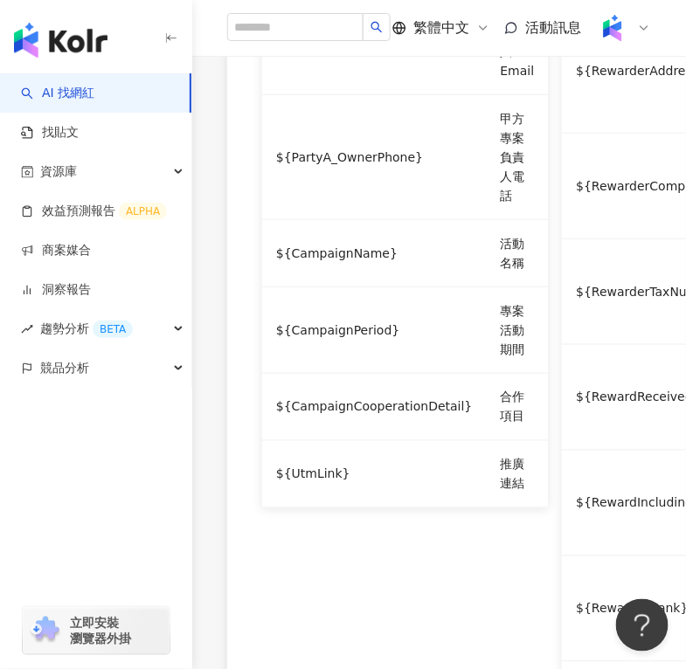
copy span "**********"
drag, startPoint x: 467, startPoint y: 216, endPoint x: 539, endPoint y: 218, distance: 71.7
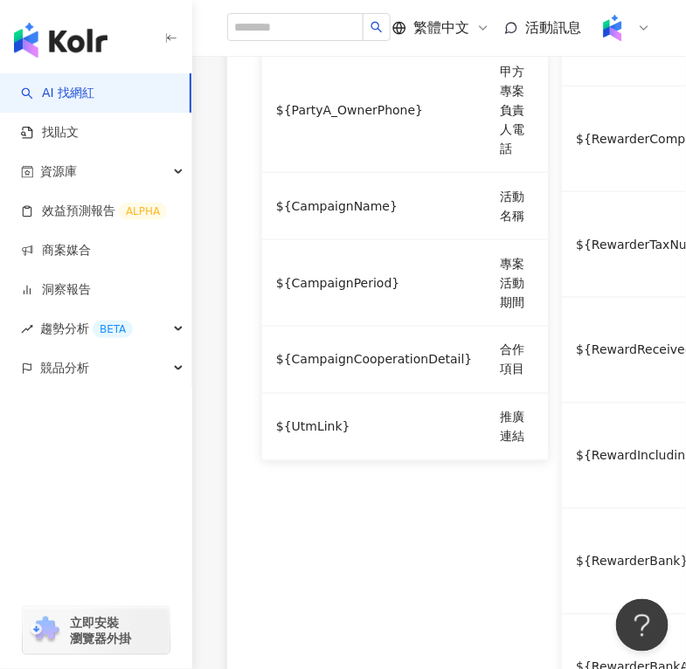
drag, startPoint x: 459, startPoint y: 409, endPoint x: 336, endPoint y: 422, distance: 123.9
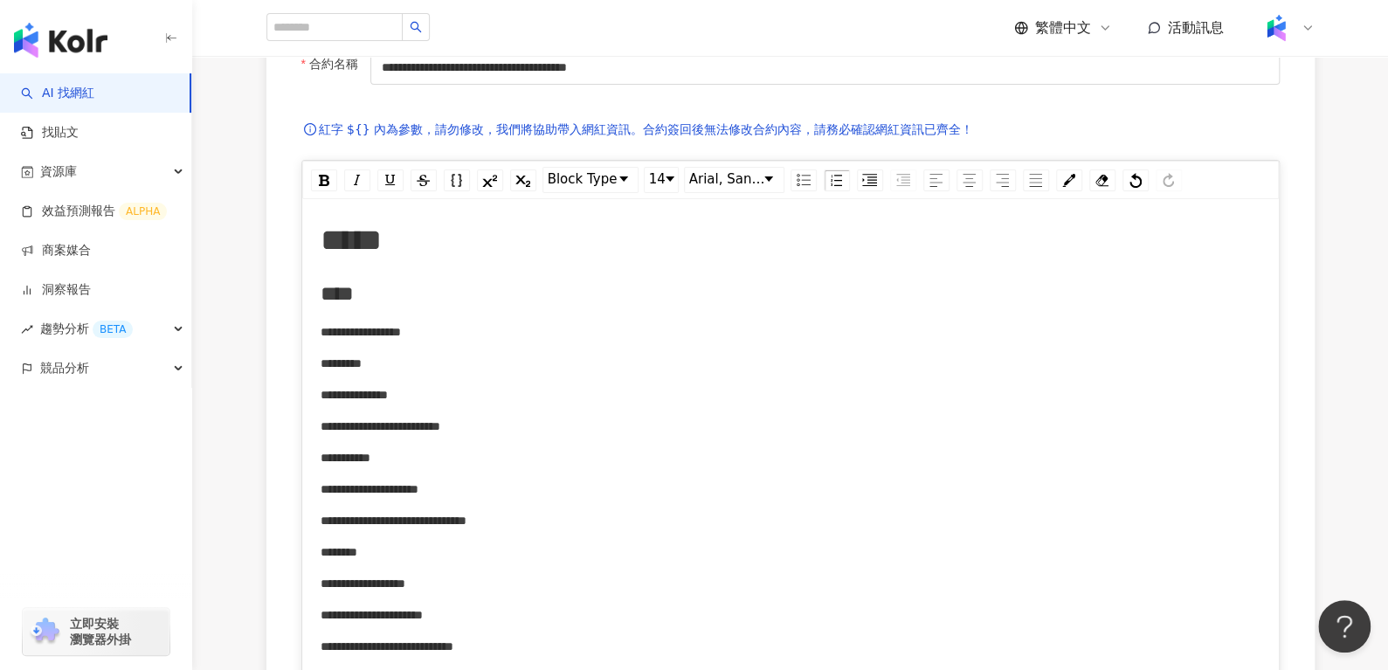
scroll to position [26, 0]
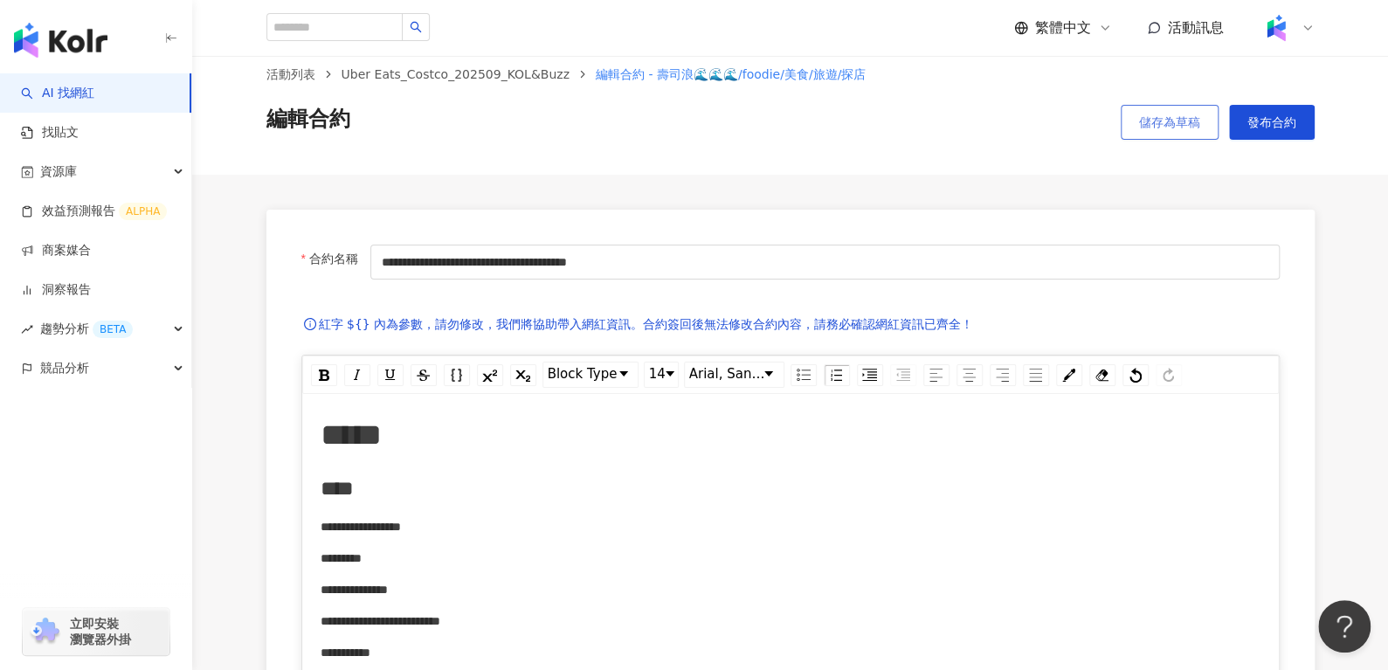
click at [1145, 119] on span "儲存為草稿" at bounding box center [1169, 122] width 61 height 14
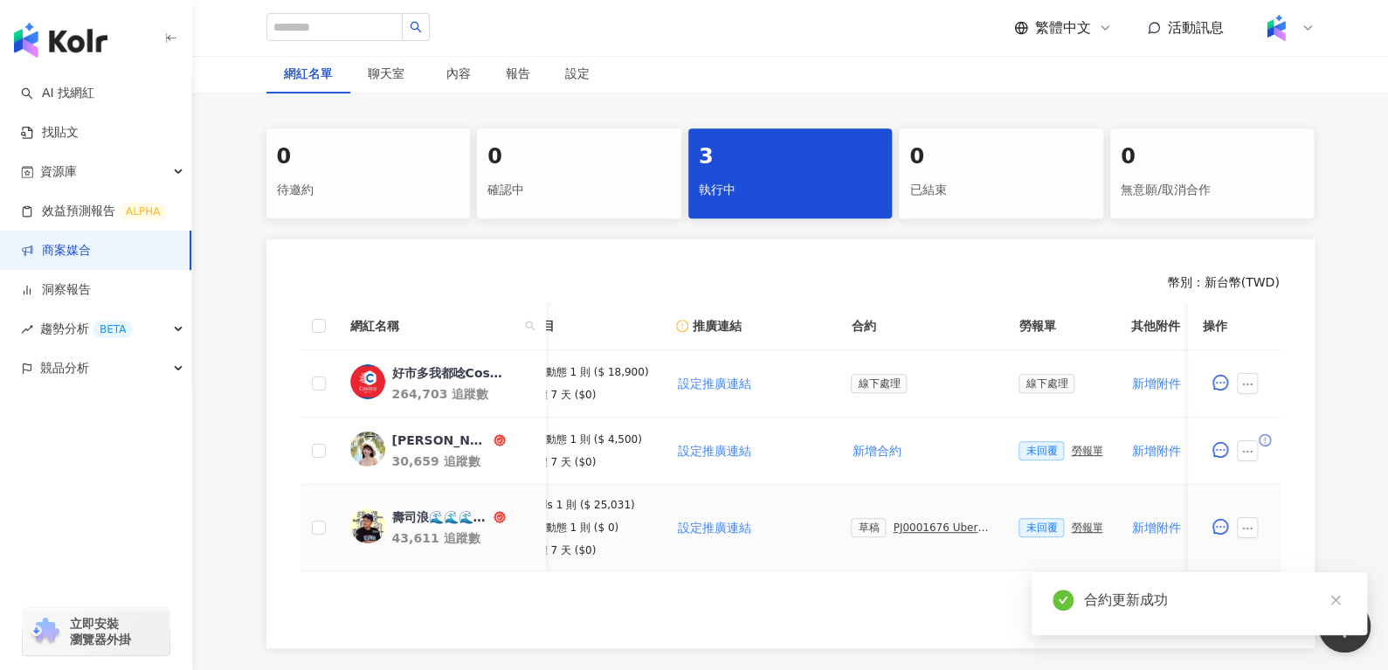
scroll to position [0, 247]
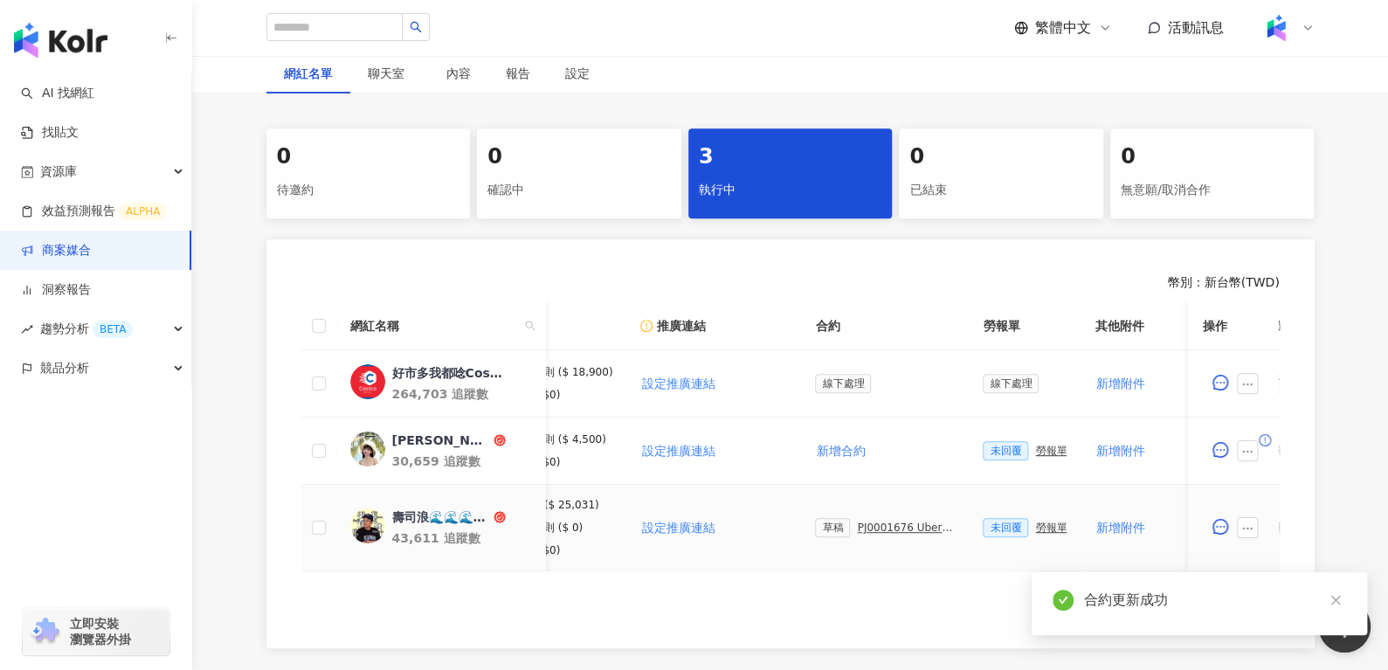
click at [875, 522] on div "PJ0001676 Uber Eats_Costco_202509_KOL&Buzz" at bounding box center [906, 528] width 98 height 12
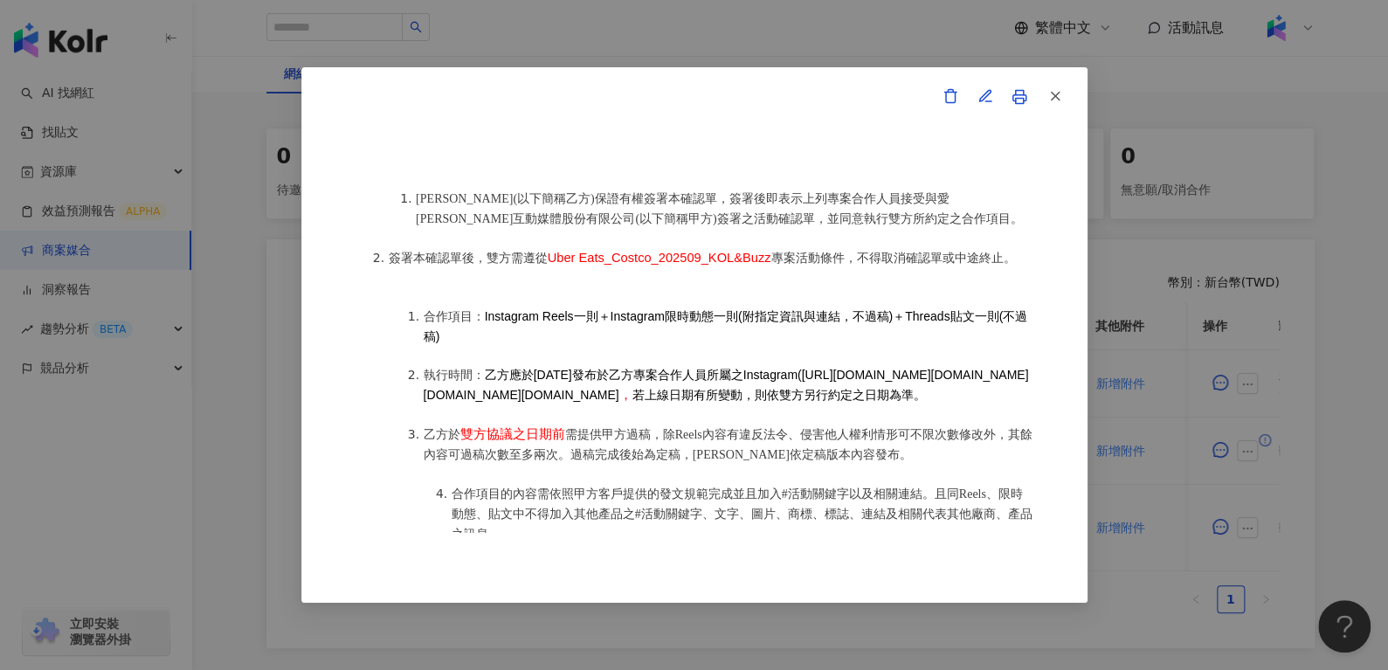
scroll to position [795, 0]
click at [985, 98] on icon "button" at bounding box center [986, 96] width 16 height 16
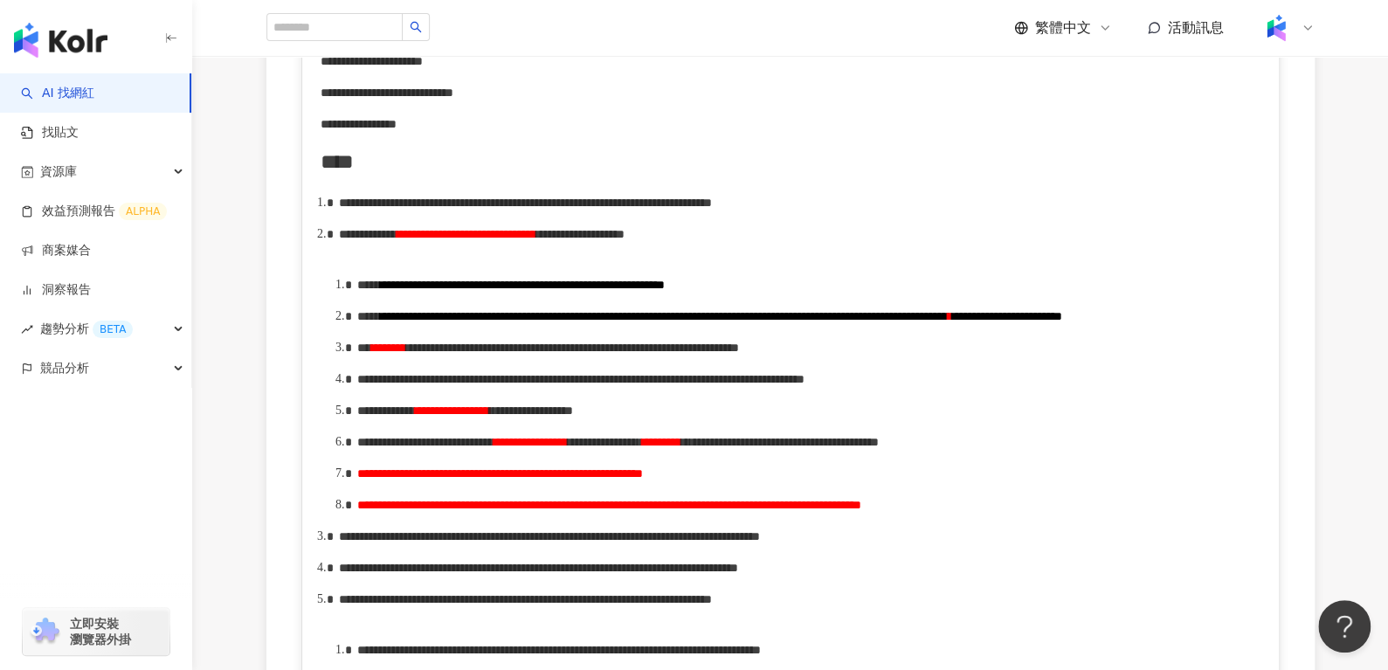
scroll to position [773, 0]
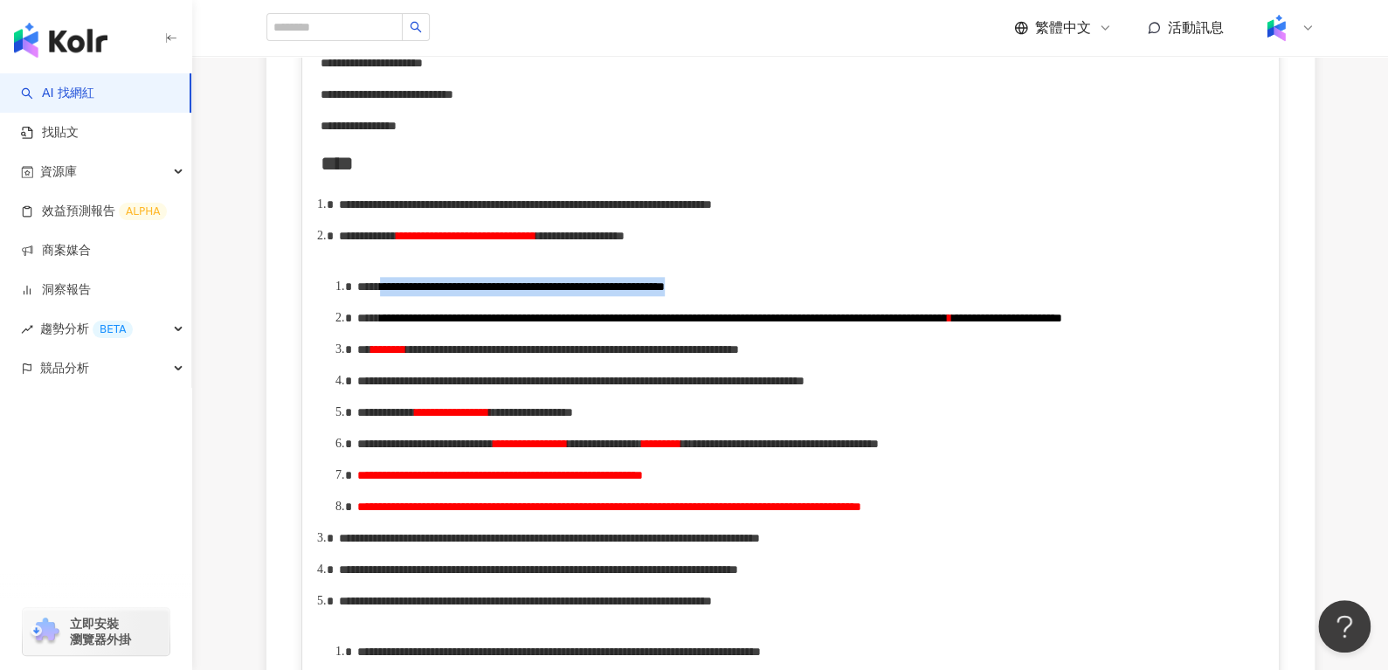
drag, startPoint x: 417, startPoint y: 303, endPoint x: 1004, endPoint y: 295, distance: 587.2
click at [1004, 295] on div "**********" at bounding box center [809, 286] width 904 height 19
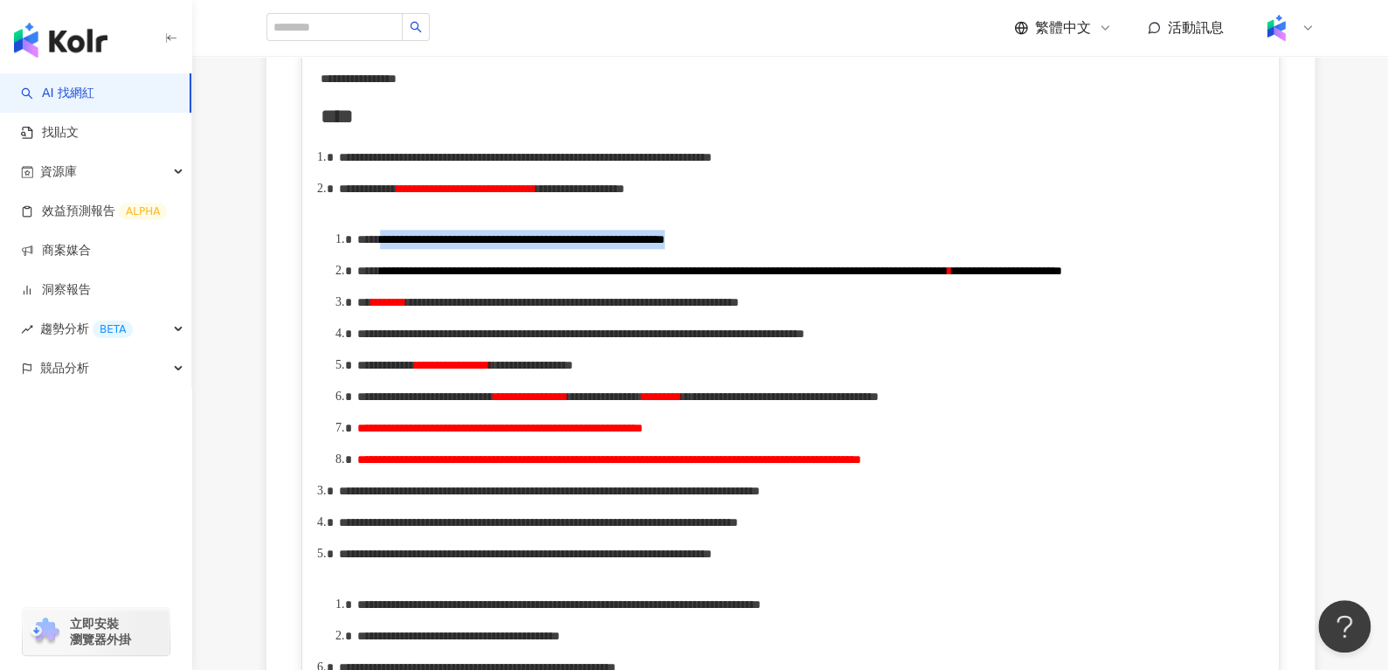
scroll to position [816, 0]
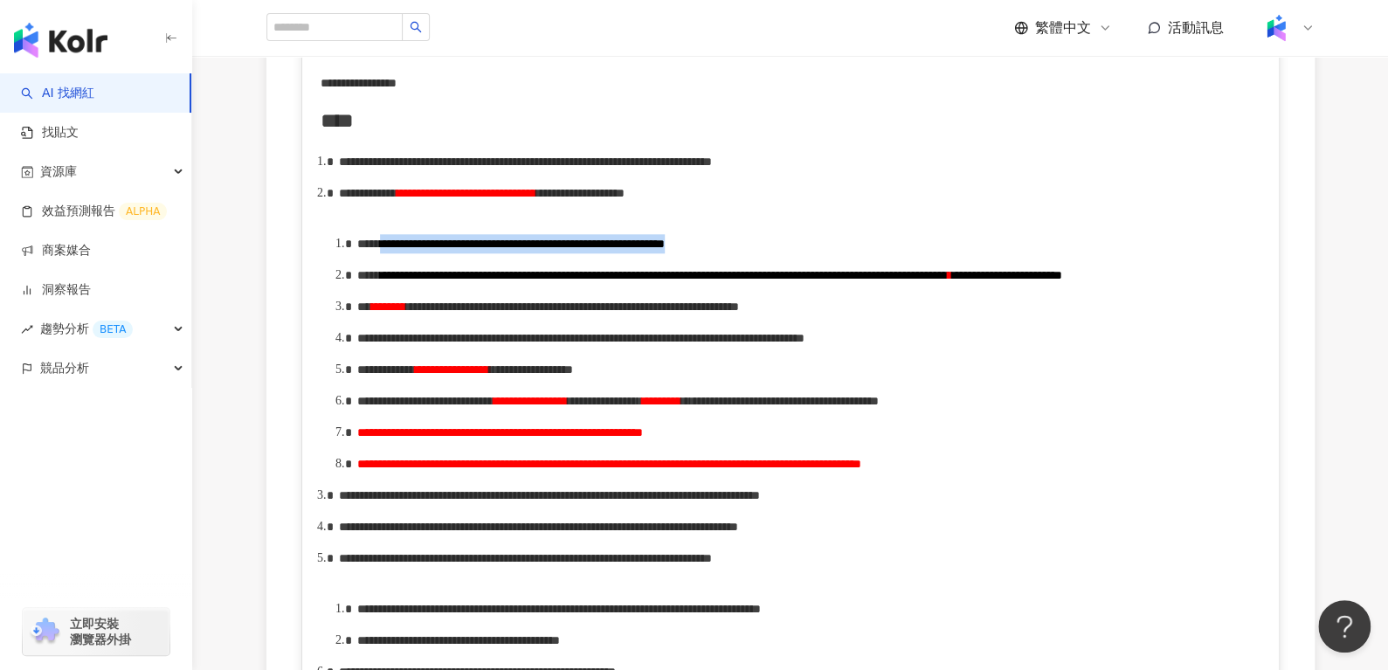
copy div "**********"
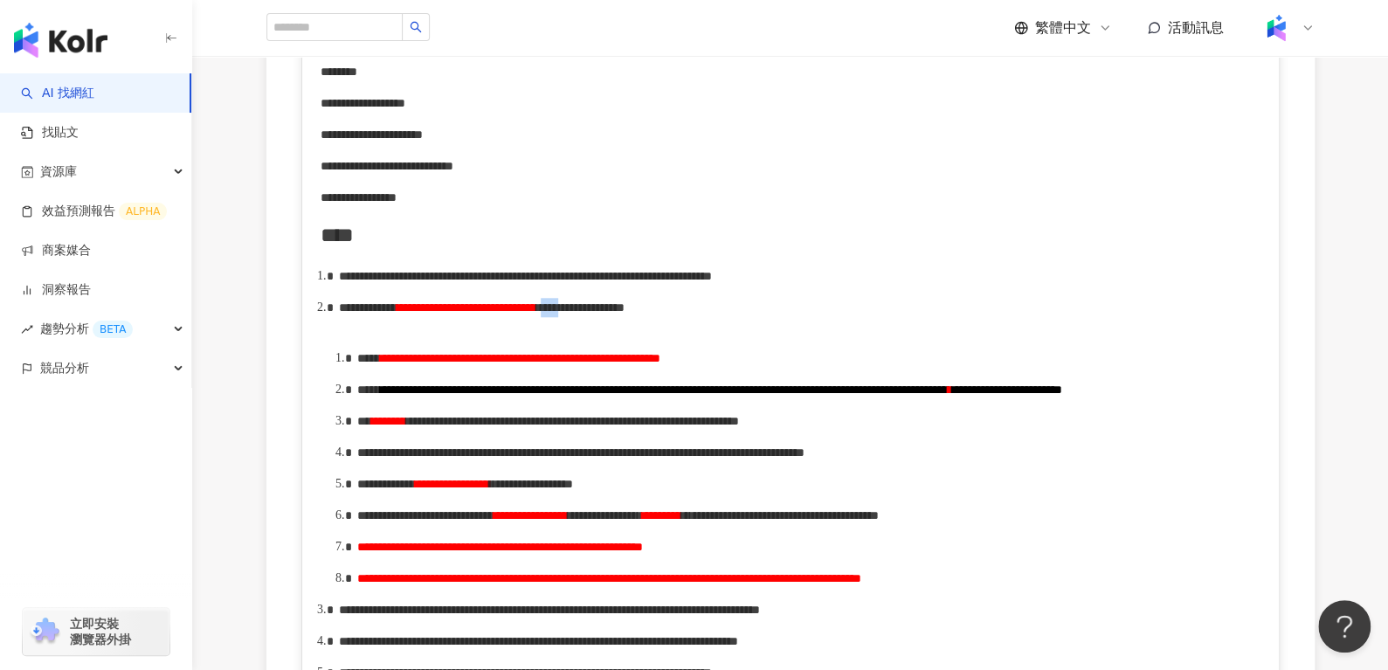
drag, startPoint x: 727, startPoint y: 331, endPoint x: 778, endPoint y: 328, distance: 50.8
click at [625, 314] on span "**********" at bounding box center [580, 307] width 88 height 12
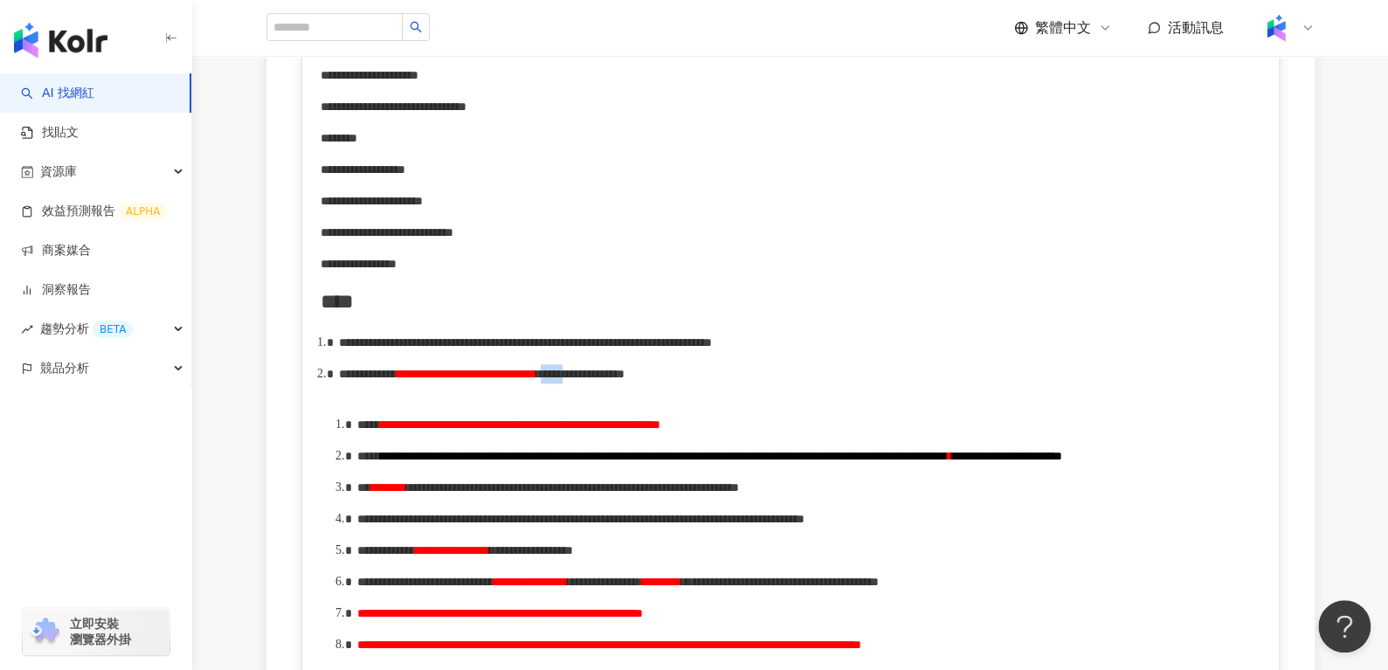
scroll to position [636, 0]
drag, startPoint x: 990, startPoint y: 450, endPoint x: 357, endPoint y: 440, distance: 632.6
click at [357, 433] on div "**********" at bounding box center [809, 423] width 904 height 19
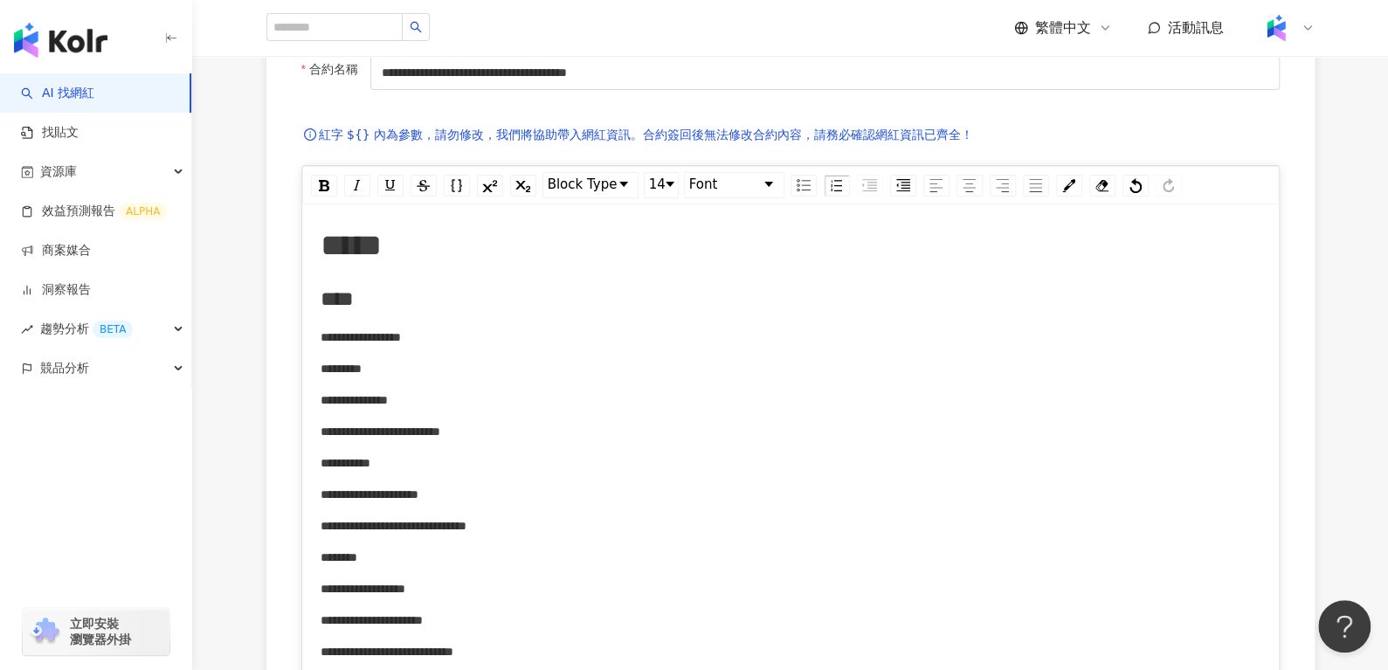
scroll to position [216, 0]
click at [653, 193] on span "14" at bounding box center [657, 185] width 17 height 21
click at [653, 315] on li "14" at bounding box center [661, 319] width 31 height 22
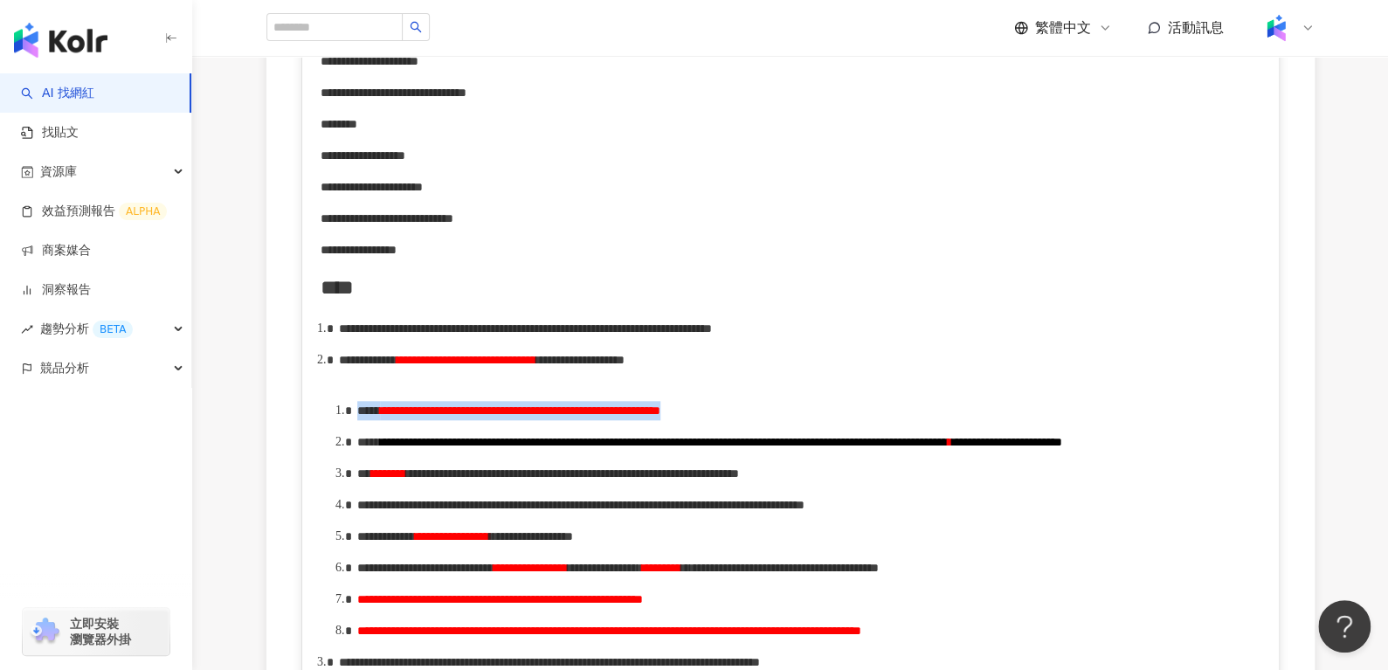
scroll to position [661, 0]
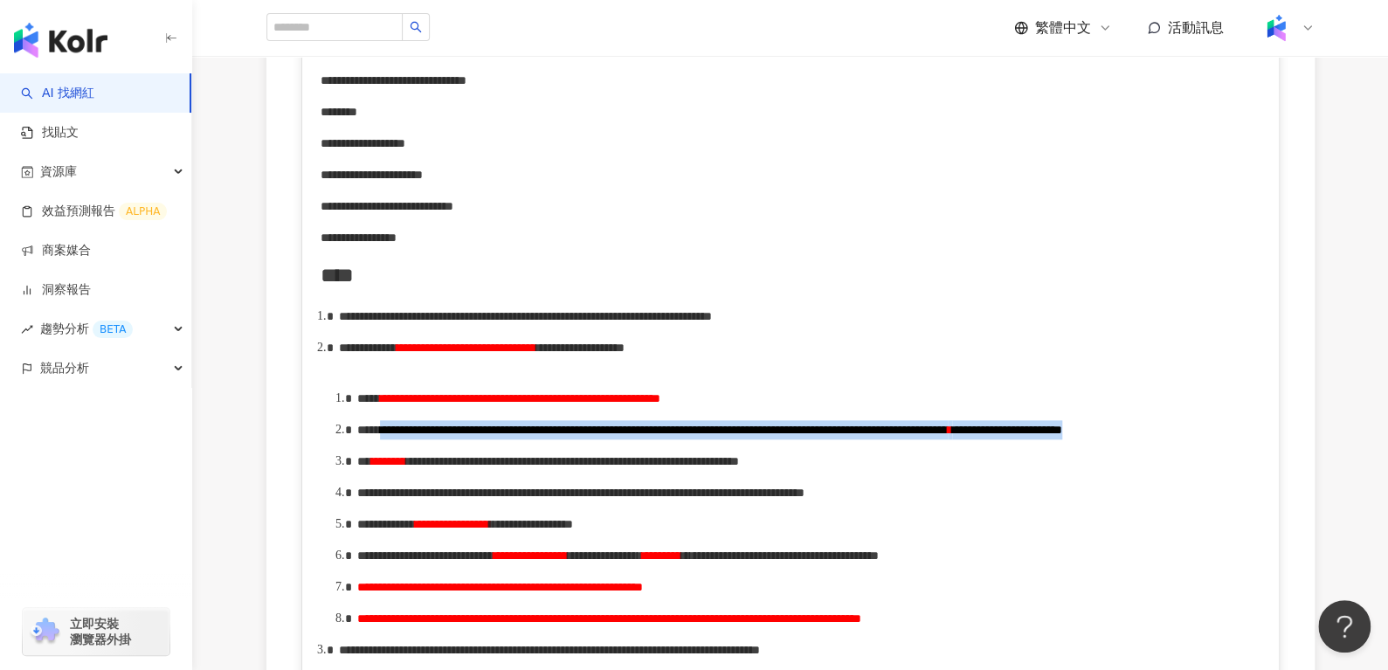
drag, startPoint x: 963, startPoint y: 471, endPoint x: 418, endPoint y: 458, distance: 545.4
click at [418, 439] on div "**********" at bounding box center [809, 429] width 904 height 19
copy div "**********"
drag, startPoint x: 359, startPoint y: 453, endPoint x: 986, endPoint y: 466, distance: 627.5
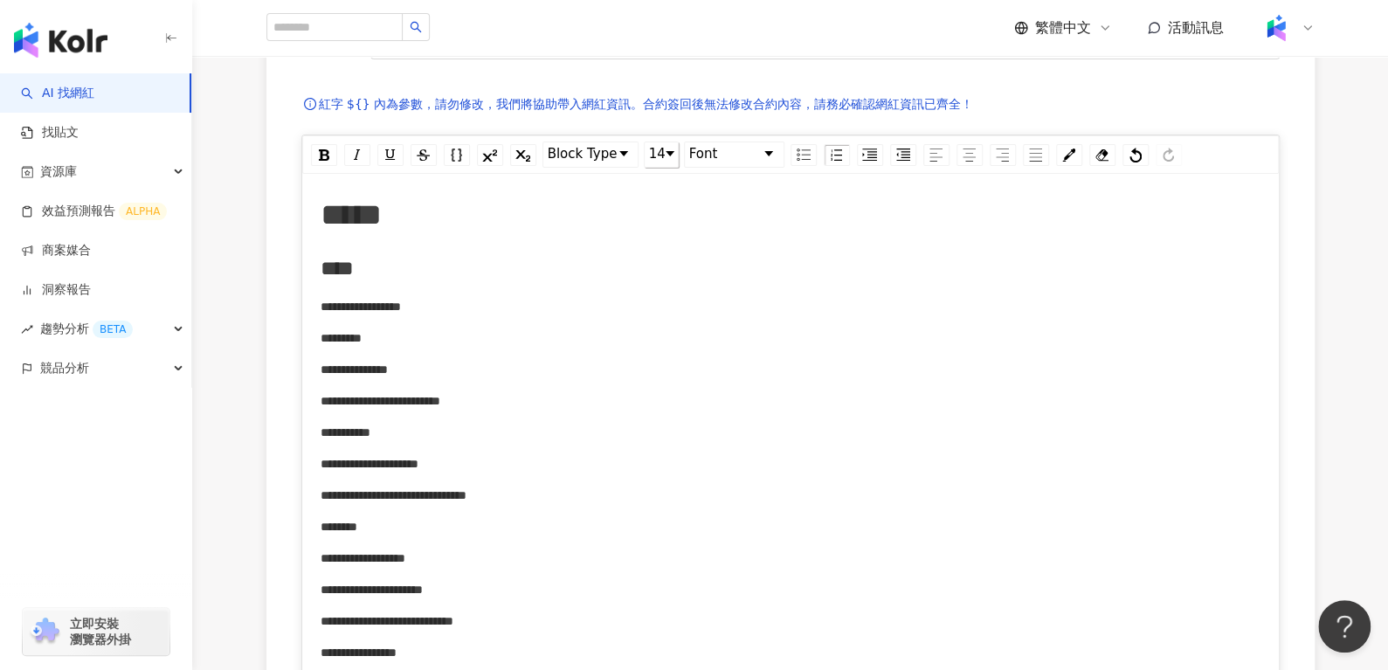
scroll to position [0, 0]
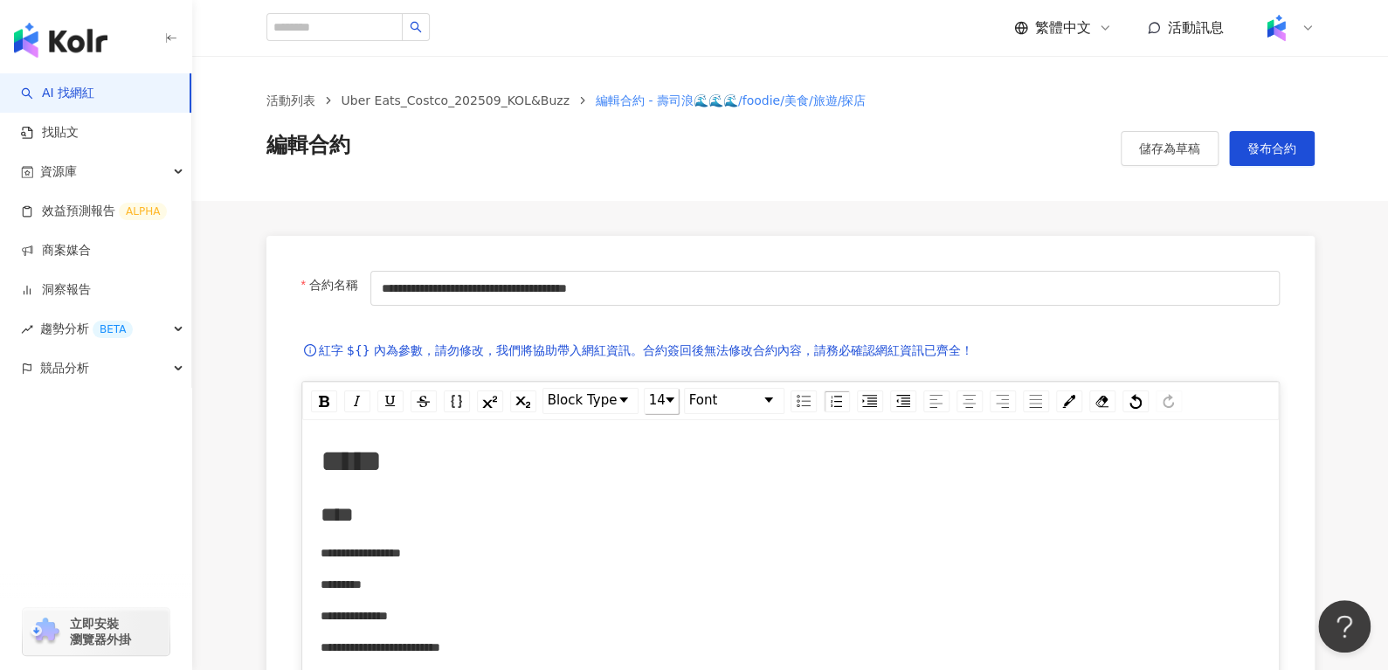
click at [656, 401] on span "14" at bounding box center [657, 401] width 17 height 21
click at [658, 533] on li "14" at bounding box center [661, 534] width 31 height 22
click at [1139, 149] on span "儲存為草稿" at bounding box center [1169, 149] width 61 height 14
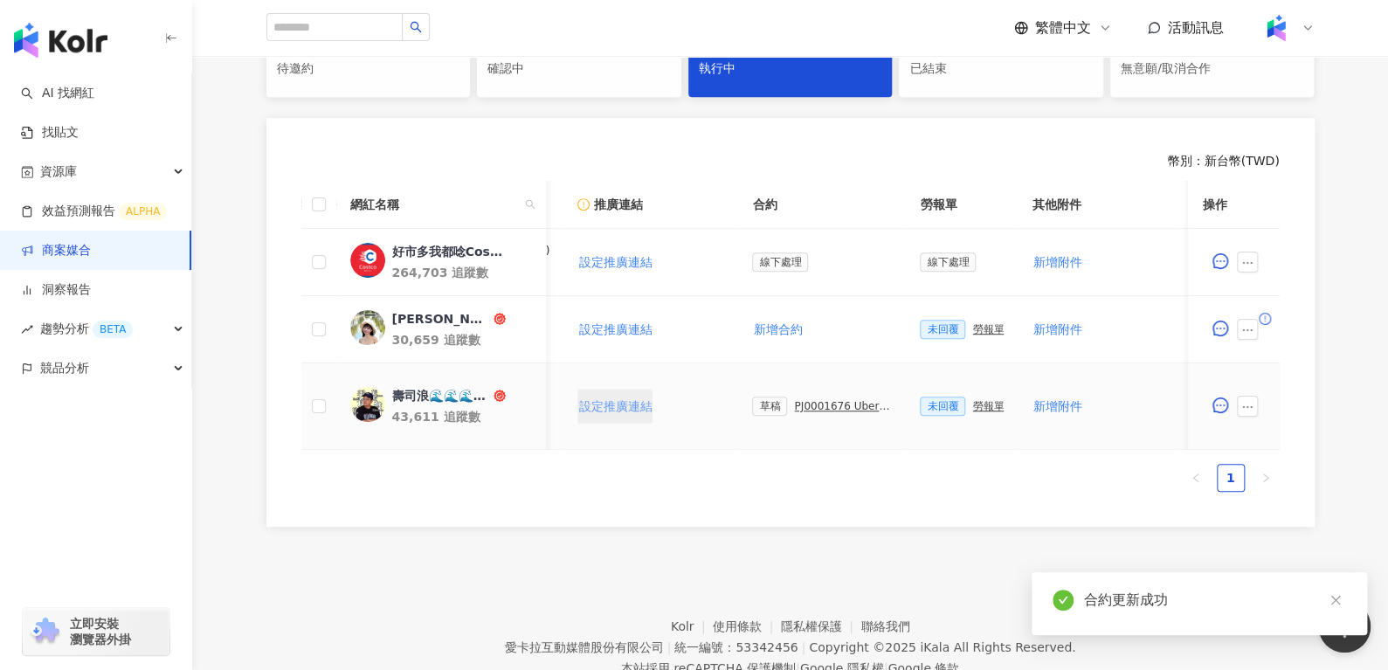
scroll to position [0, 356]
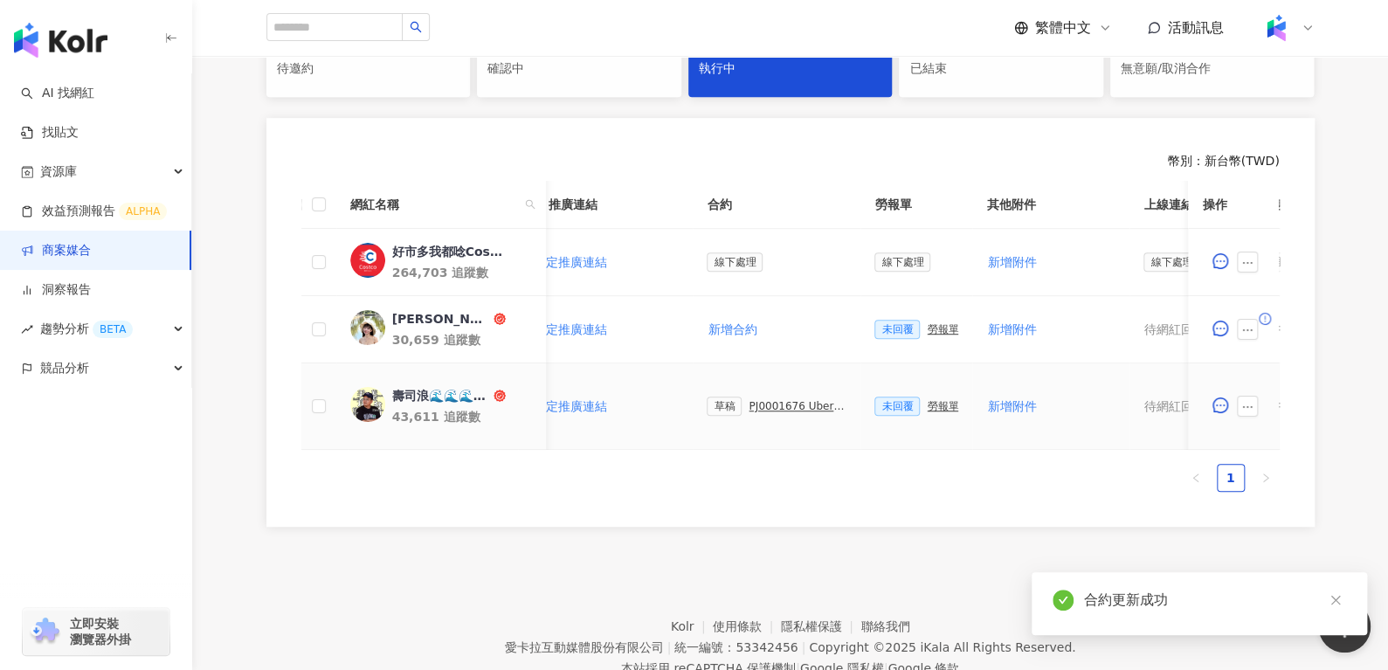
click at [793, 409] on div "PJ0001676 Uber Eats_Costco_202509_KOL&Buzz" at bounding box center [798, 406] width 98 height 12
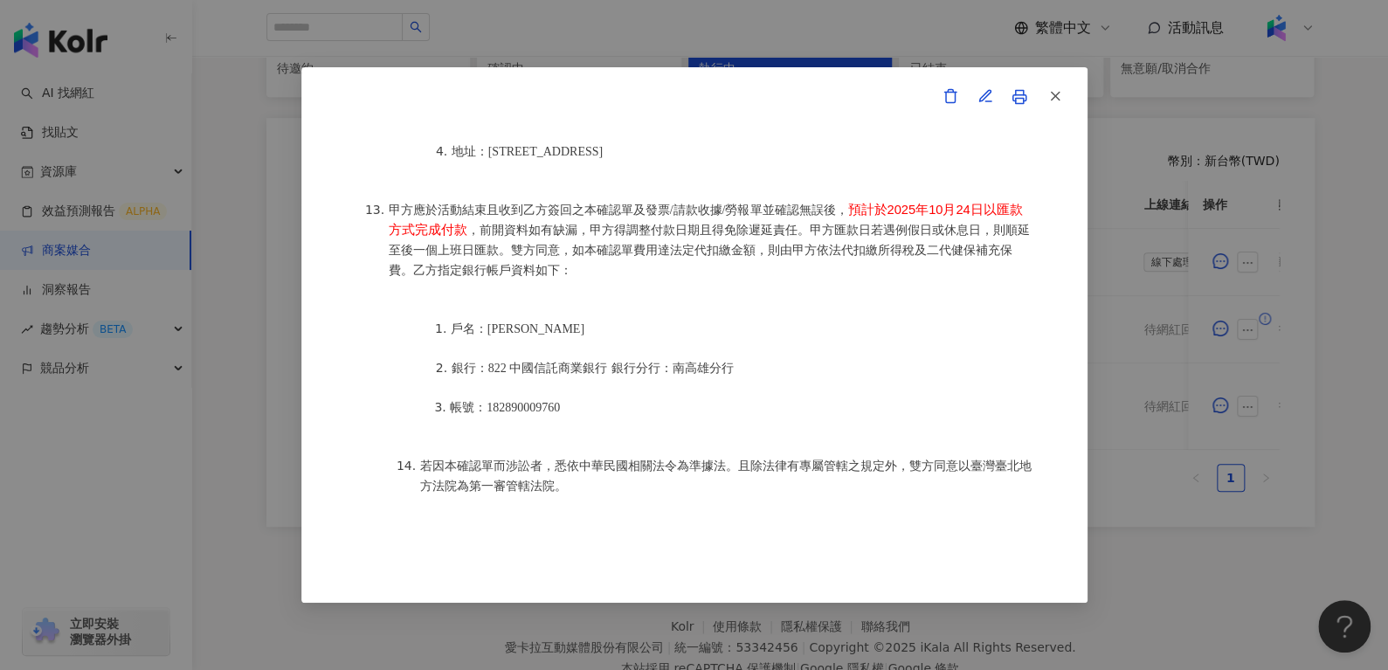
scroll to position [492, 0]
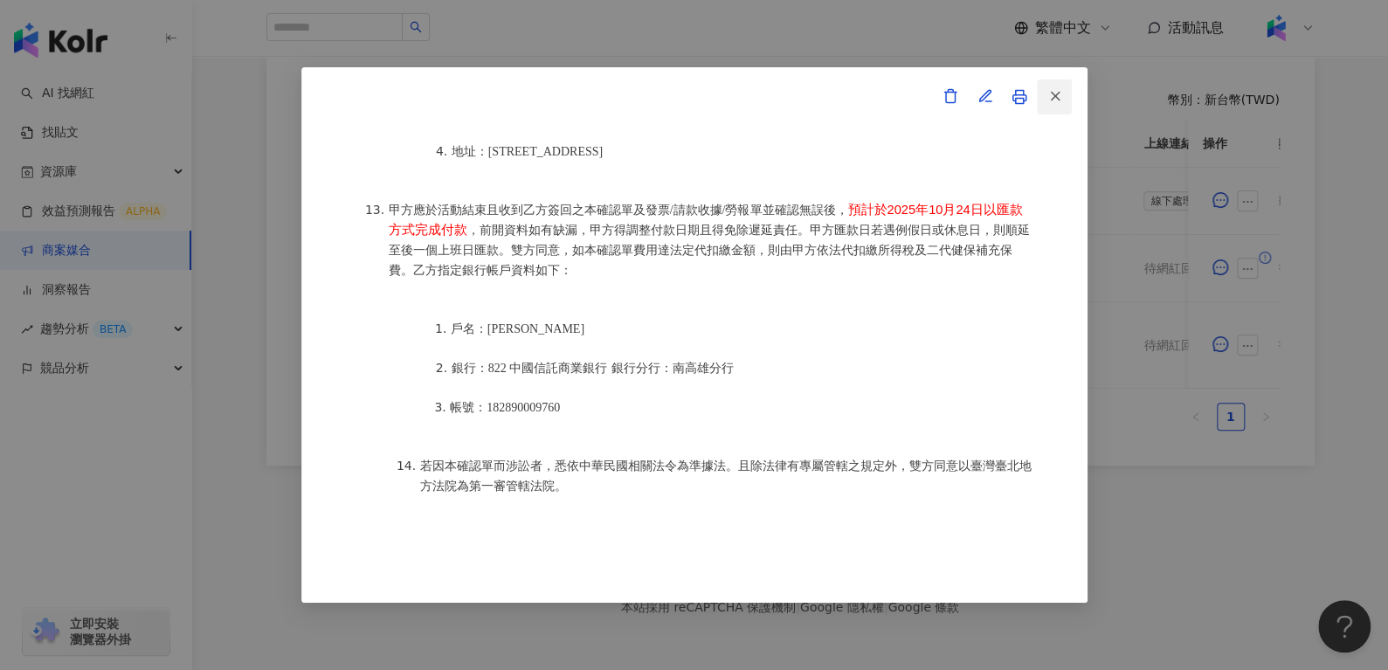
click at [1056, 86] on span "button" at bounding box center [1056, 95] width 16 height 18
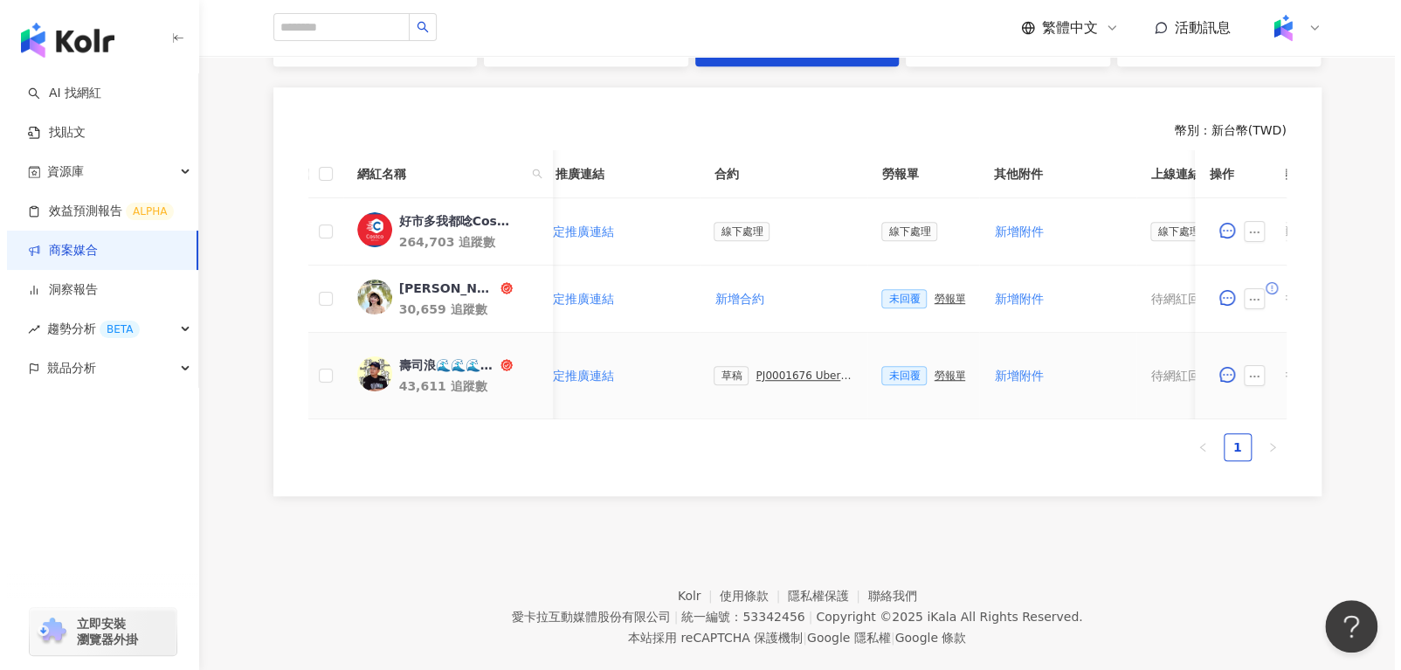
scroll to position [447, 0]
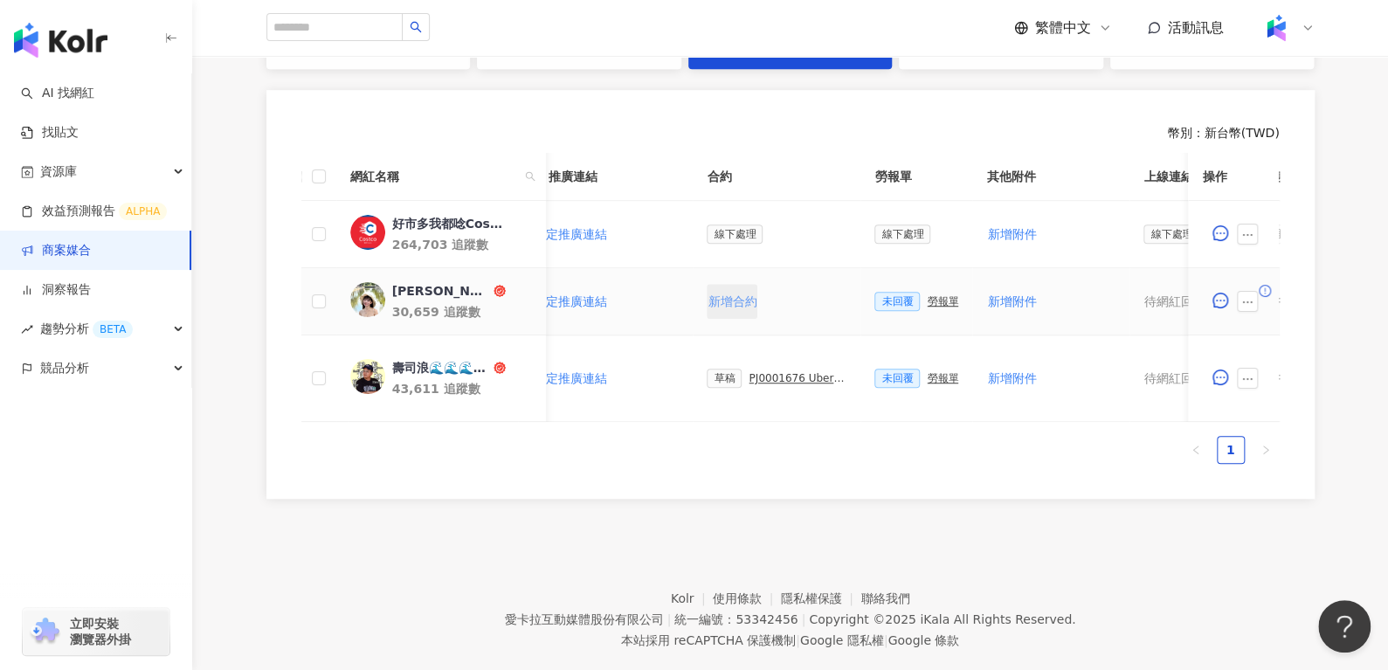
click at [731, 299] on span "新增合約" at bounding box center [732, 301] width 49 height 14
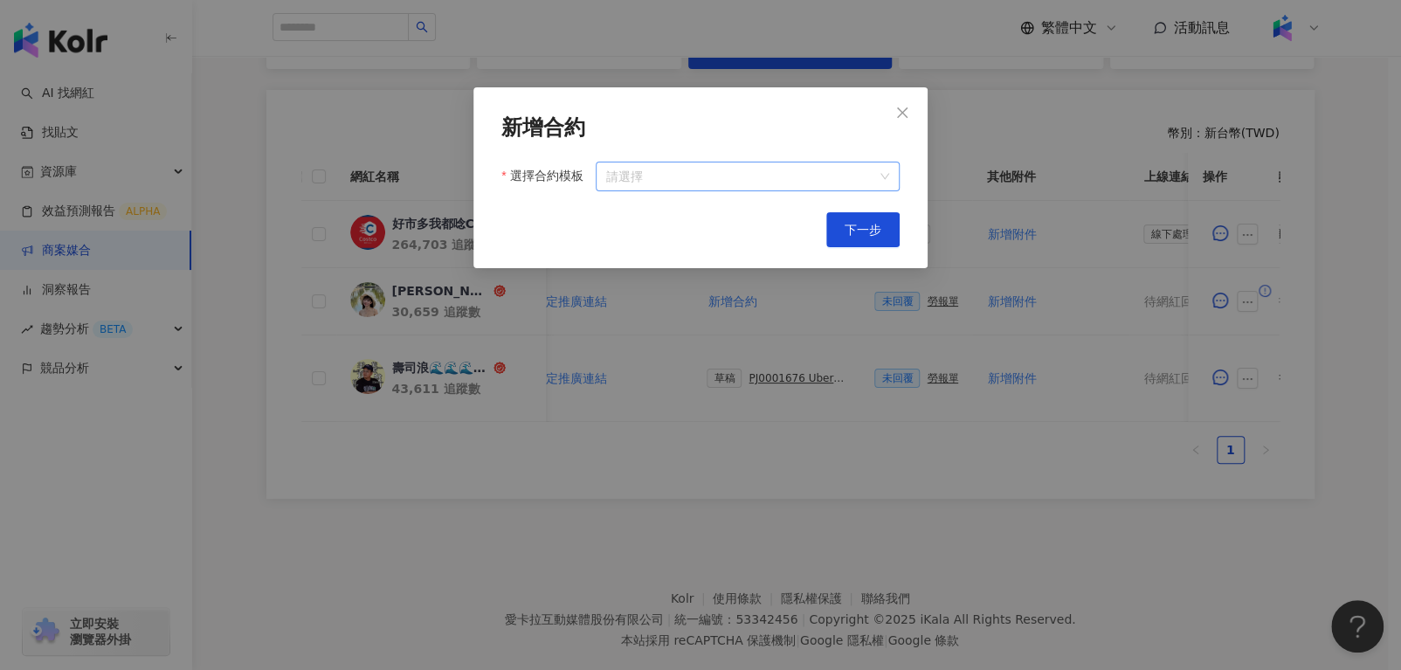
click at [751, 176] on input "選擇合約模板" at bounding box center [747, 177] width 283 height 28
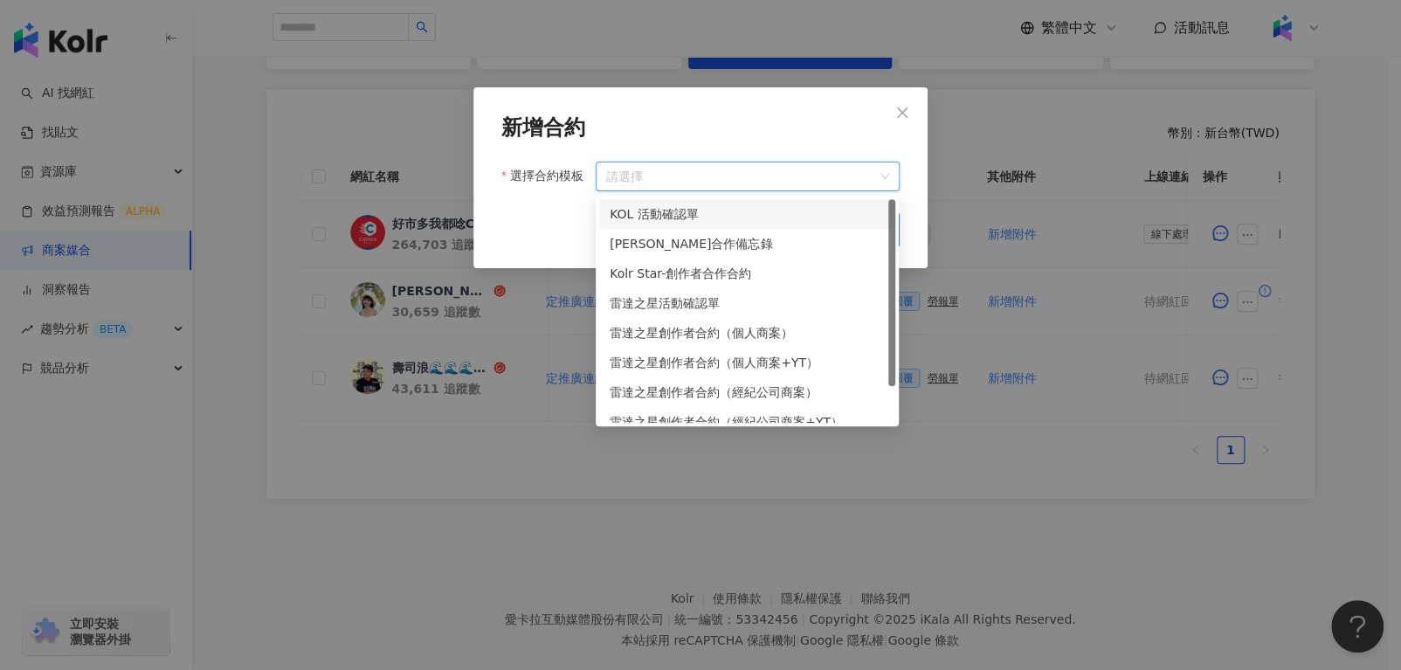
click at [730, 215] on div "KOL 活動確認單" at bounding box center [747, 213] width 275 height 19
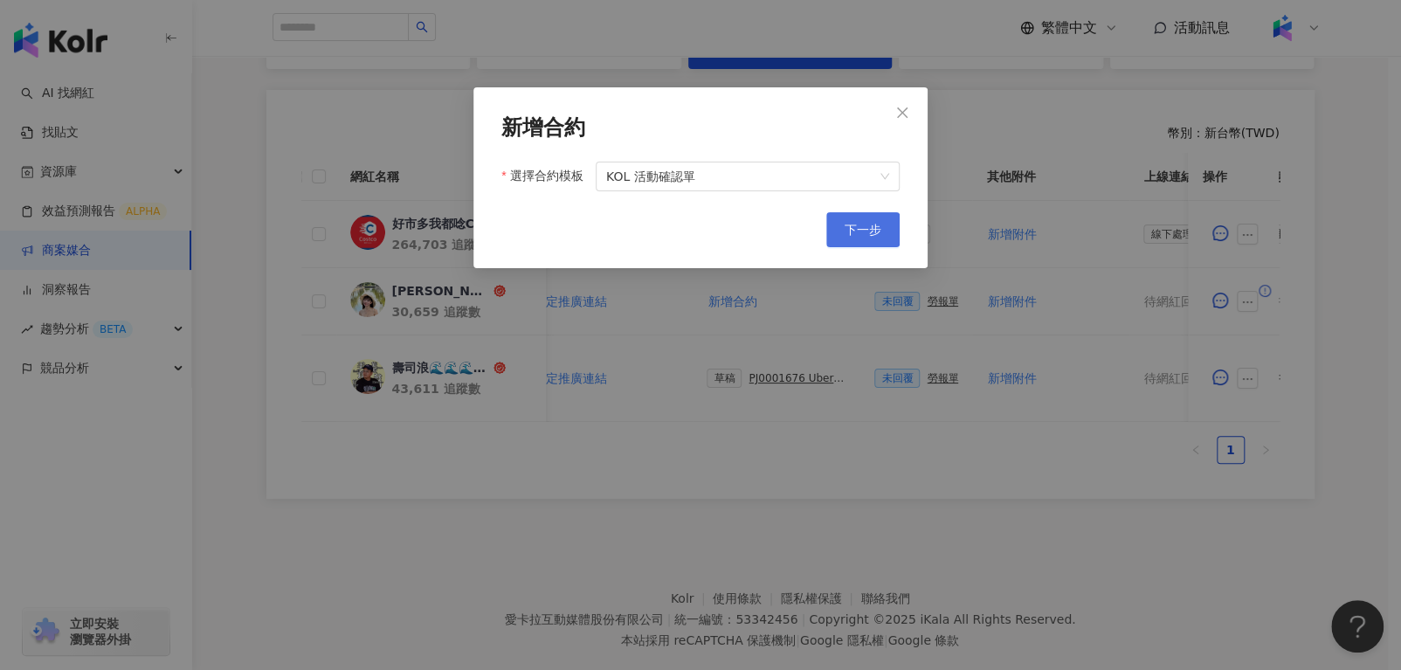
click at [861, 236] on span "下一步" at bounding box center [863, 230] width 37 height 14
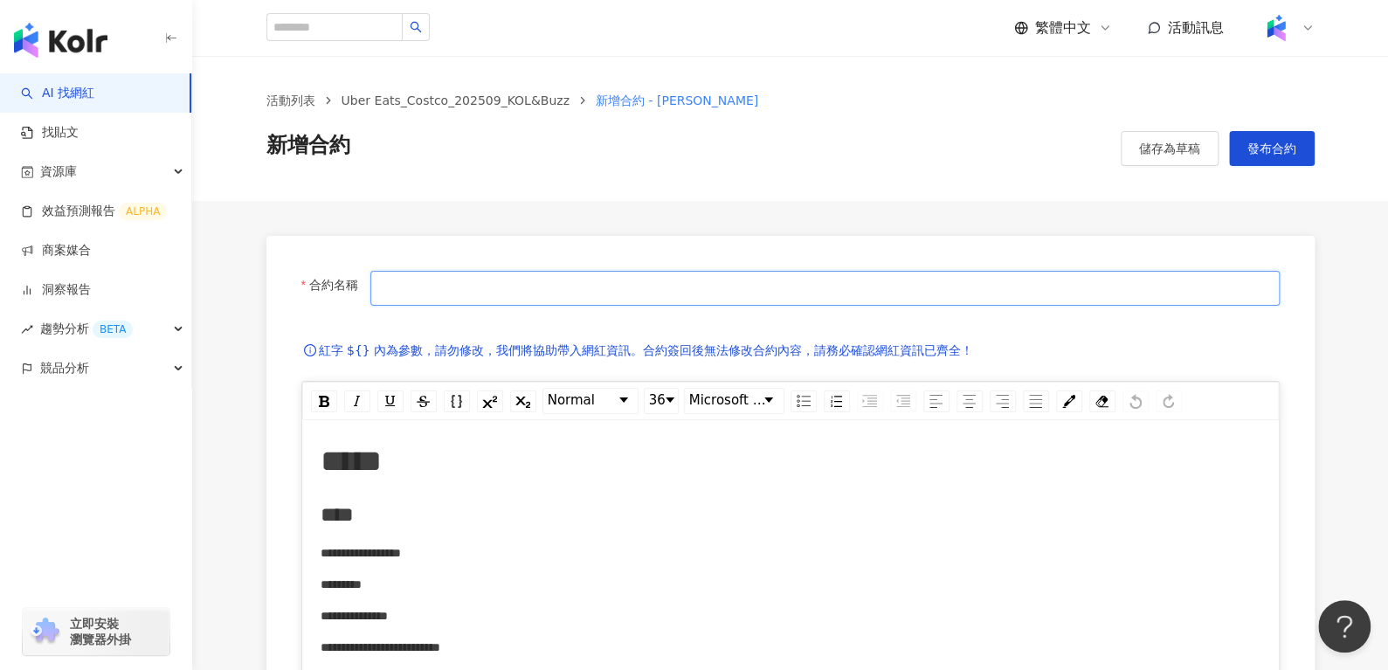
click at [751, 290] on input "合約名稱" at bounding box center [824, 288] width 909 height 35
type input "**********"
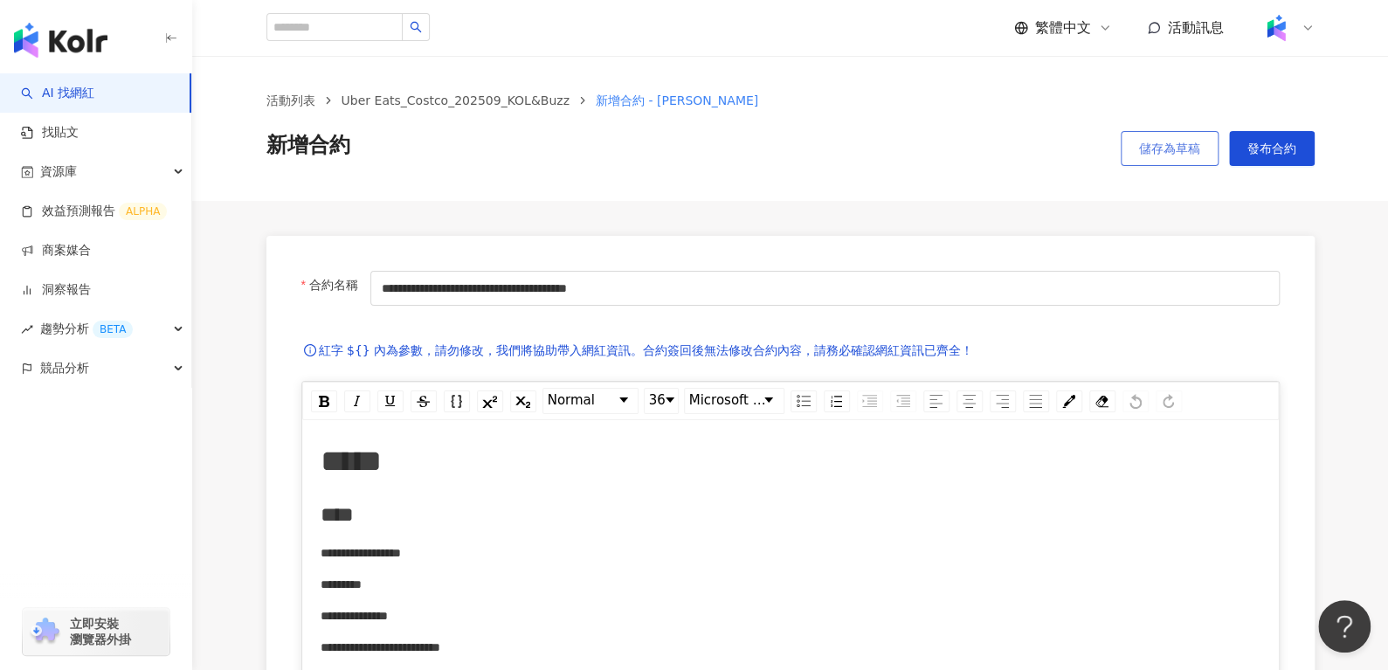
click at [1130, 140] on button "儲存為草稿" at bounding box center [1170, 148] width 98 height 35
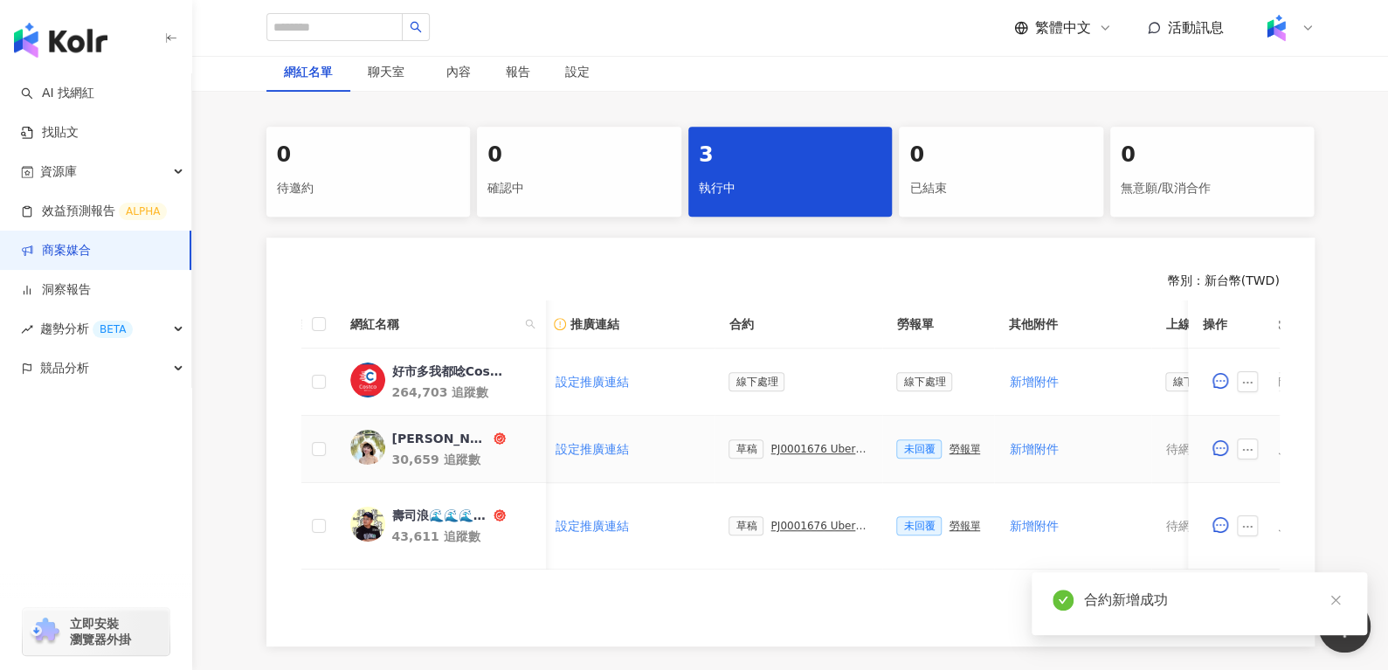
scroll to position [0, 336]
click at [951, 447] on div "勞報單" at bounding box center [961, 449] width 31 height 12
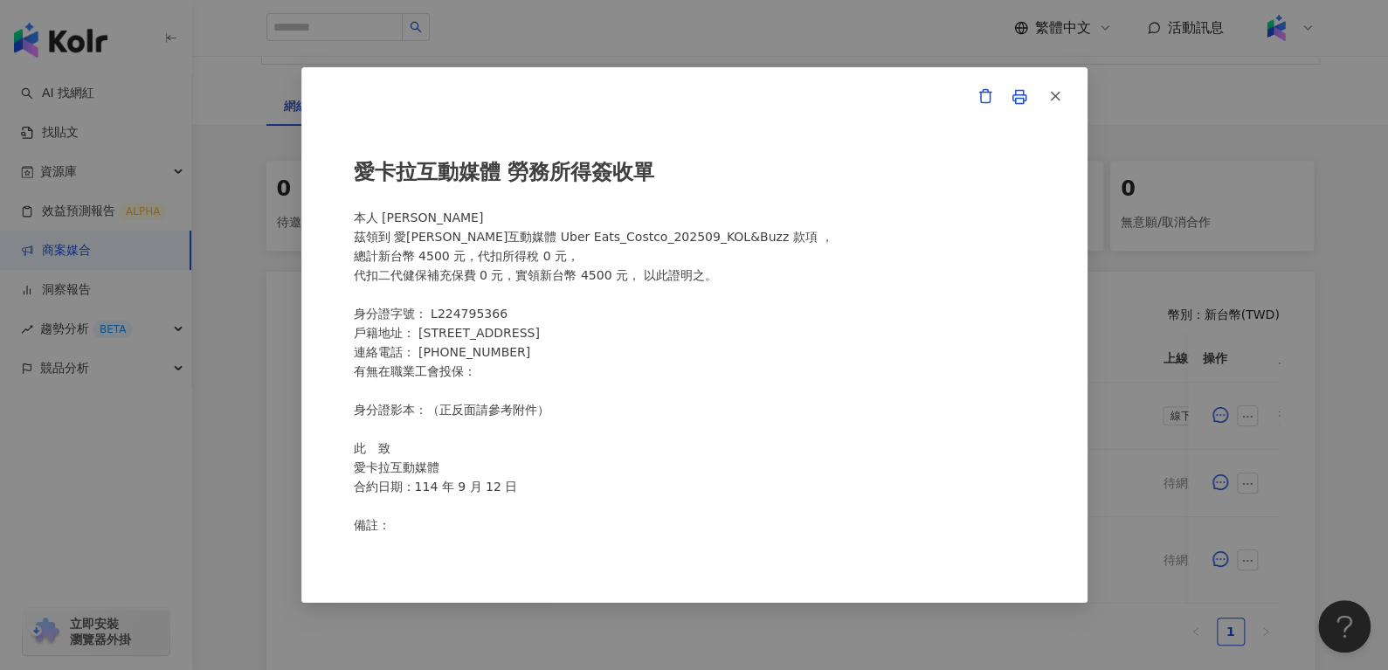
scroll to position [265, 0]
click at [1046, 82] on button "button" at bounding box center [1054, 97] width 35 height 35
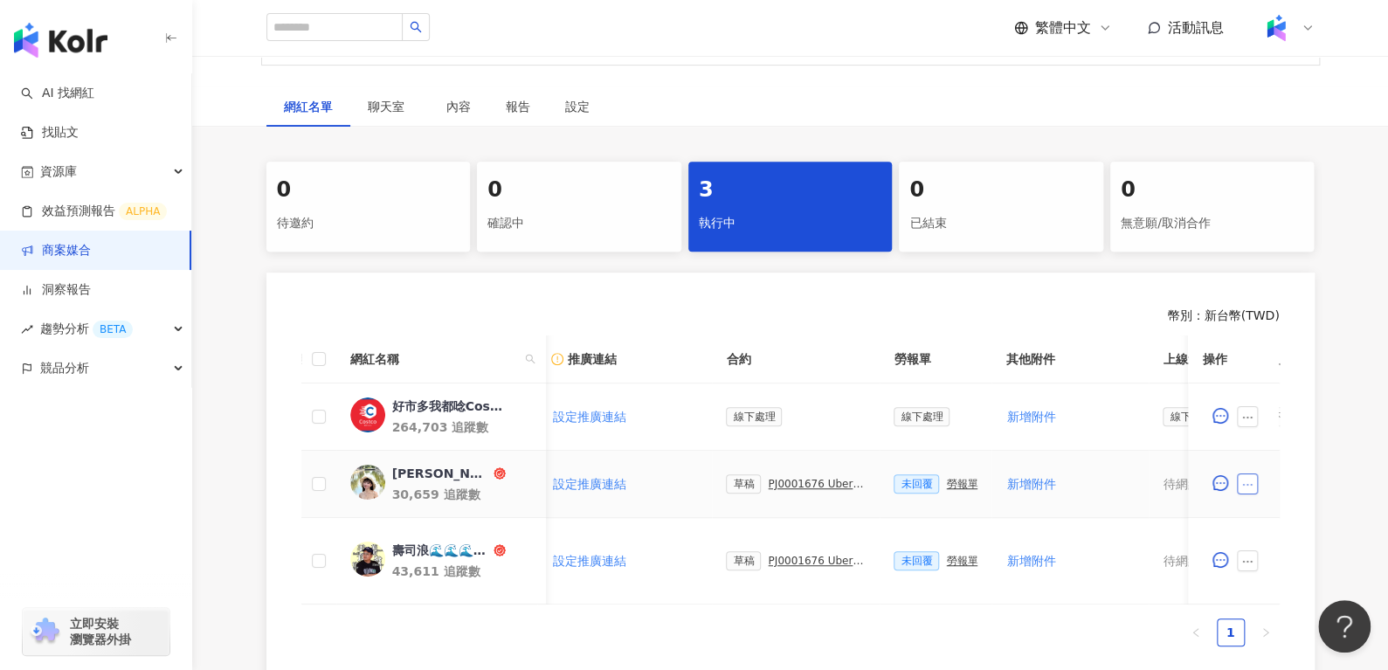
click at [1253, 484] on icon "ellipsis" at bounding box center [1248, 485] width 12 height 12
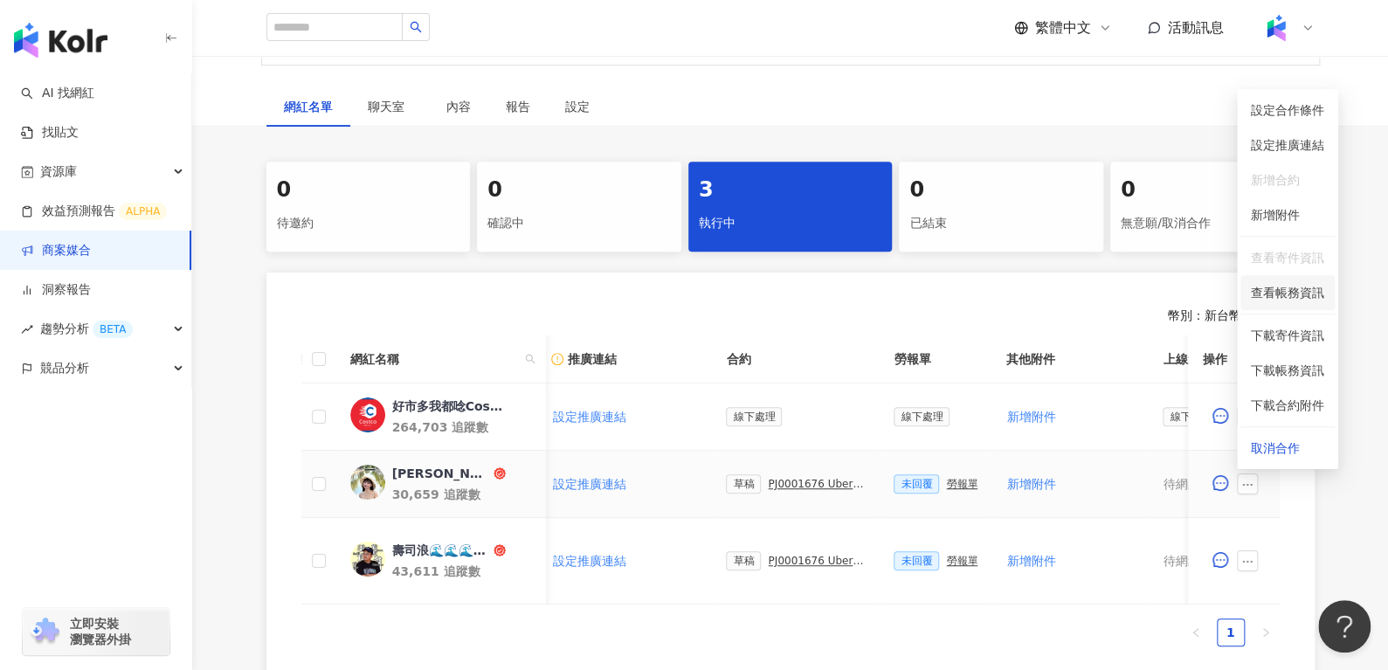
click at [1279, 308] on li "查看帳務資訊" at bounding box center [1288, 292] width 94 height 35
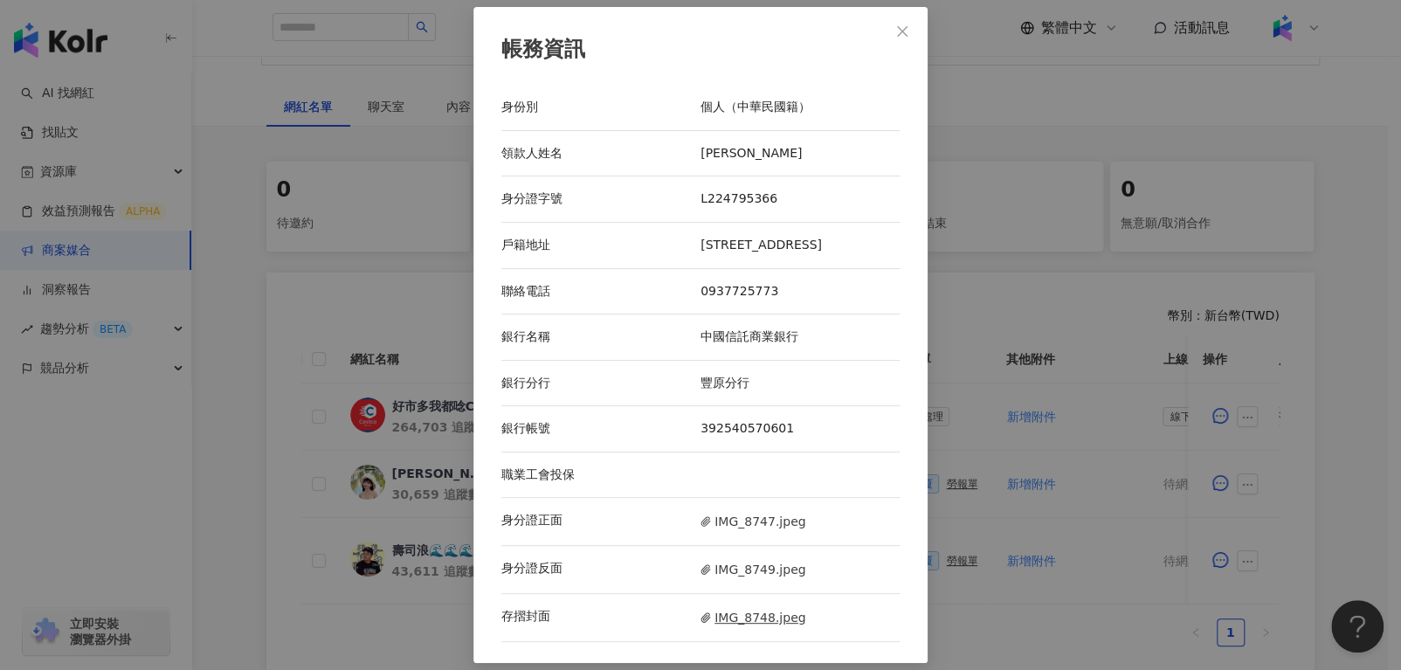
click at [723, 627] on span "IMG_8748.jpeg" at bounding box center [753, 617] width 105 height 19
click at [896, 27] on icon "close" at bounding box center [903, 31] width 14 height 14
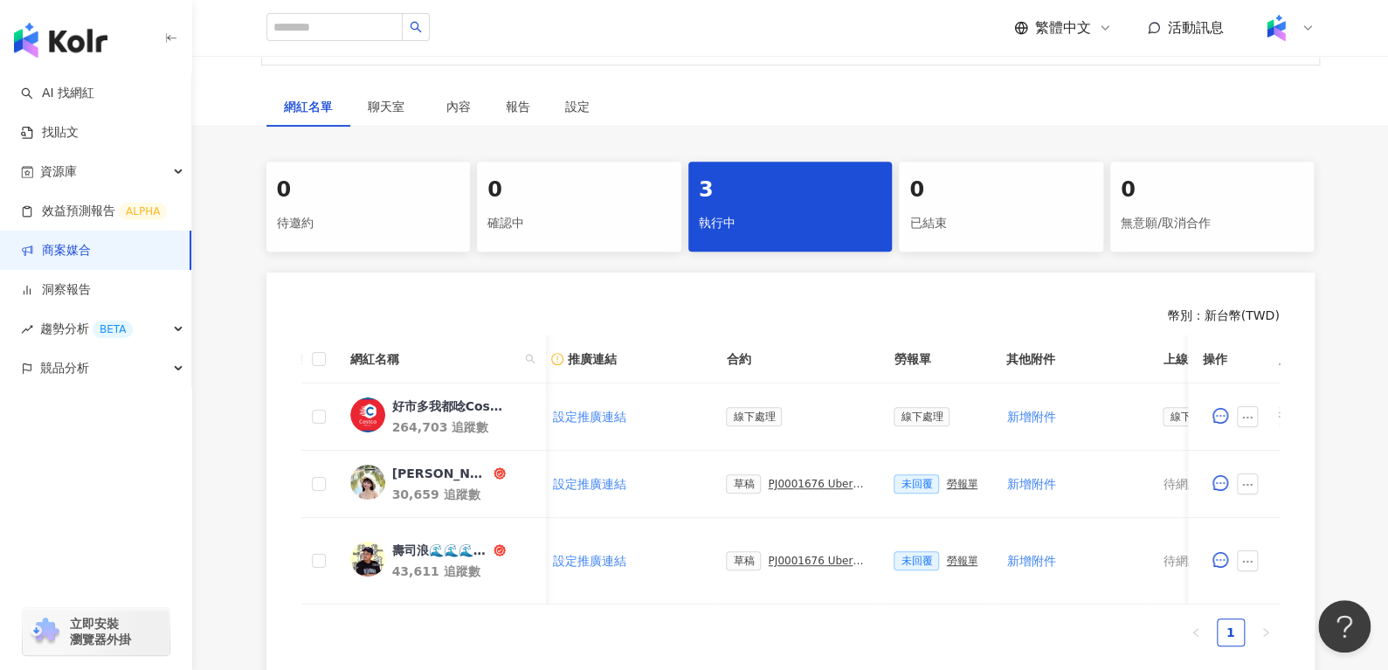
scroll to position [409, 0]
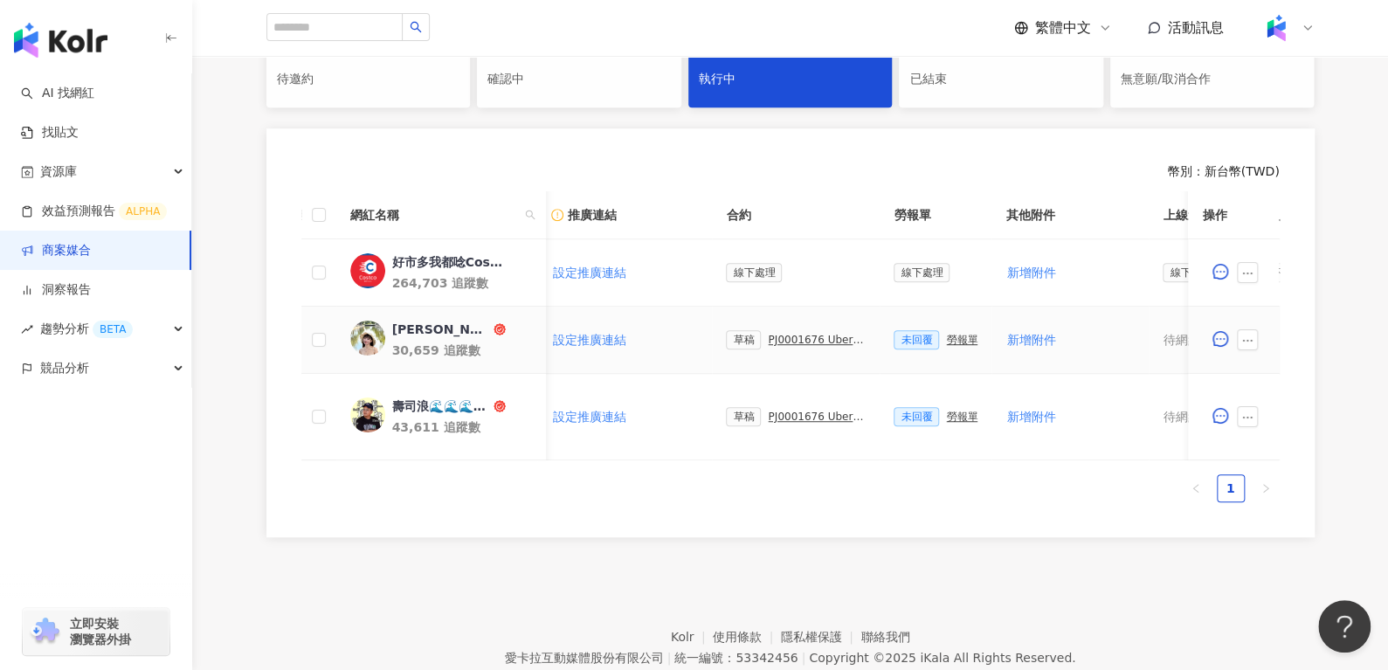
click at [810, 335] on div "PJ0001676 Uber Eats_Costco_202509_KOL&Buzz" at bounding box center [817, 340] width 98 height 12
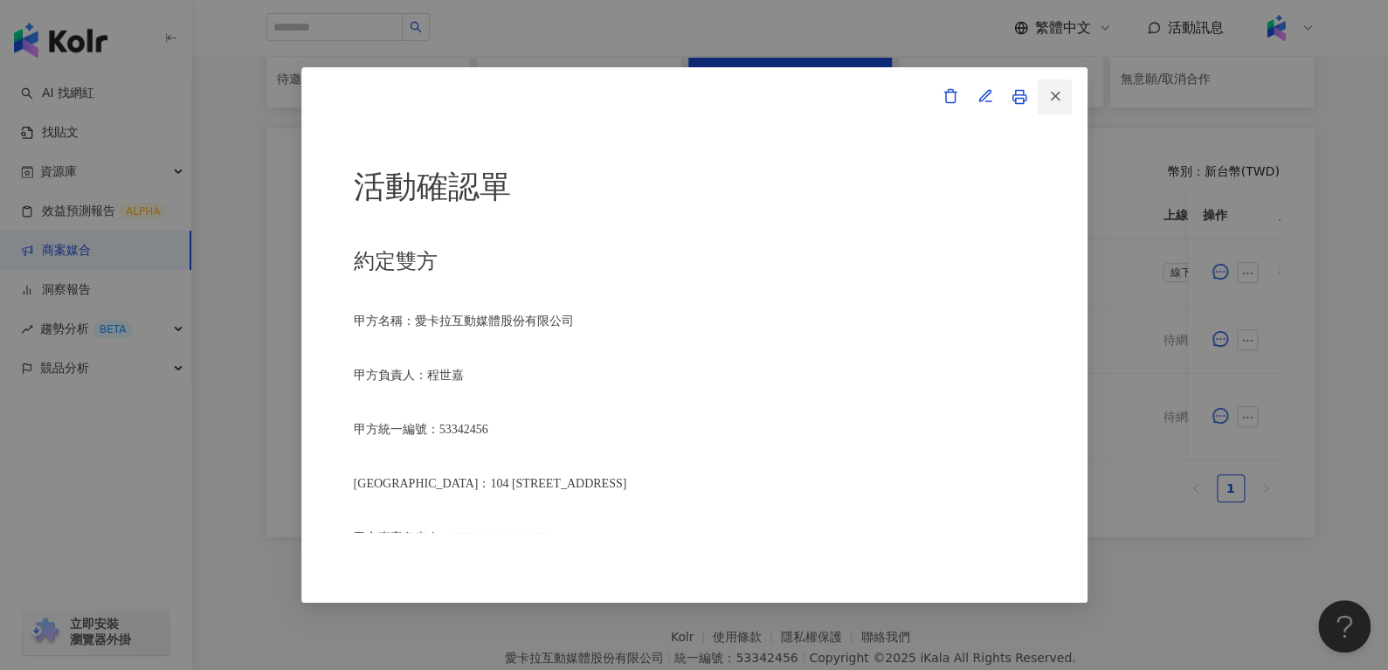
click at [1055, 92] on icon "button" at bounding box center [1056, 96] width 16 height 16
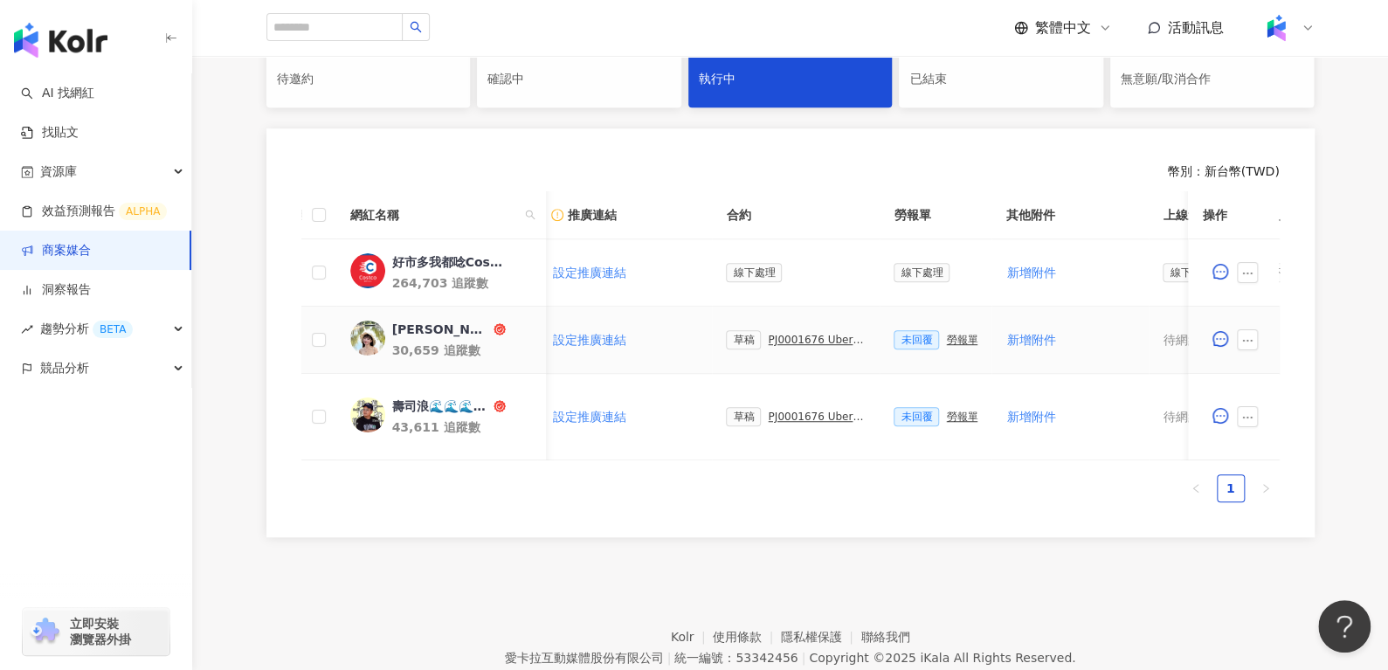
click at [803, 337] on div "PJ0001676 Uber Eats_Costco_202509_KOL&Buzz" at bounding box center [817, 340] width 98 height 12
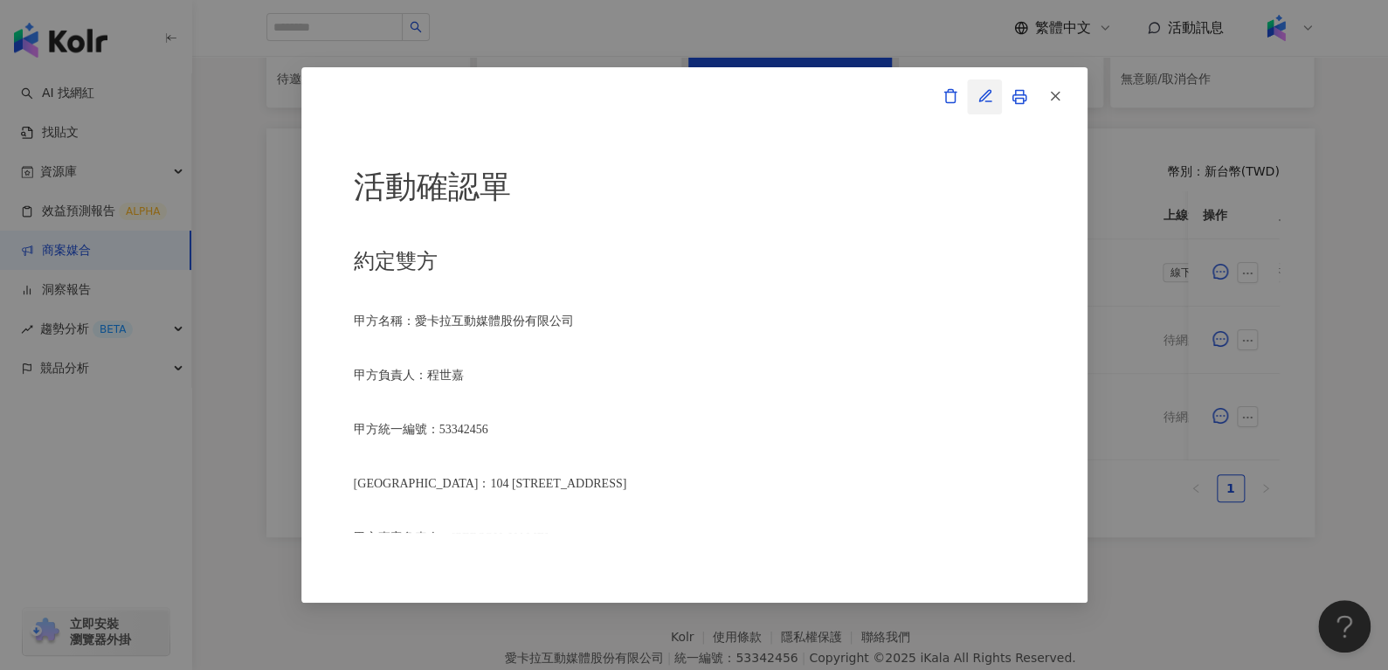
click at [981, 97] on icon "button" at bounding box center [986, 96] width 16 height 16
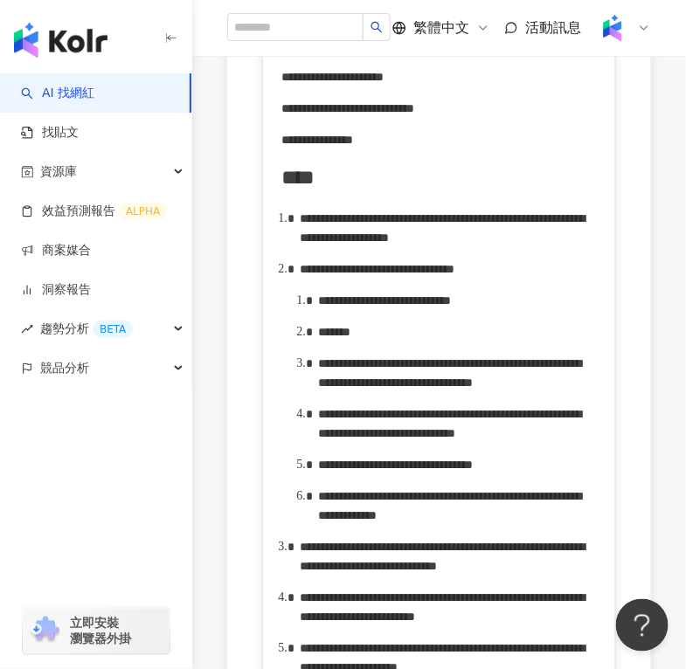
scroll to position [813, 0]
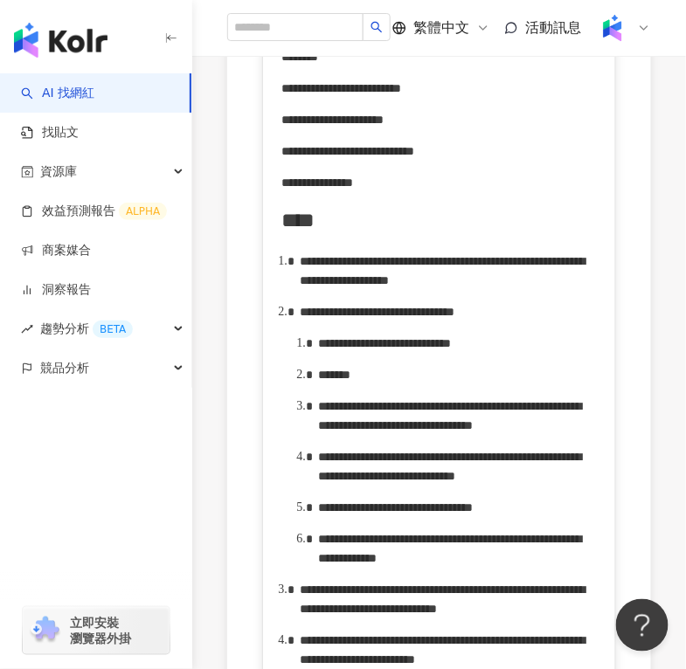
click at [454, 318] on span "**********" at bounding box center [377, 312] width 155 height 12
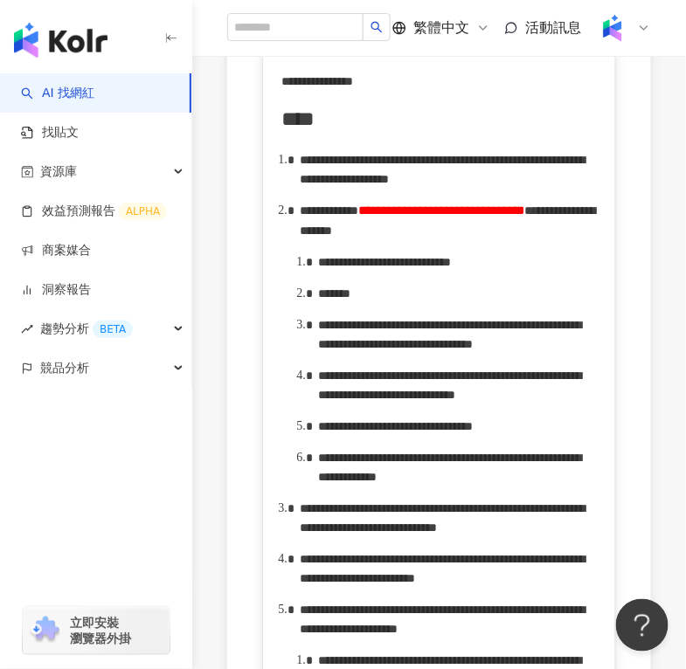
scroll to position [945, 0]
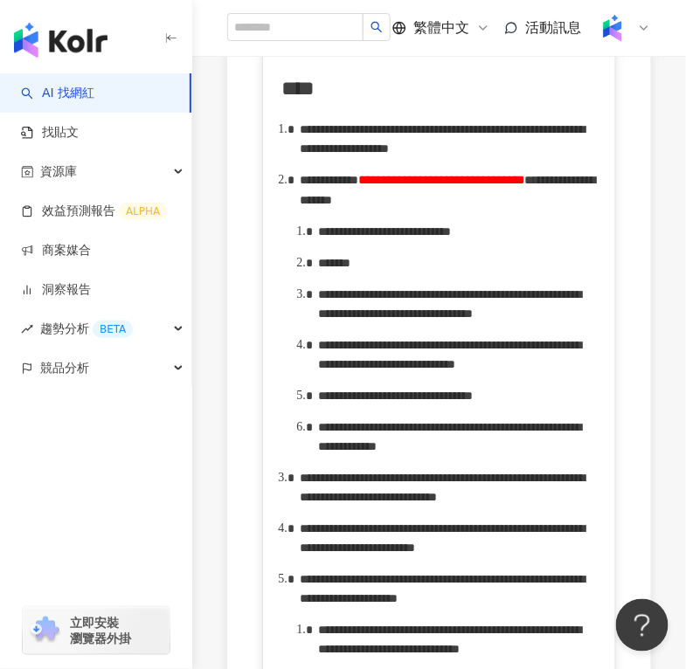
click at [396, 273] on div "*******" at bounding box center [458, 262] width 280 height 19
drag, startPoint x: 391, startPoint y: 313, endPoint x: 573, endPoint y: 314, distance: 182.6
click at [451, 238] on span "**********" at bounding box center [384, 231] width 133 height 12
drag, startPoint x: 384, startPoint y: 308, endPoint x: 503, endPoint y: 297, distance: 119.3
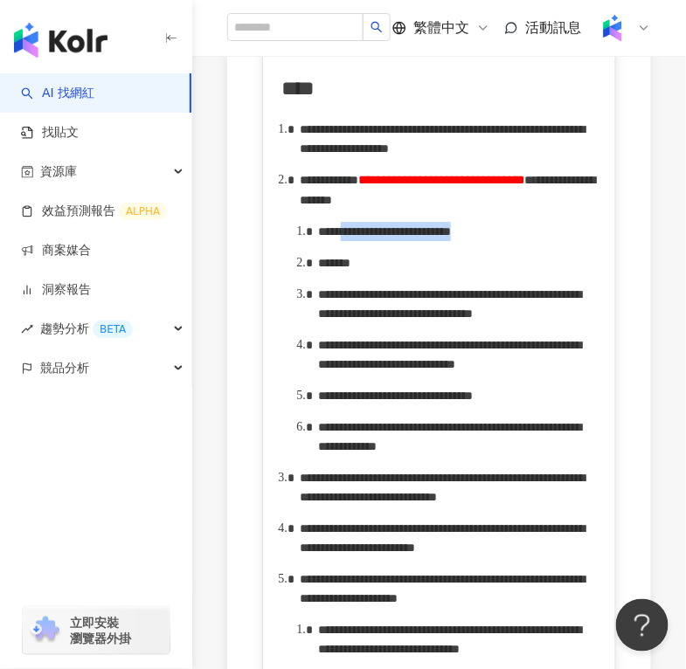
drag, startPoint x: 375, startPoint y: 306, endPoint x: 576, endPoint y: 308, distance: 201.0
click at [451, 238] on span "**********" at bounding box center [384, 231] width 133 height 12
click at [401, 238] on span "**********" at bounding box center [409, 231] width 136 height 12
click at [428, 273] on div "*******" at bounding box center [458, 262] width 280 height 19
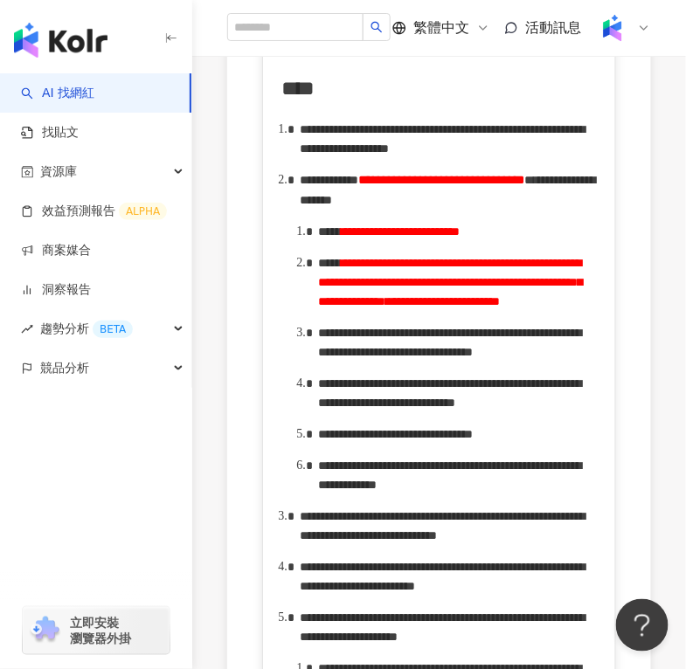
drag, startPoint x: 319, startPoint y: 467, endPoint x: 309, endPoint y: 423, distance: 44.7
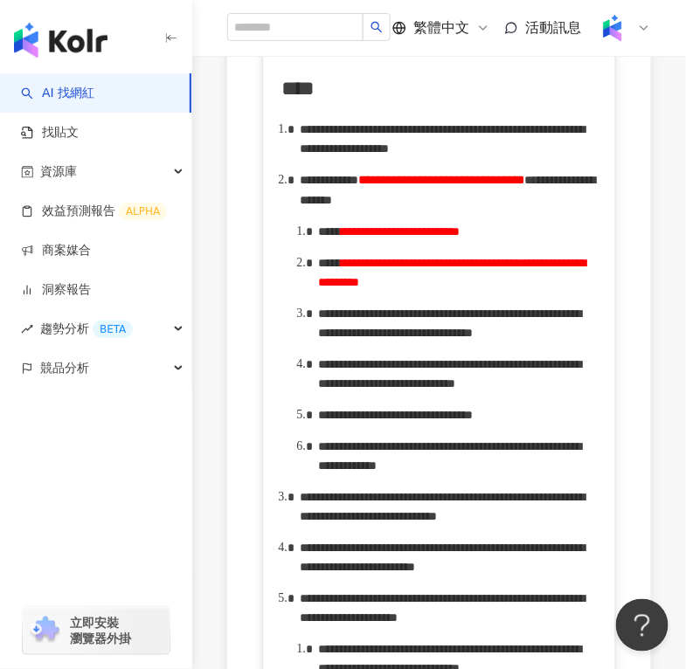
click at [496, 269] on span "**********" at bounding box center [428, 263] width 175 height 12
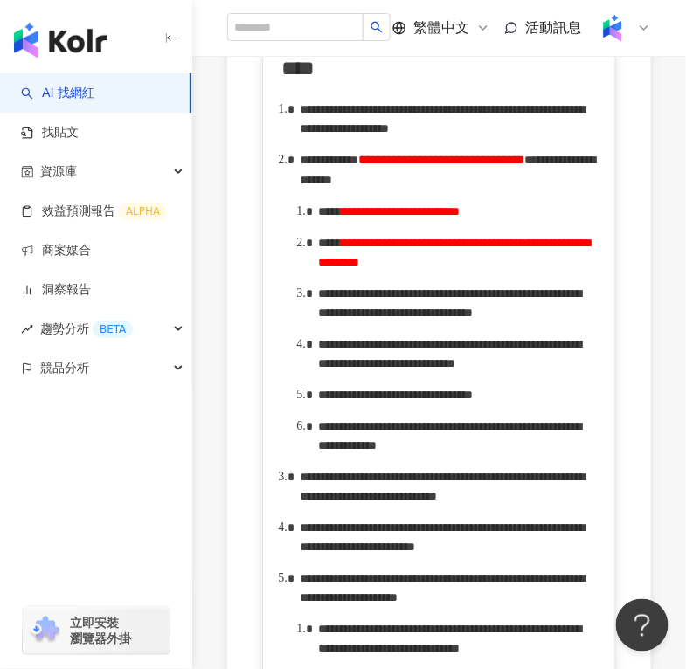
click at [414, 319] on span "**********" at bounding box center [449, 302] width 263 height 31
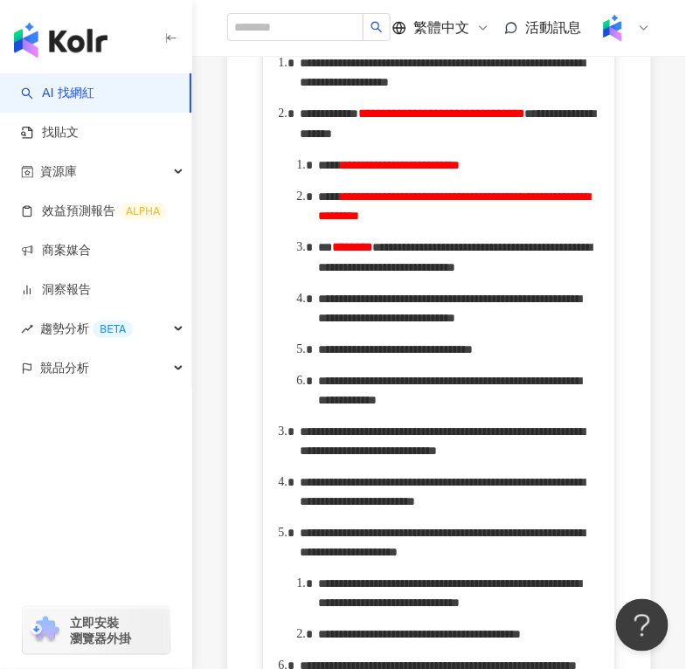
scroll to position [1014, 0]
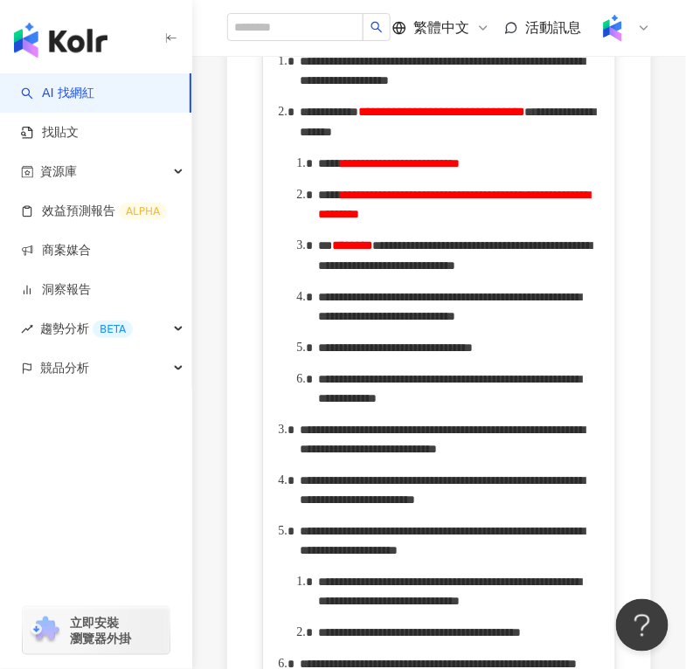
click at [345, 272] on span "**********" at bounding box center [454, 255] width 273 height 32
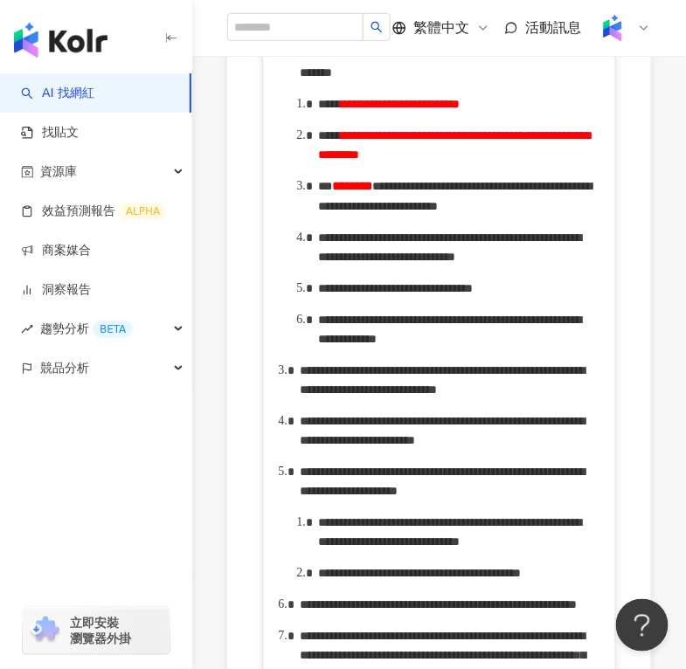
scroll to position [1078, 0]
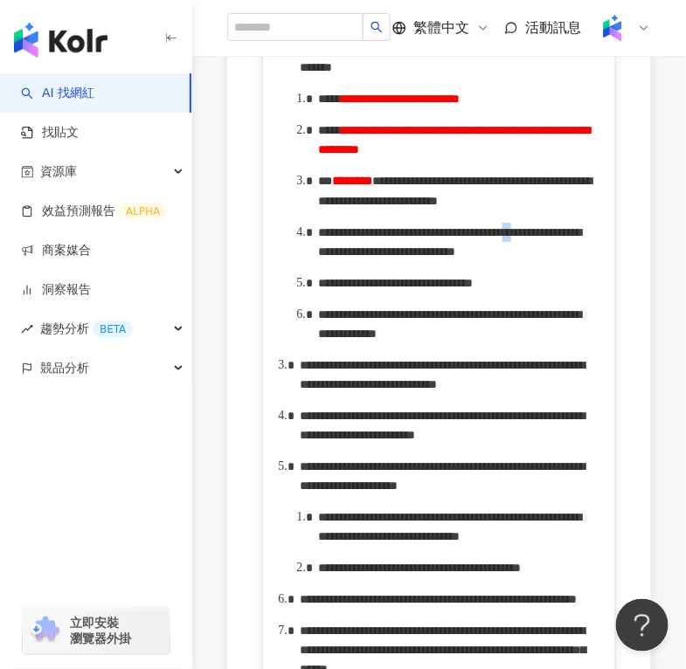
drag, startPoint x: 564, startPoint y: 417, endPoint x: 580, endPoint y: 415, distance: 16.7
click at [580, 258] on span "**********" at bounding box center [449, 241] width 263 height 31
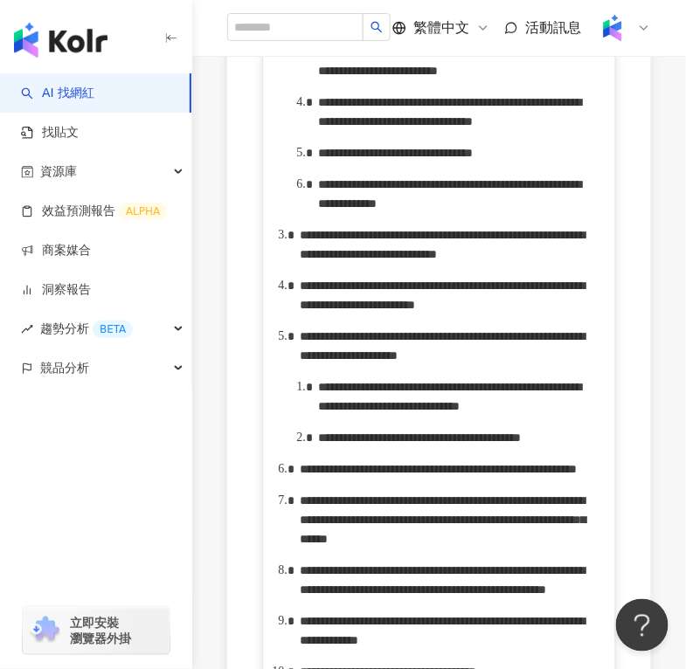
scroll to position [1187, 0]
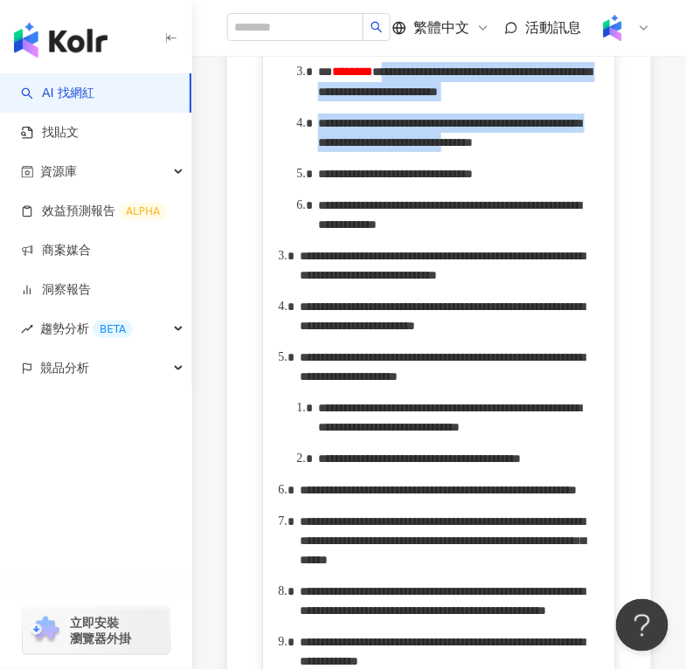
drag, startPoint x: 486, startPoint y: 202, endPoint x: 564, endPoint y: 336, distance: 155.8
click at [564, 336] on ol "**********" at bounding box center [439, 492] width 316 height 1228
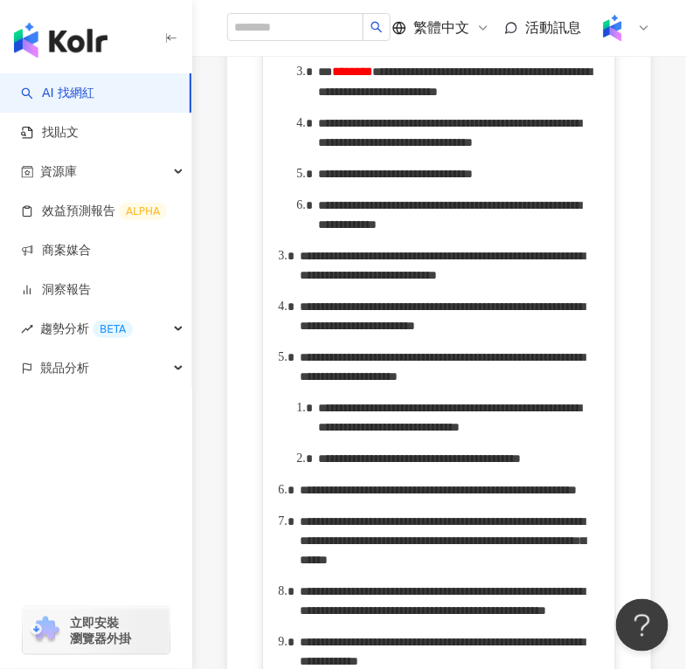
click at [405, 152] on div "**********" at bounding box center [458, 133] width 280 height 38
click at [473, 180] on span "**********" at bounding box center [395, 174] width 155 height 12
click at [372, 231] on span "**********" at bounding box center [449, 214] width 263 height 31
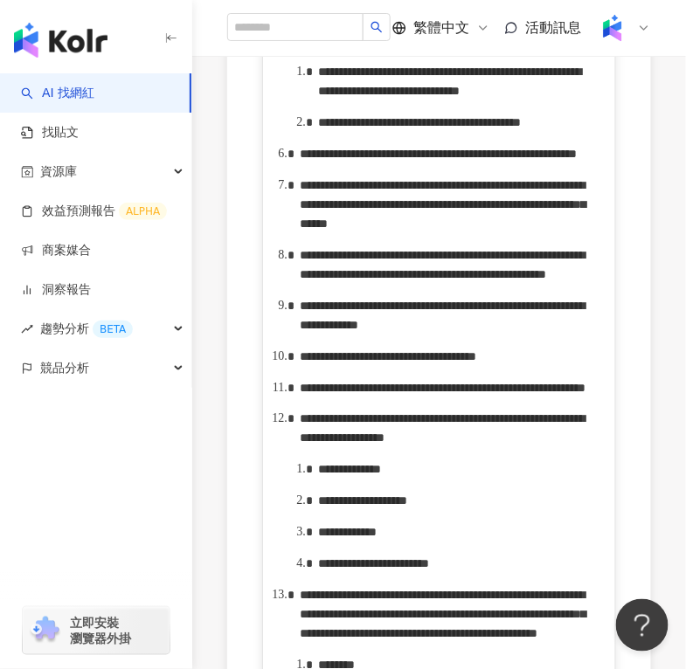
scroll to position [1511, 0]
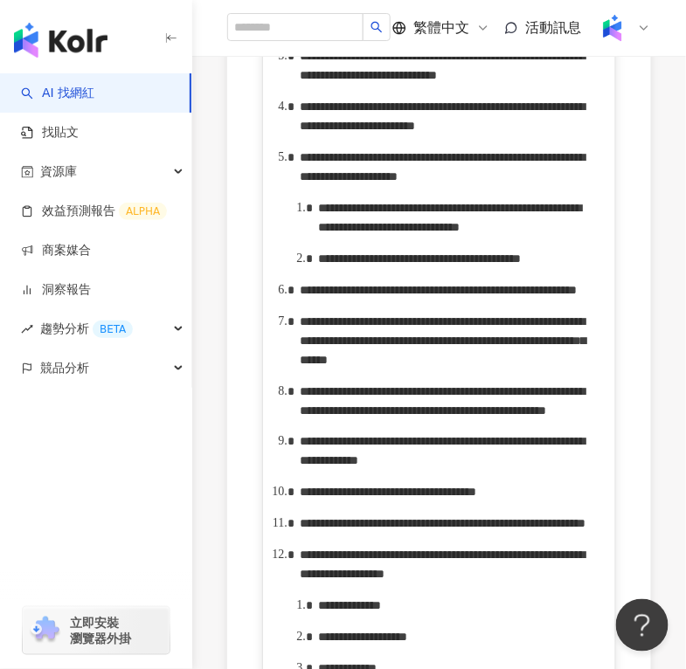
click at [579, 30] on span "**********" at bounding box center [448, 3] width 261 height 52
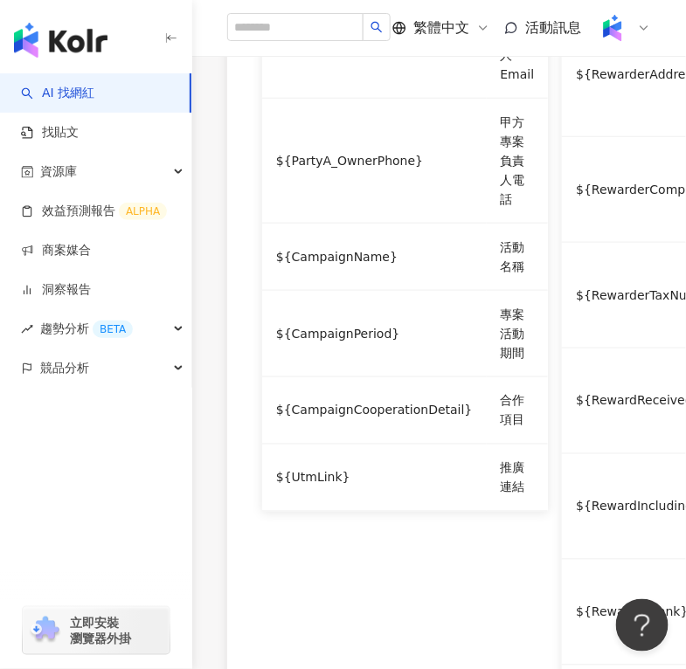
scroll to position [2782, 0]
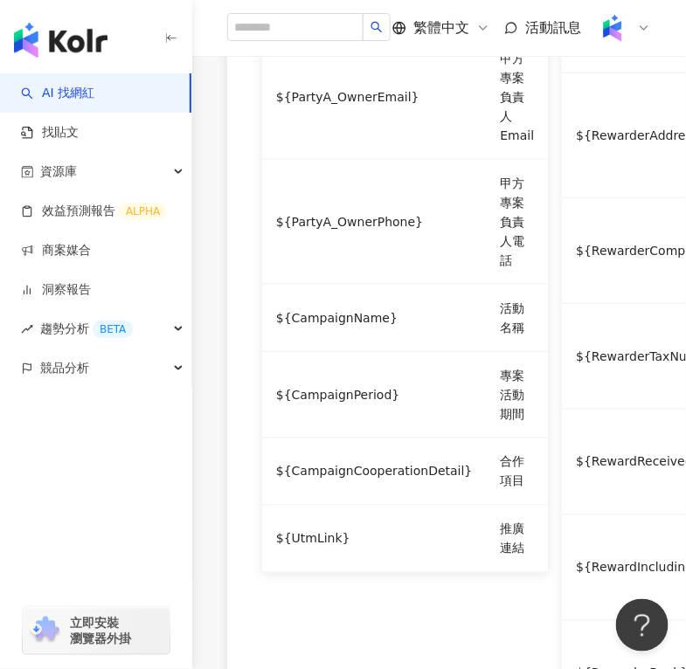
drag, startPoint x: 407, startPoint y: 145, endPoint x: 486, endPoint y: 152, distance: 78.9
drag, startPoint x: 467, startPoint y: 177, endPoint x: 547, endPoint y: 176, distance: 79.5
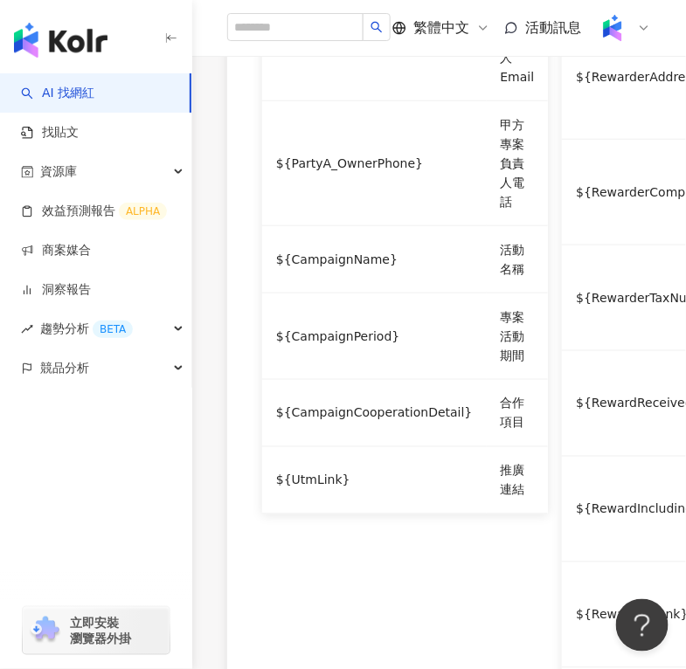
scroll to position [2804, 0]
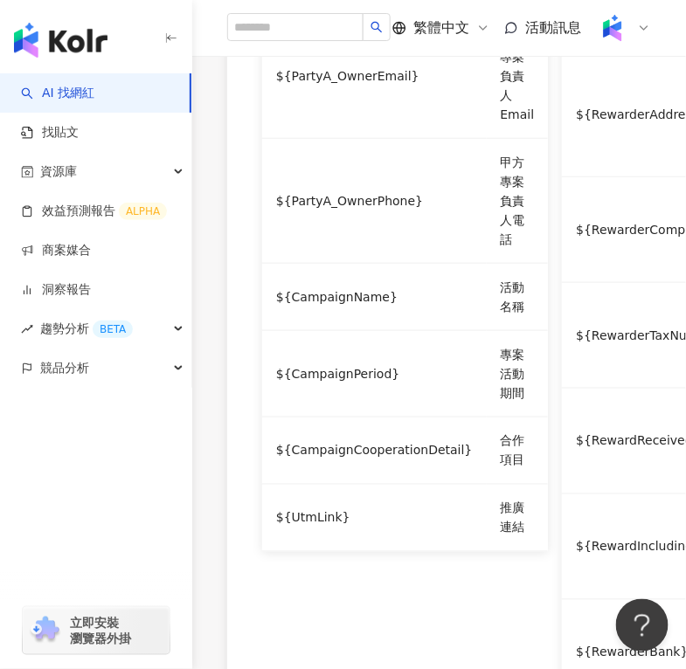
drag, startPoint x: 467, startPoint y: 388, endPoint x: 336, endPoint y: 411, distance: 133.9
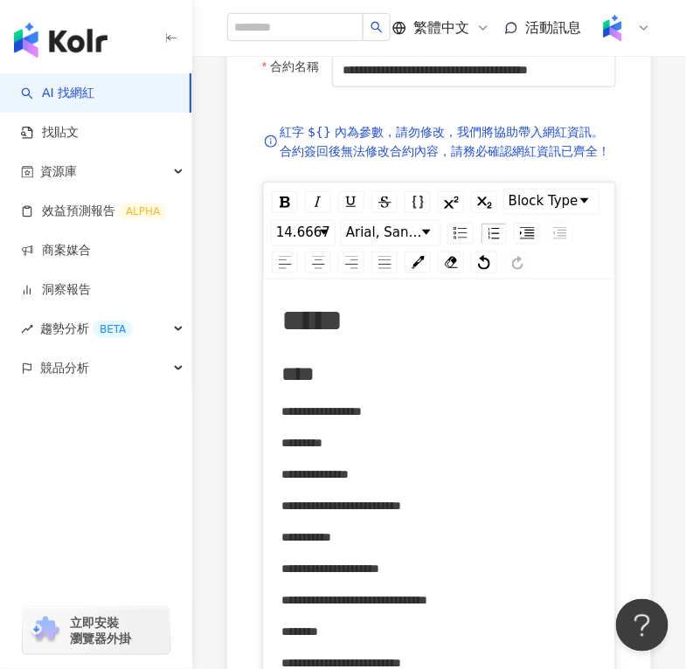
scroll to position [52, 0]
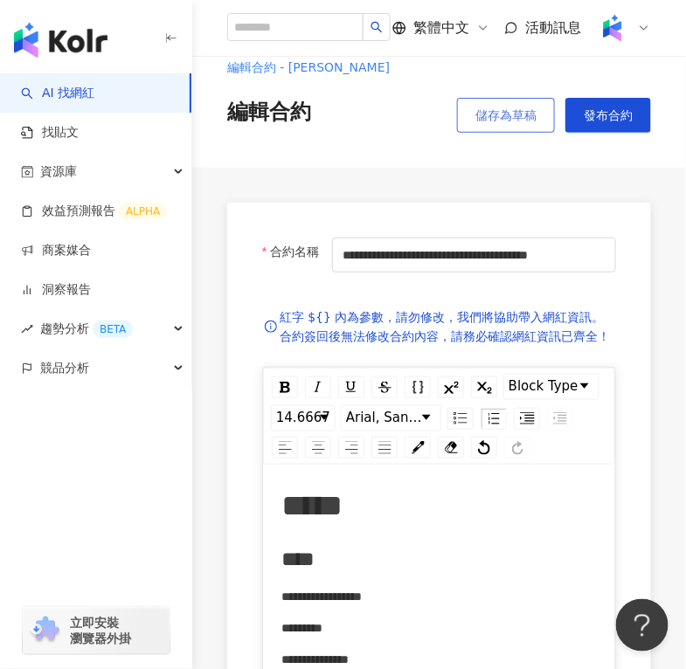
click at [493, 114] on span "儲存為草稿" at bounding box center [505, 115] width 61 height 14
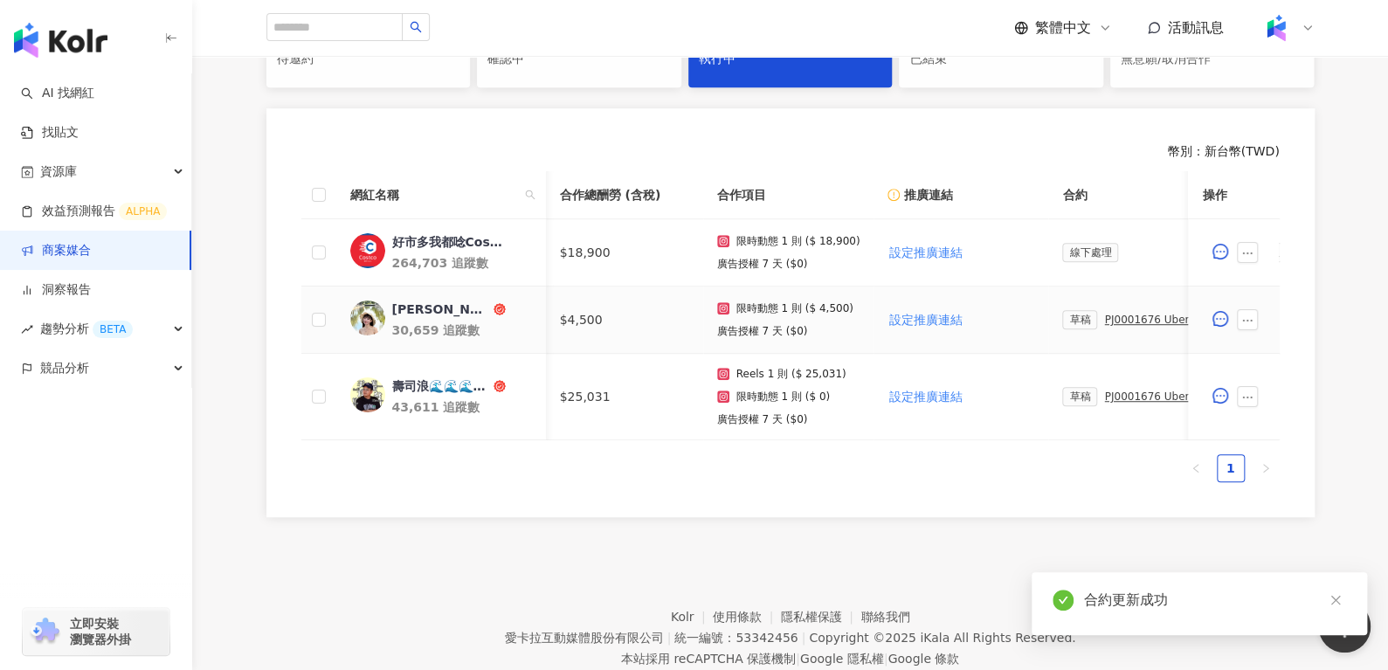
scroll to position [0, 132]
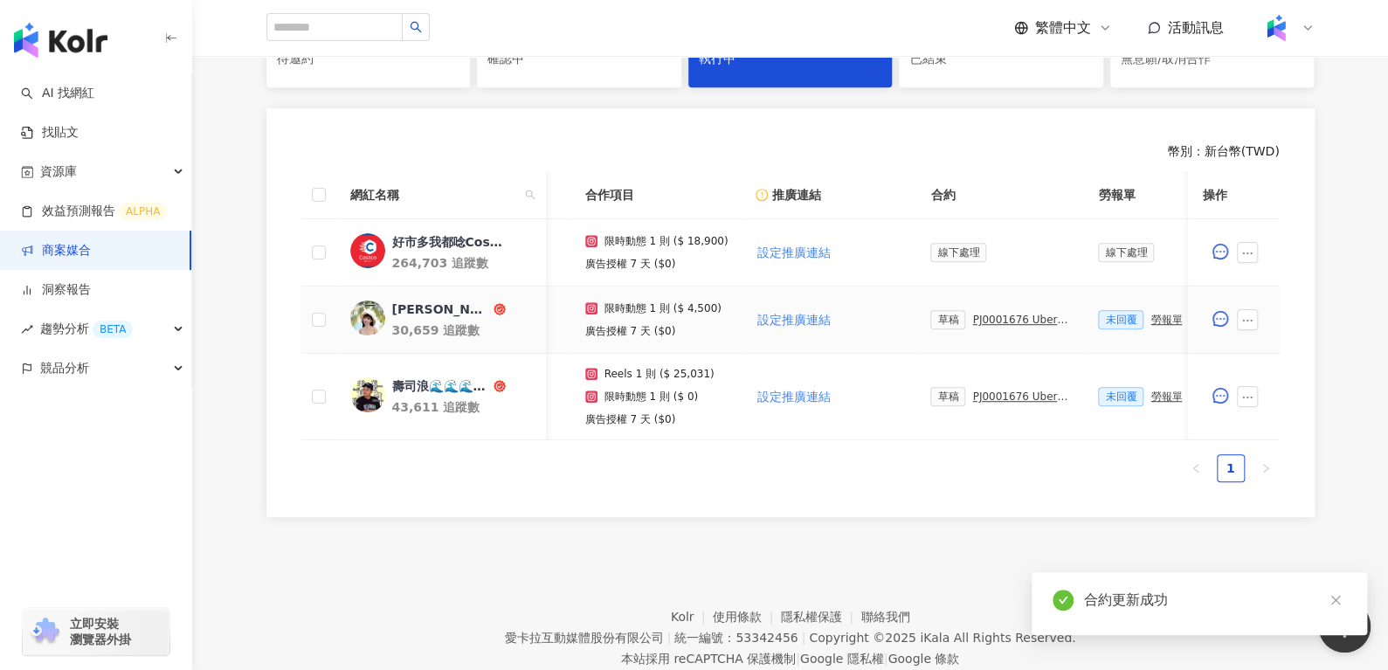
click at [976, 320] on div "PJ0001676 Uber Eats_Costco_202509_KOL&Buzz" at bounding box center [1021, 320] width 98 height 12
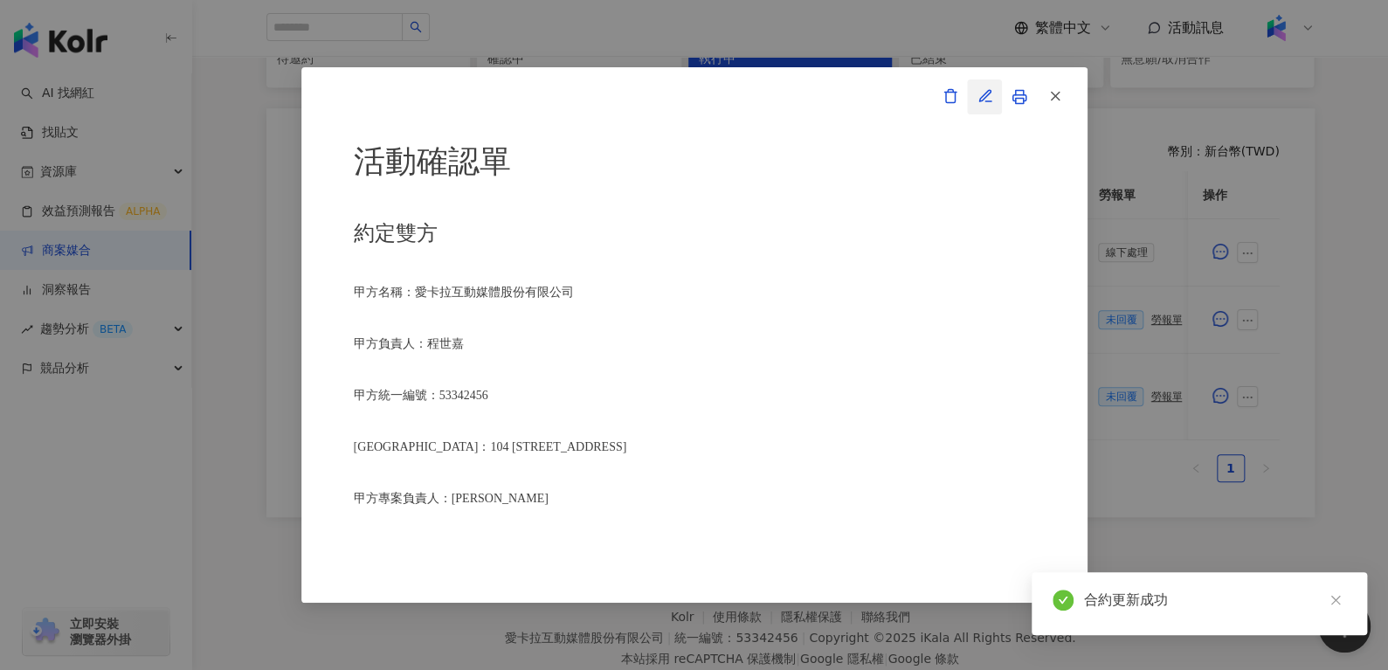
click at [975, 101] on button "button" at bounding box center [984, 97] width 35 height 35
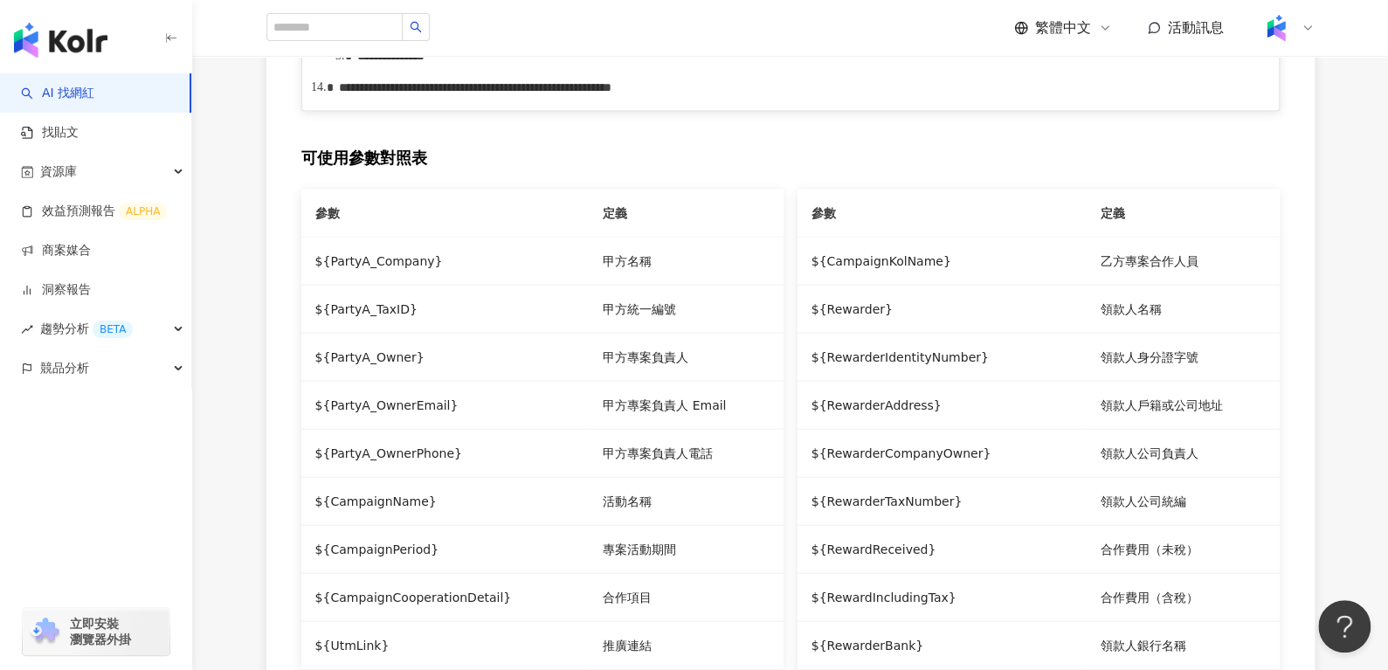
scroll to position [1856, 0]
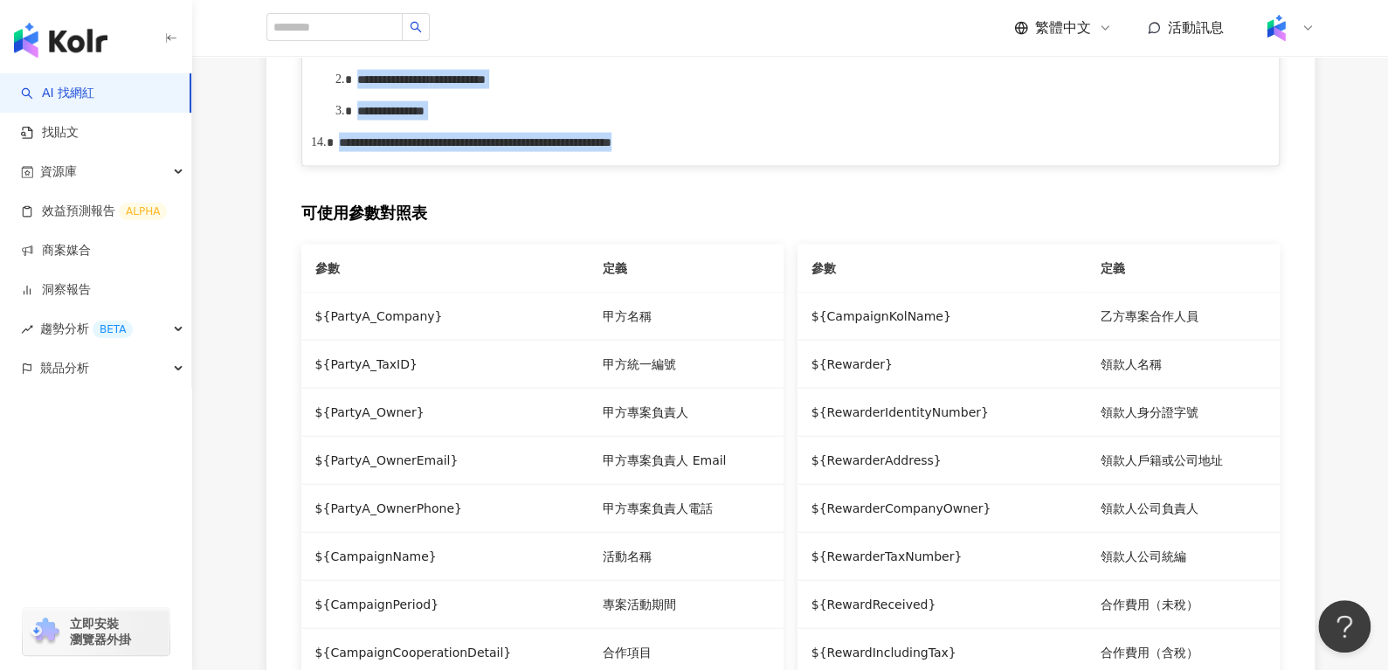
drag, startPoint x: 342, startPoint y: 488, endPoint x: 1108, endPoint y: 416, distance: 769.7
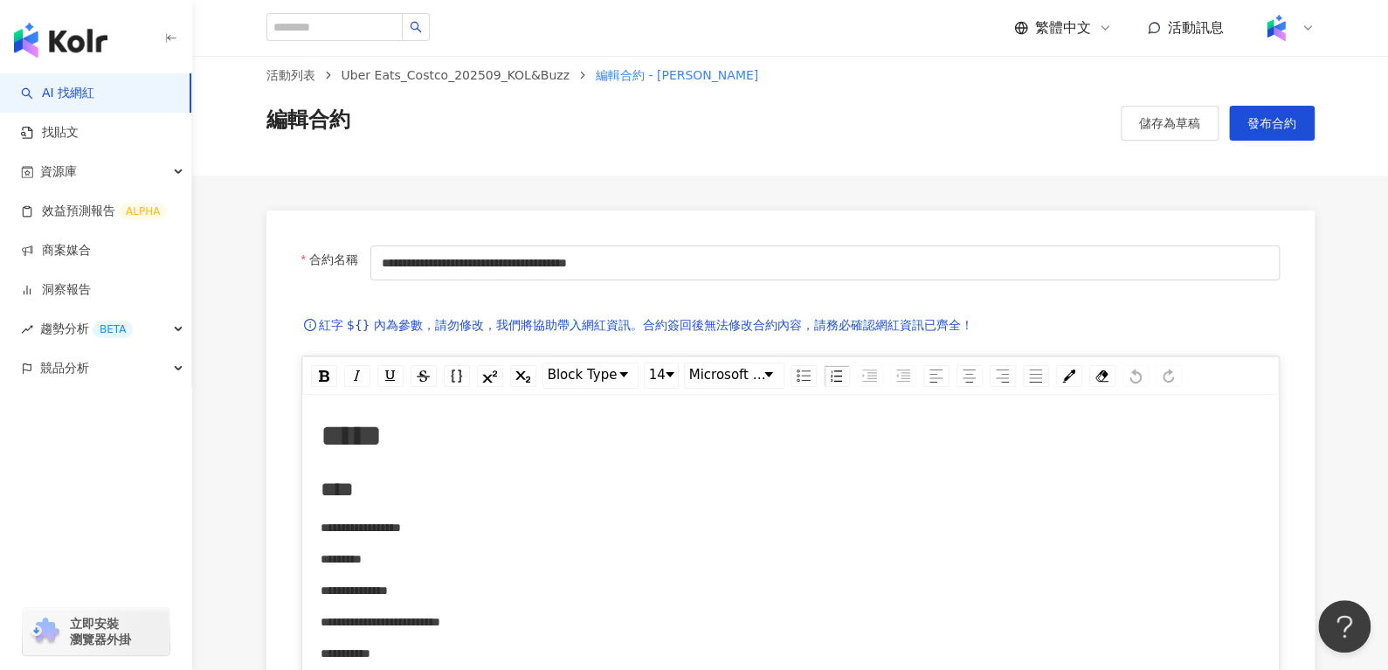
scroll to position [12, 0]
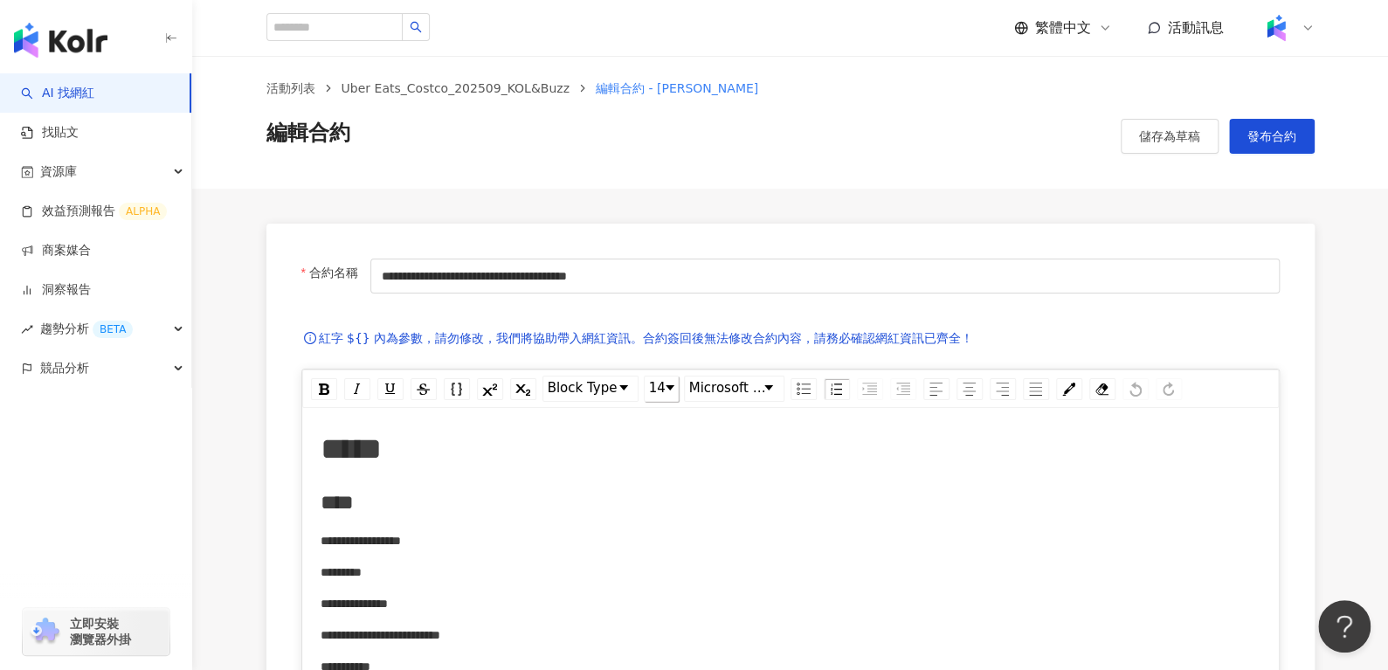
click at [658, 391] on span "14" at bounding box center [657, 388] width 17 height 21
click at [659, 519] on li "14" at bounding box center [661, 522] width 31 height 22
click at [1130, 145] on button "儲存為草稿" at bounding box center [1170, 136] width 98 height 35
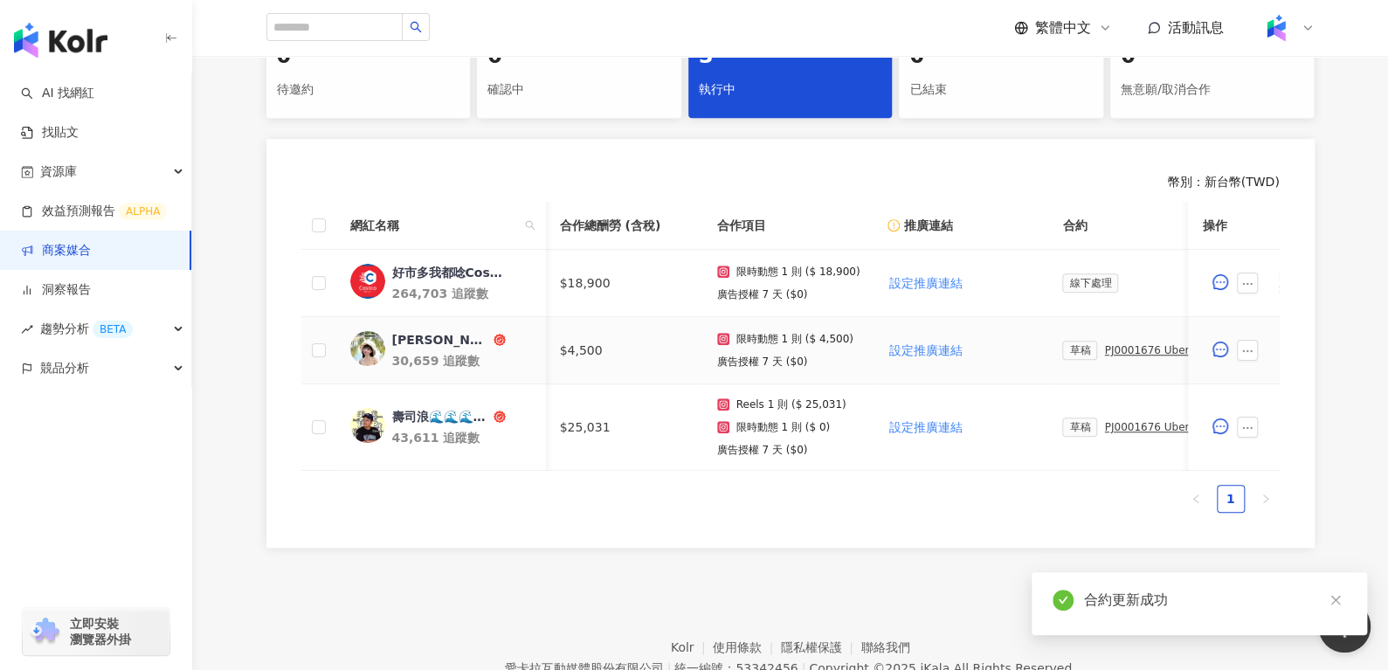
scroll to position [0, 297]
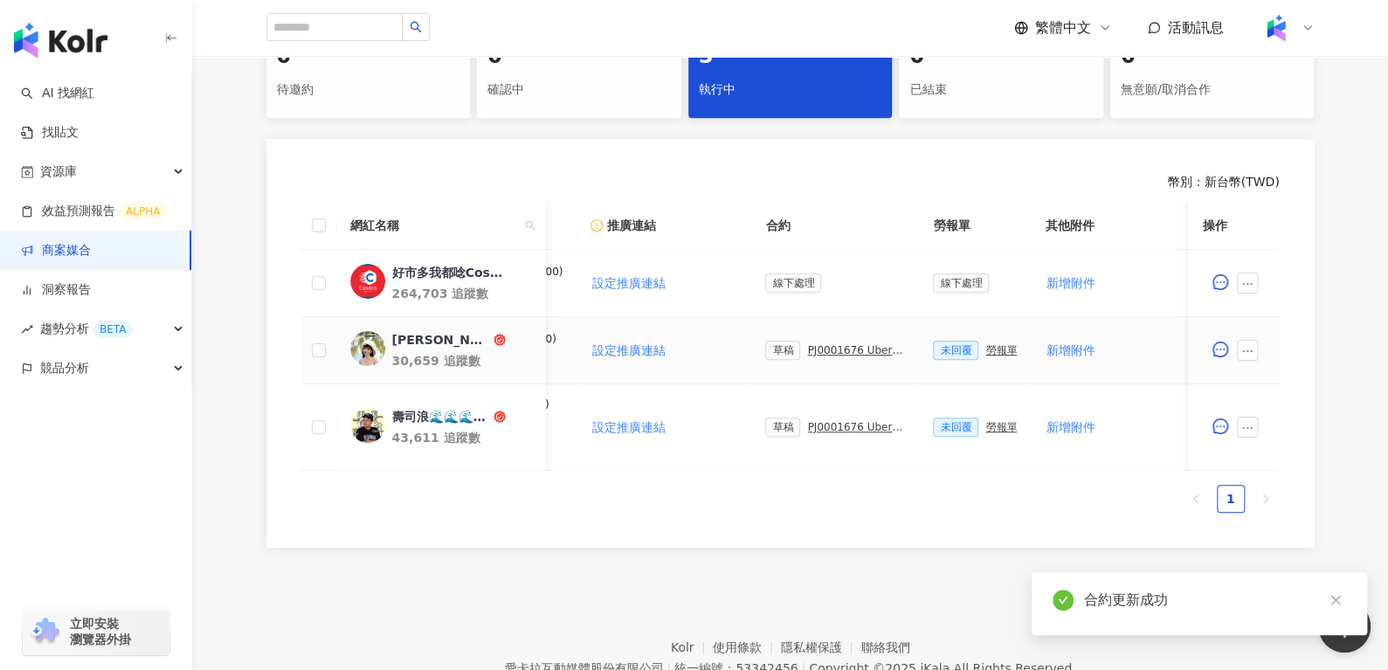
click at [831, 344] on div "PJ0001676 Uber Eats_Costco_202509_KOL&Buzz" at bounding box center [856, 350] width 98 height 12
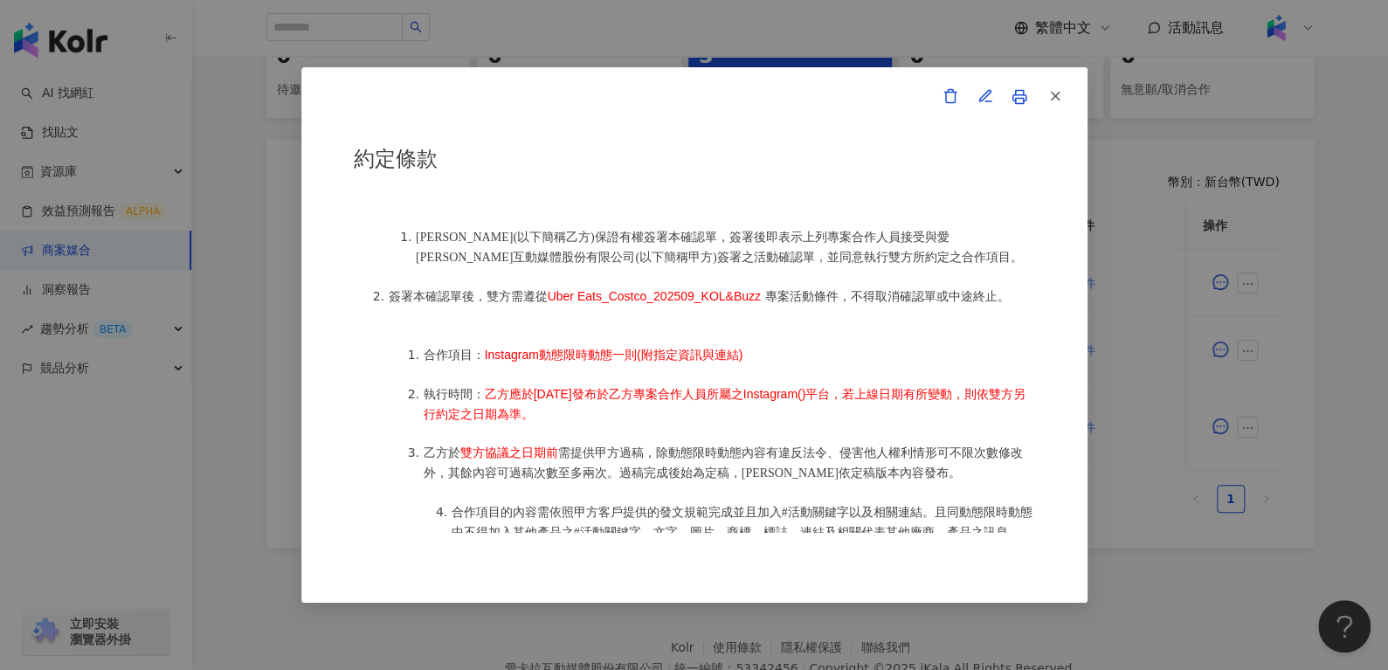
scroll to position [756, 0]
click at [1061, 93] on icon "button" at bounding box center [1056, 96] width 16 height 16
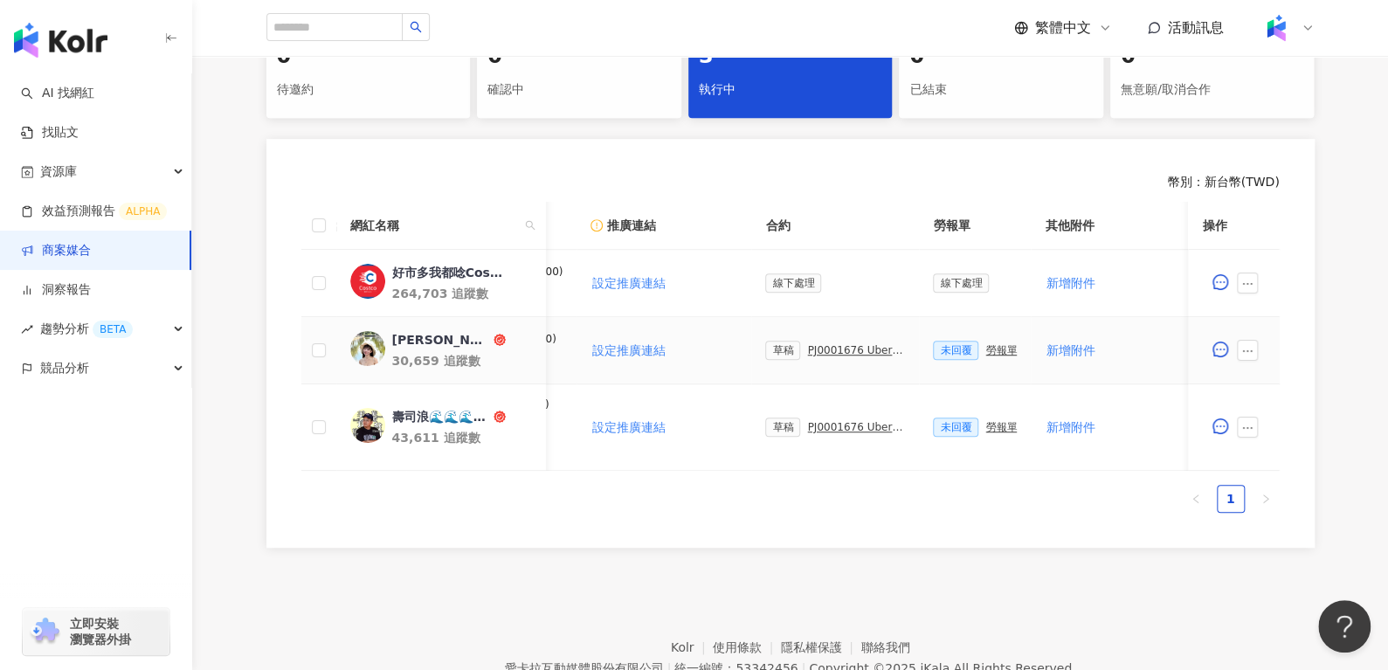
click at [424, 337] on div "Lily莉莉💛" at bounding box center [440, 339] width 98 height 17
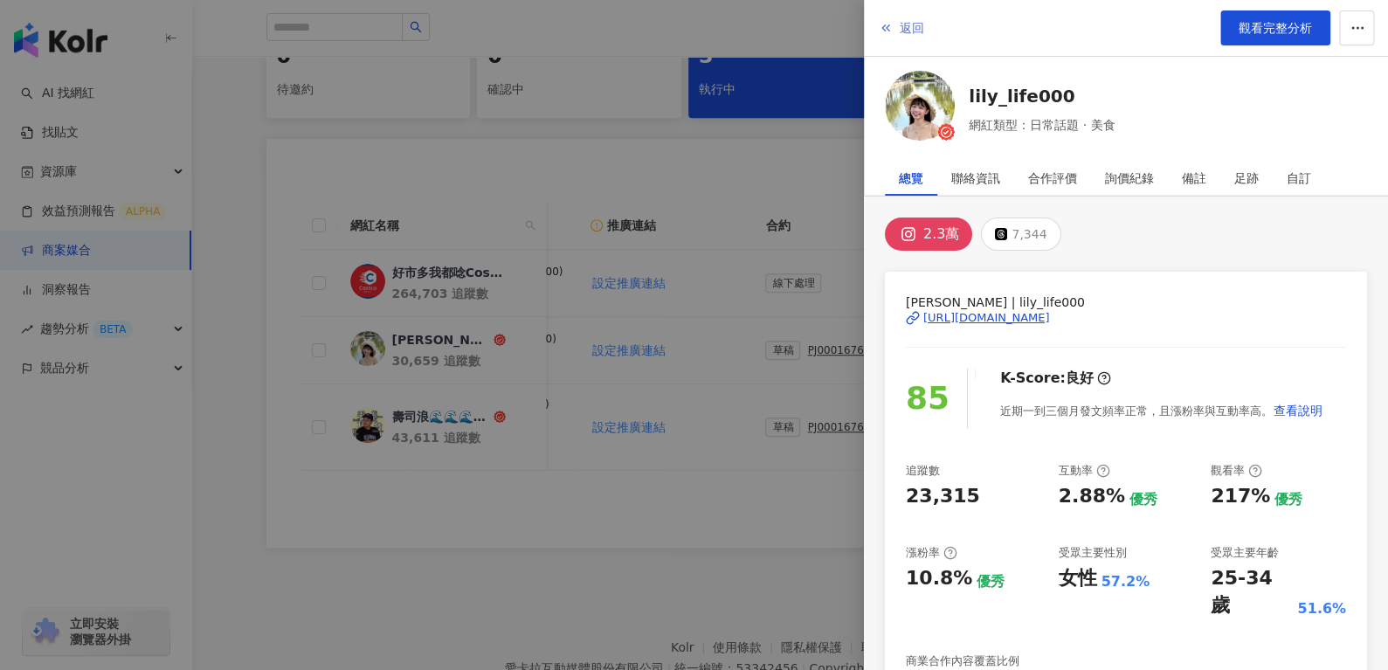
click at [902, 26] on span "返回" at bounding box center [912, 28] width 24 height 14
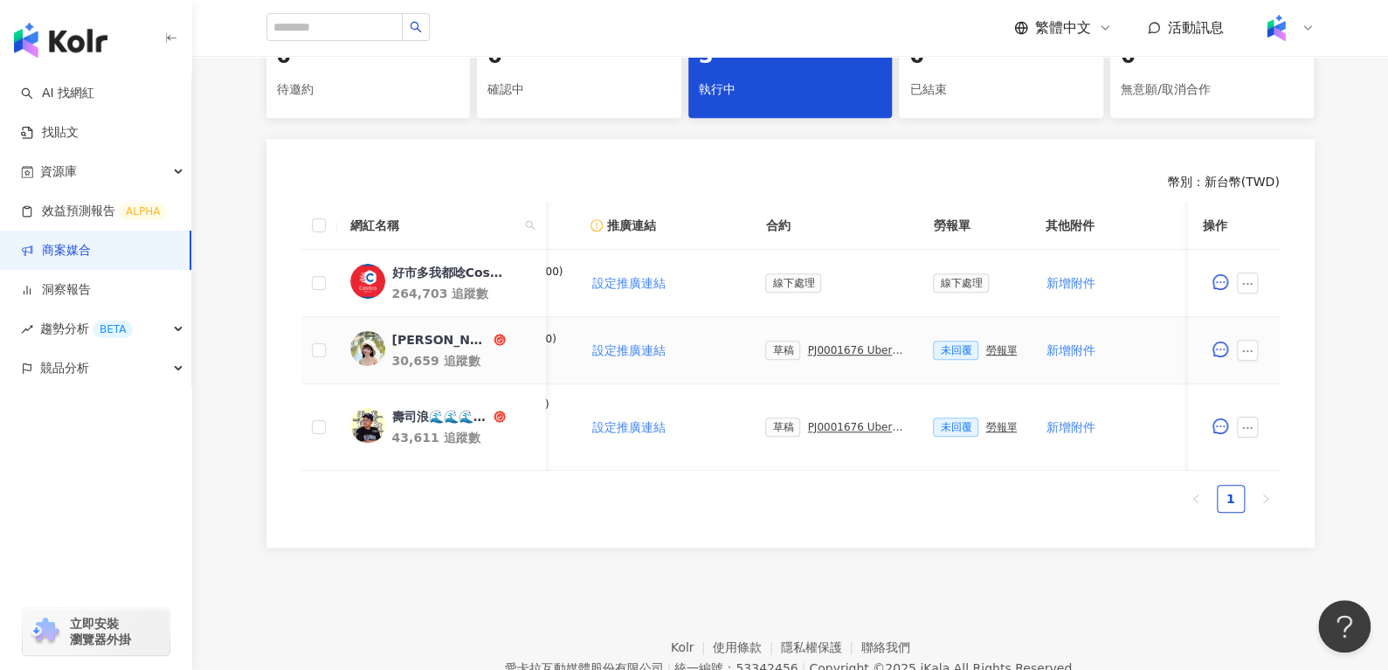
click at [826, 349] on div "PJ0001676 Uber Eats_Costco_202509_KOL&Buzz" at bounding box center [856, 350] width 98 height 12
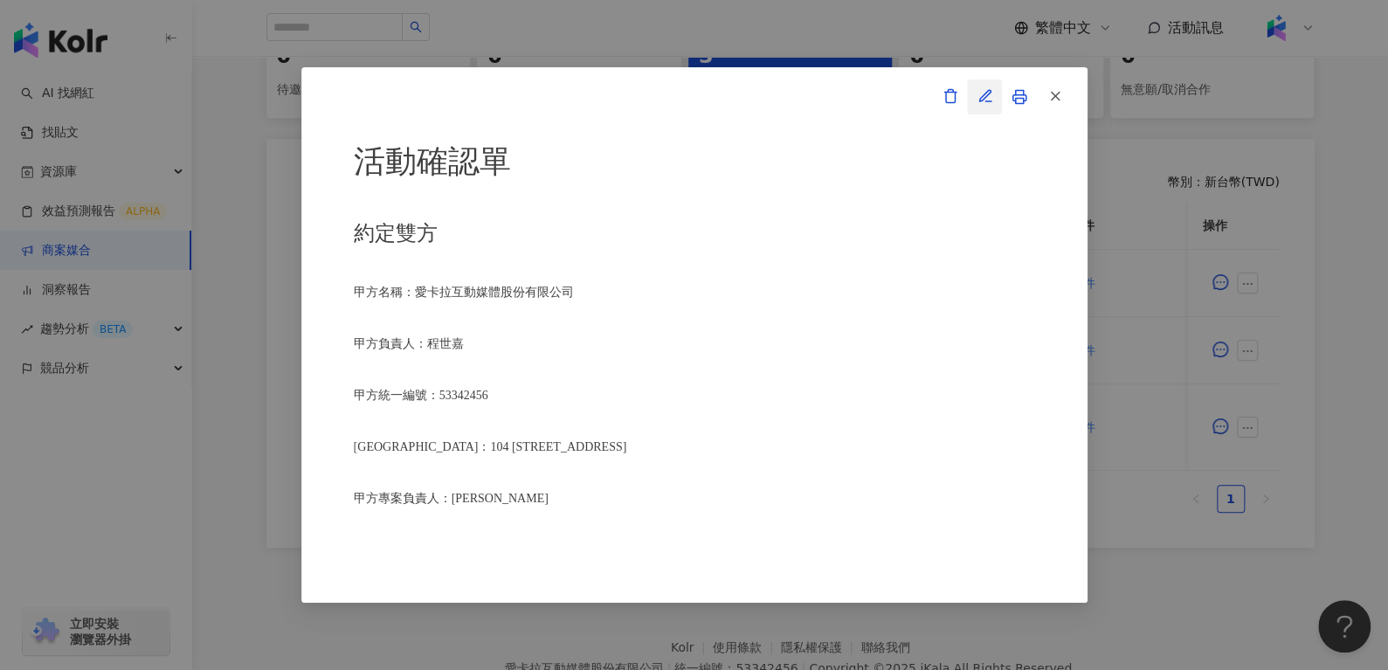
click at [982, 86] on span "button" at bounding box center [986, 95] width 16 height 18
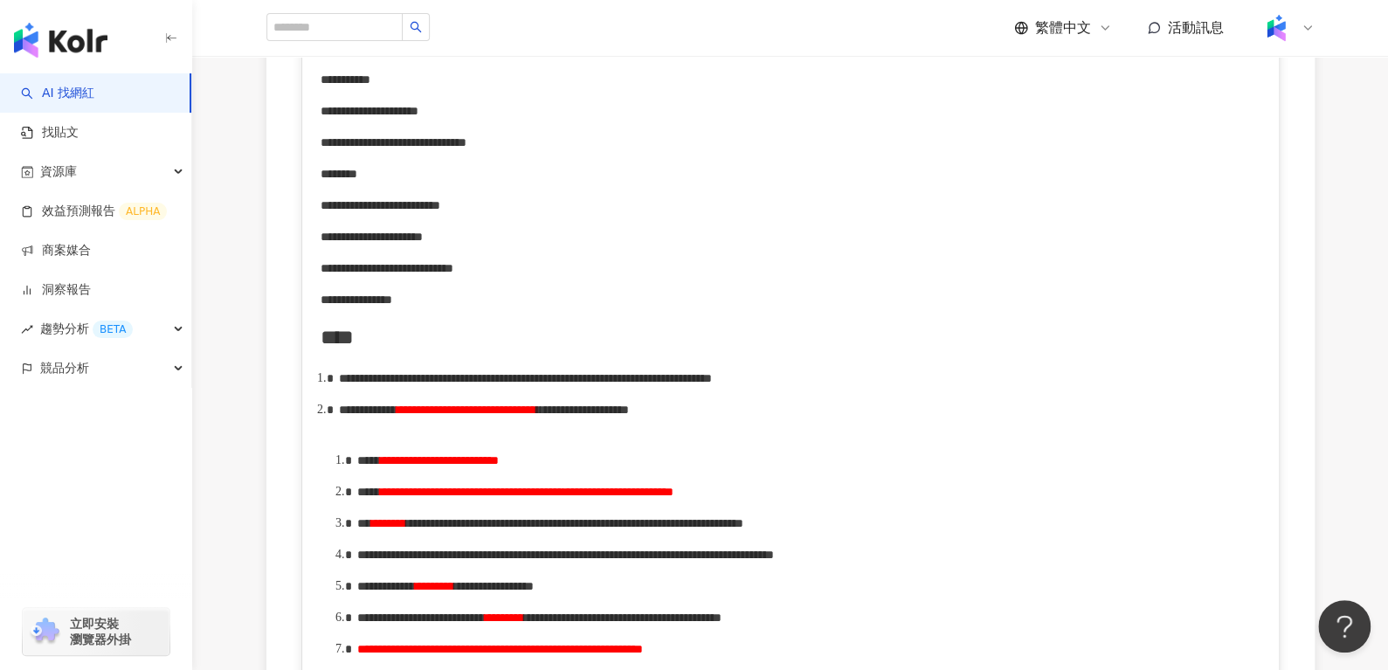
scroll to position [600, 0]
click at [559, 497] on span "**********" at bounding box center [469, 491] width 179 height 12
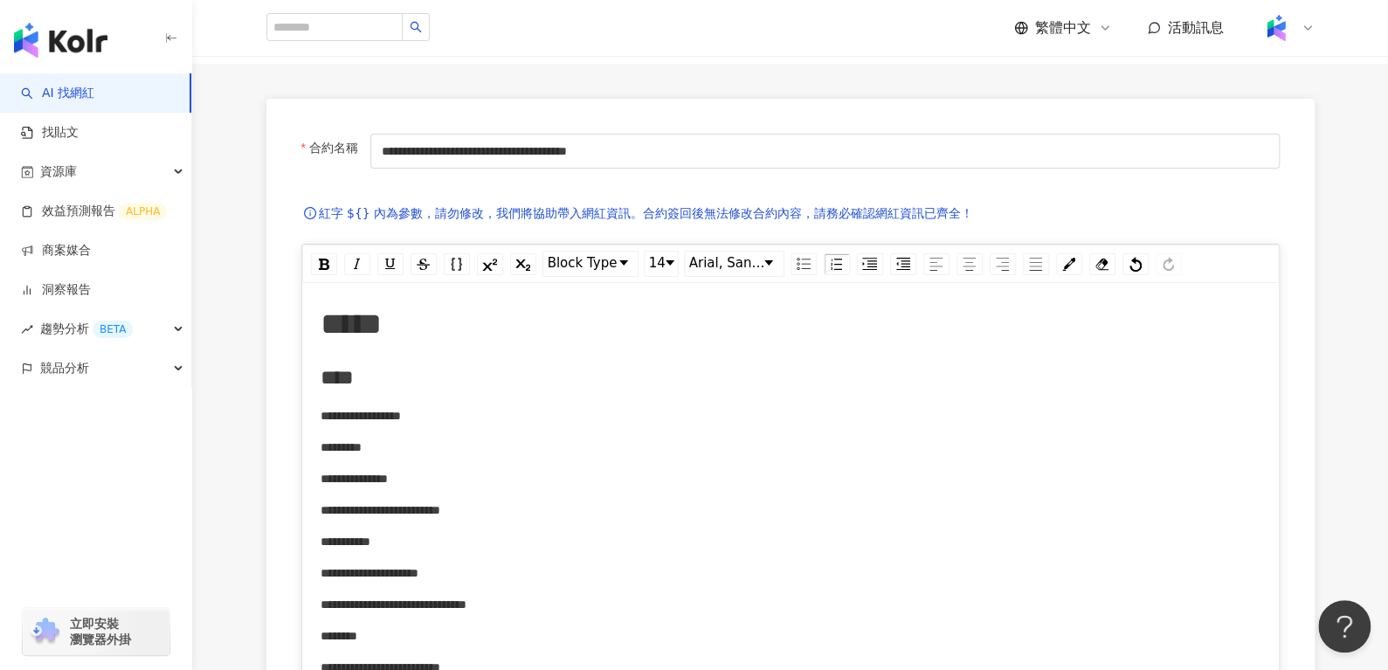
scroll to position [0, 0]
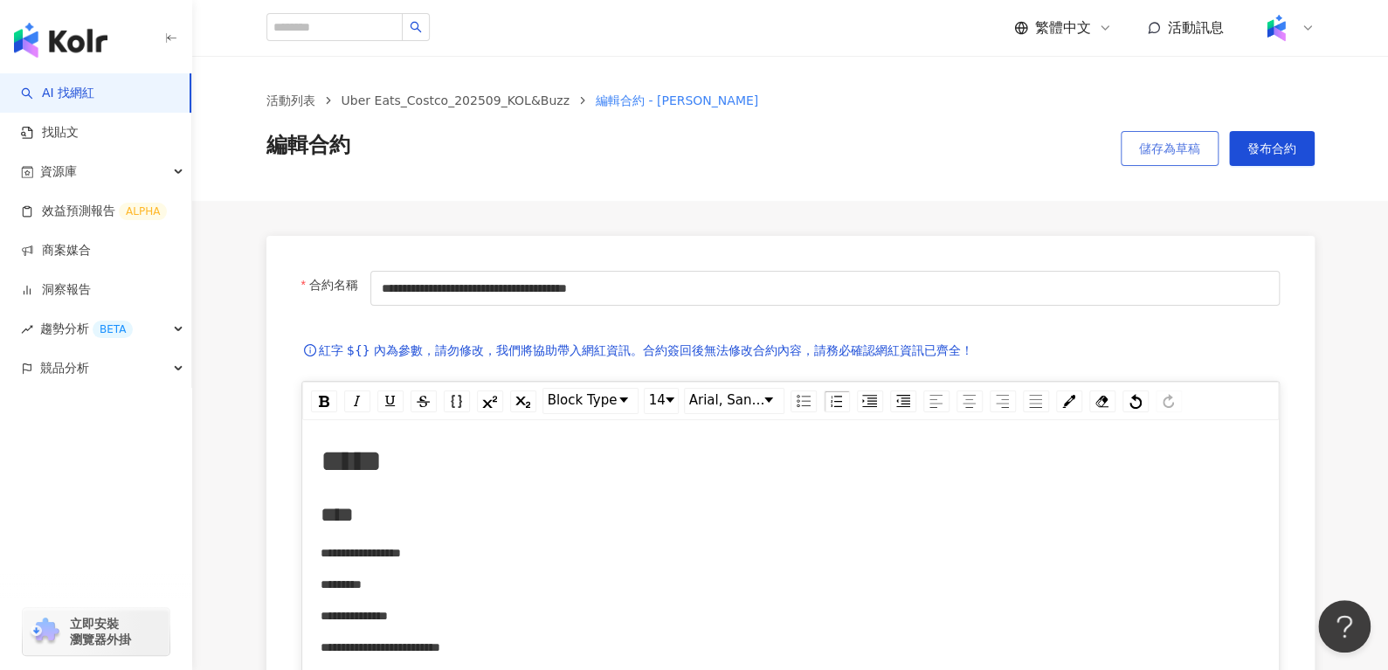
click at [1164, 142] on span "儲存為草稿" at bounding box center [1169, 149] width 61 height 14
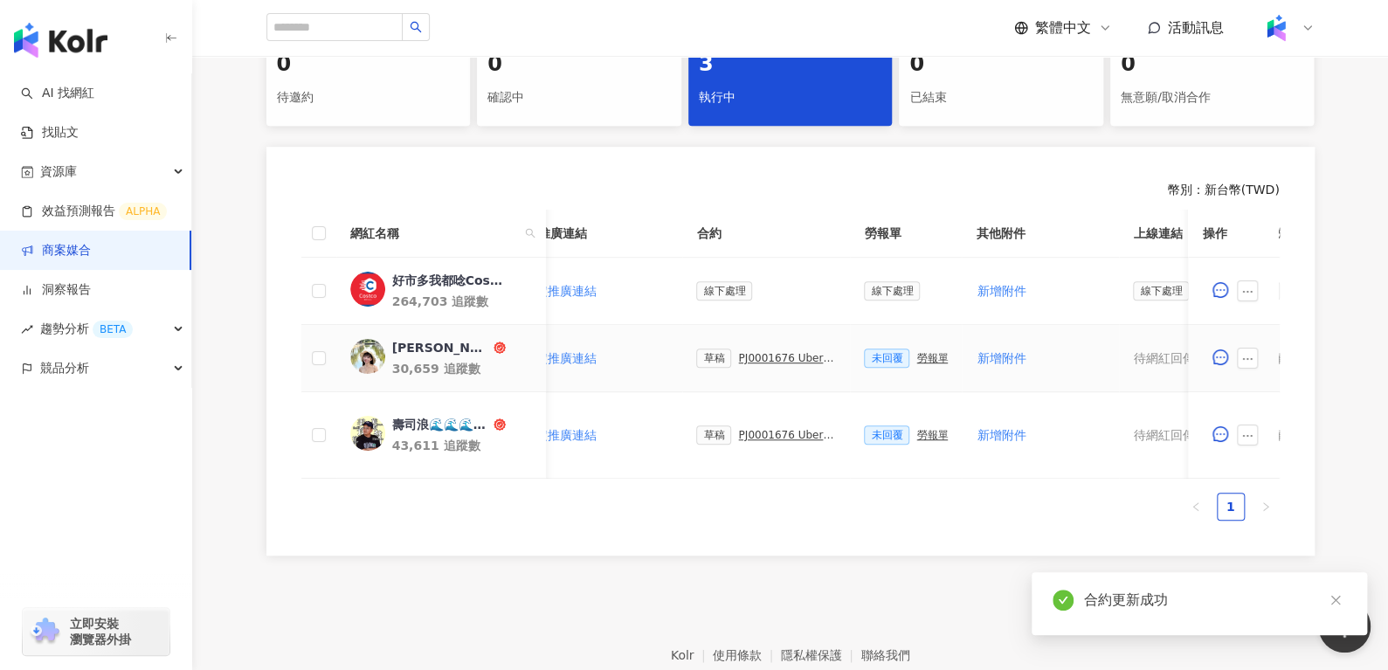
scroll to position [0, 370]
click at [787, 355] on div "PJ0001676 Uber Eats_Costco_202509_KOL&Buzz" at bounding box center [783, 358] width 98 height 12
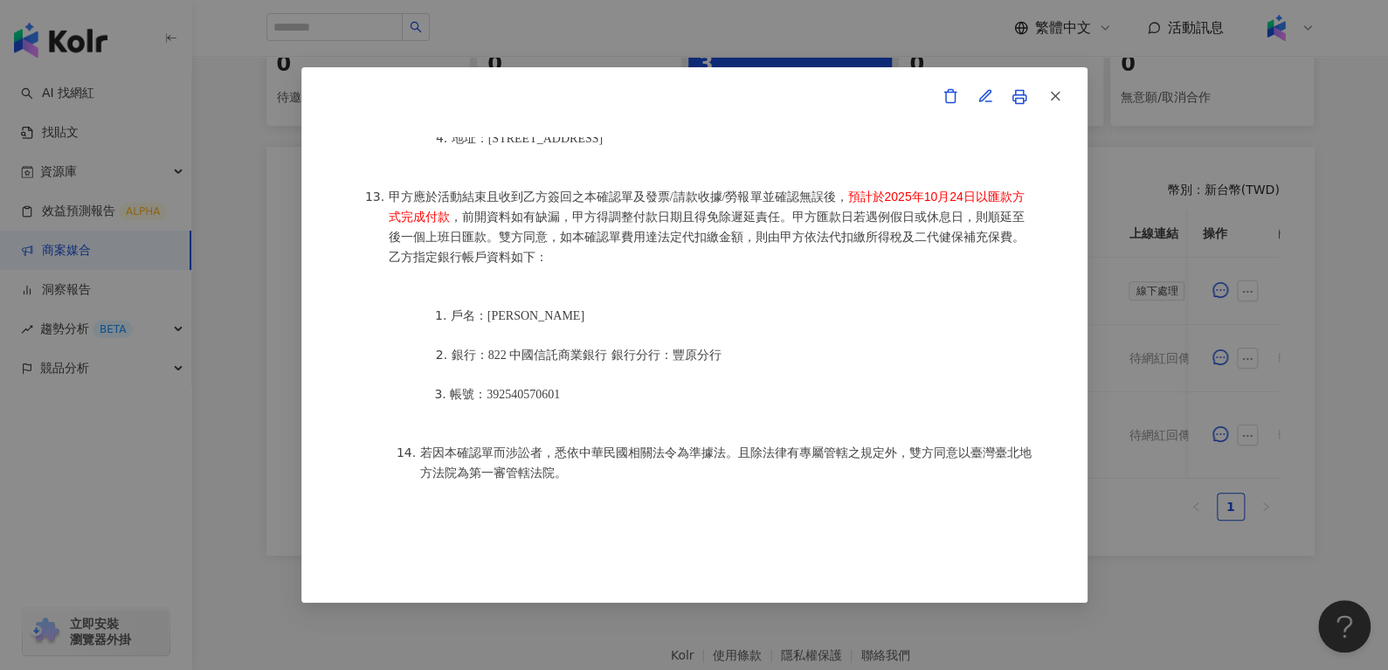
scroll to position [492, 0]
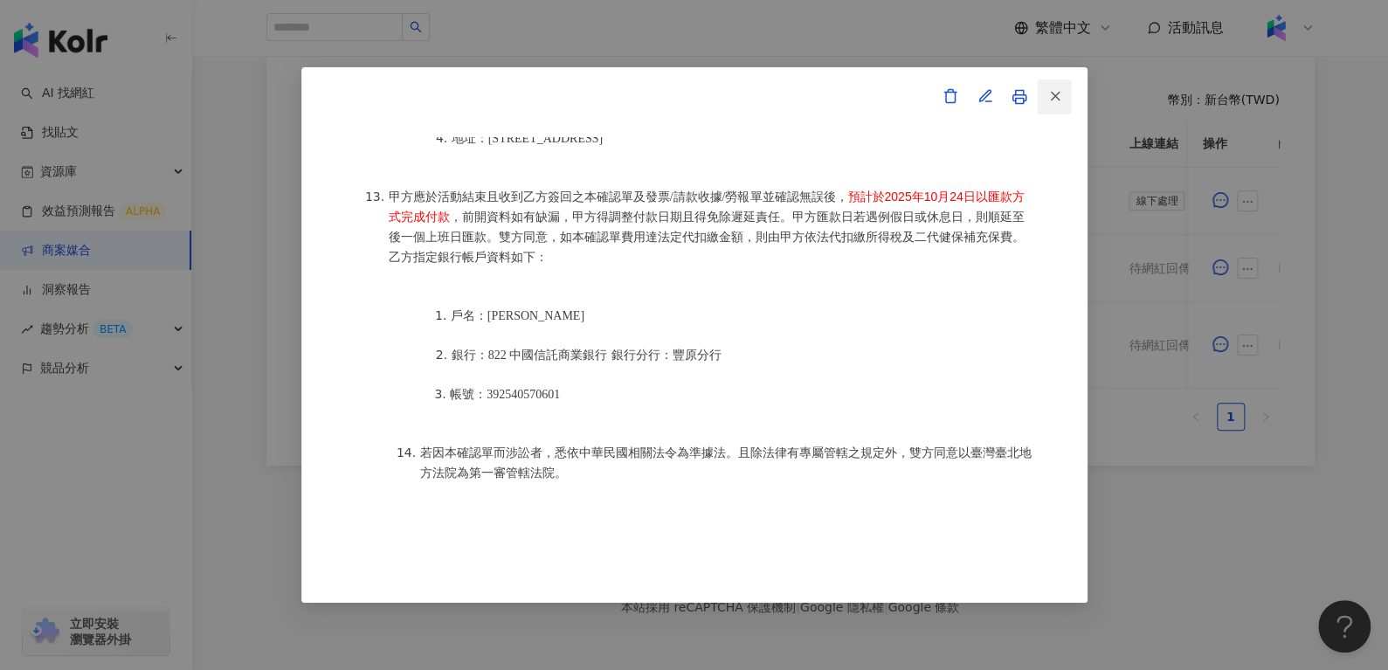
click at [1049, 93] on icon "button" at bounding box center [1056, 96] width 16 height 16
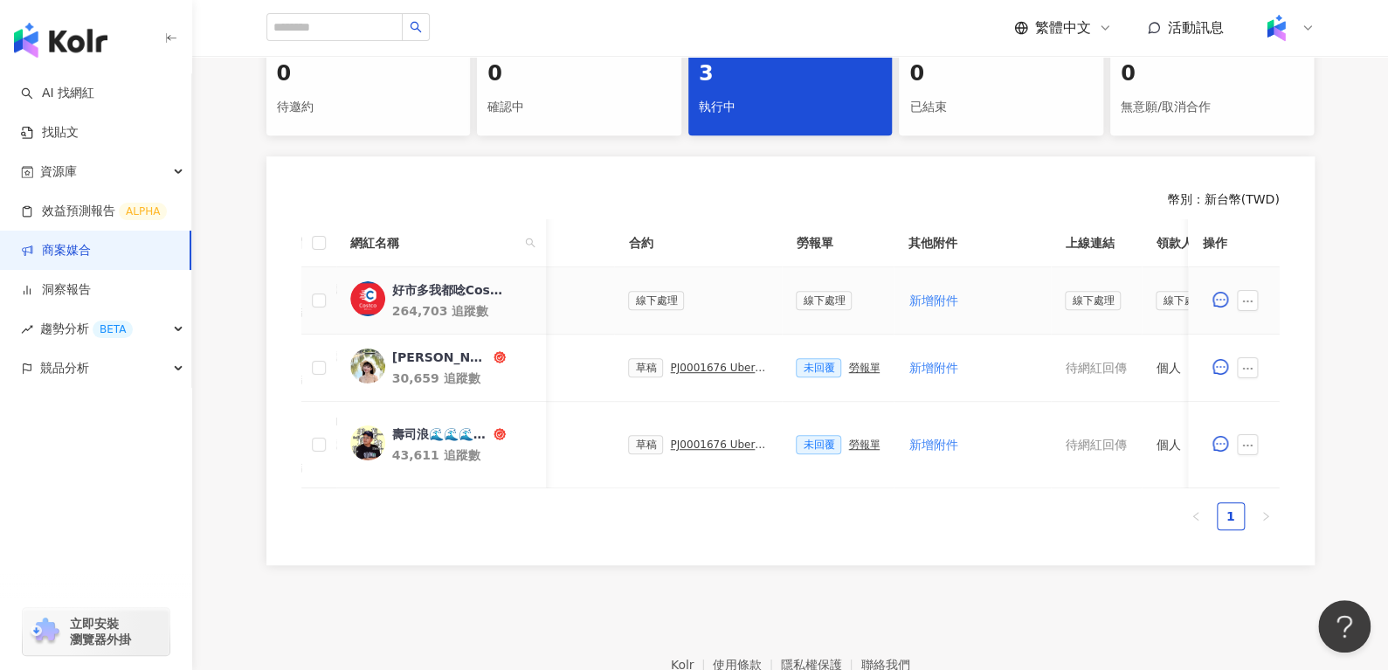
scroll to position [0, 435]
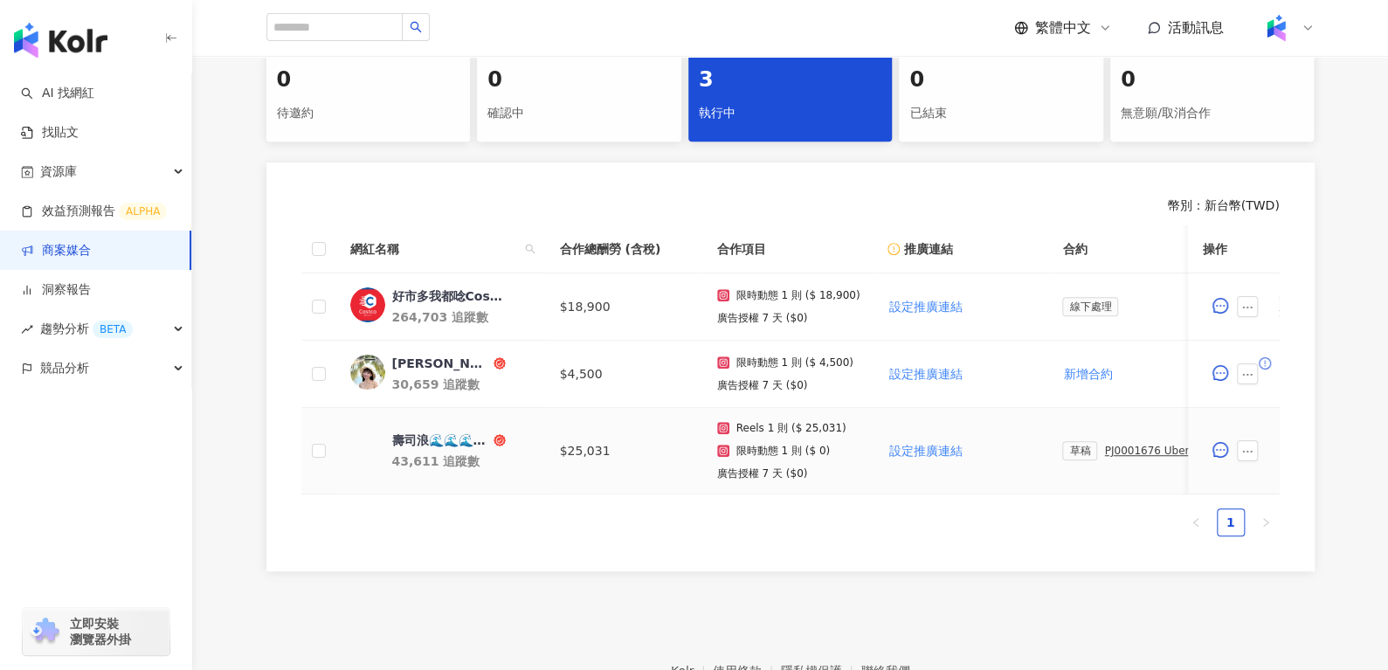
scroll to position [376, 0]
click at [415, 440] on div "壽司浪🌊🌊🌊/foodie/美食/旅遊/探店" at bounding box center [441, 439] width 98 height 17
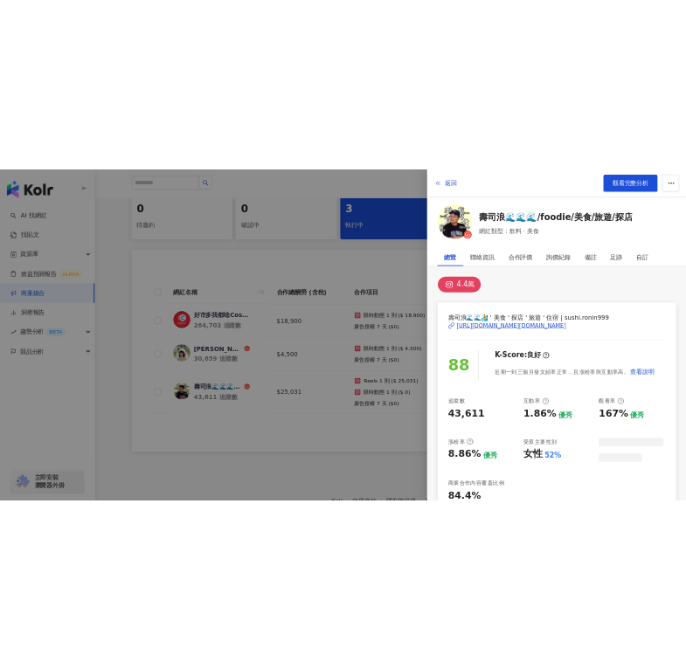
scroll to position [0, 0]
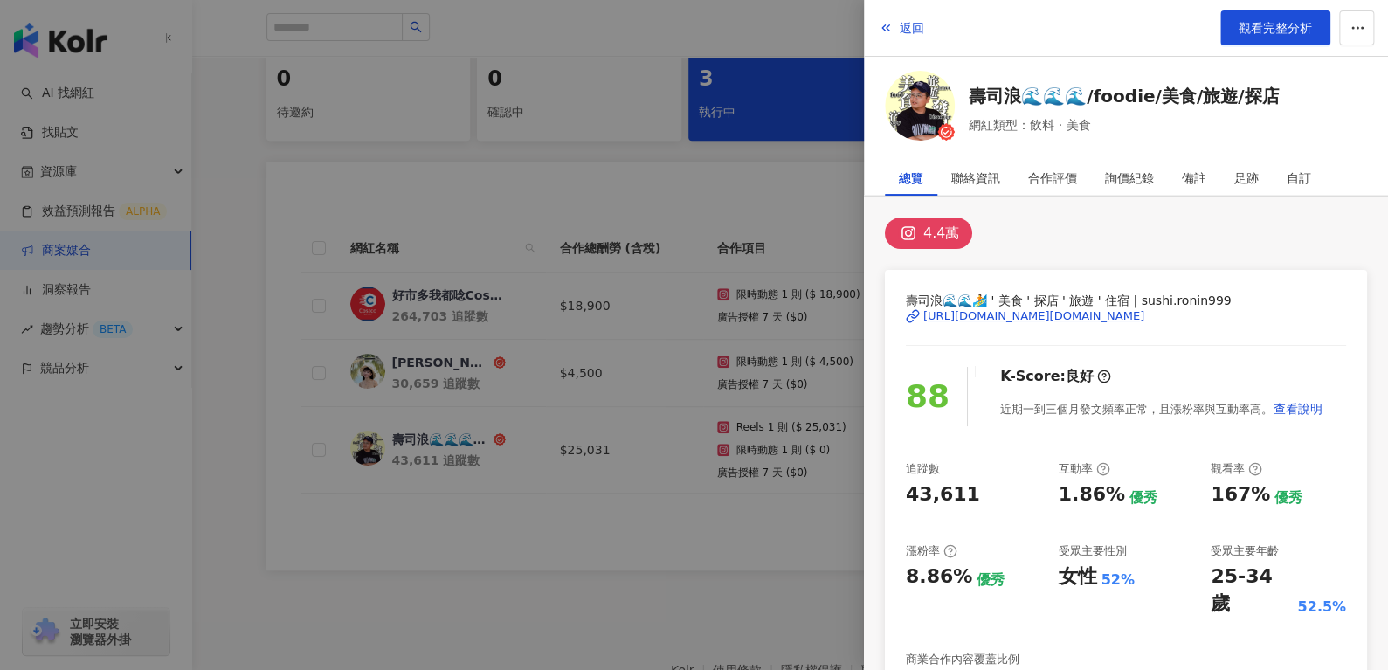
click at [952, 314] on div "[URL][DOMAIN_NAME][DOMAIN_NAME]" at bounding box center [1034, 316] width 221 height 16
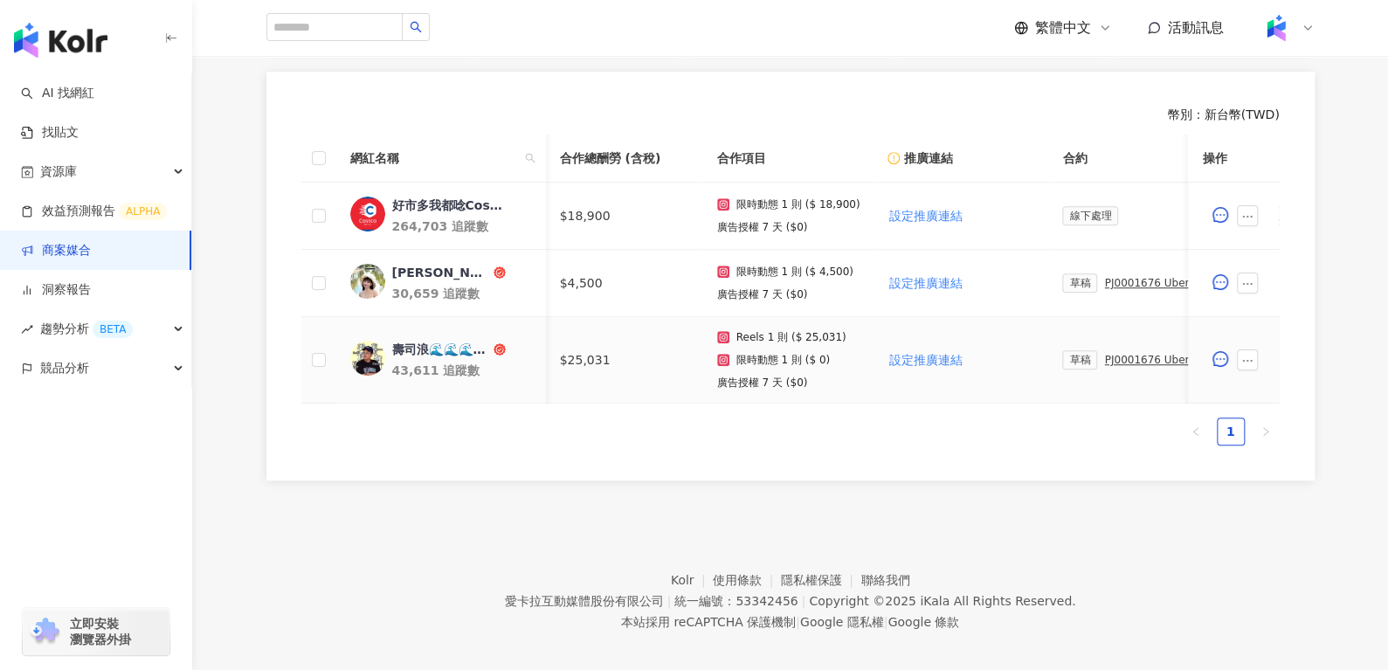
scroll to position [0, 226]
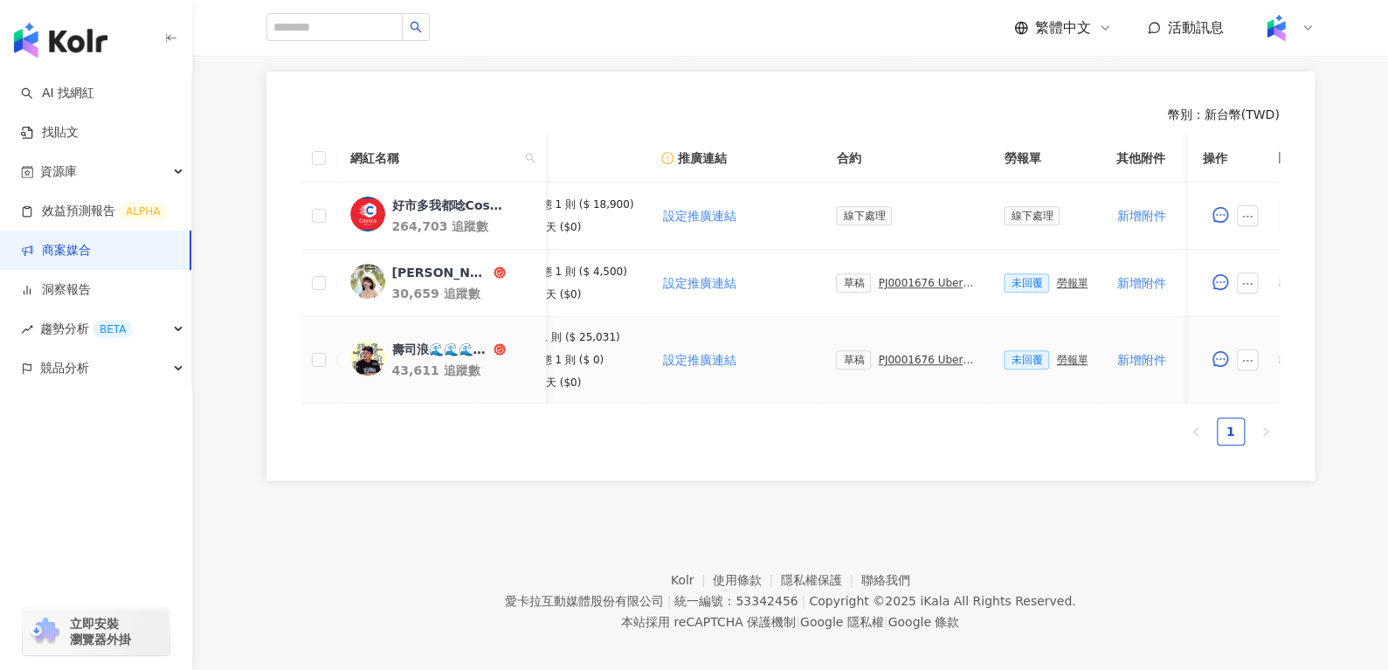
click at [889, 360] on div "PJ0001676 Uber Eats_Costco_202509_KOL&Buzz" at bounding box center [927, 360] width 98 height 12
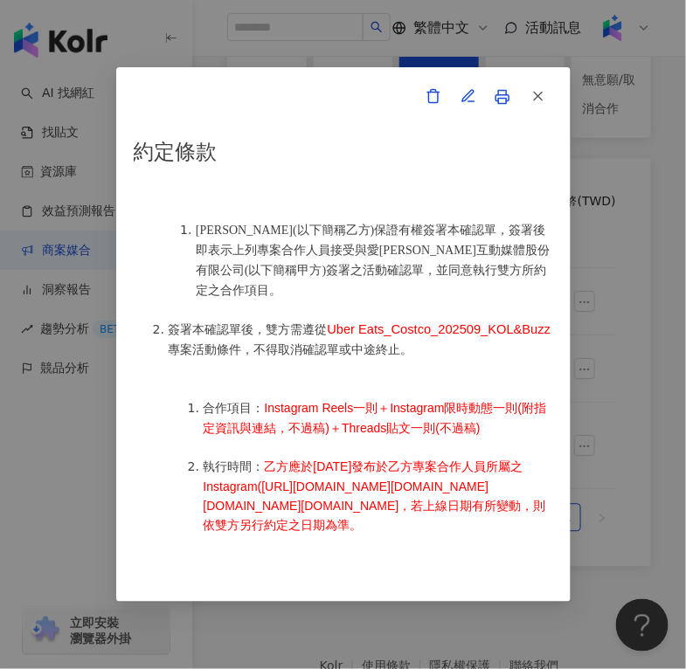
scroll to position [792, 0]
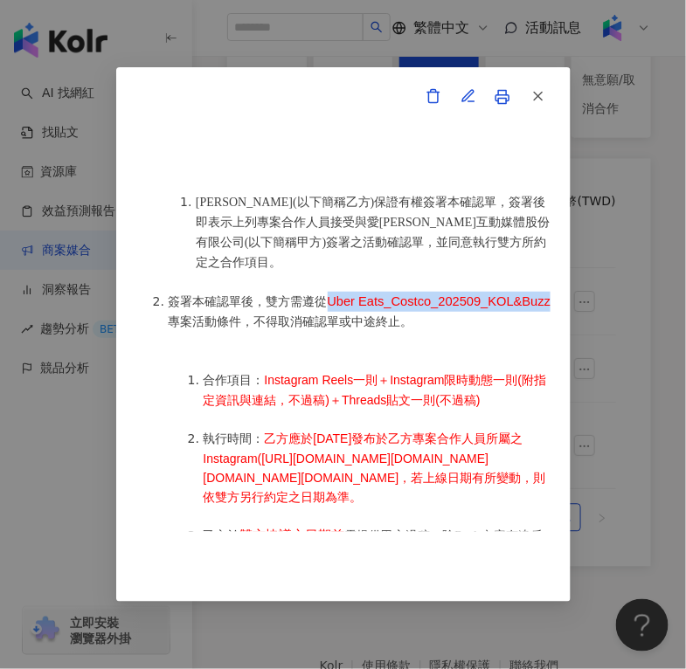
drag, startPoint x: 328, startPoint y: 273, endPoint x: 358, endPoint y: 284, distance: 32.6
click at [358, 294] on span "Uber Eats_Costco_202509_KOL&Buzz" at bounding box center [440, 301] width 224 height 14
copy span "Uber Eats_Costco_202509_KOL&Buzz"
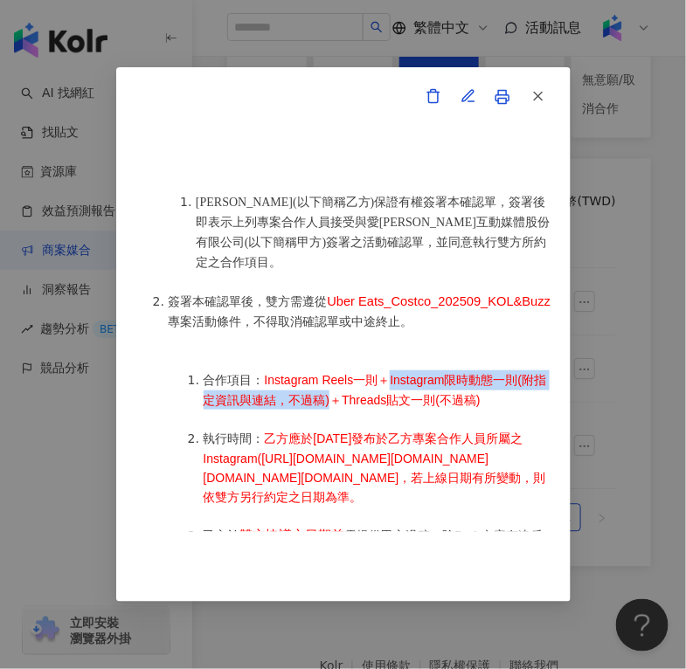
drag, startPoint x: 391, startPoint y: 370, endPoint x: 344, endPoint y: 380, distance: 48.1
click at [344, 380] on li "合作項目： Instagram Reels一則＋Instagram限時動態一則(附指定資訊與連結，不過稿)＋Threads貼文一則(不過稿)" at bounding box center [378, 389] width 349 height 39
copy span "Instagram限時動態一則(附指定資訊與連結，不過稿)"
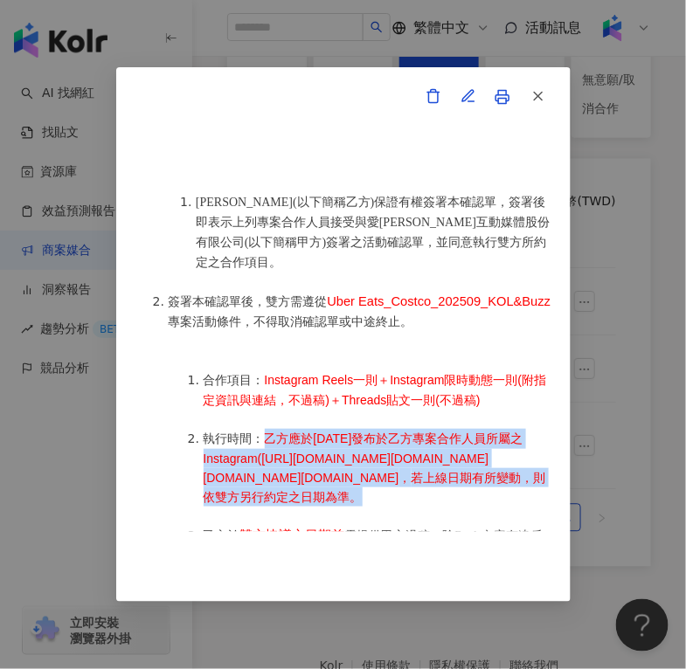
drag, startPoint x: 264, startPoint y: 427, endPoint x: 485, endPoint y: 485, distance: 228.4
click at [485, 485] on li "執行時間： 乙方應於2025年9月9日發布於乙方專案合作人員所屬之Instagram(https://www.instagram.com/sushi.roni…" at bounding box center [378, 468] width 349 height 78
copy li "乙方應於2025年9月9日發布於乙方專案合作人員所屬之Instagram(https://www.instagram.com/sushi.ronin999/)…"
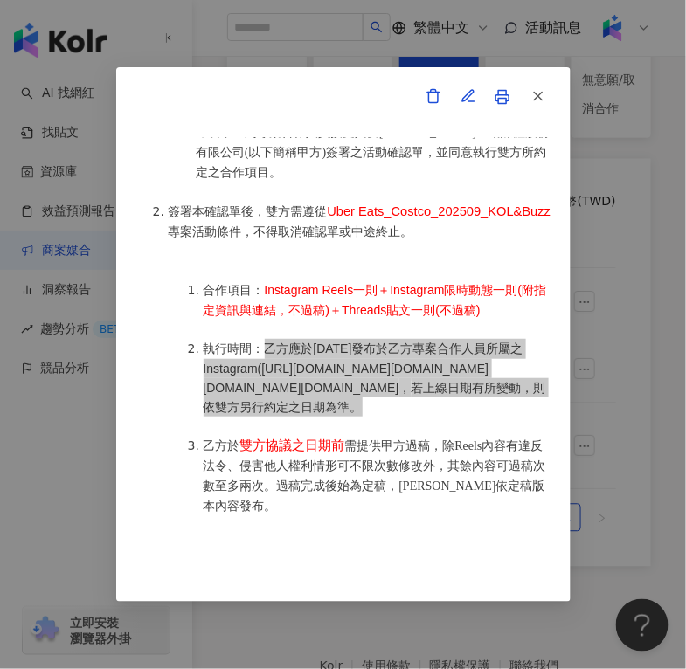
scroll to position [883, 0]
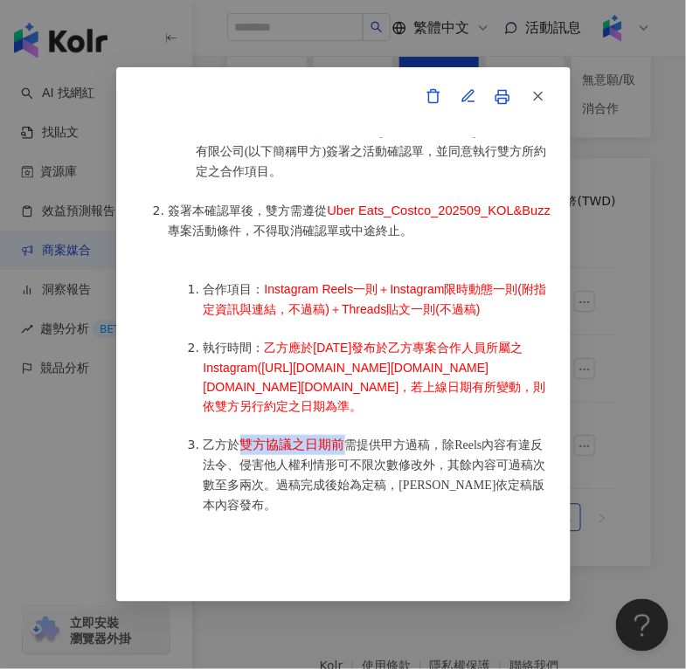
drag, startPoint x: 243, startPoint y: 436, endPoint x: 338, endPoint y: 439, distance: 95.3
click at [338, 439] on span "雙方協議之日期前" at bounding box center [292, 445] width 105 height 14
copy span "雙方協議之日期前"
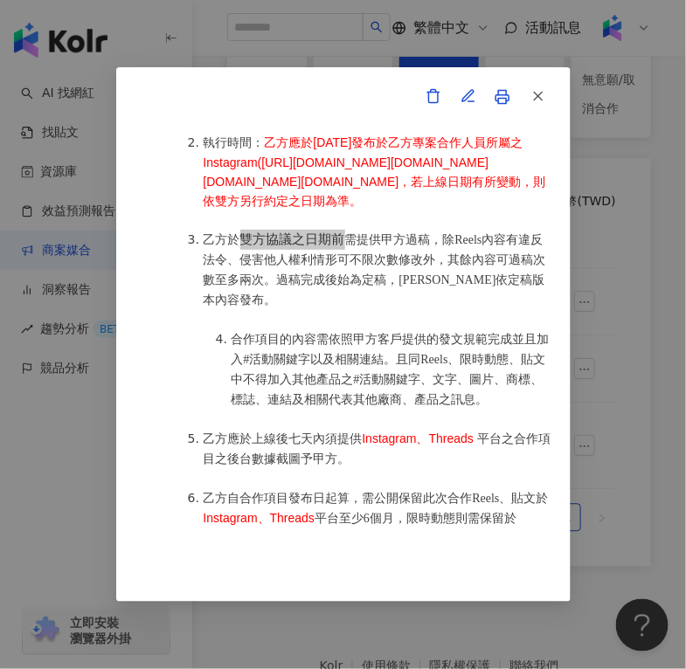
scroll to position [1090, 0]
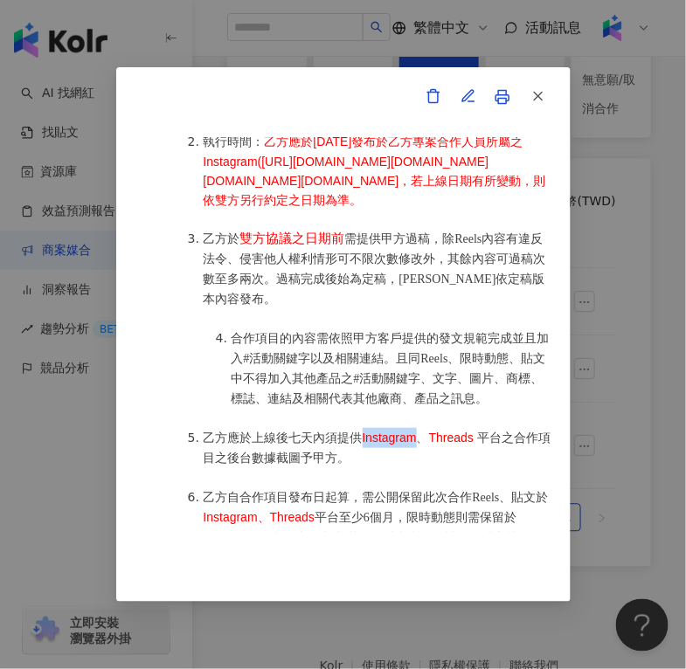
drag, startPoint x: 361, startPoint y: 429, endPoint x: 416, endPoint y: 432, distance: 55.2
click at [416, 432] on li "乙方應於上線後七天內須提供 Instagram、Threads 平台之合作項目之後台數據截圖予甲方。" at bounding box center [378, 448] width 349 height 40
copy span "Instagram"
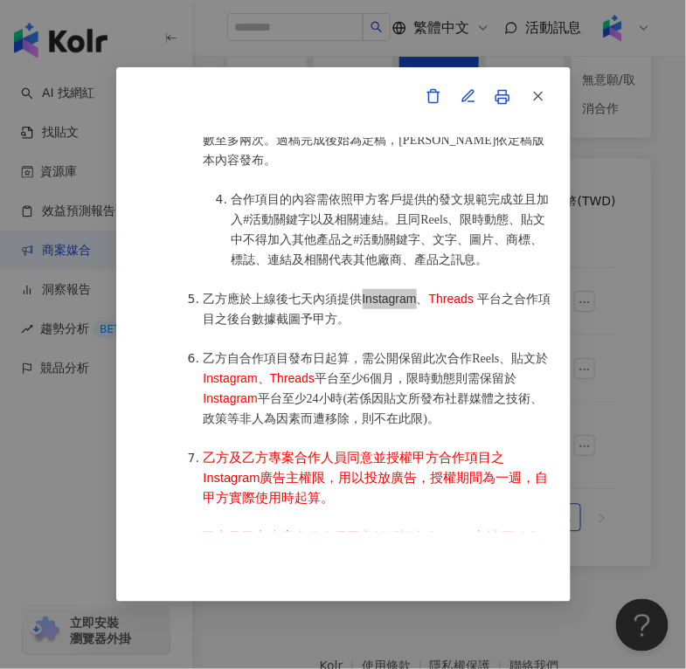
scroll to position [1231, 0]
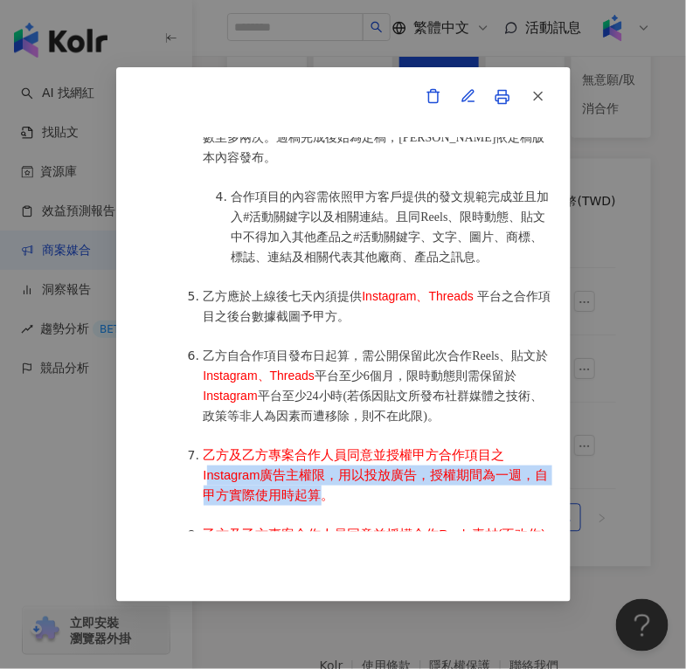
drag, startPoint x: 332, startPoint y: 487, endPoint x: 210, endPoint y: 458, distance: 125.7
click at [210, 458] on span "乙方及乙方專案合作人員同意並授權甲方合作項目之Instagram廣告主權限，用以投放廣告，授權期間為一週，自甲方實際使用時起算。" at bounding box center [376, 475] width 345 height 54
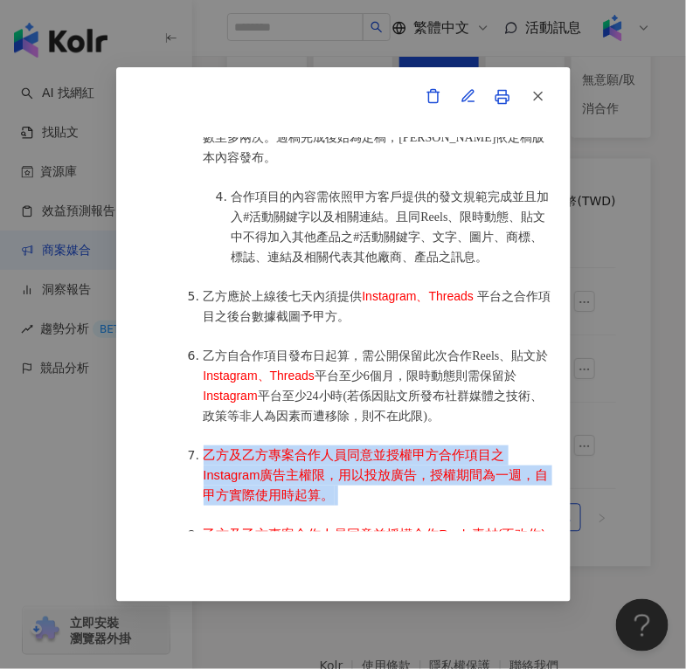
drag, startPoint x: 360, startPoint y: 493, endPoint x: 207, endPoint y: 446, distance: 159.8
click at [207, 446] on li "乙方及乙方專案合作人員同意並授權甲方合作項目之Instagram廣告主權限，用以投放廣告，授權期間為一週，自甲方實際使用時起算。" at bounding box center [378, 476] width 349 height 60
copy li "乙方及乙方專案合作人員同意並授權甲方合作項目之Instagram廣告主權限，用以投放廣告，授權期間為一週，自甲方實際使用時起算。"
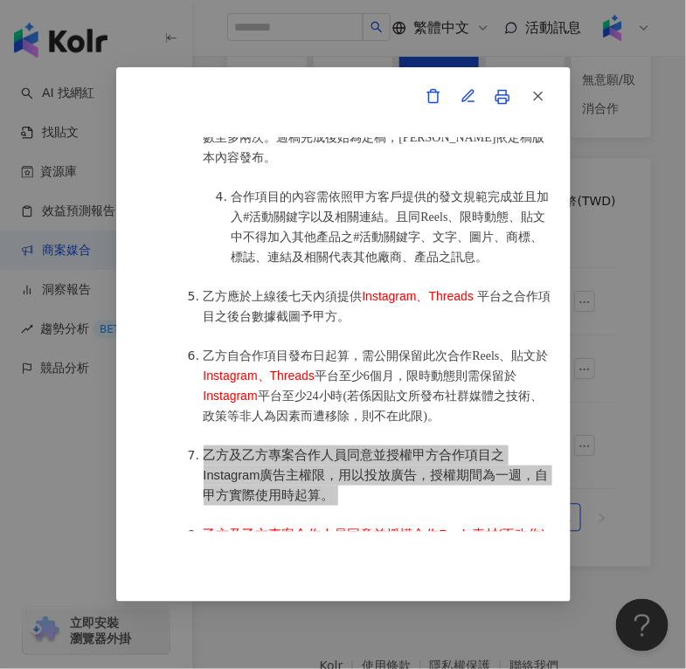
scroll to position [1375, 0]
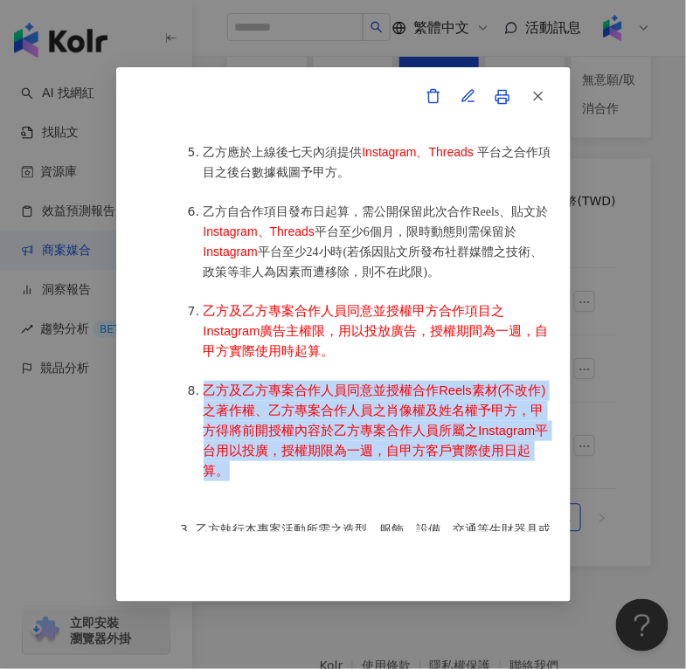
drag, startPoint x: 213, startPoint y: 461, endPoint x: 203, endPoint y: 384, distance: 78.5
click at [204, 384] on span "乙方及乙方專案合作人員同意並授權合作Reels素材(不改作)之著作權、乙方專案合作人員之肖像權及姓名權予甲方，甲方得將前開授權內容於乙方專案合作人員所屬之In…" at bounding box center [376, 431] width 345 height 94
copy span "乙方及乙方專案合作人員同意並授權合作Reels素材(不改作)之著作權、乙方專案合作人員之肖像權及姓名權予甲方，甲方得將前開授權內容於乙方專案合作人員所屬之In…"
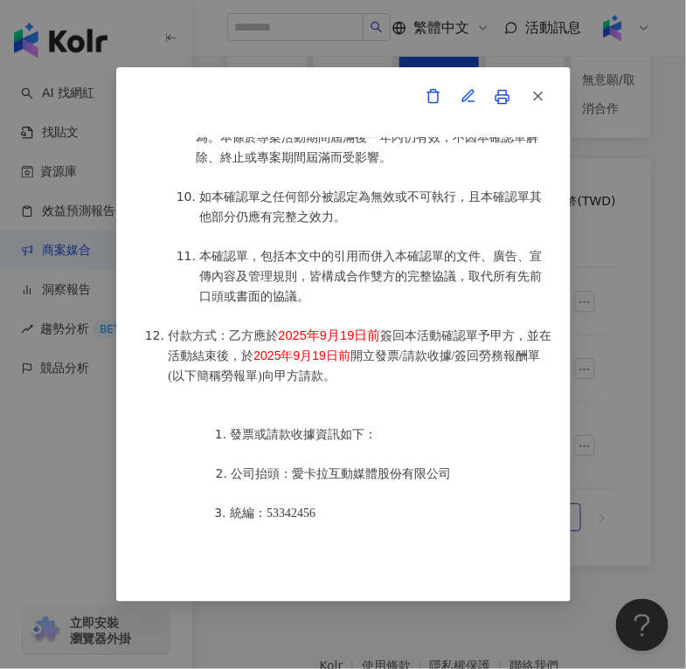
scroll to position [2604, 0]
drag, startPoint x: 276, startPoint y: 295, endPoint x: 377, endPoint y: 294, distance: 101.4
click at [377, 325] on li "付款方式：乙方應於 2025年9月19日前 簽回本活動確認單予甲方，並在活動結束後，於 2025年9月19日前 開立發票/請款收據/簽回勞務報酬單(以下簡稱勞…" at bounding box center [361, 355] width 384 height 60
copy span "2025年9月19日前"
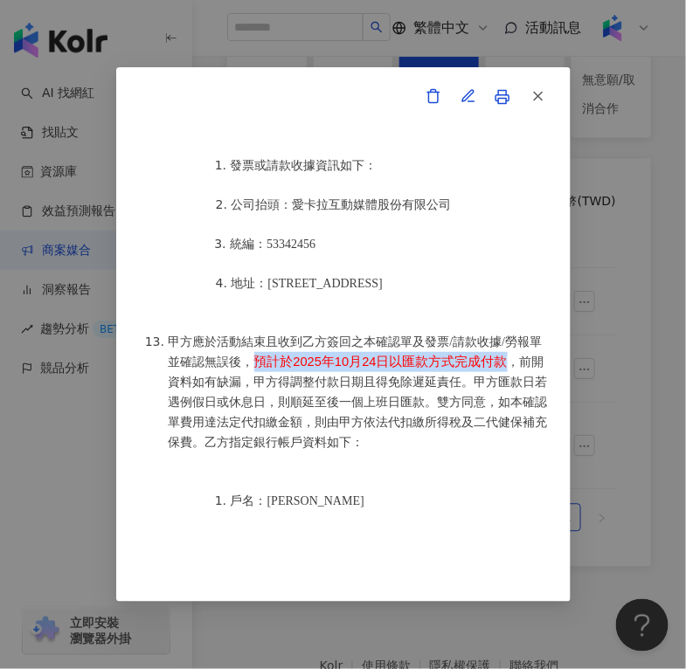
drag, startPoint x: 267, startPoint y: 315, endPoint x: 512, endPoint y: 317, distance: 244.7
click at [508, 355] on span "預計於2025年10月24日以匯款方式完成付款" at bounding box center [380, 362] width 253 height 14
copy span "預計於2025年10月24日以匯款方式完成付款"
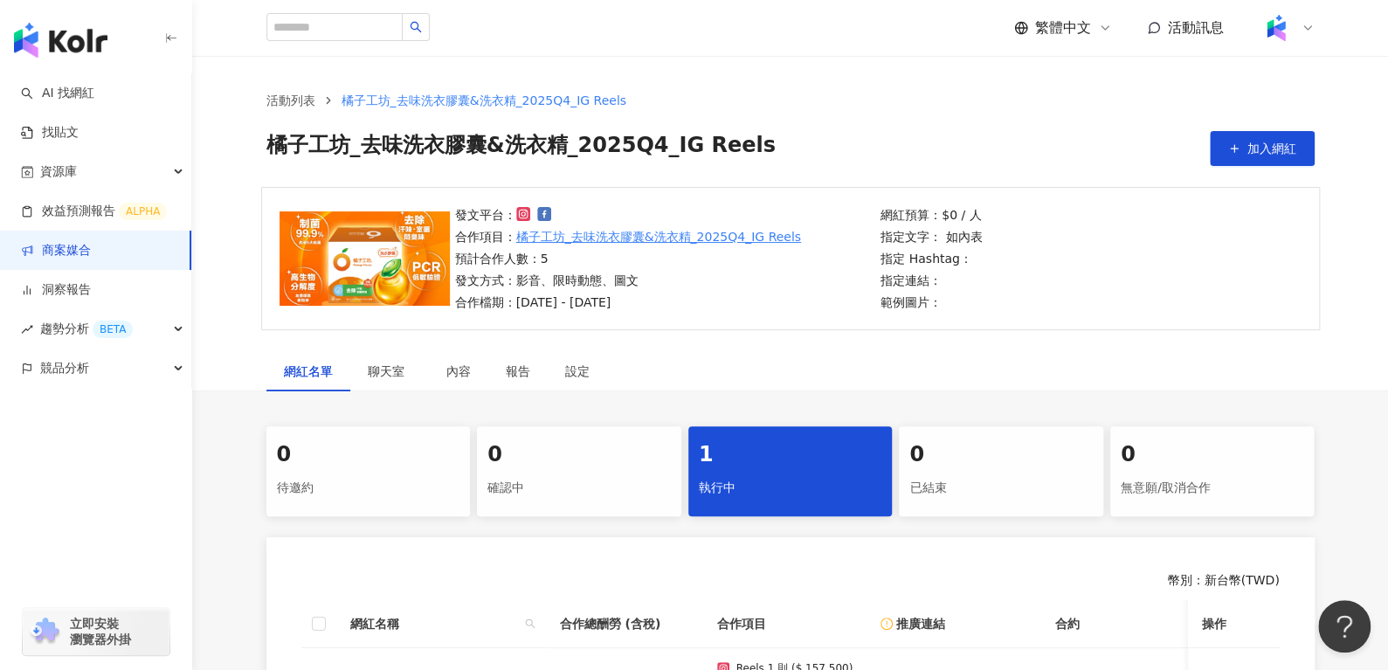
click at [755, 357] on div "網紅名單 聊天室 內容 報告 設定" at bounding box center [791, 371] width 1118 height 40
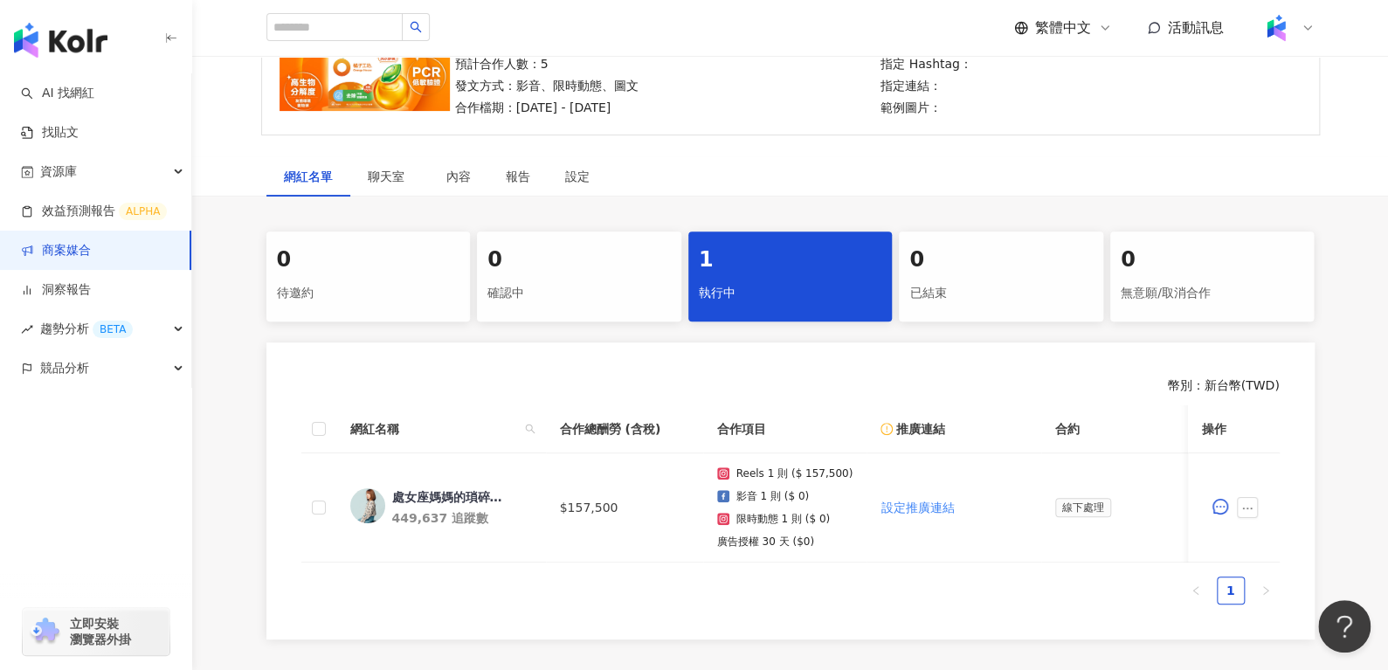
scroll to position [197, 0]
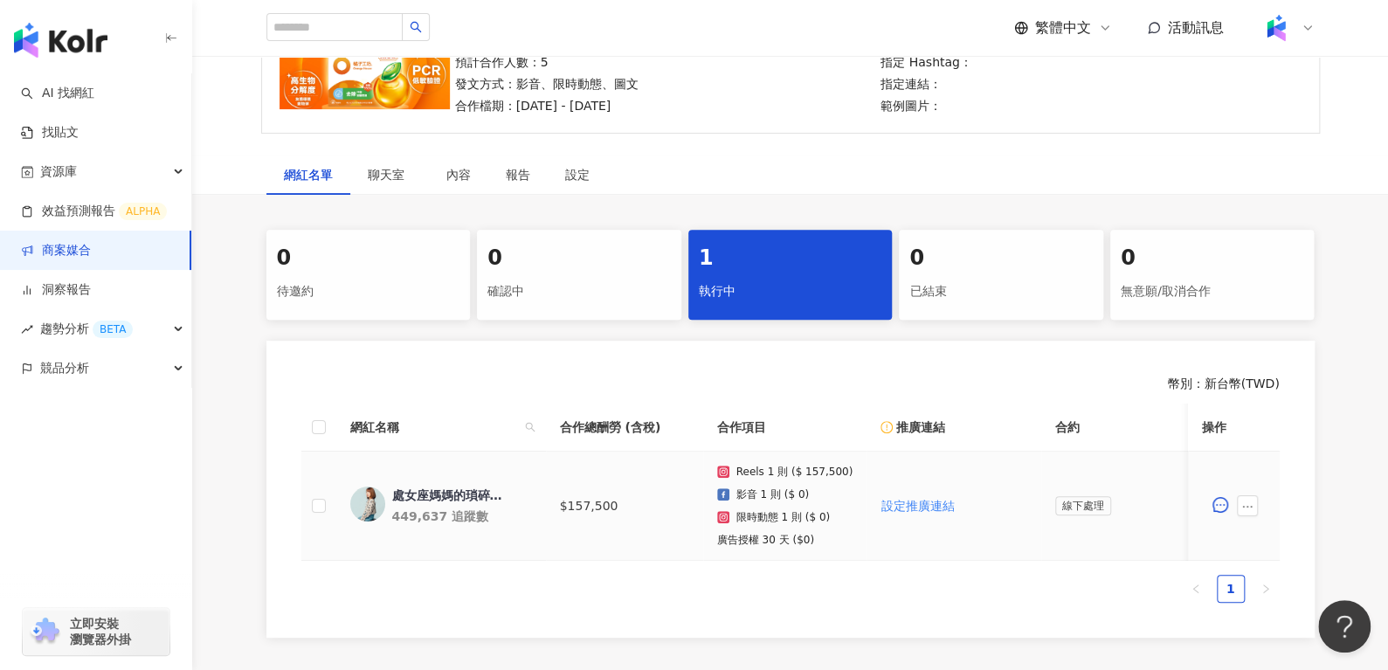
click at [464, 496] on div "處女座媽媽的瑣碎日常" at bounding box center [449, 495] width 114 height 17
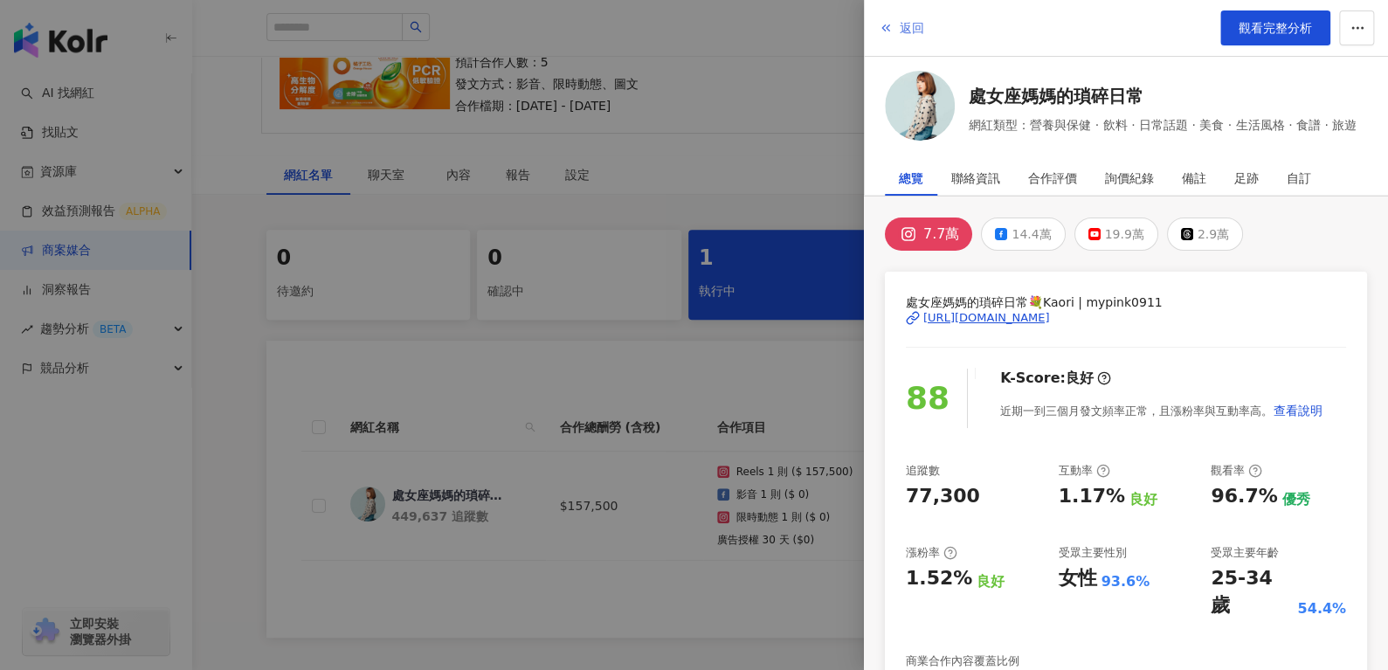
click at [917, 25] on span "返回" at bounding box center [912, 28] width 24 height 14
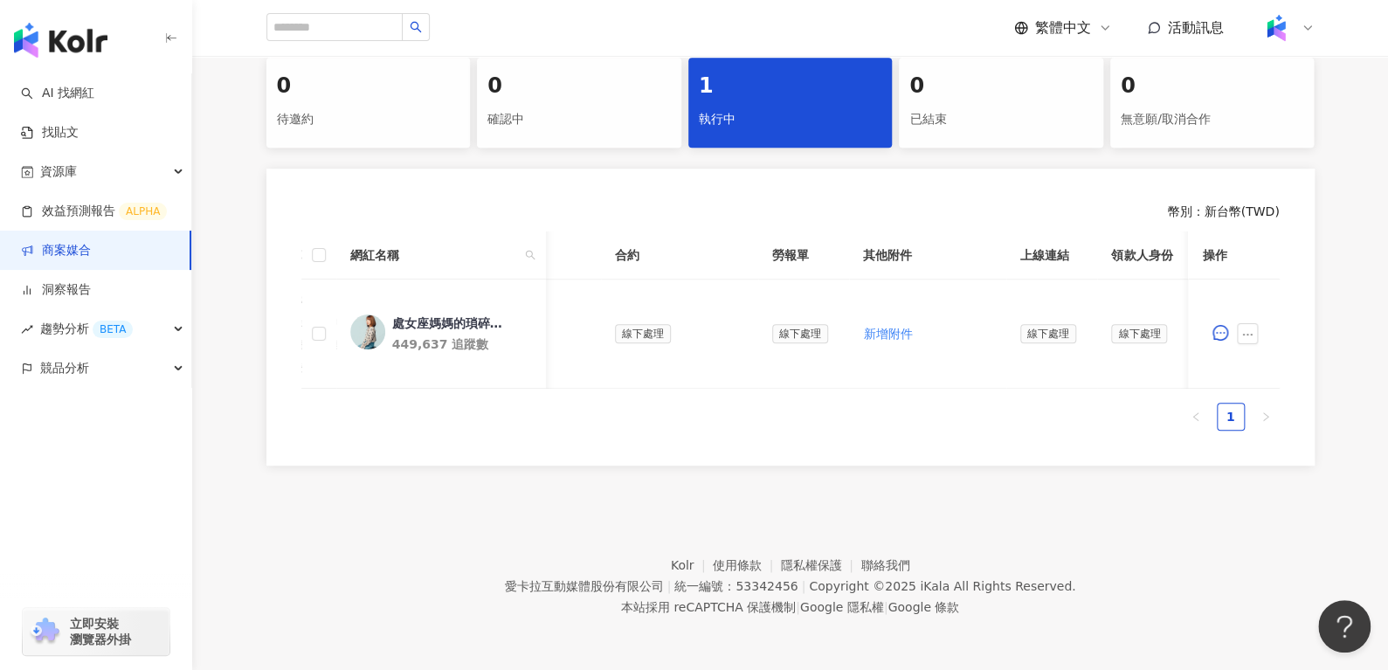
scroll to position [0, 439]
click at [463, 315] on div "處女座媽媽的瑣碎日常" at bounding box center [448, 323] width 114 height 17
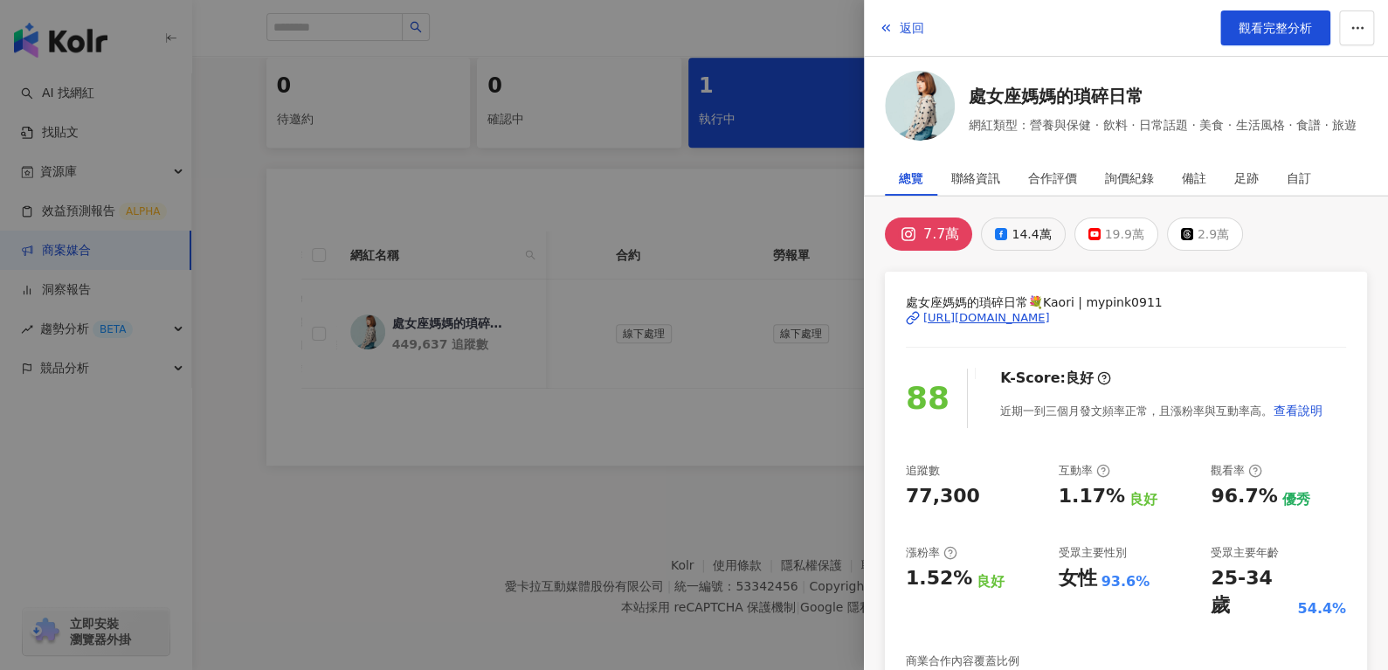
click at [1012, 232] on div "14.4萬" at bounding box center [1031, 234] width 39 height 24
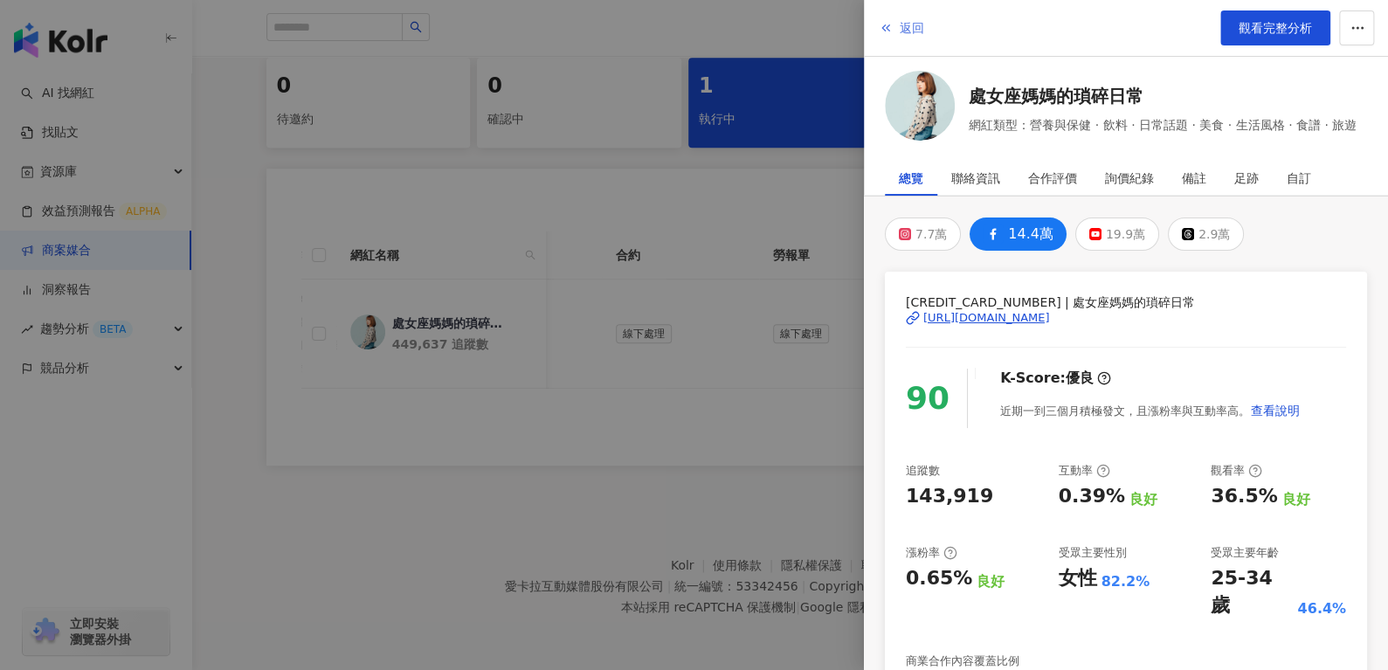
click at [900, 14] on button "返回" at bounding box center [901, 27] width 47 height 35
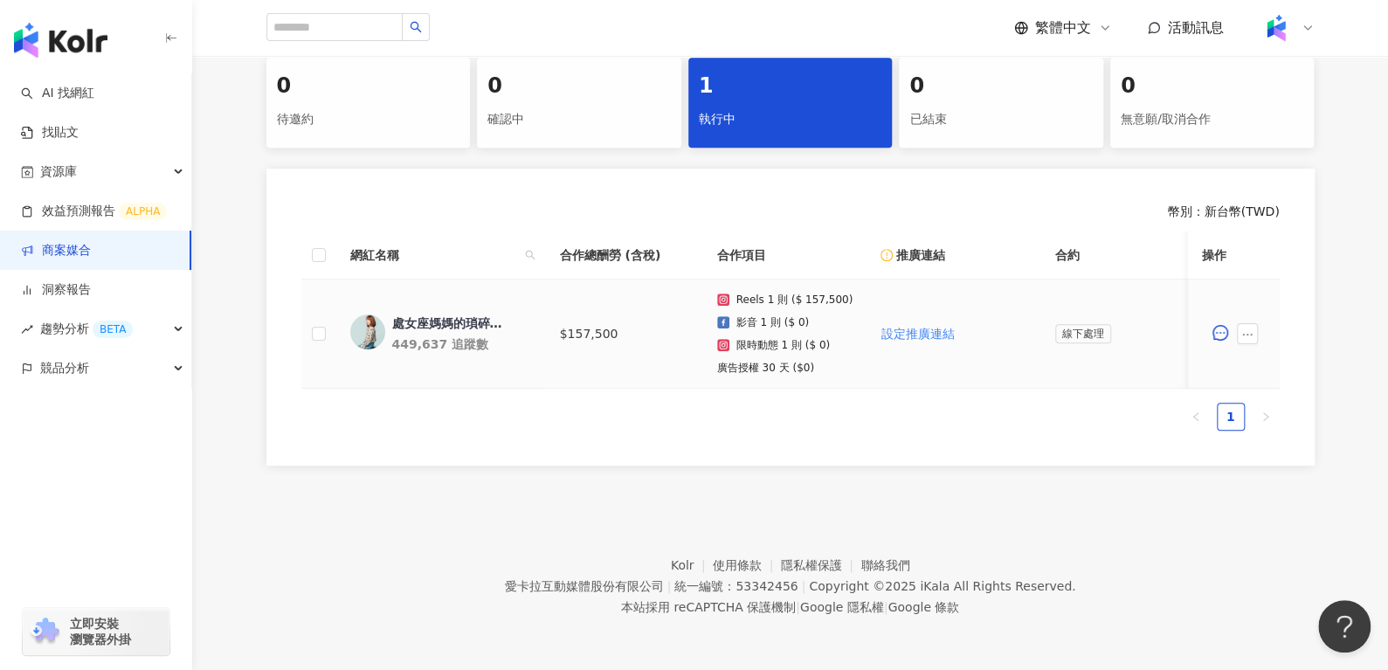
scroll to position [0, 0]
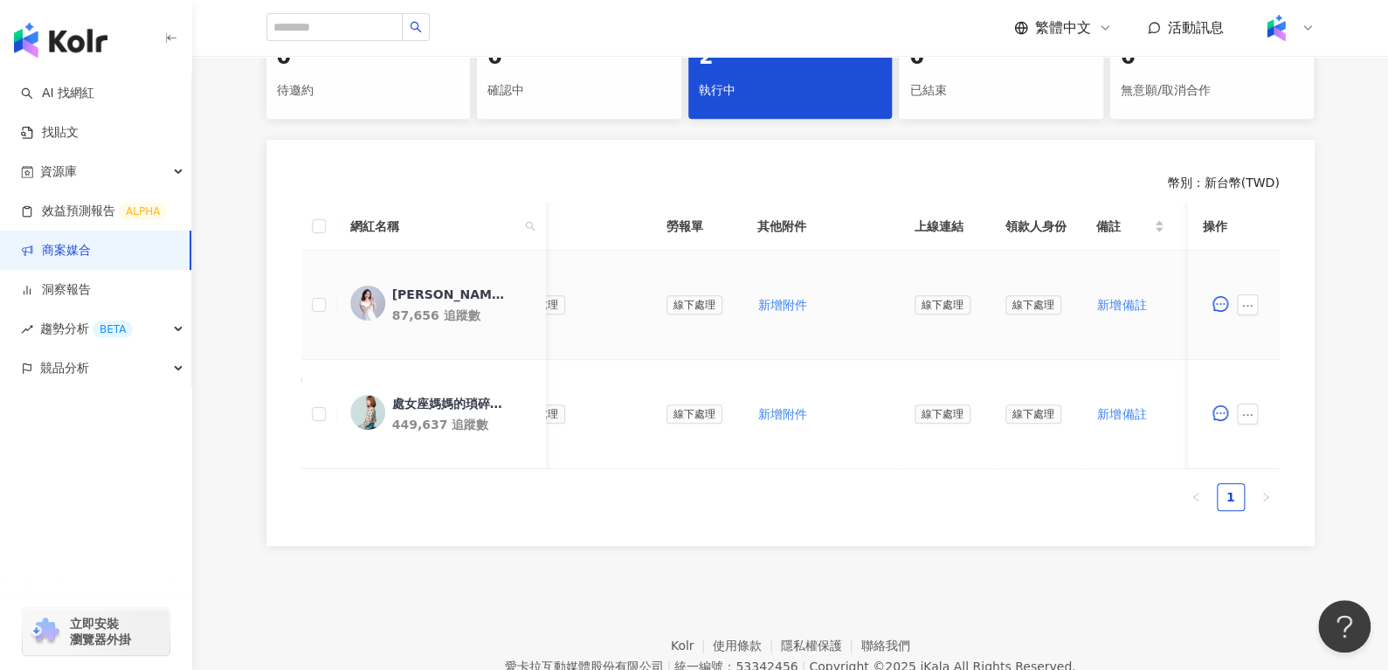
click at [400, 287] on div "[PERSON_NAME]-醫師娘陪你當媽媽" at bounding box center [448, 294] width 114 height 17
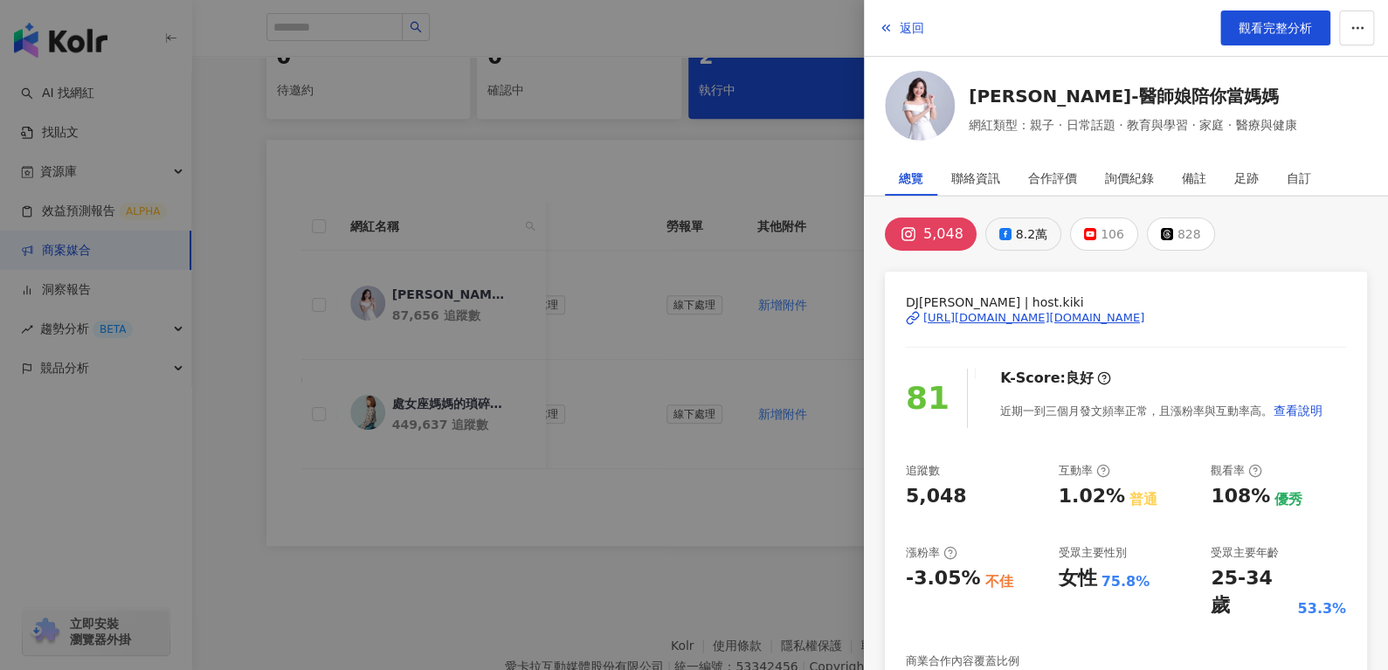
click at [1024, 237] on div "8.2萬" at bounding box center [1031, 234] width 31 height 24
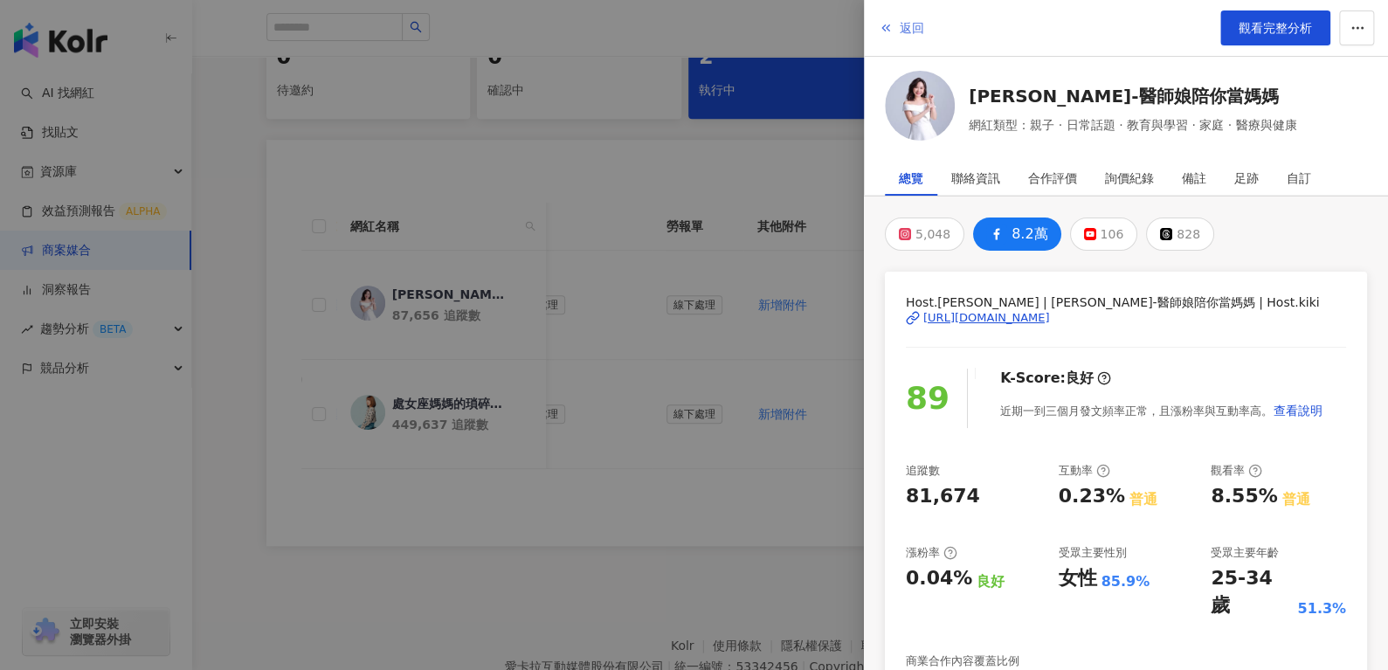
click at [900, 33] on span "返回" at bounding box center [912, 28] width 24 height 14
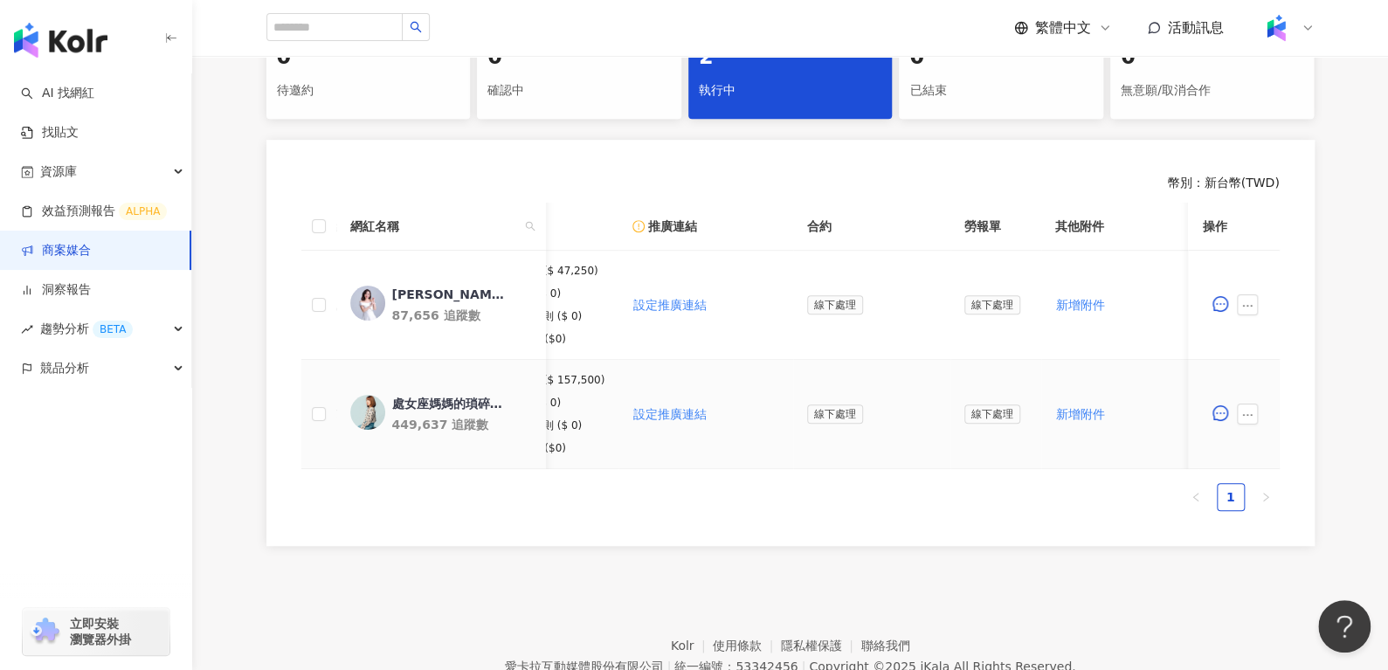
scroll to position [0, 54]
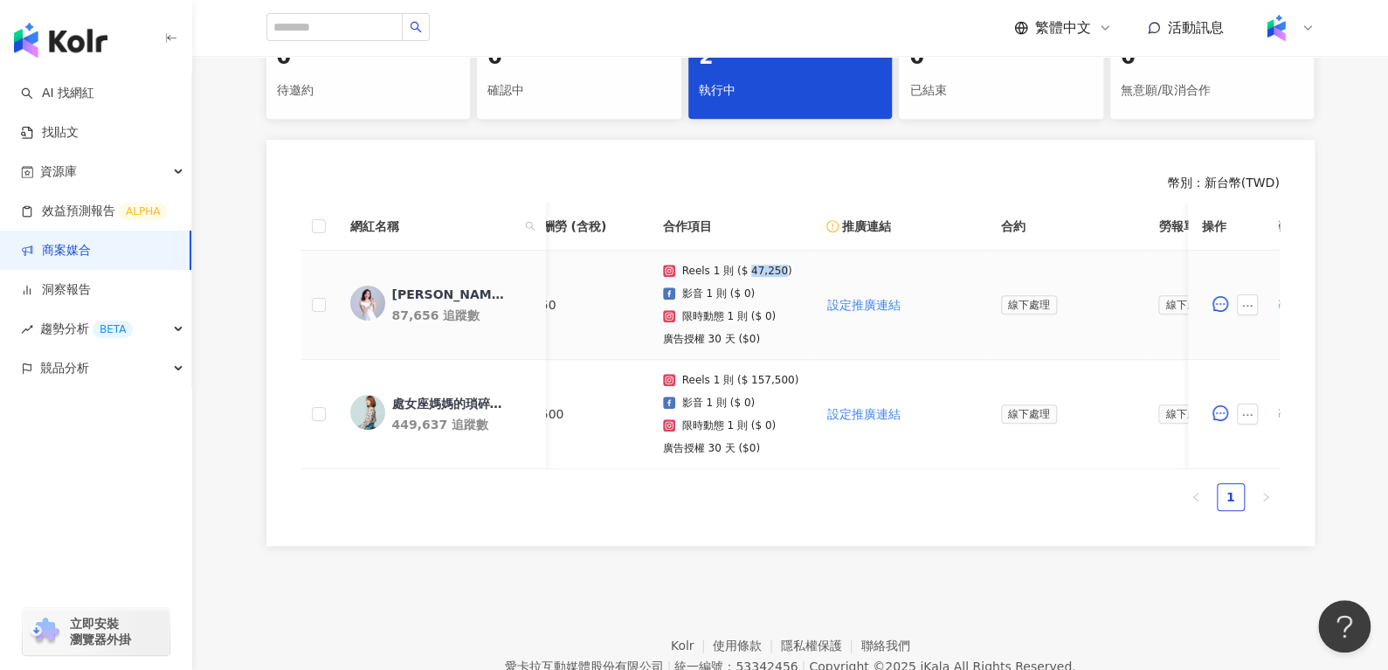
drag, startPoint x: 755, startPoint y: 273, endPoint x: 773, endPoint y: 276, distance: 18.5
click at [773, 276] on p "Reels 1 則 ($ 47,250)" at bounding box center [737, 271] width 110 height 12
copy p "47,250"
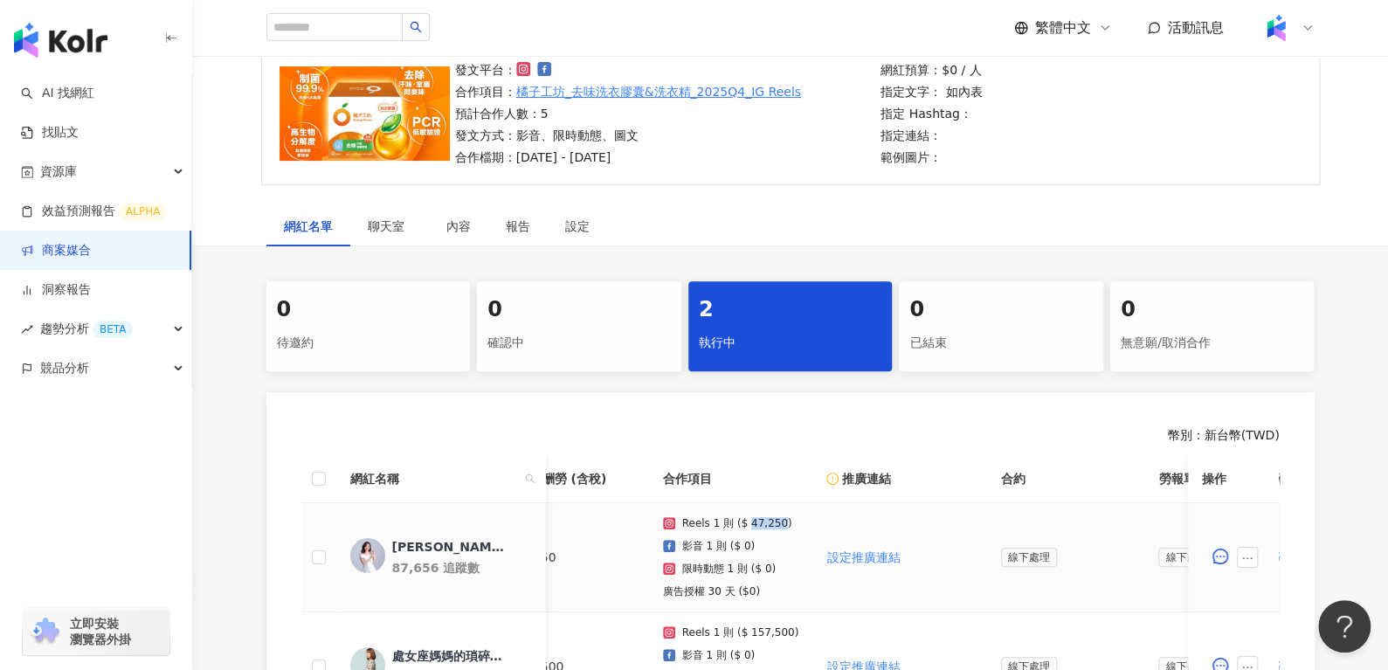
scroll to position [142, 0]
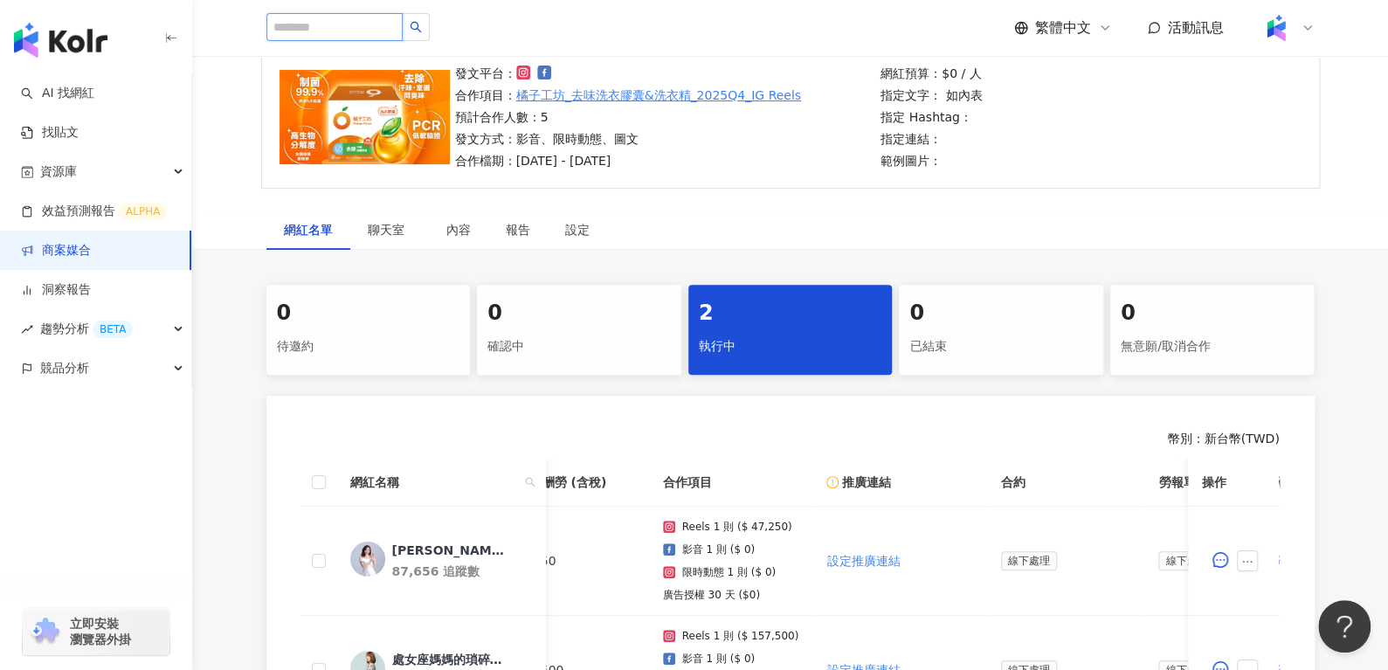
click at [368, 18] on input "search" at bounding box center [334, 27] width 136 height 28
type input "*"
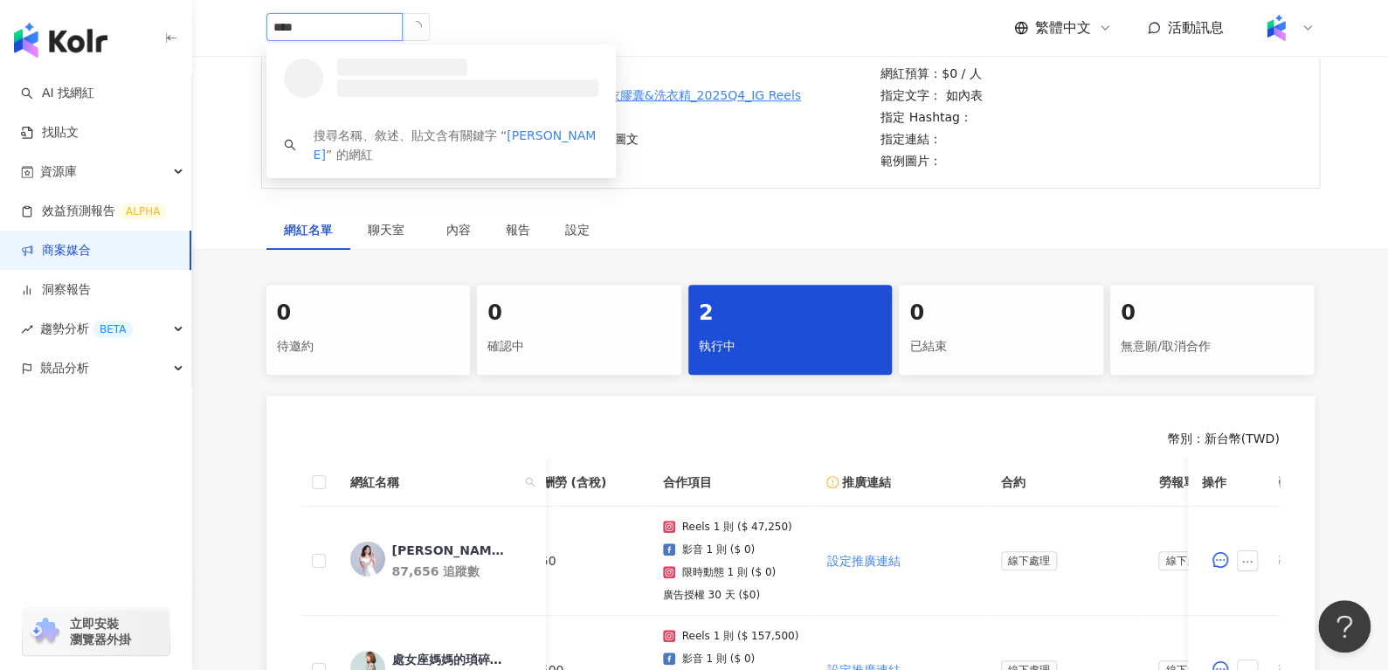
type input "****"
